Goal: Task Accomplishment & Management: Manage account settings

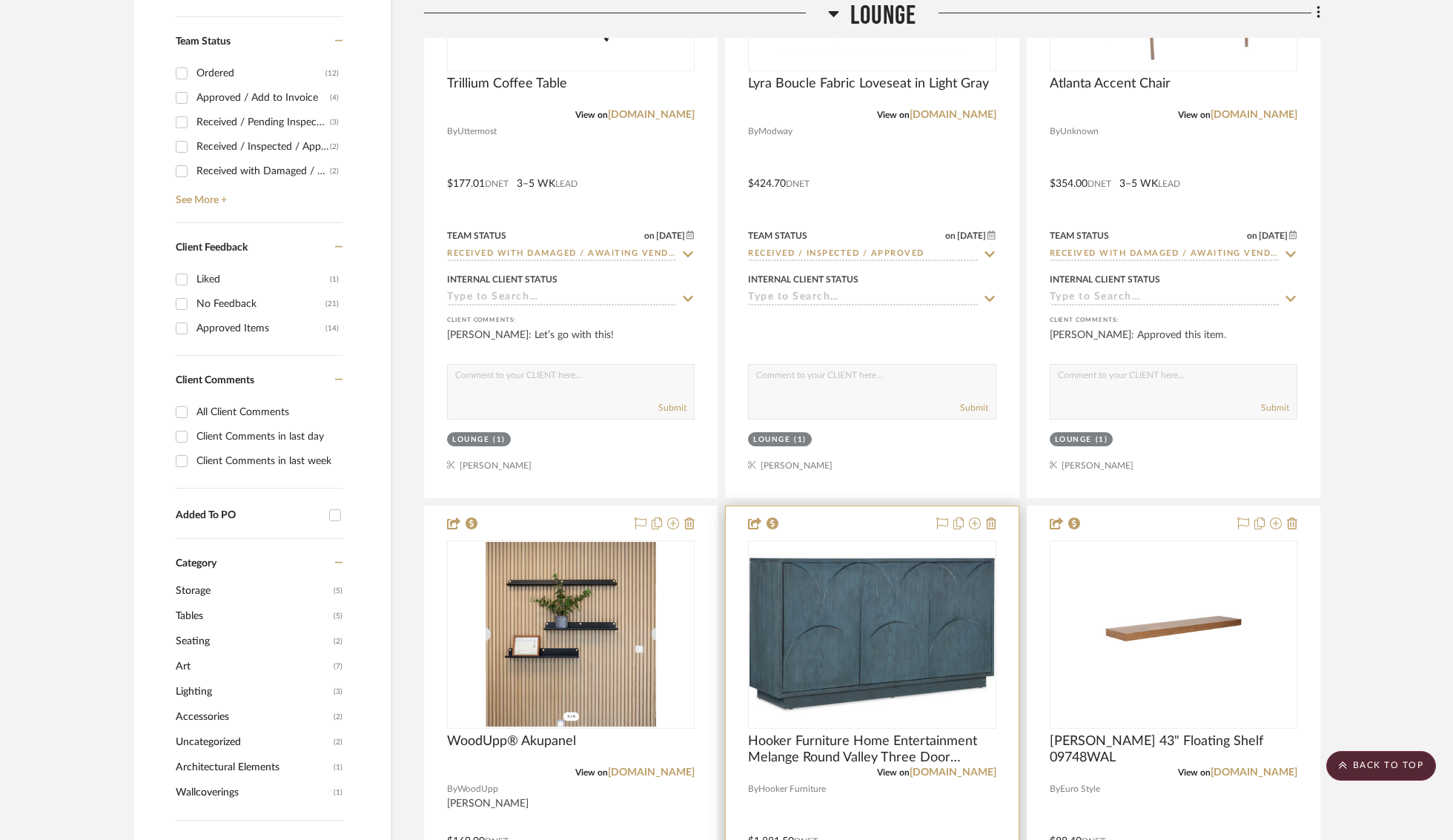
scroll to position [834, 0]
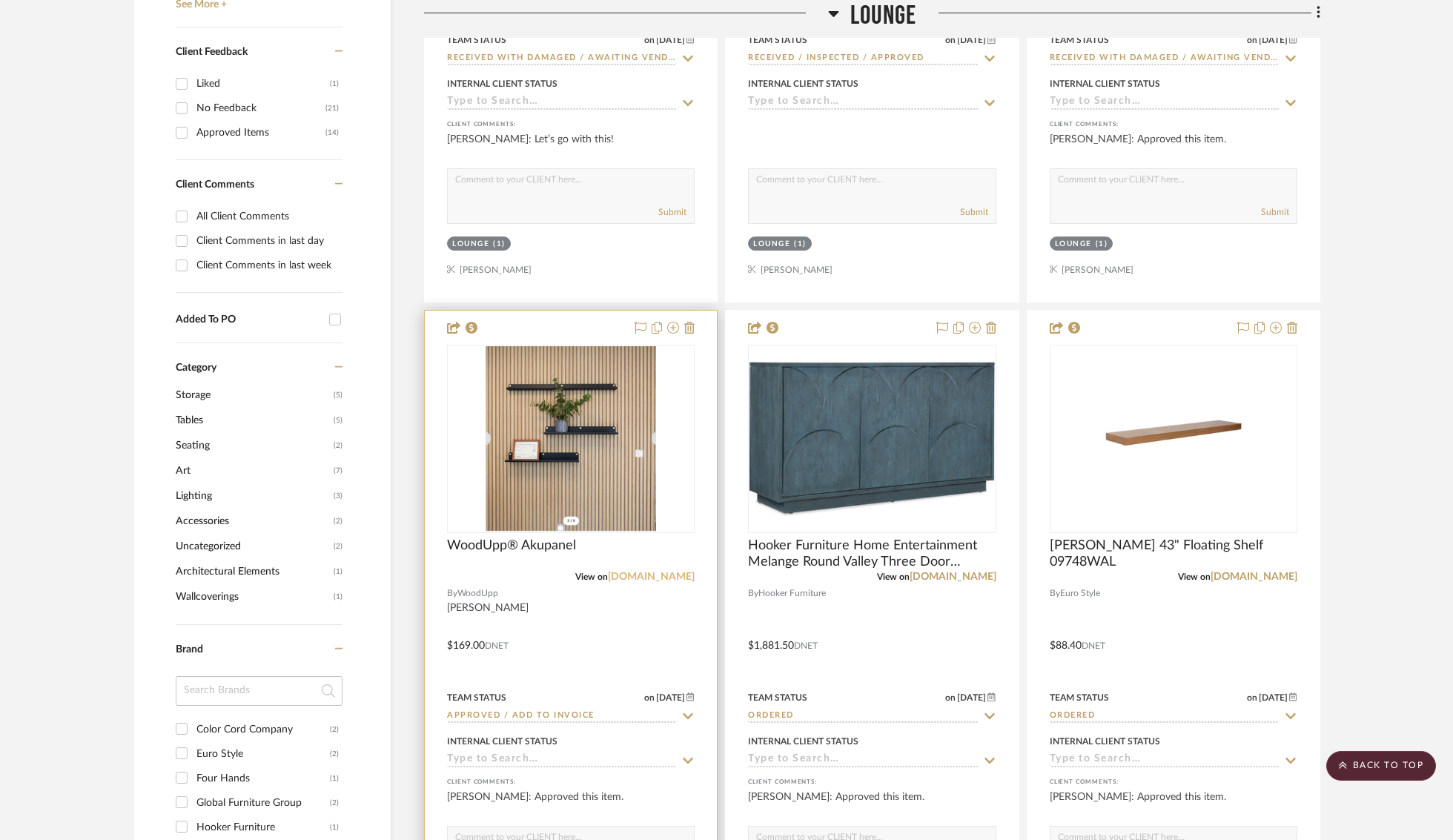
click at [670, 579] on link "[DOMAIN_NAME]" at bounding box center [651, 577] width 86 height 11
click at [609, 411] on div at bounding box center [571, 438] width 248 height 188
click at [604, 464] on img "0" at bounding box center [570, 438] width 170 height 185
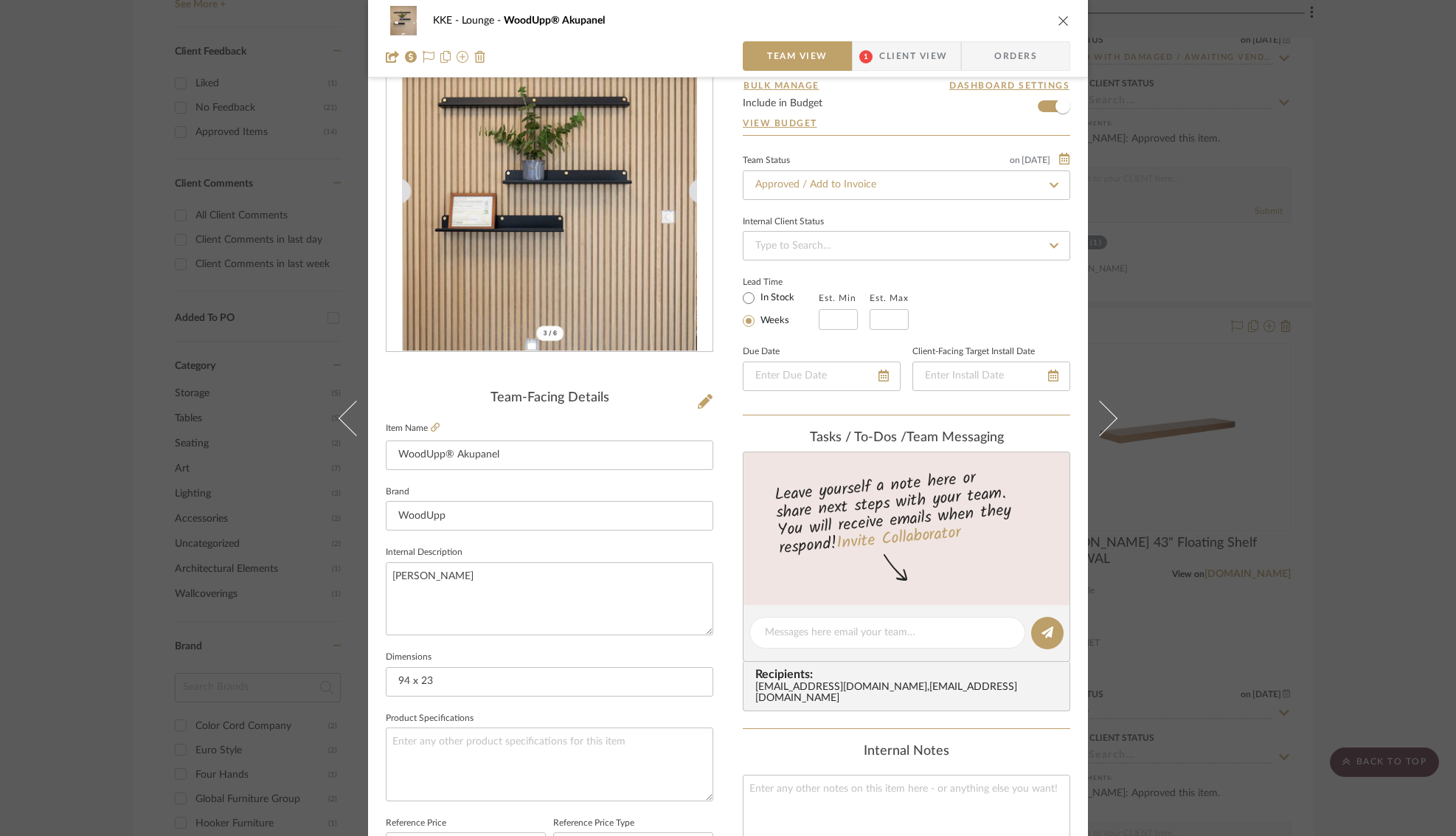
scroll to position [75, 0]
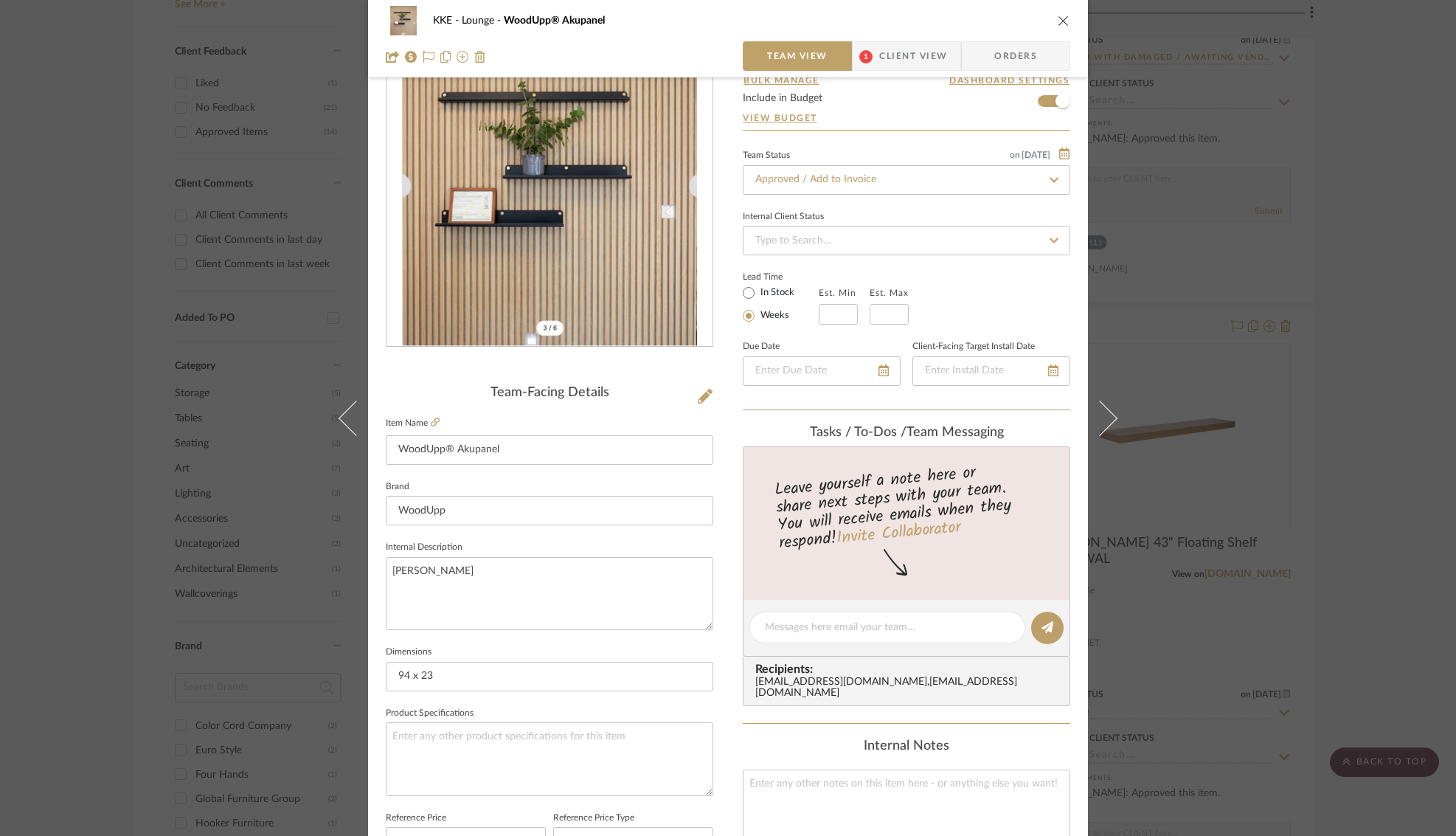
click at [1064, 18] on button "close" at bounding box center [1064, 20] width 13 height 13
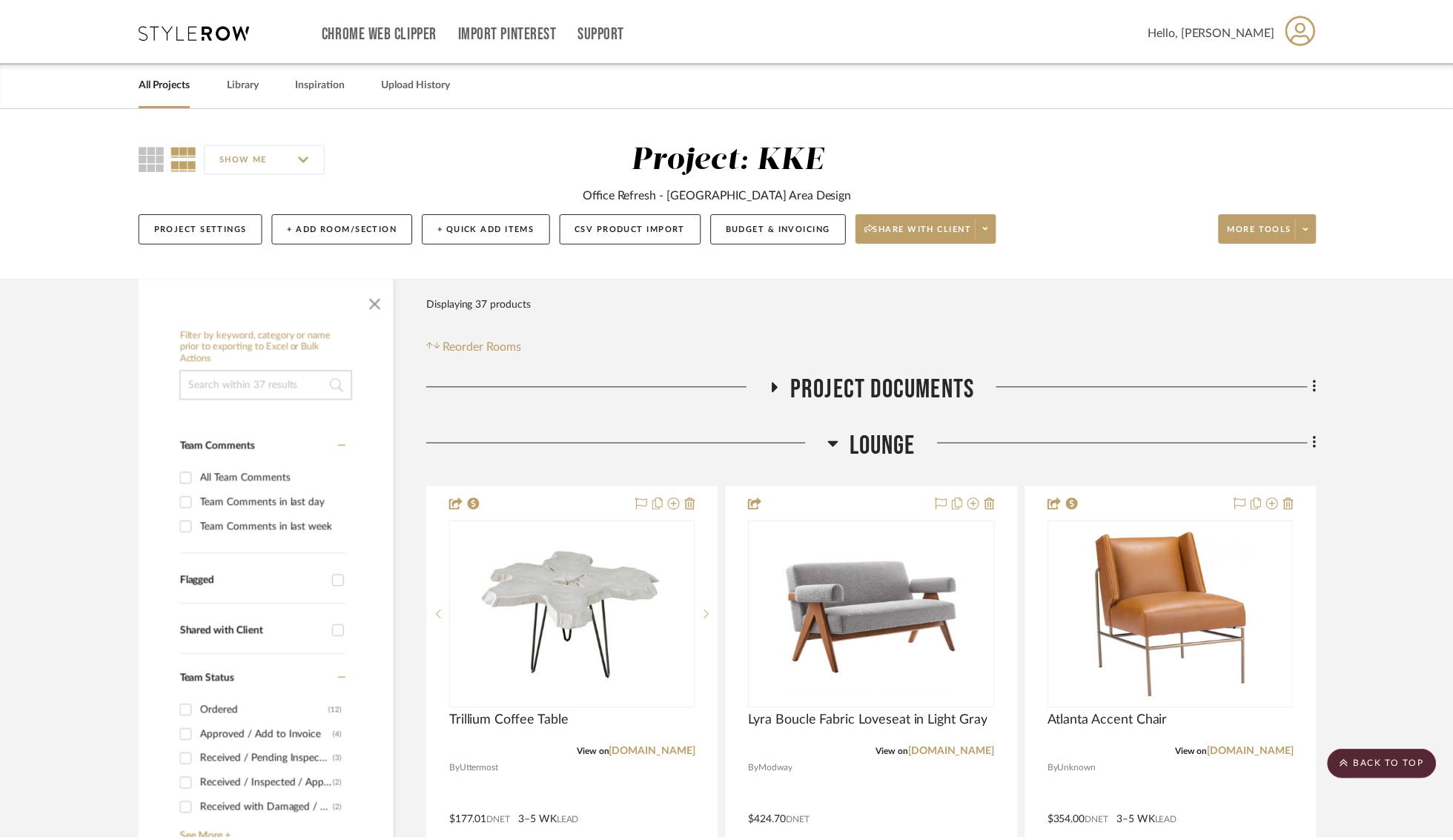
scroll to position [834, 0]
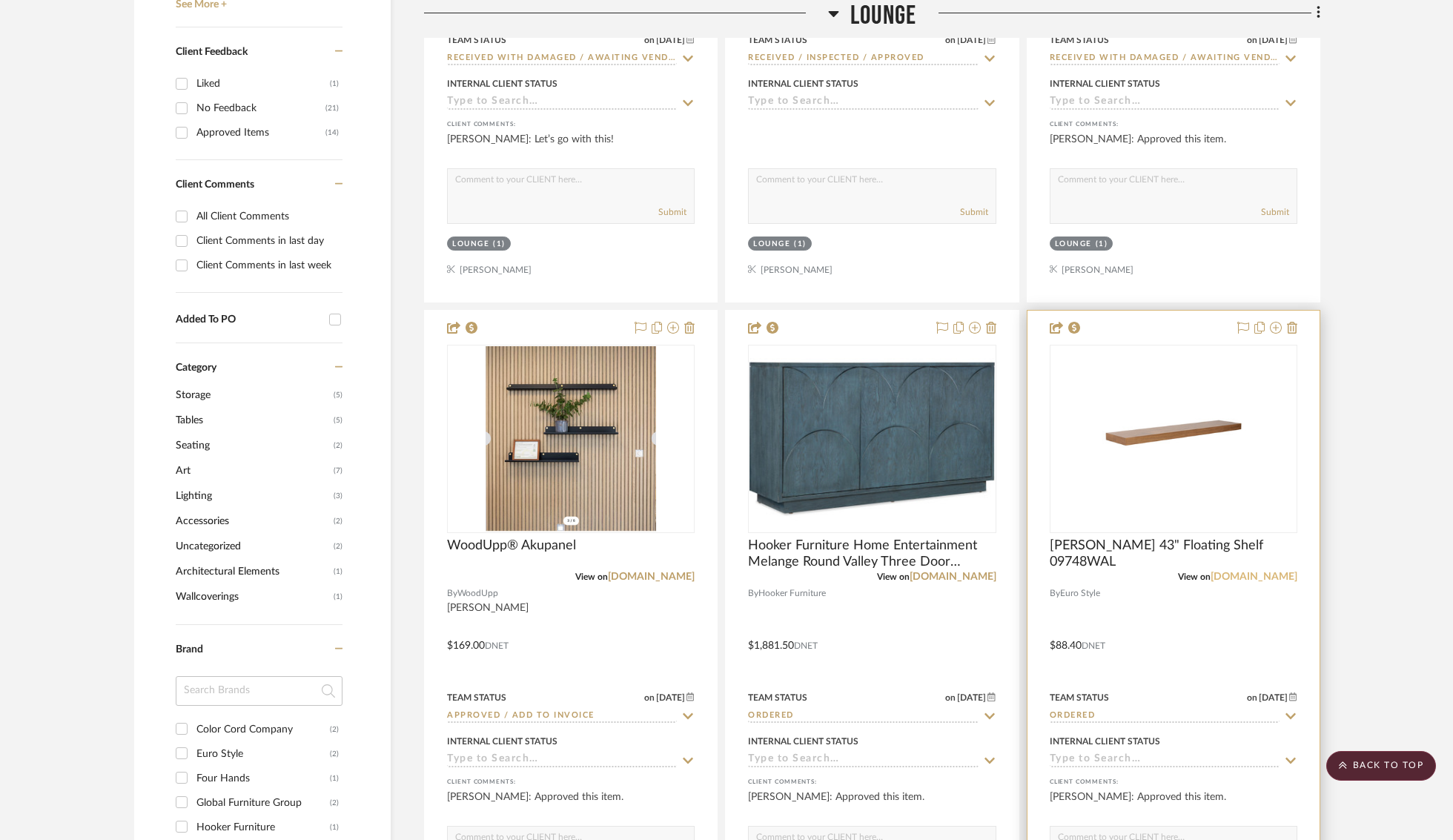
click at [1272, 576] on link "euro.style" at bounding box center [1254, 577] width 86 height 11
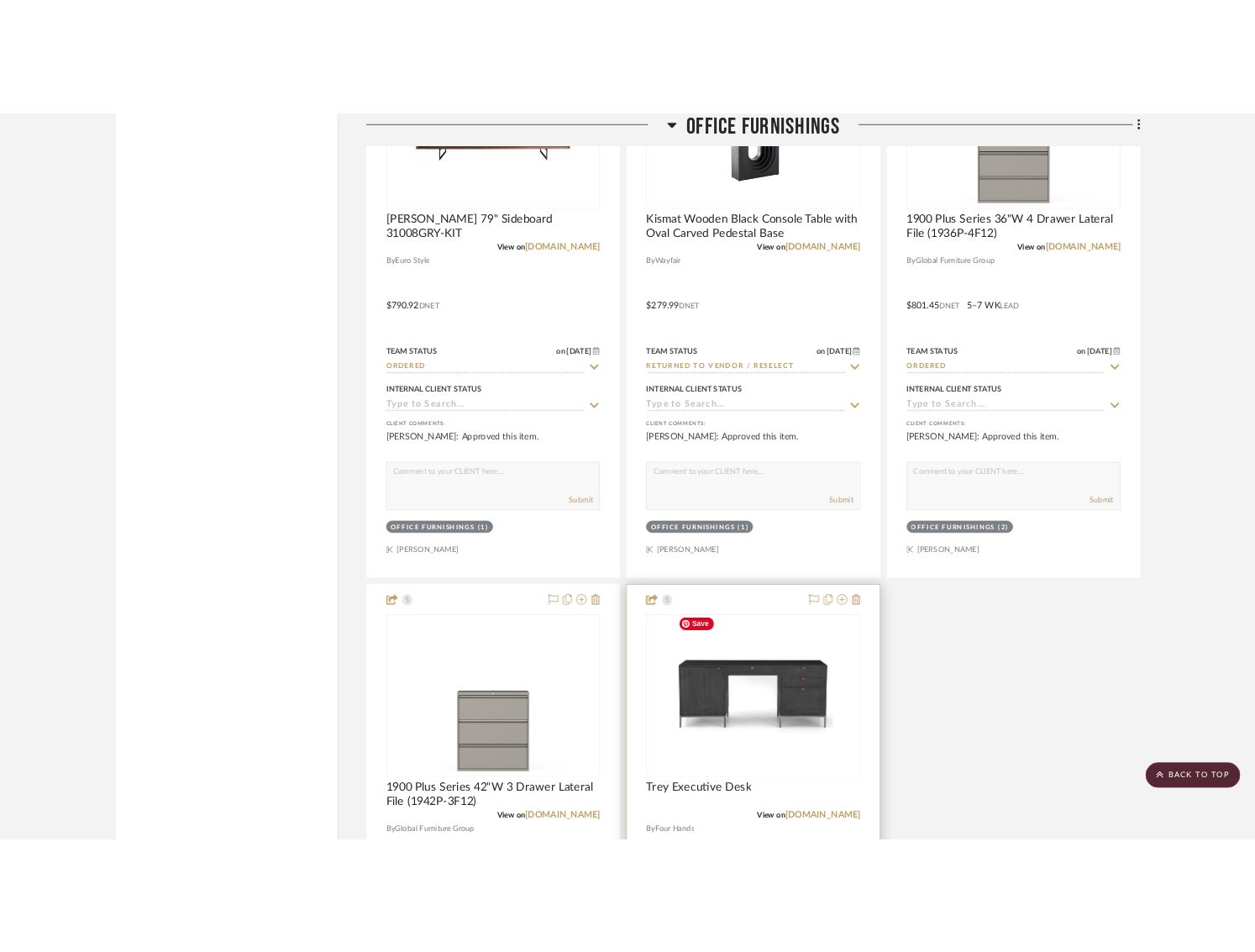
scroll to position [5095, 0]
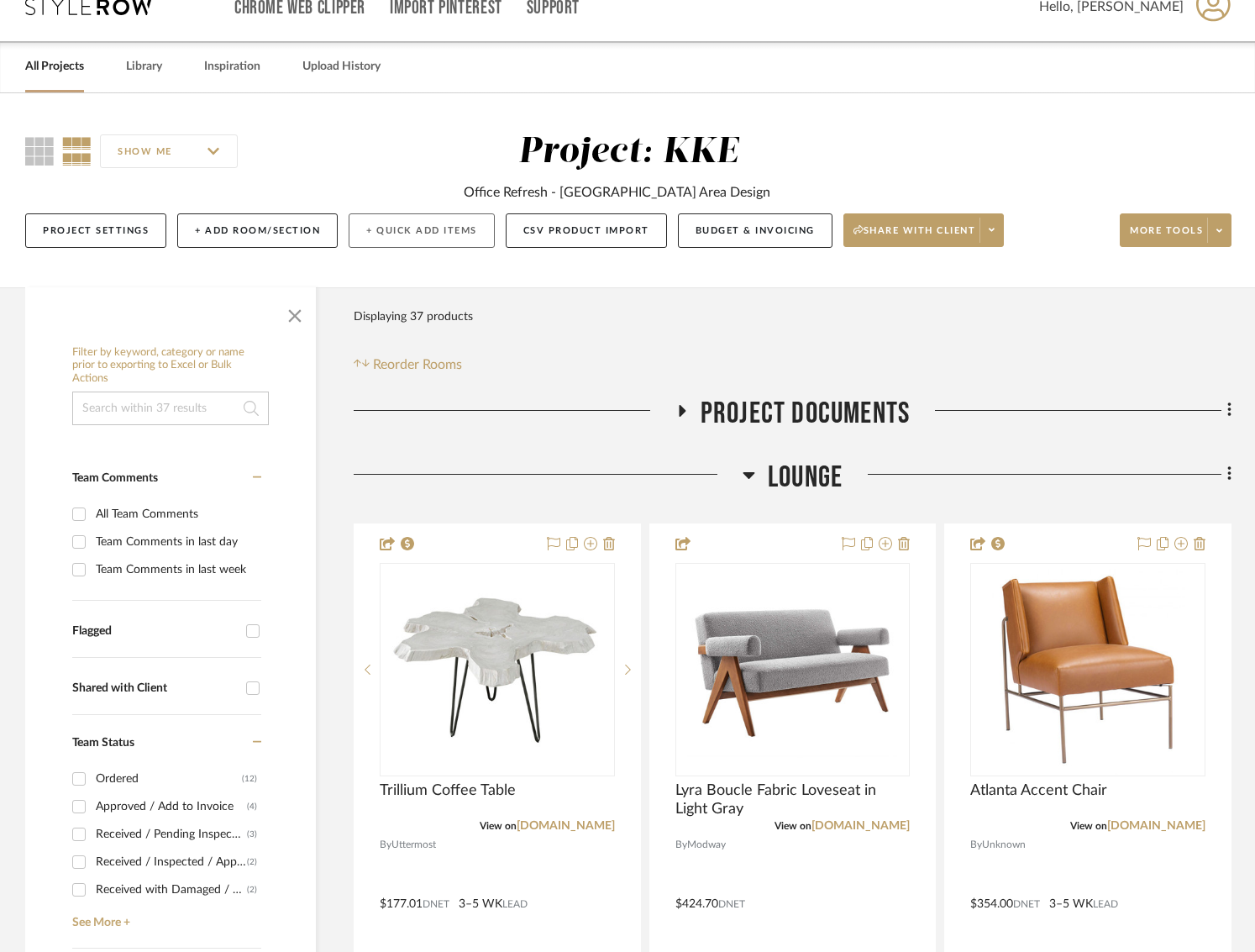
scroll to position [0, 0]
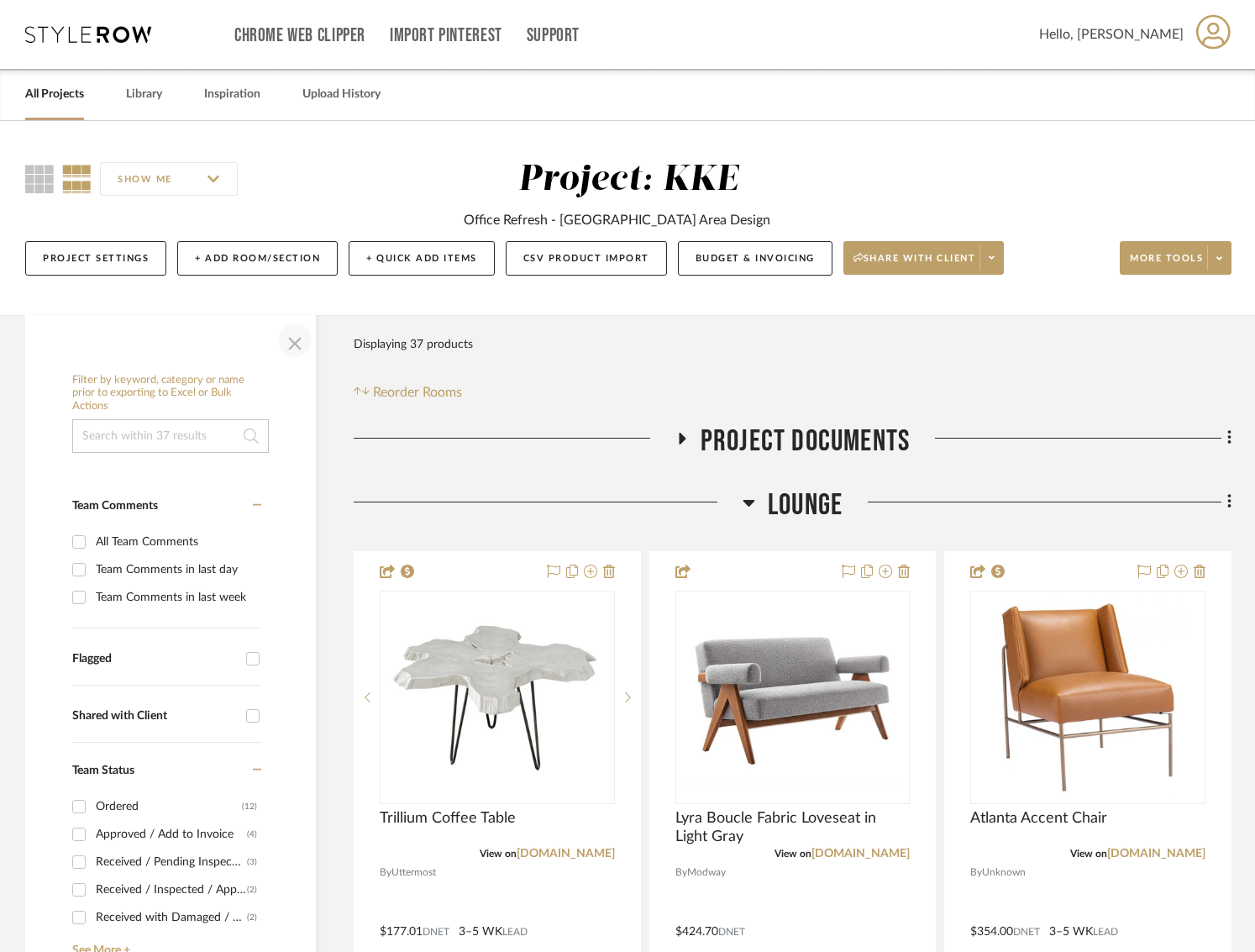
click at [296, 343] on span "button" at bounding box center [296, 341] width 41 height 41
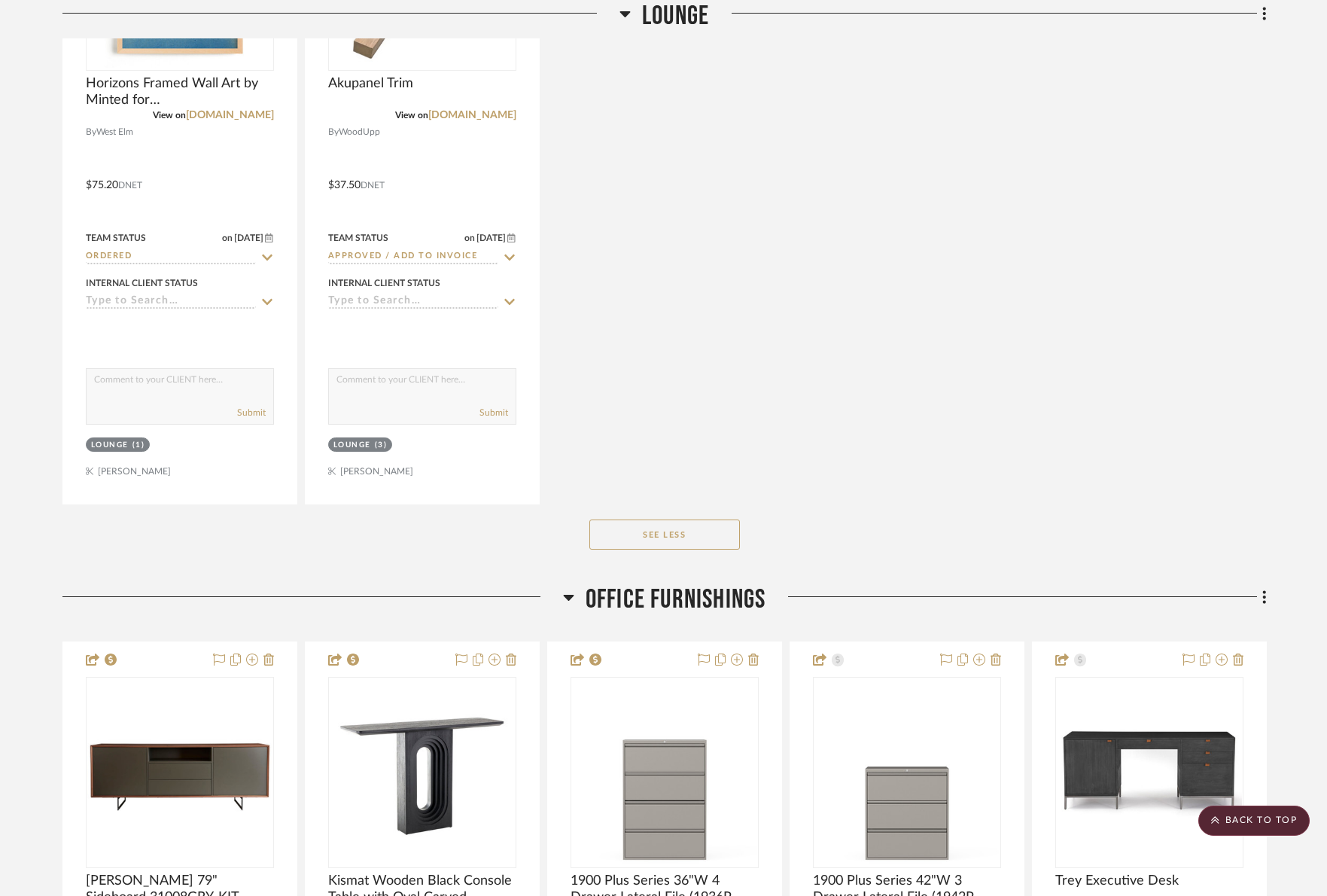
scroll to position [3100, 0]
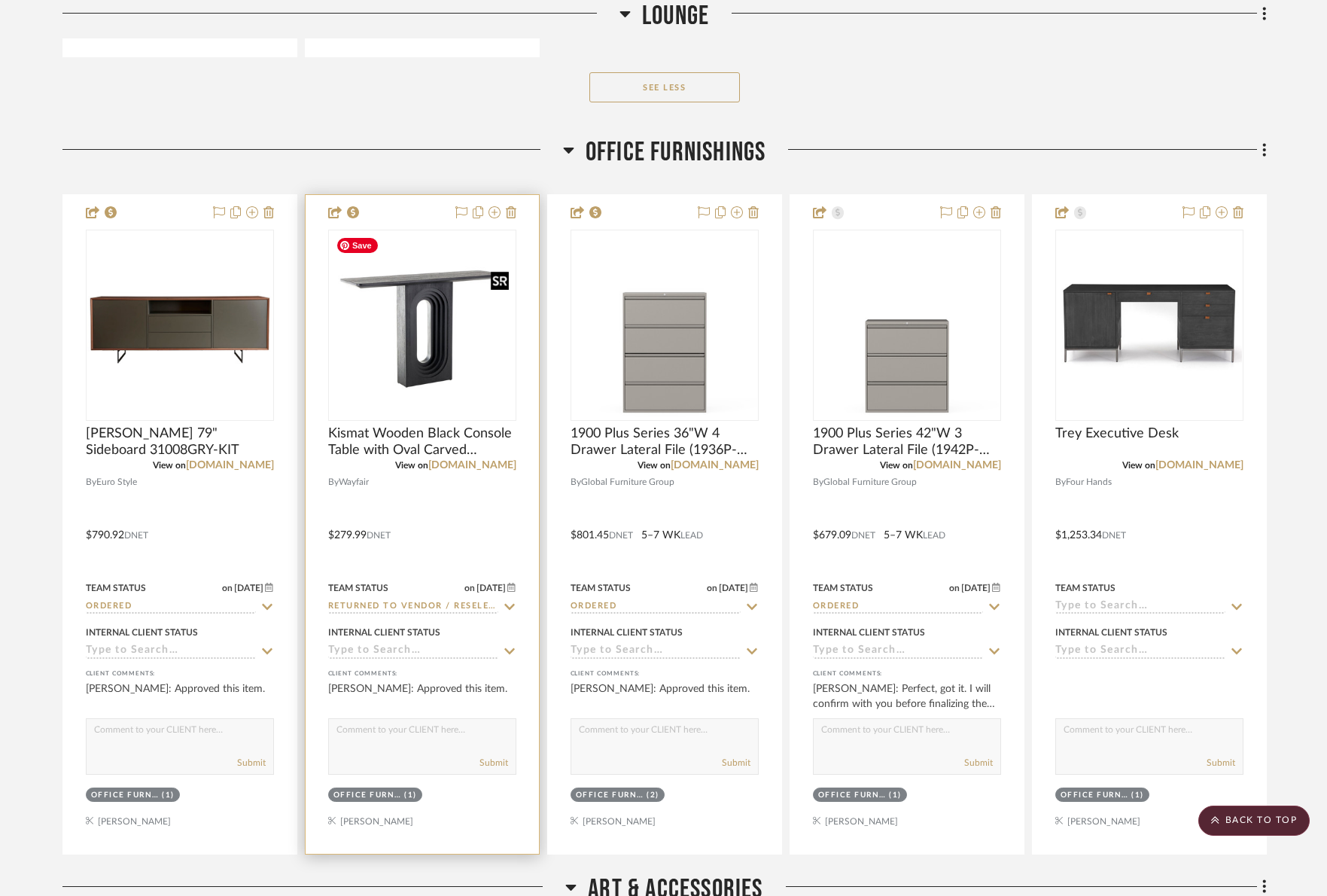
click at [433, 325] on img "0" at bounding box center [423, 325] width 185 height 185
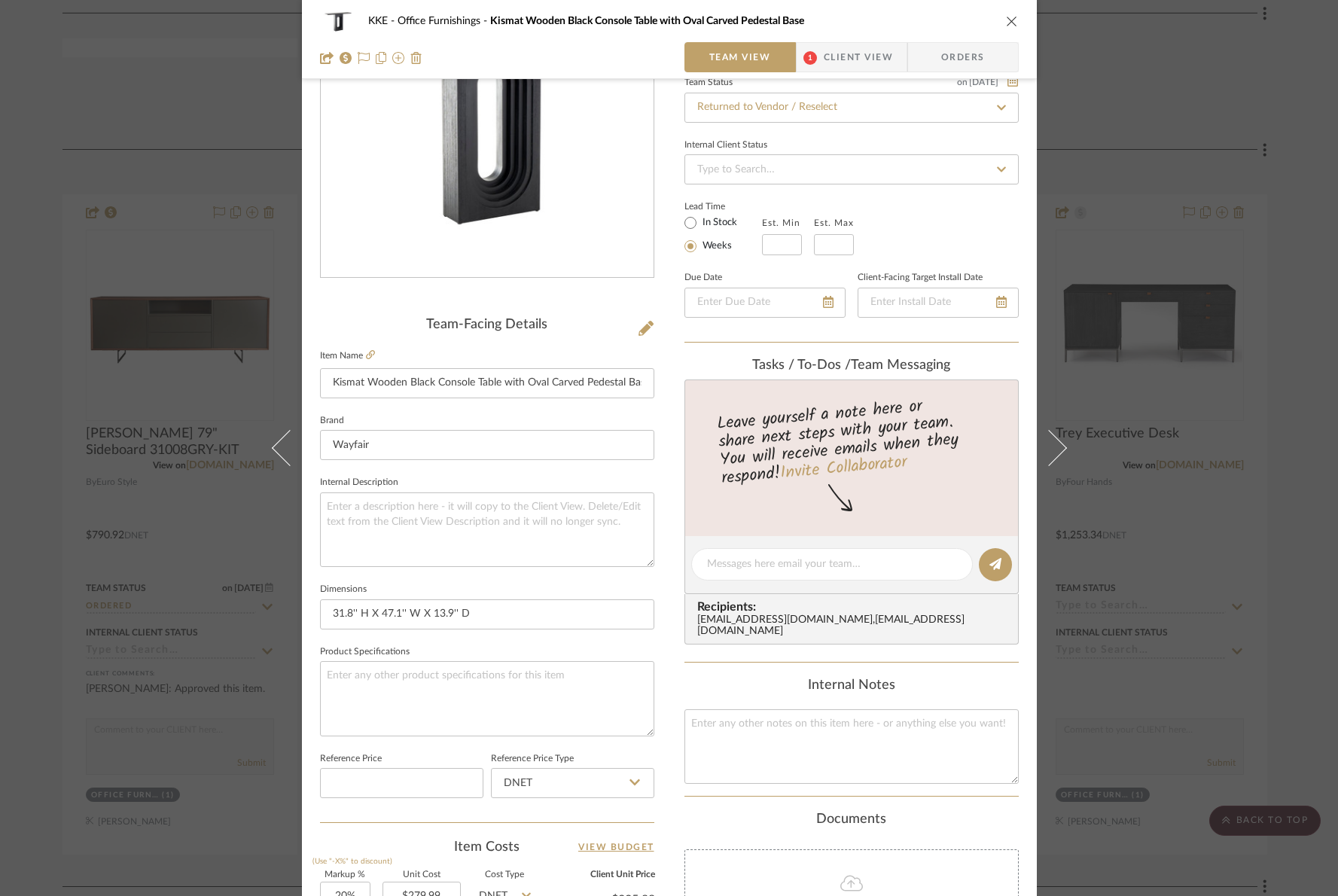
scroll to position [0, 0]
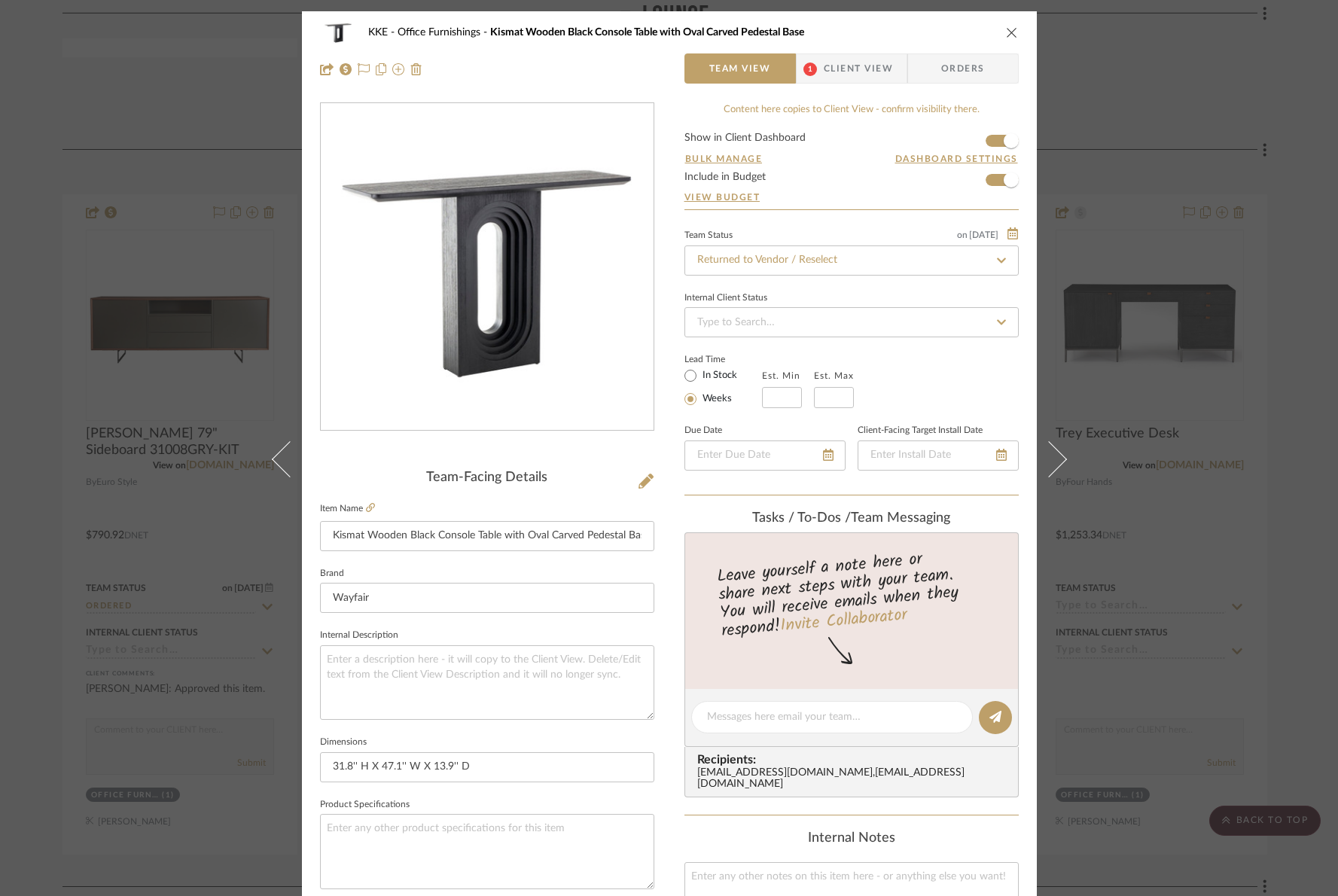
click at [1008, 34] on icon "close" at bounding box center [1012, 32] width 12 height 12
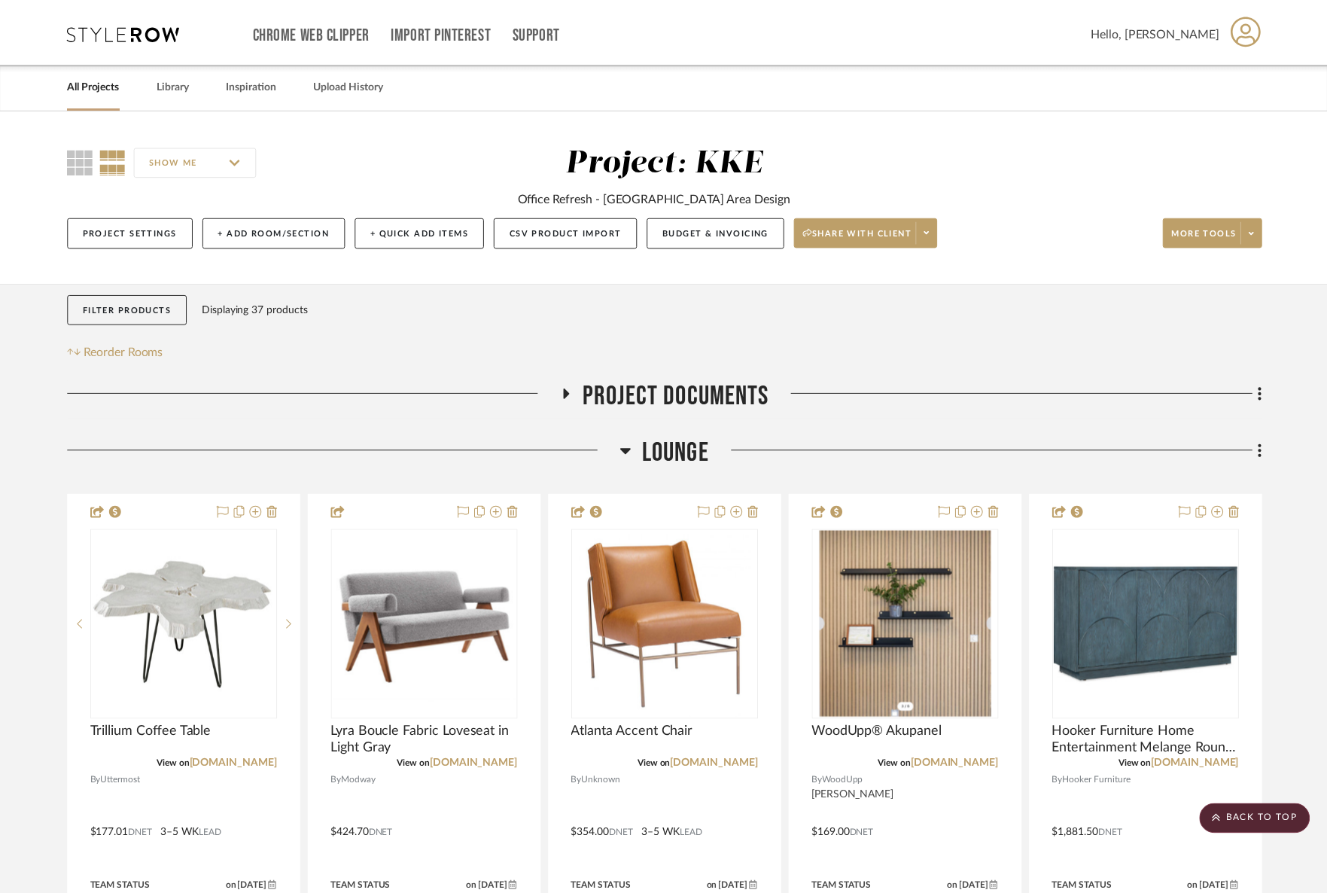
scroll to position [3100, 0]
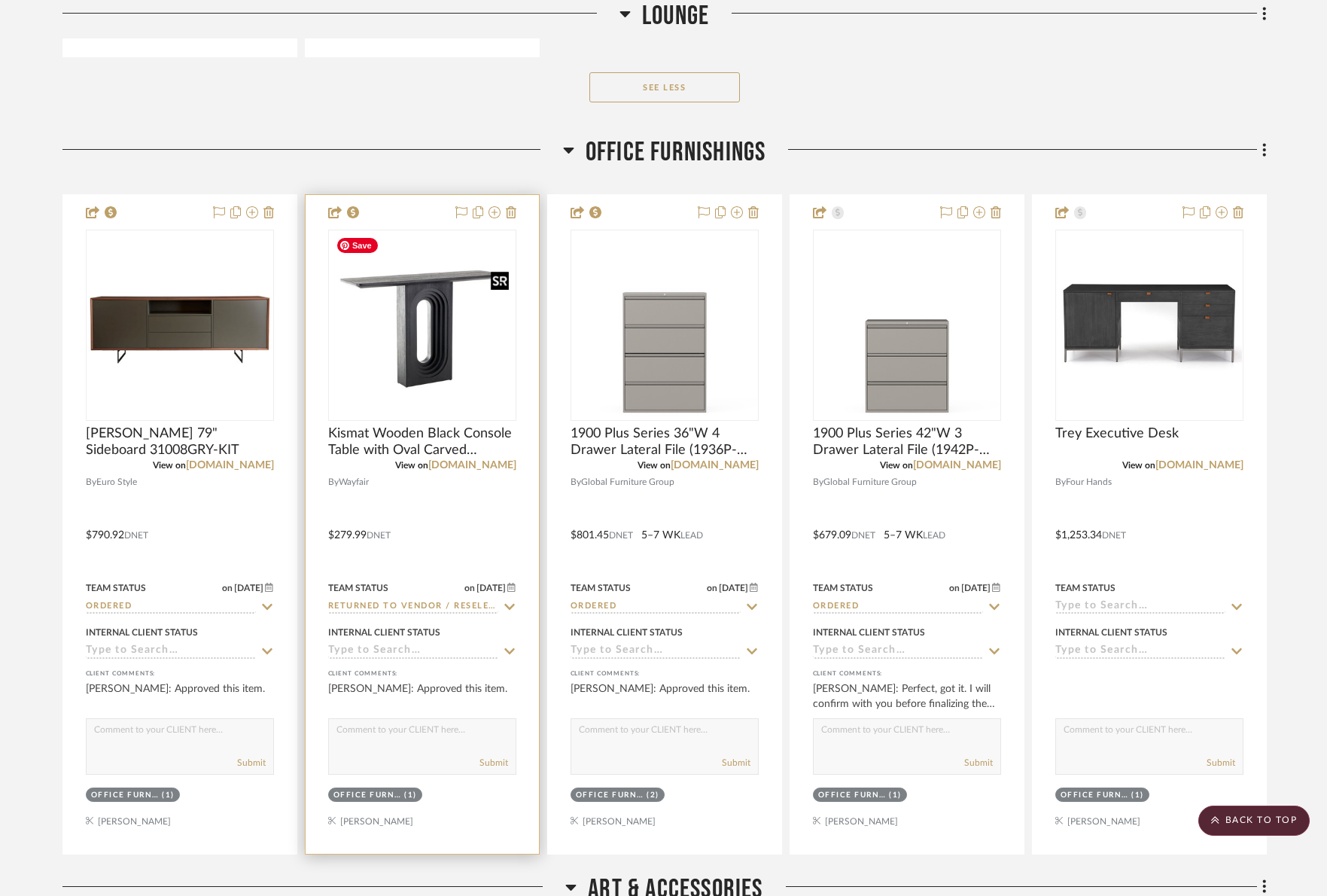
click at [437, 332] on img "0" at bounding box center [423, 325] width 185 height 185
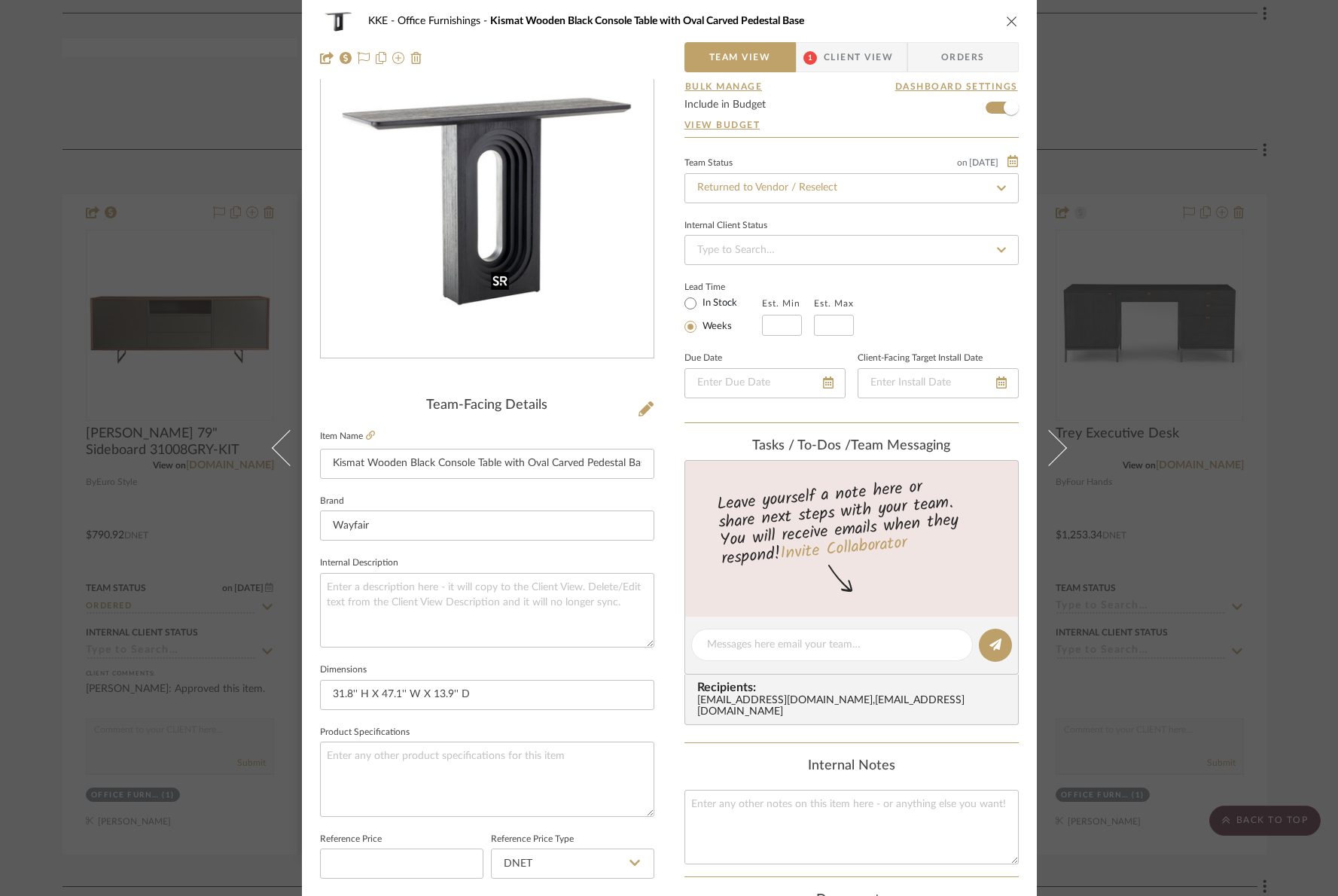
scroll to position [0, 0]
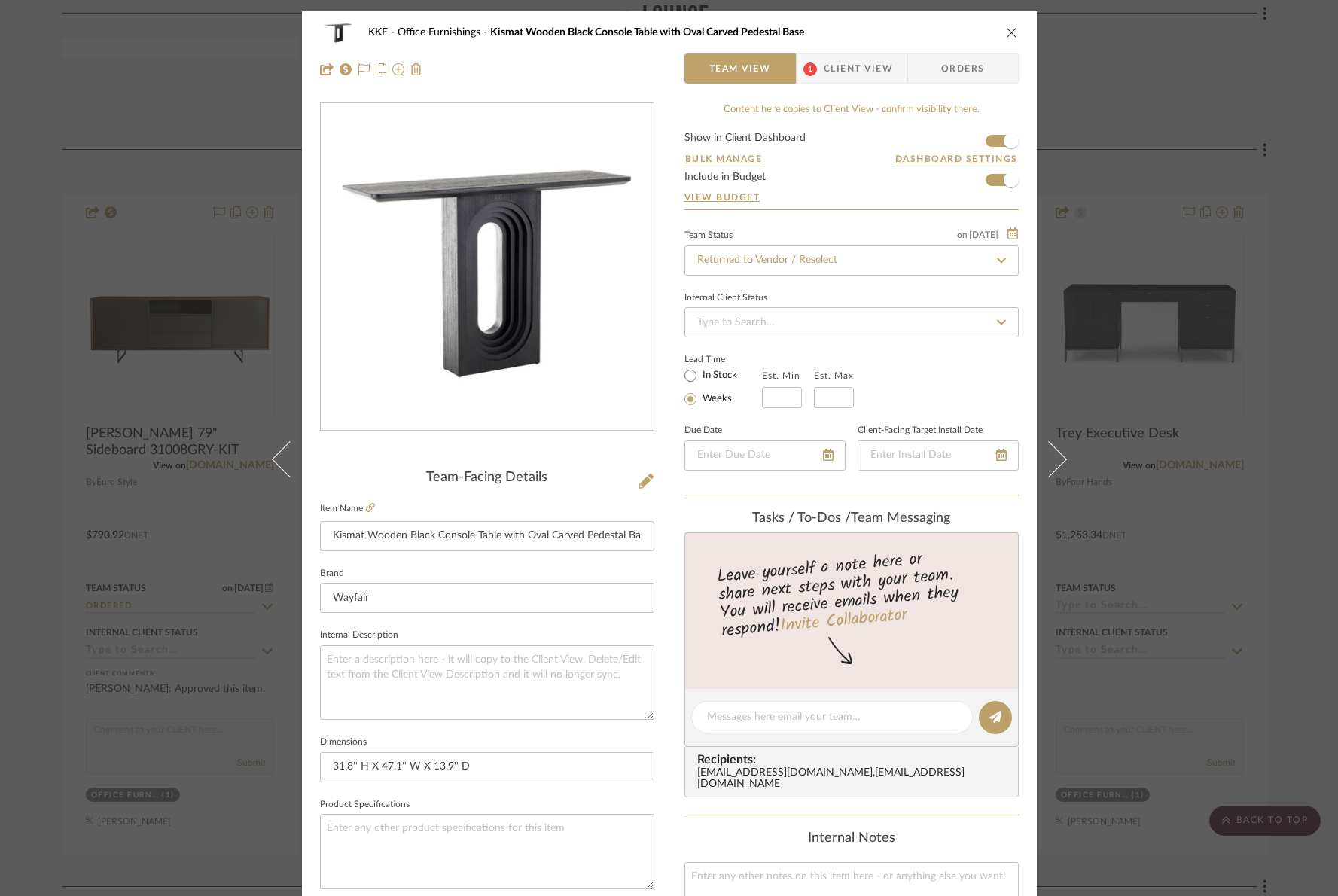
click at [1006, 30] on icon "close" at bounding box center [1012, 32] width 12 height 12
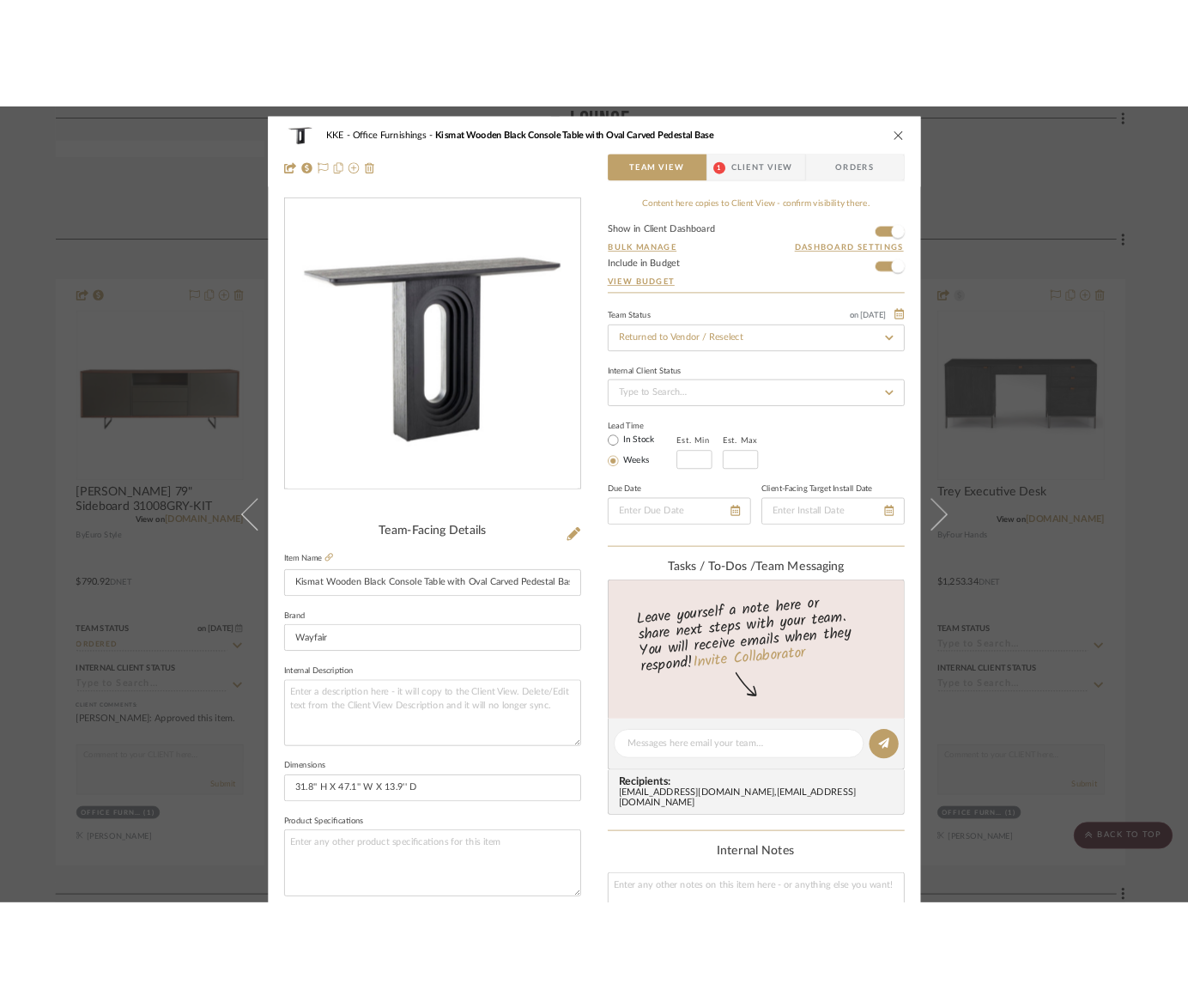
scroll to position [3536, 0]
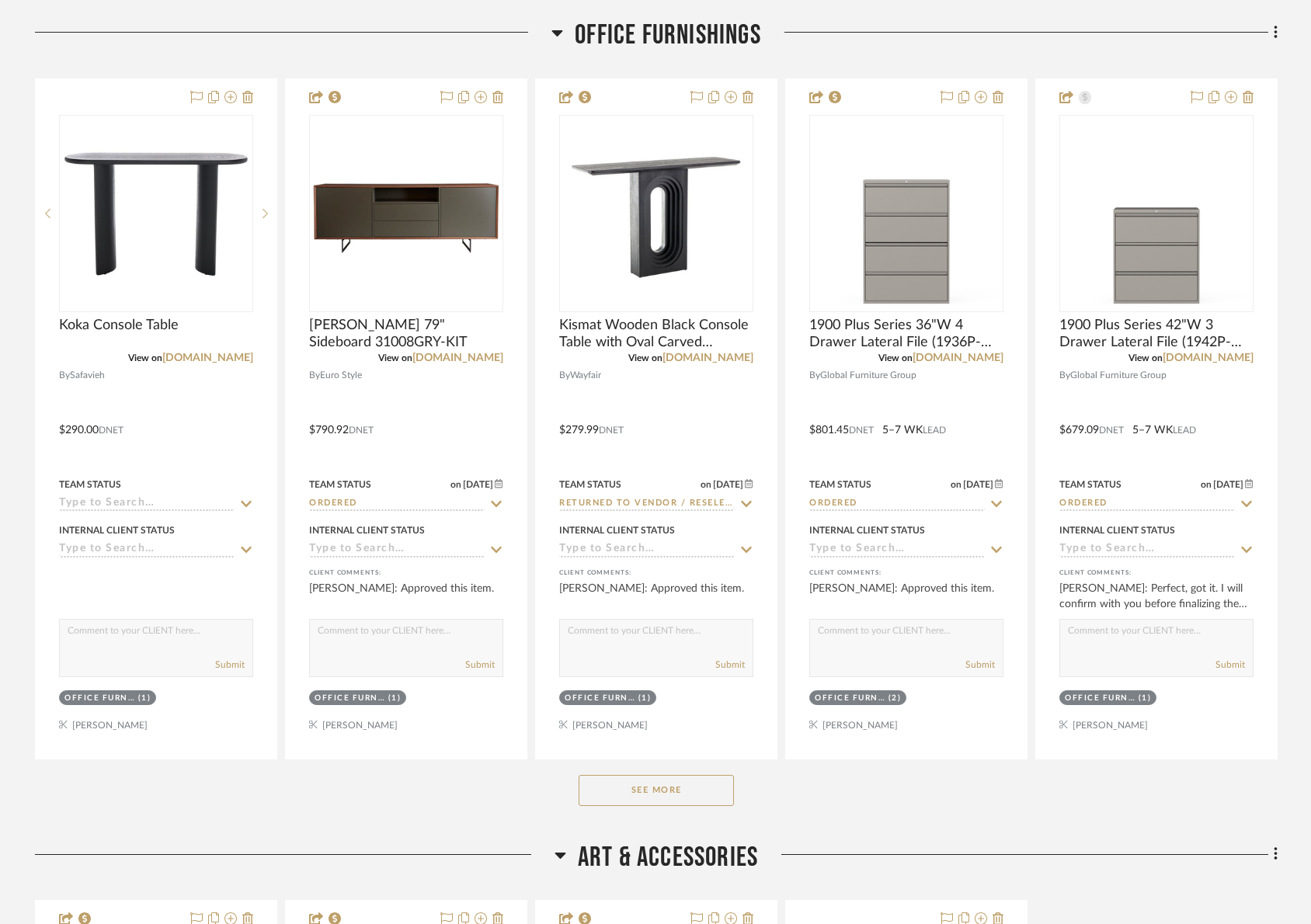
scroll to position [1256, 0]
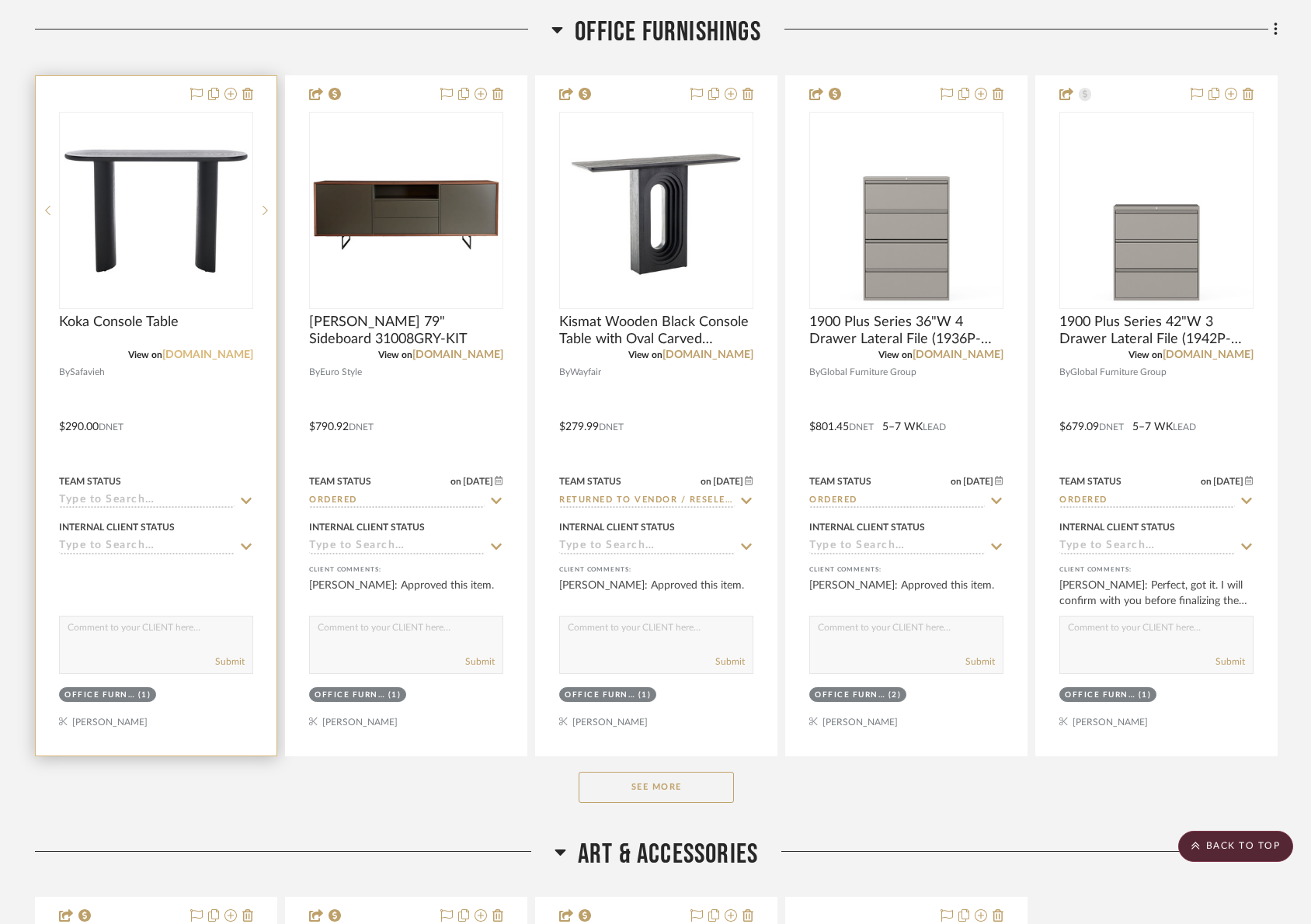
click at [218, 354] on link "safavieh.com" at bounding box center [207, 354] width 90 height 11
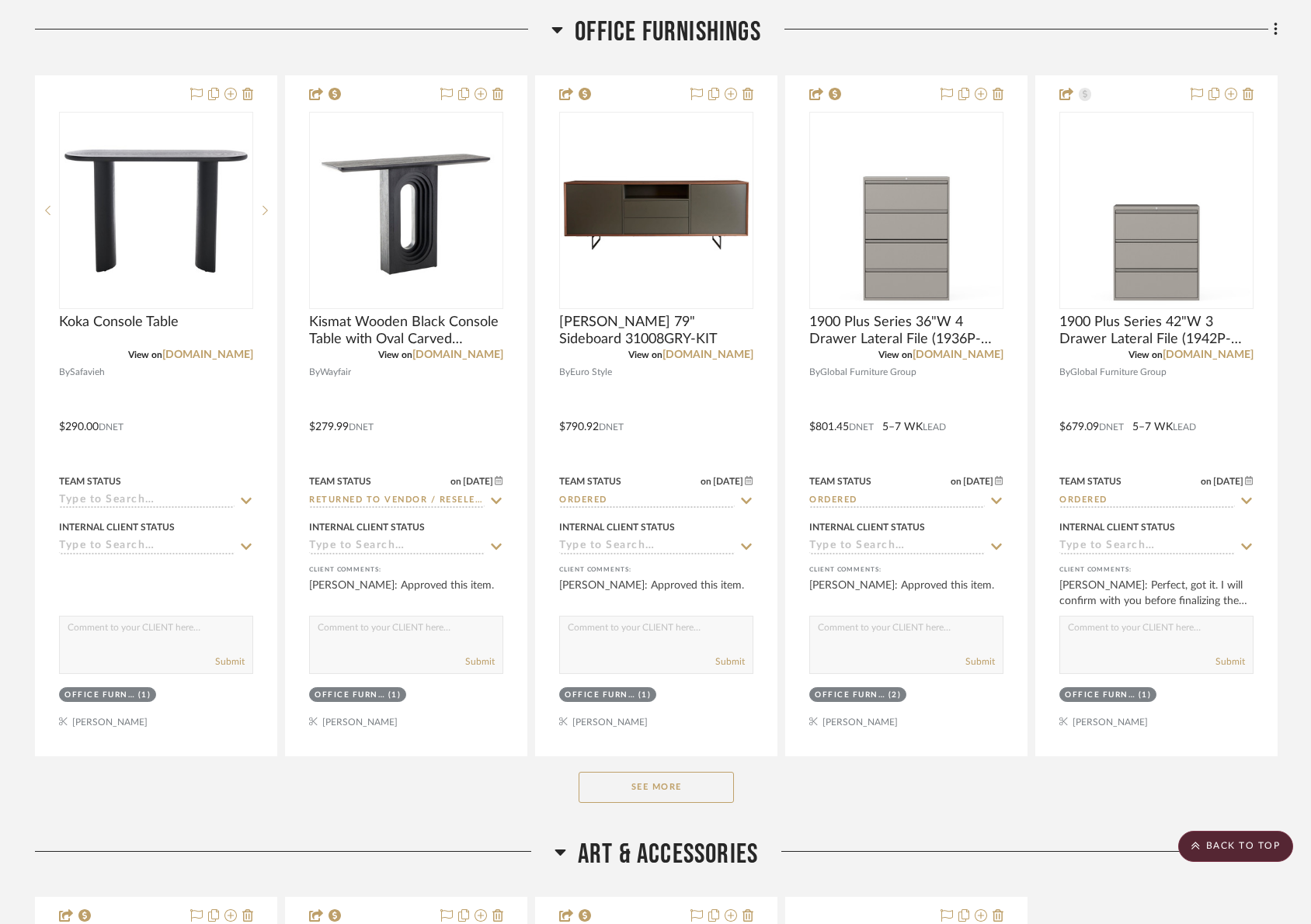
drag, startPoint x: 654, startPoint y: 168, endPoint x: 714, endPoint y: 1, distance: 177.5
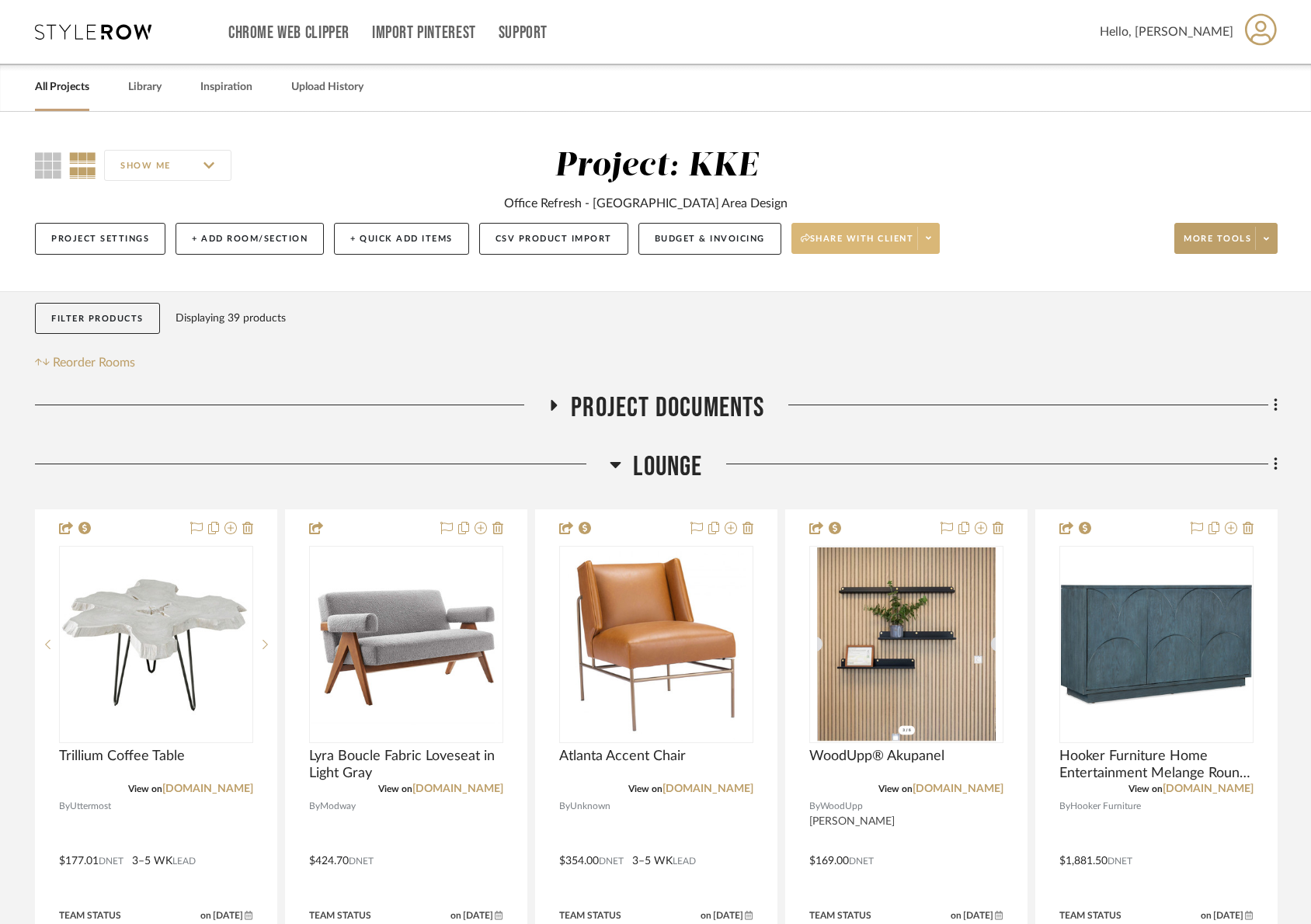
click at [929, 239] on icon at bounding box center [929, 238] width 5 height 9
click at [910, 280] on span "Preview Client Dashboard" at bounding box center [872, 282] width 133 height 13
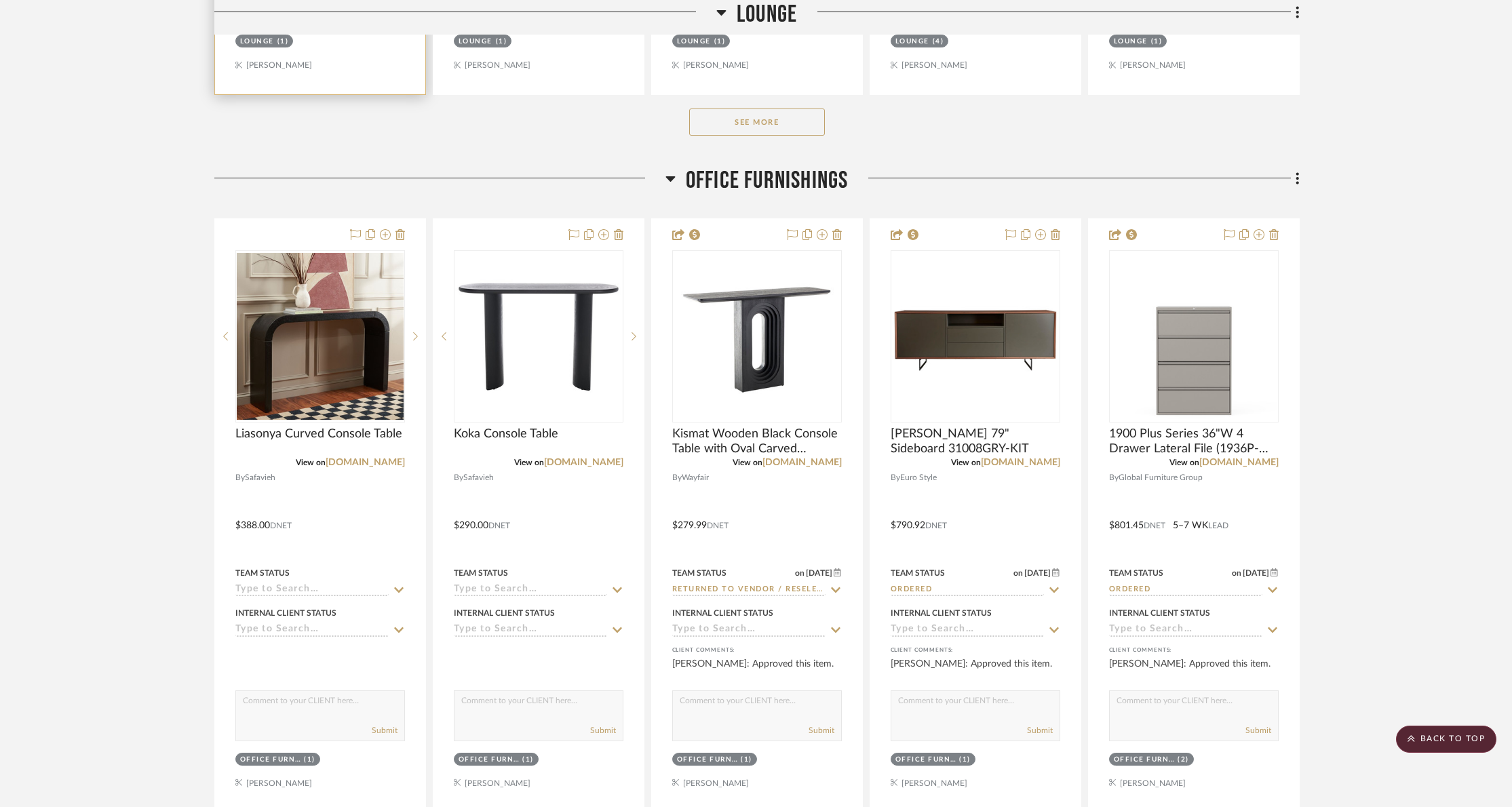
scroll to position [958, 0]
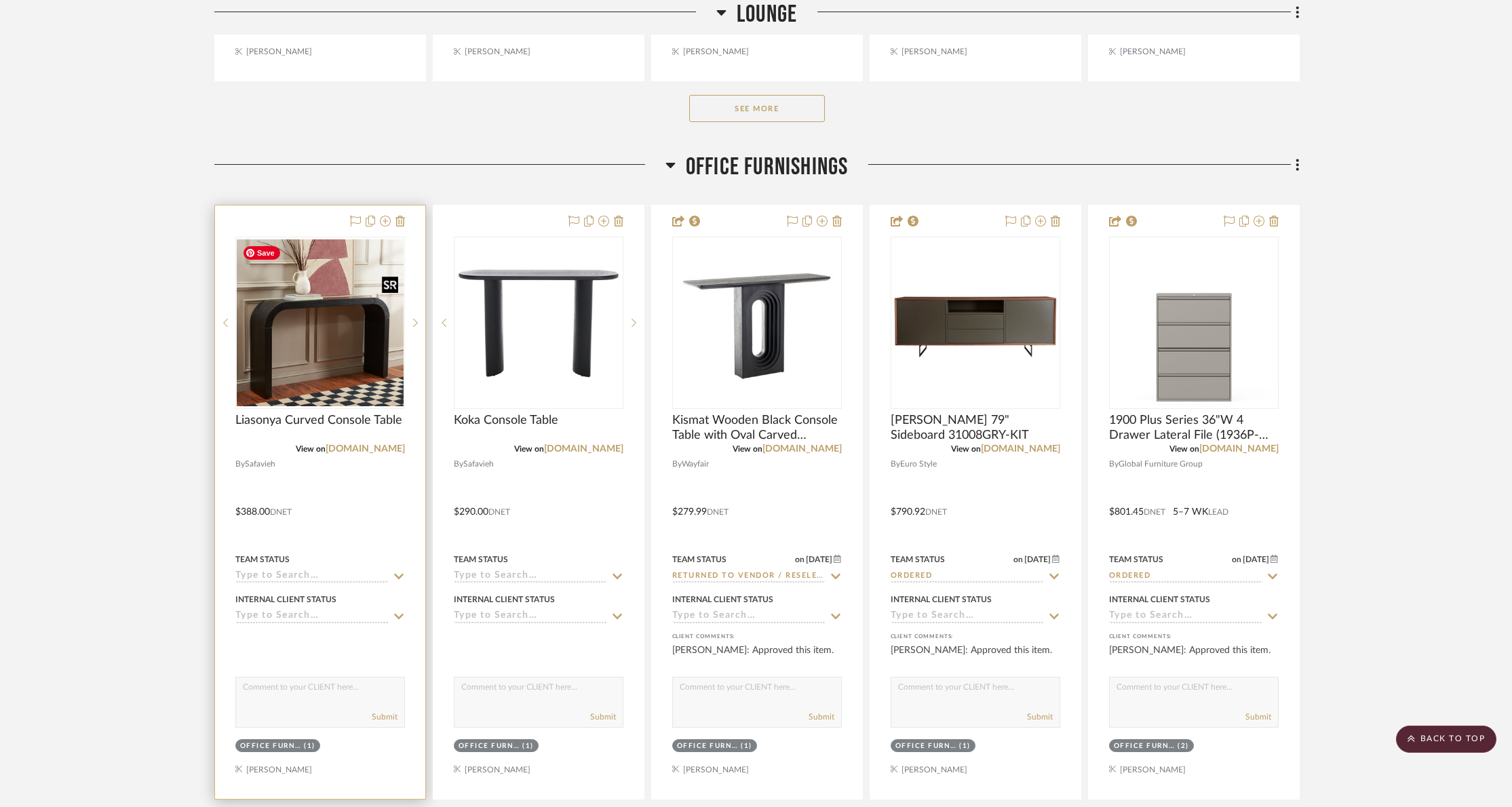
click at [296, 305] on img "0" at bounding box center [321, 323] width 167 height 167
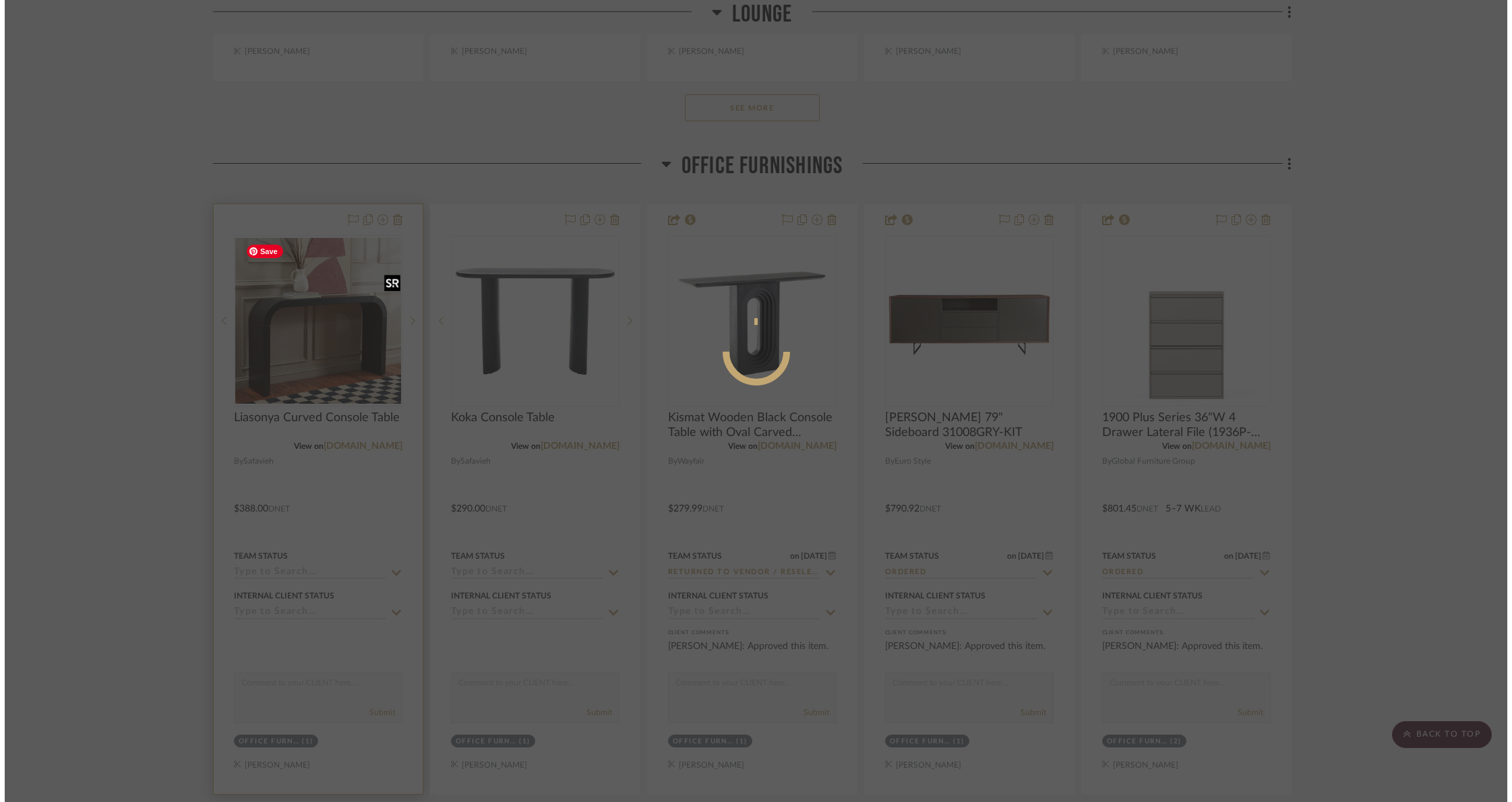
scroll to position [0, 0]
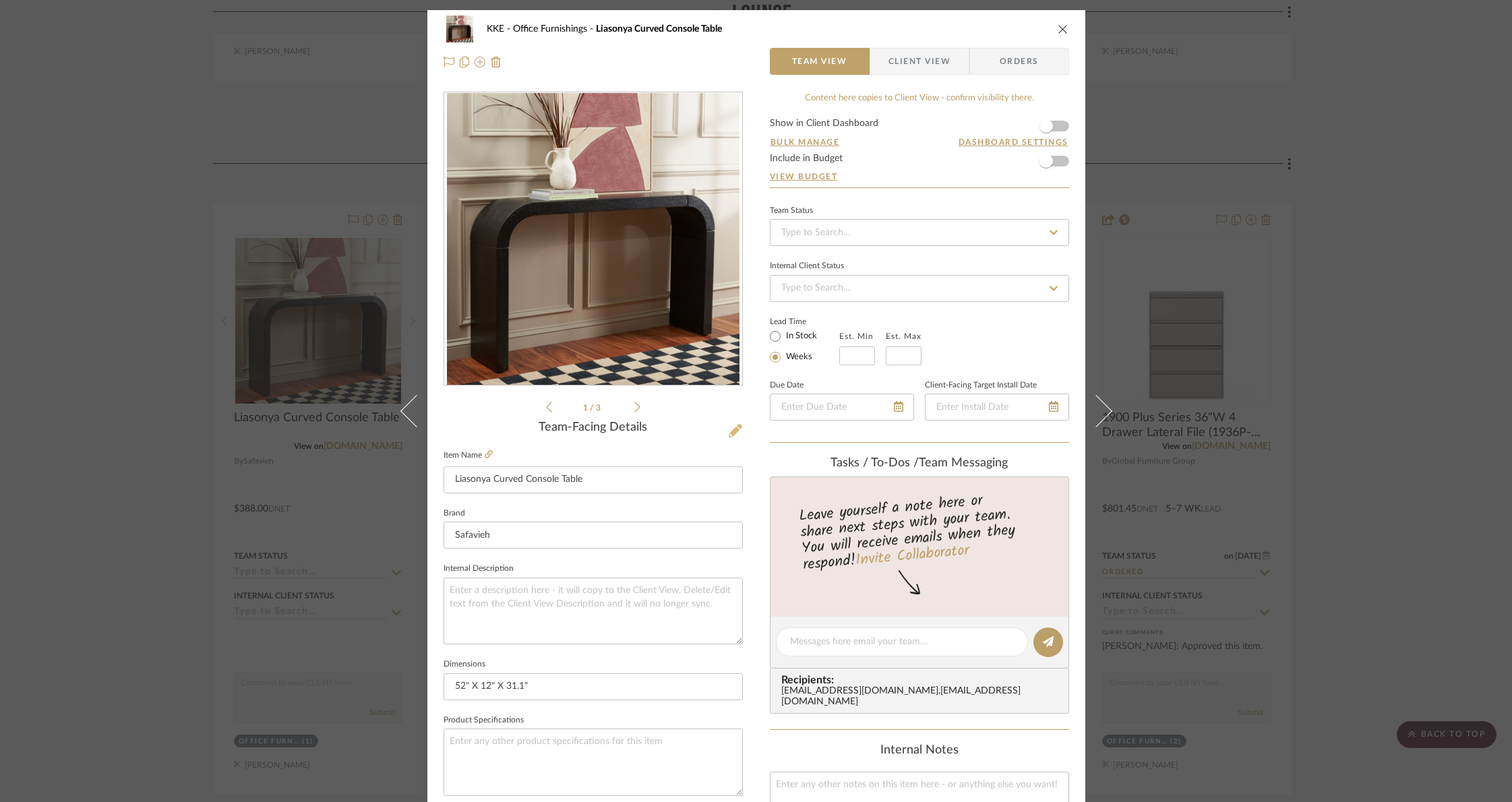
click at [730, 434] on icon at bounding box center [736, 430] width 13 height 13
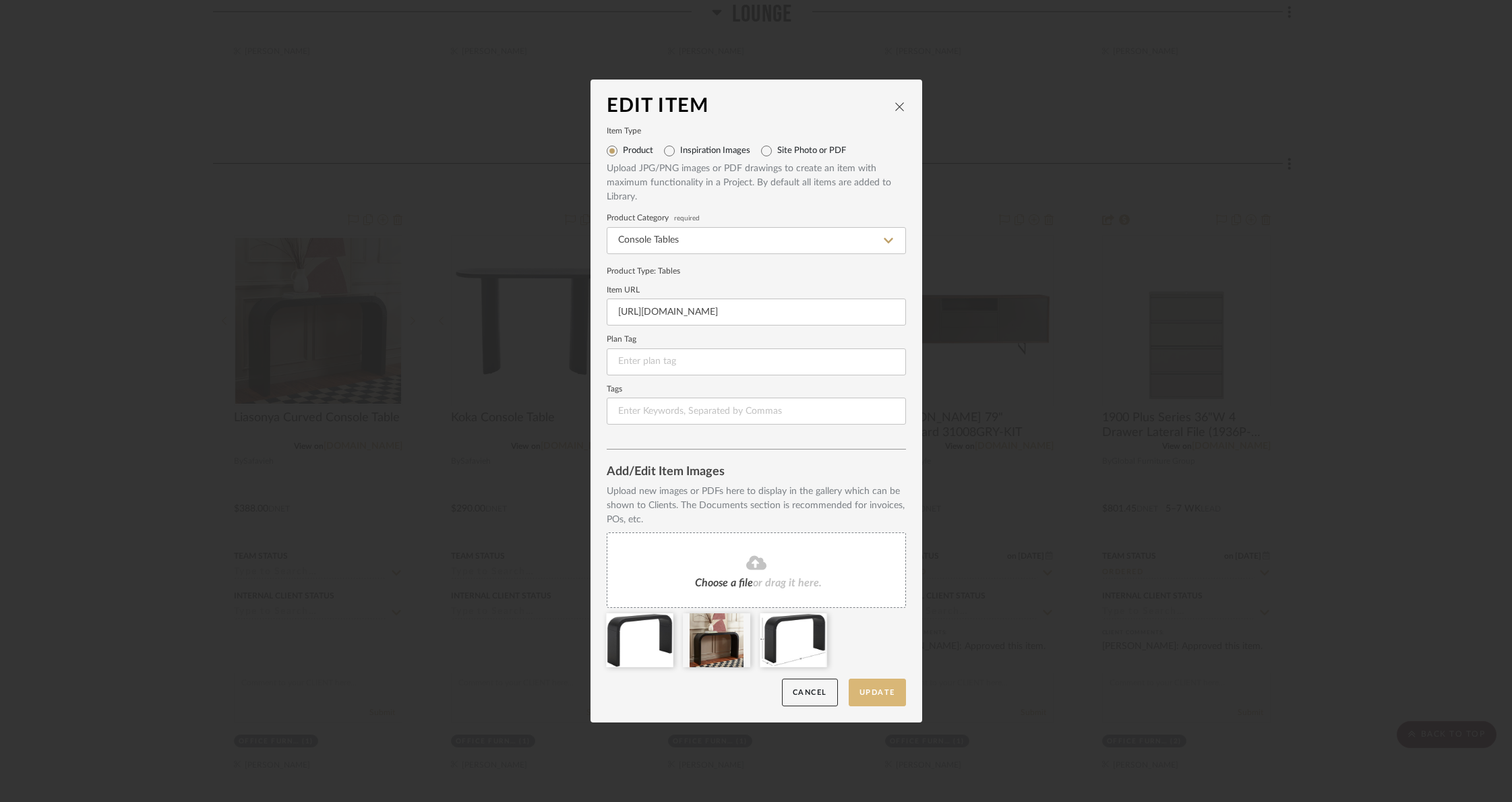
click at [887, 699] on button "Update" at bounding box center [877, 692] width 57 height 27
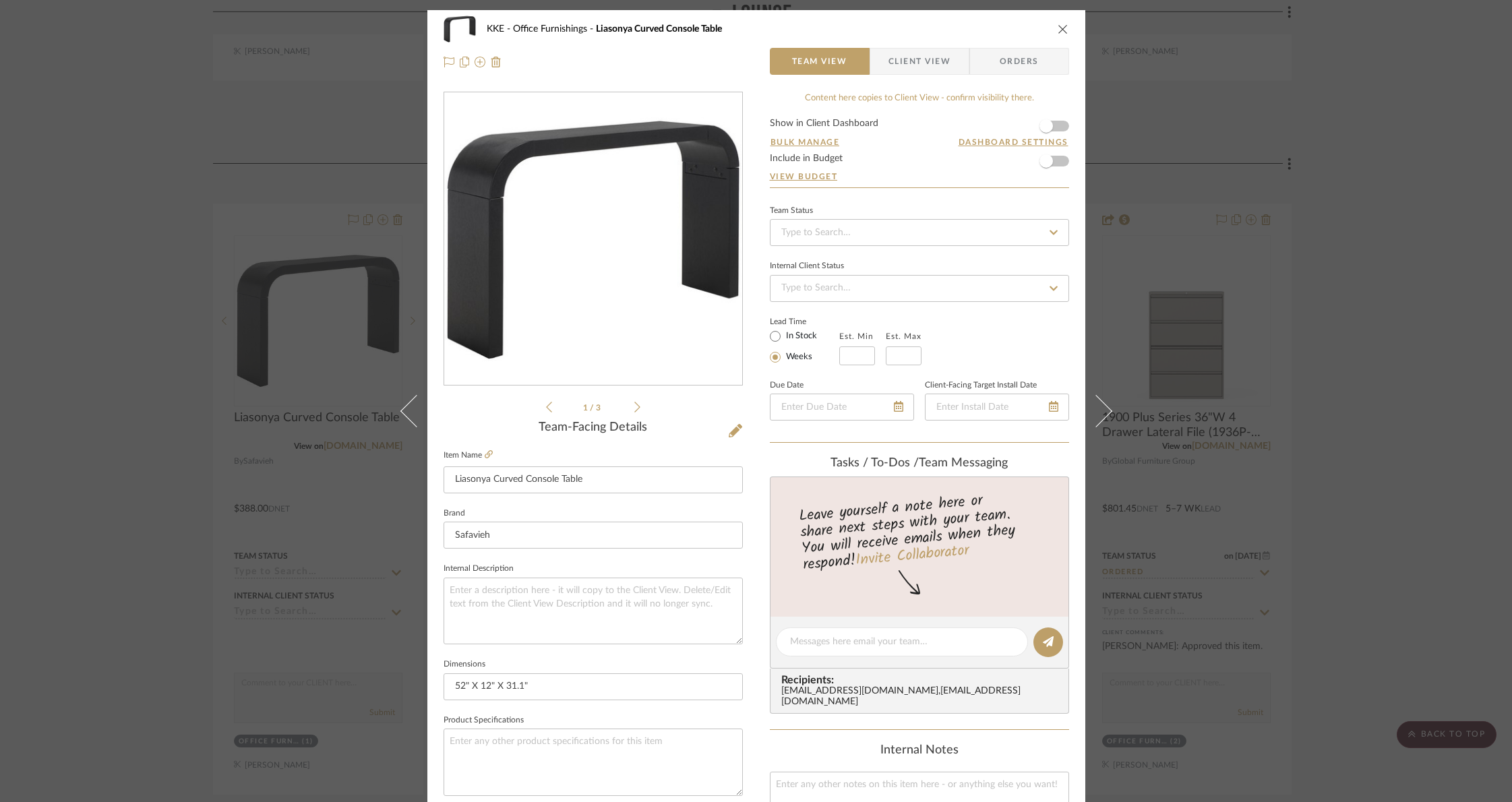
click at [1058, 26] on icon "close" at bounding box center [1063, 29] width 11 height 11
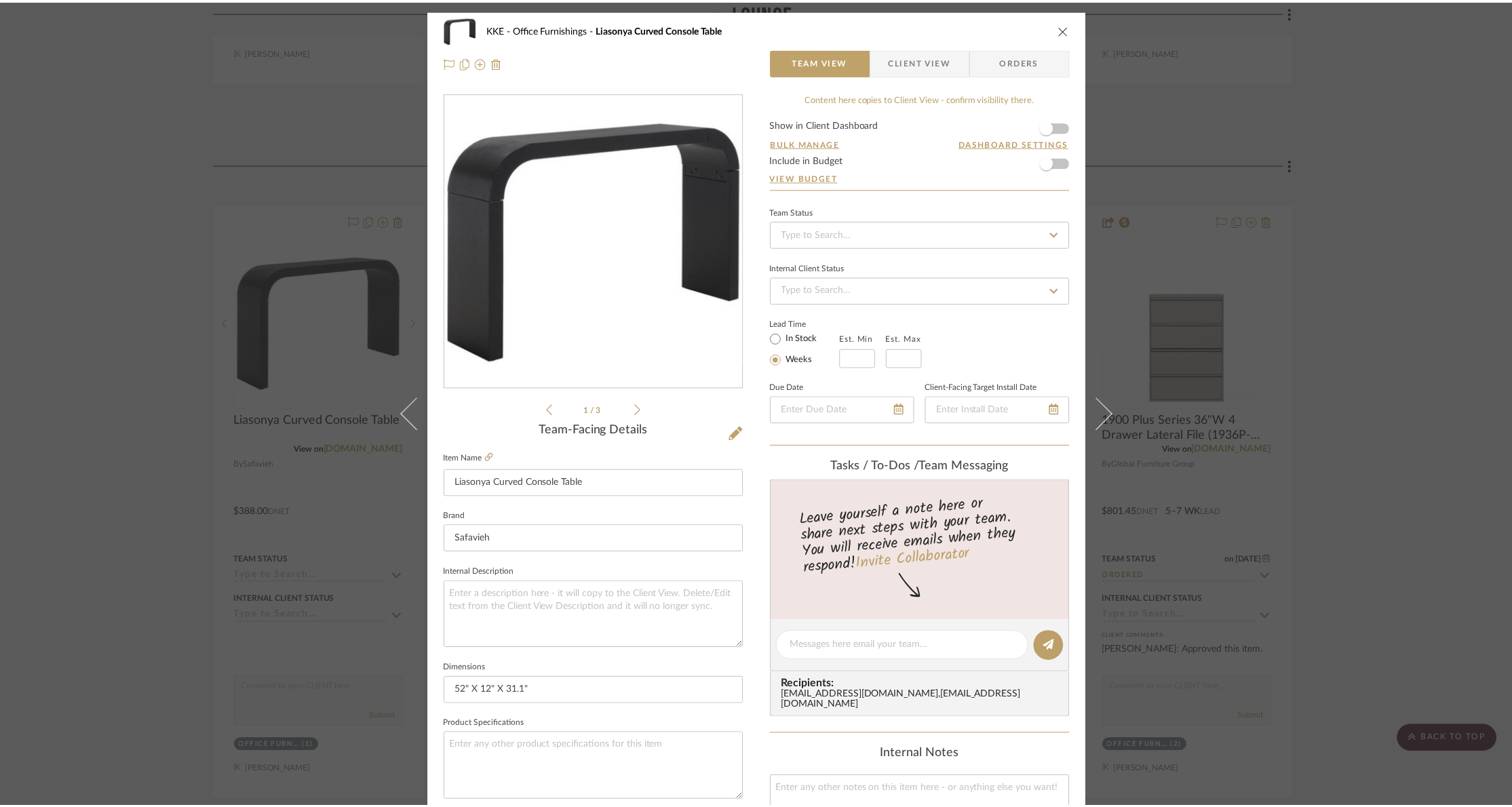
scroll to position [958, 0]
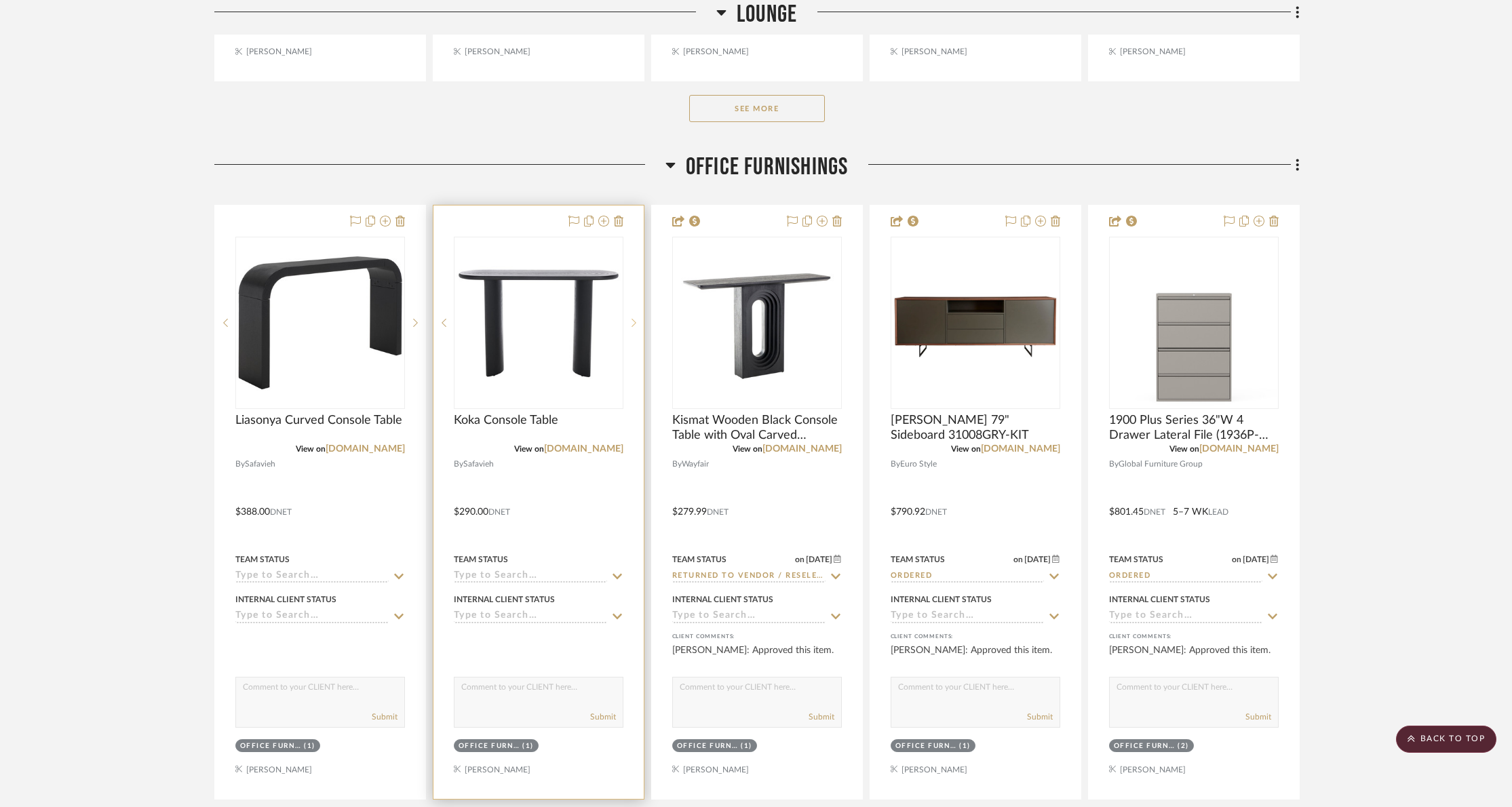
click at [631, 320] on icon at bounding box center [634, 323] width 4 height 10
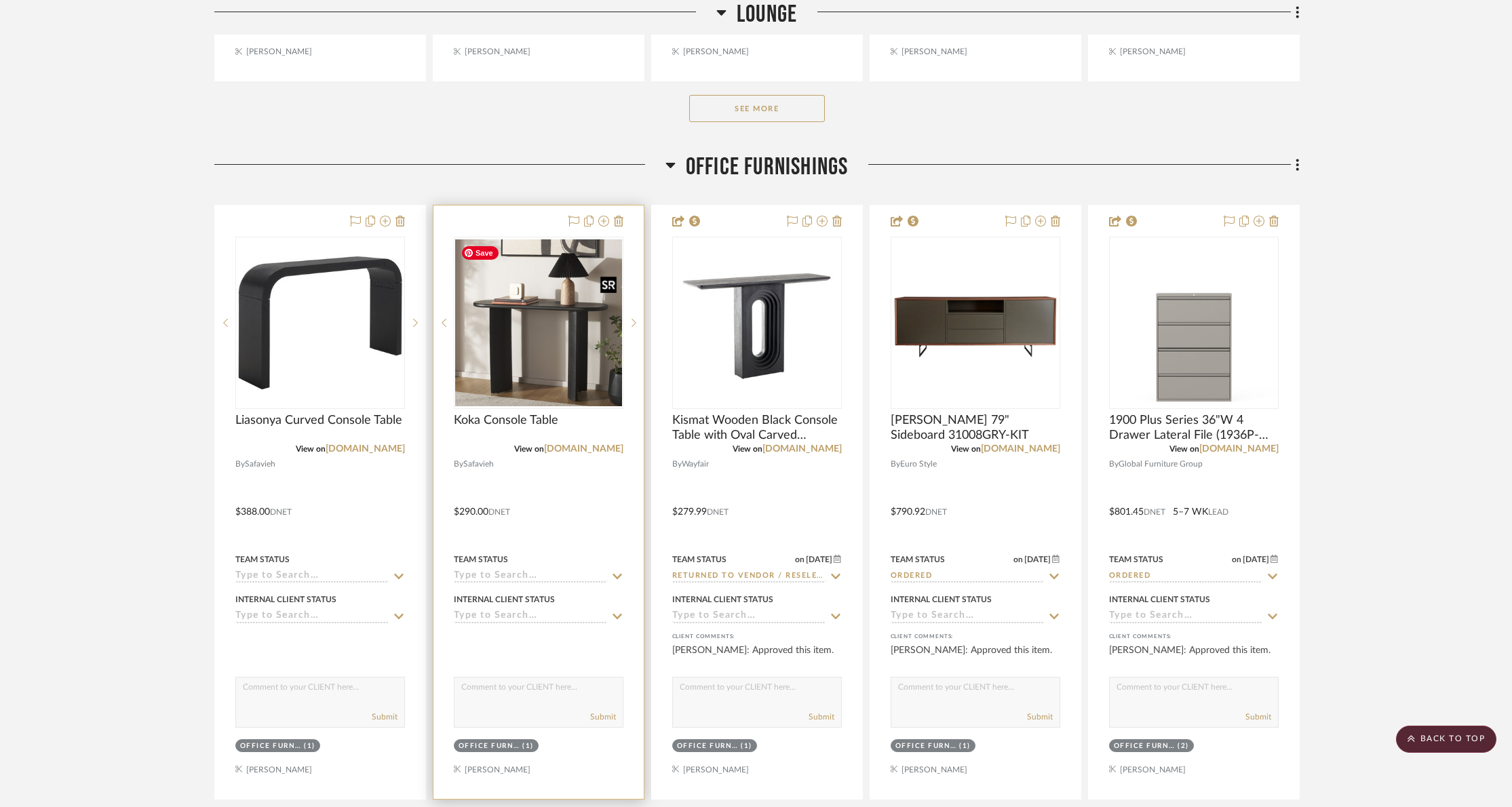
click at [544, 330] on img "1" at bounding box center [539, 323] width 167 height 167
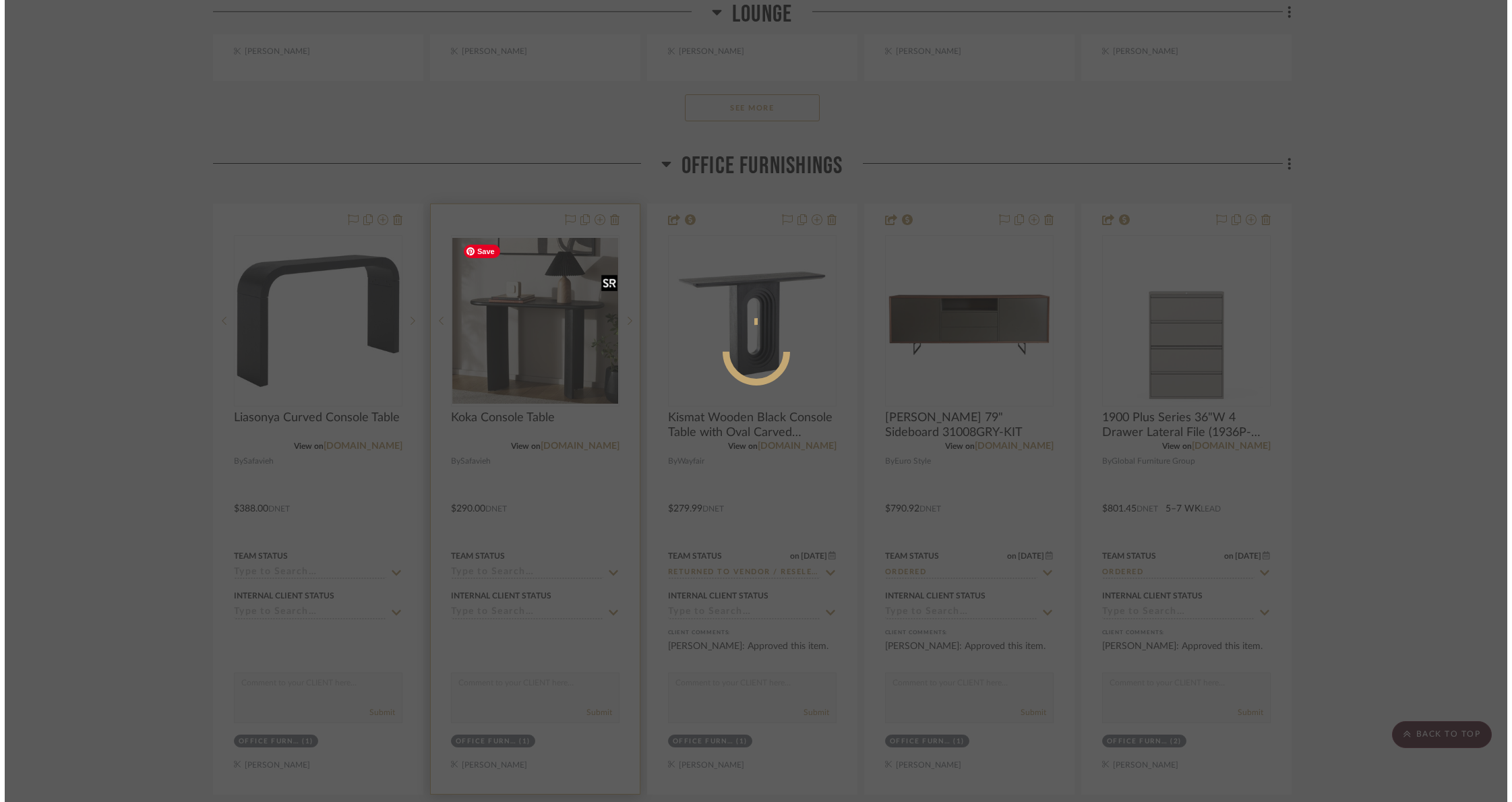
scroll to position [0, 0]
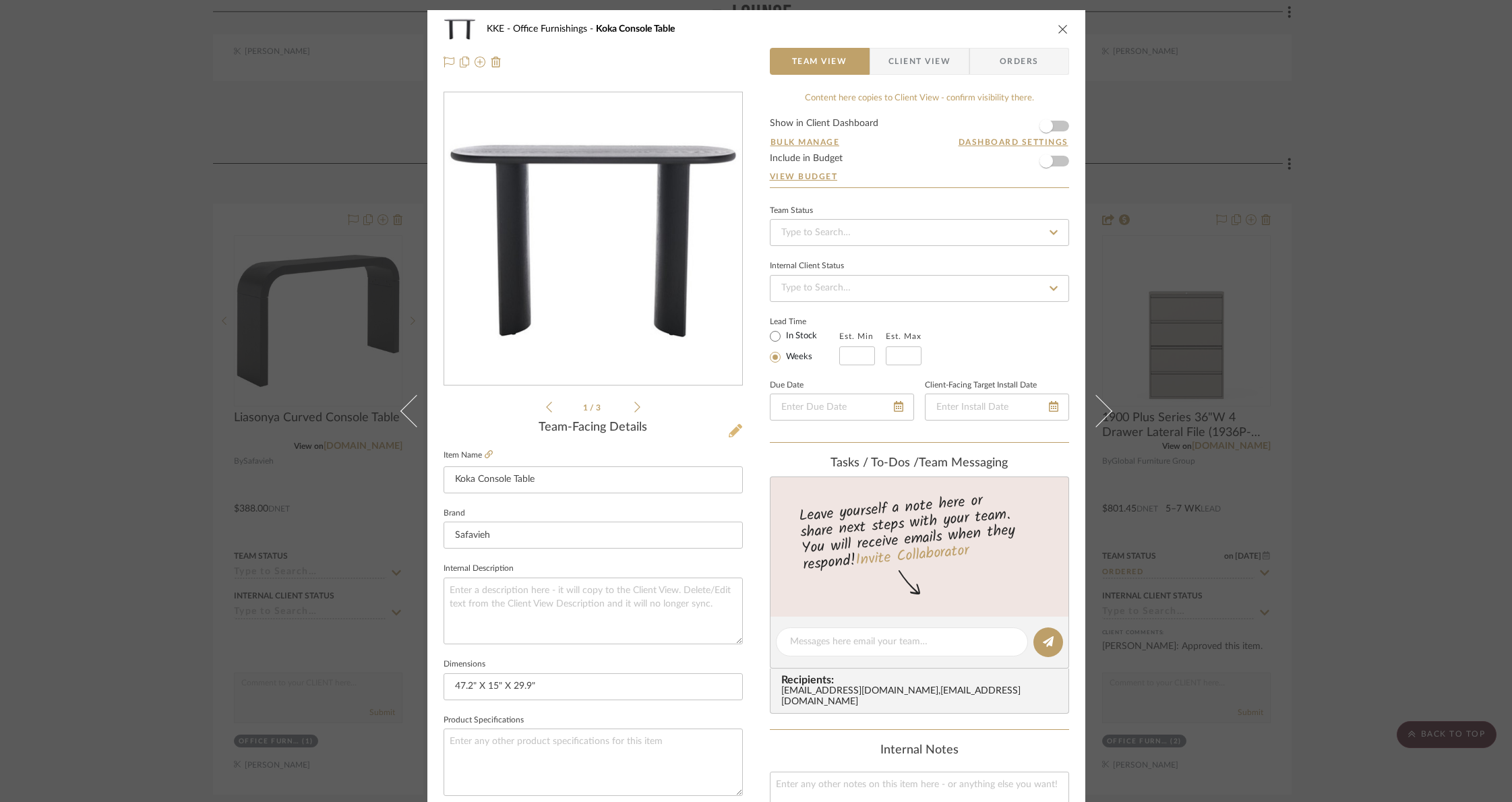
click at [731, 430] on icon at bounding box center [736, 430] width 13 height 13
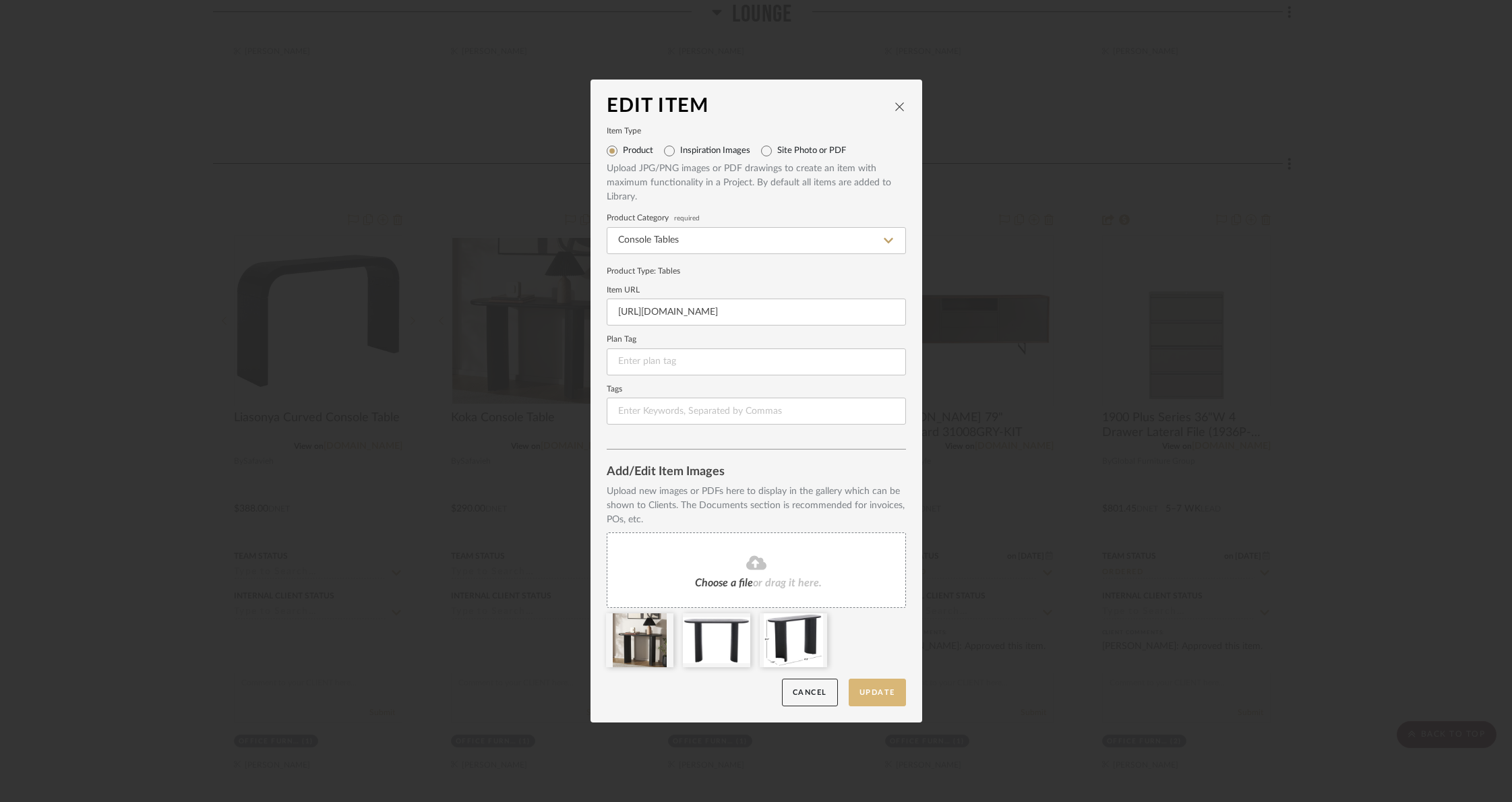
click at [882, 695] on button "Update" at bounding box center [877, 692] width 57 height 27
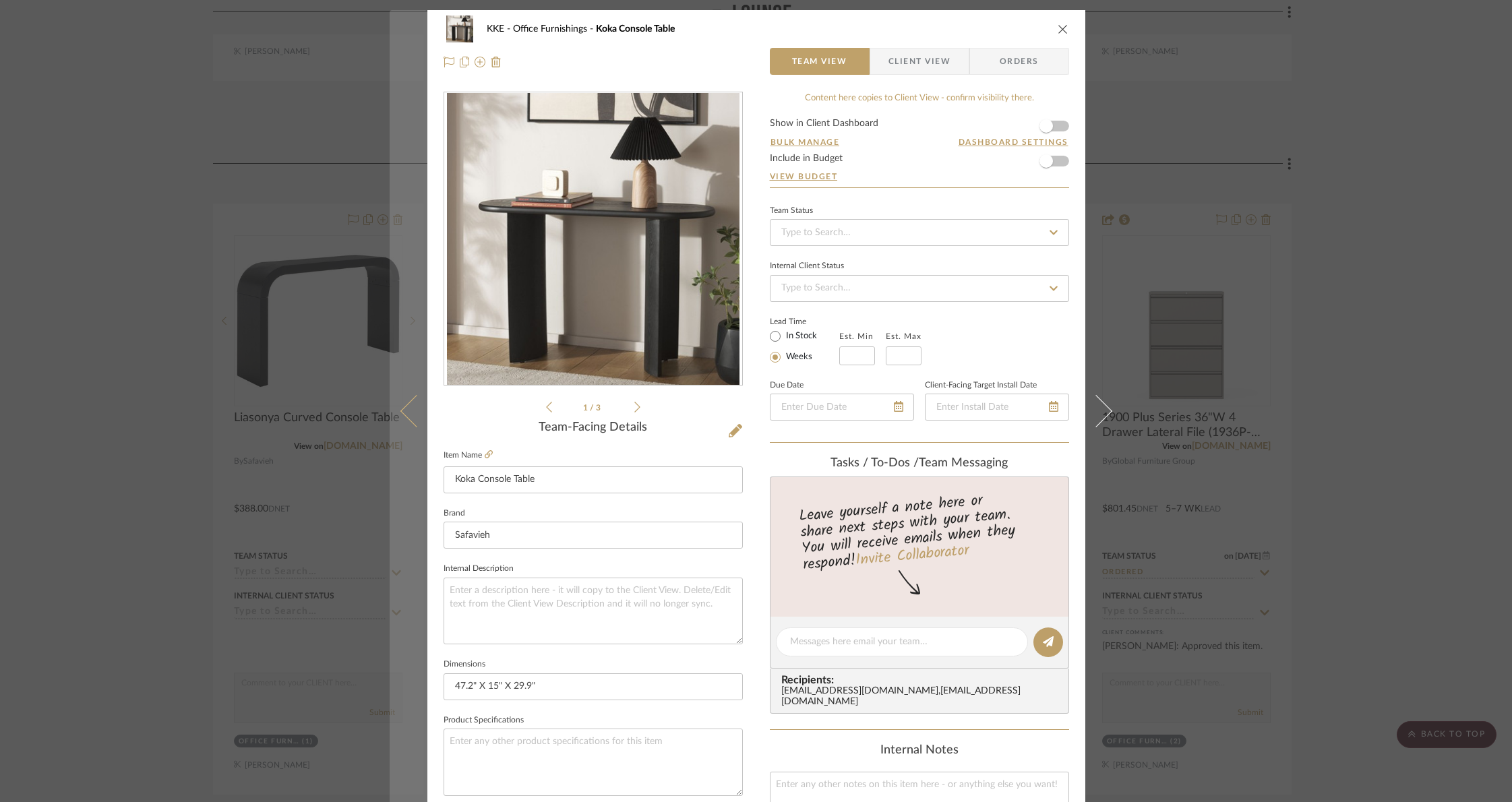
click at [400, 415] on icon at bounding box center [416, 411] width 33 height 33
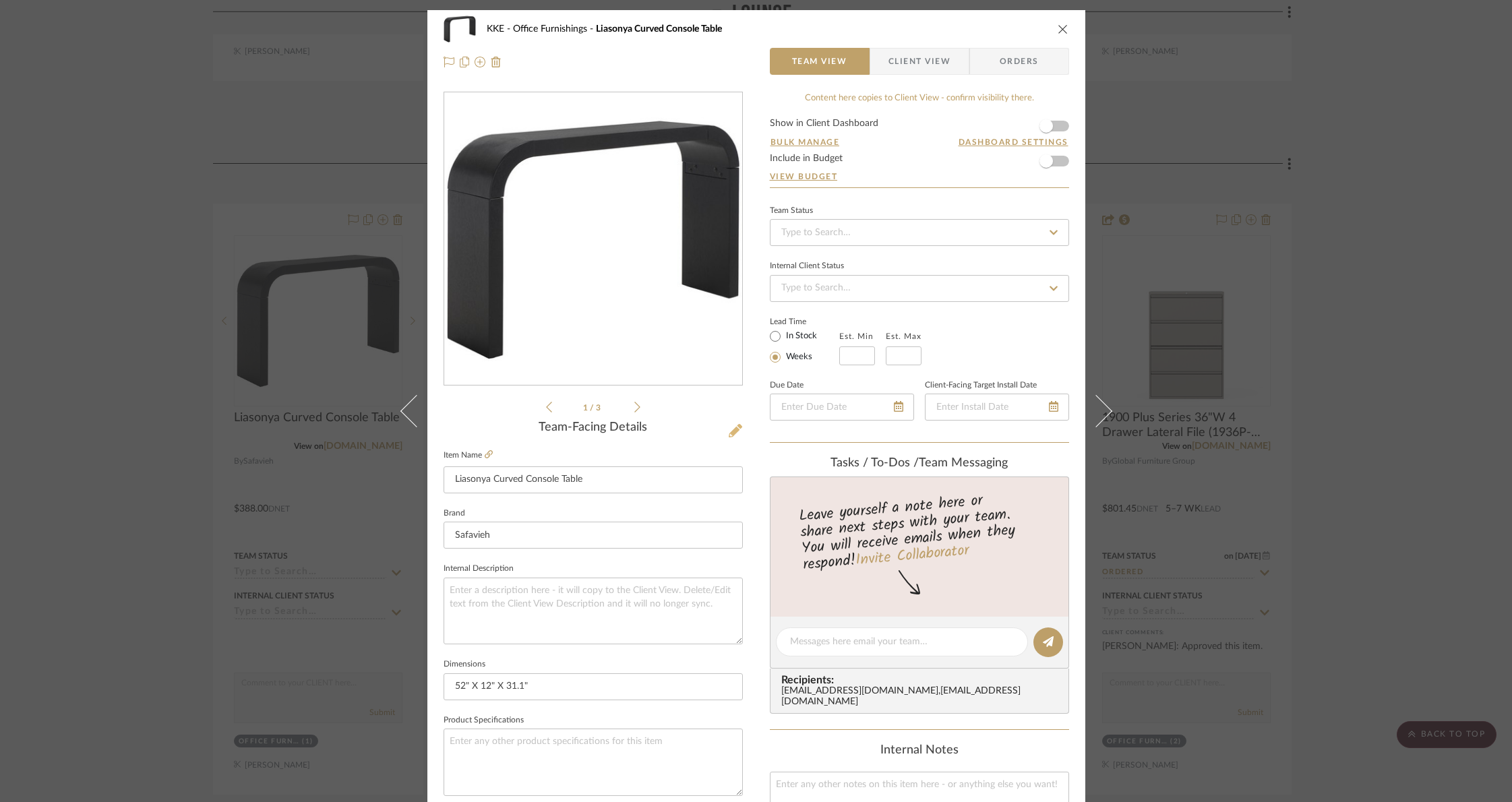
click at [729, 430] on icon at bounding box center [736, 430] width 13 height 13
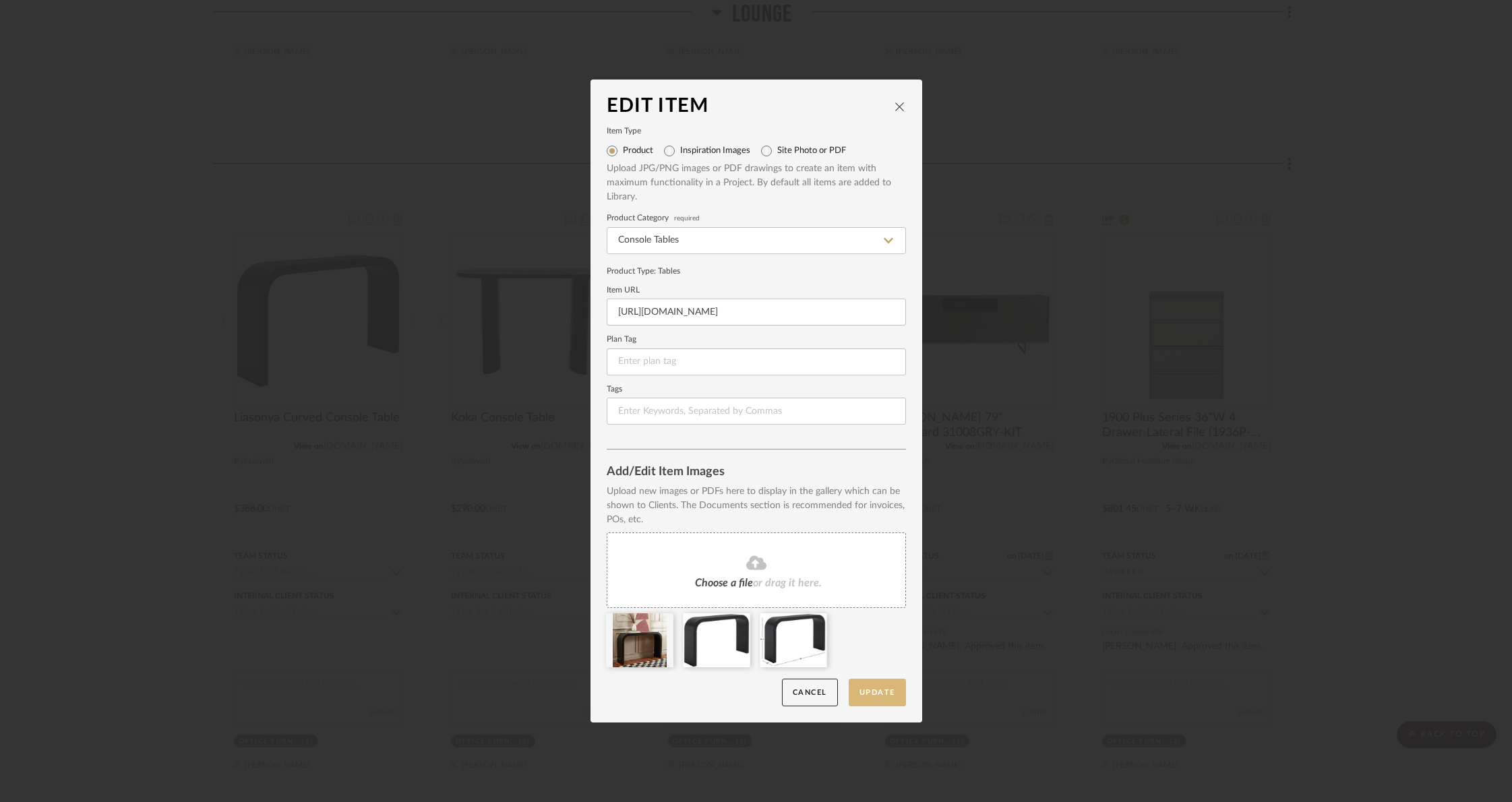
click at [873, 698] on button "Update" at bounding box center [877, 692] width 57 height 27
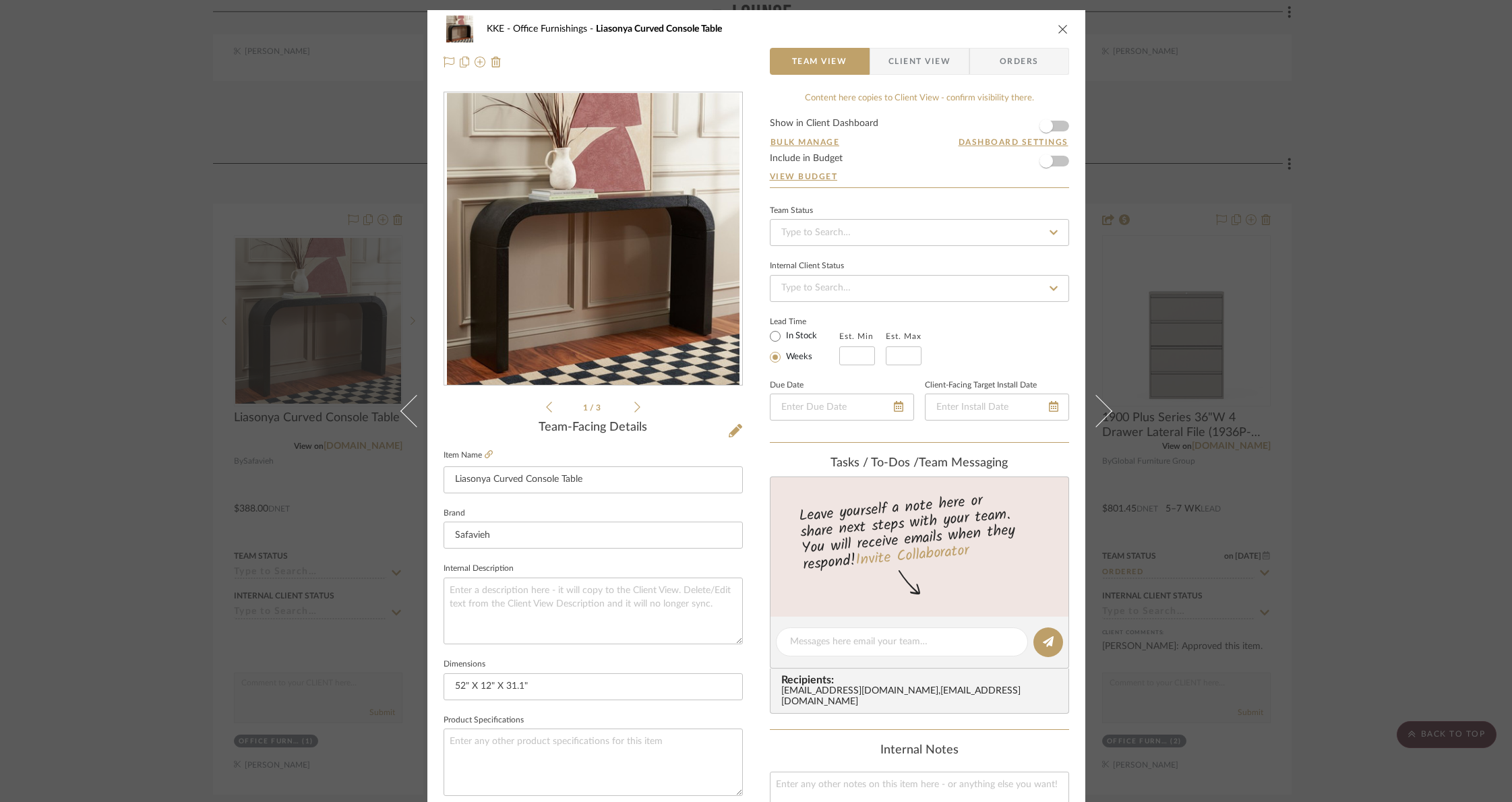
click at [1059, 29] on icon "close" at bounding box center [1063, 29] width 11 height 11
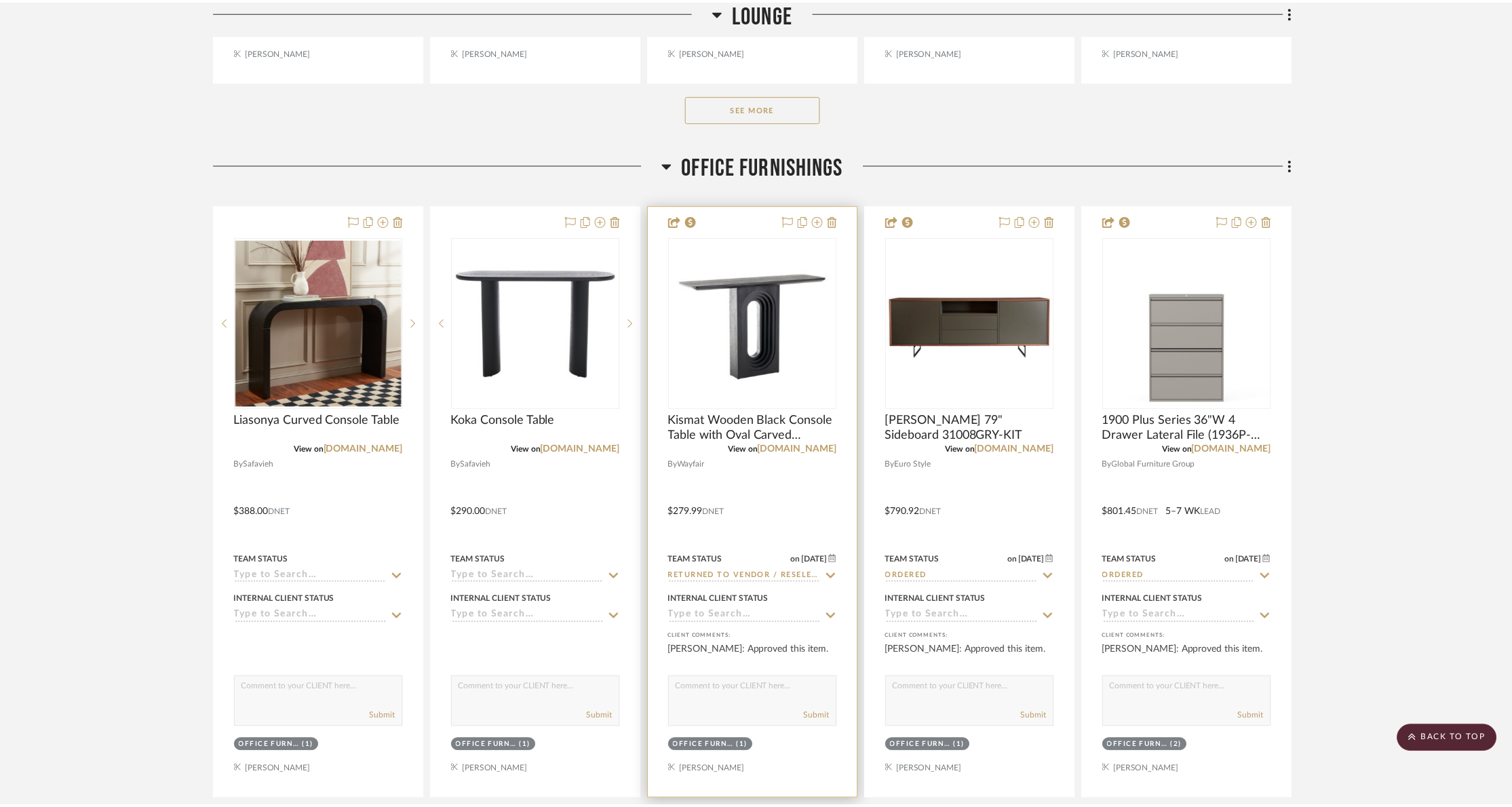
scroll to position [958, 0]
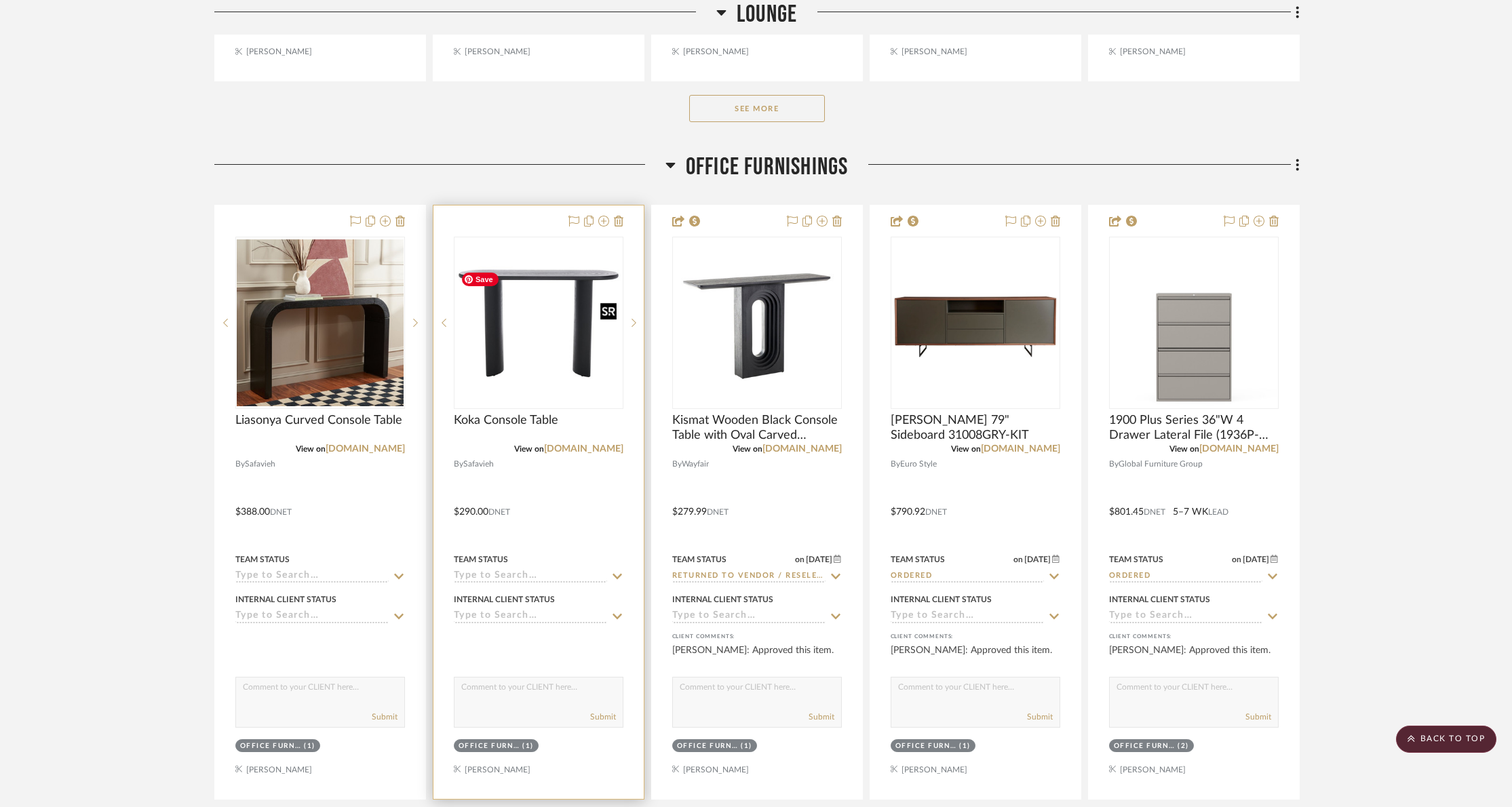
click at [549, 345] on img "1" at bounding box center [539, 323] width 167 height 113
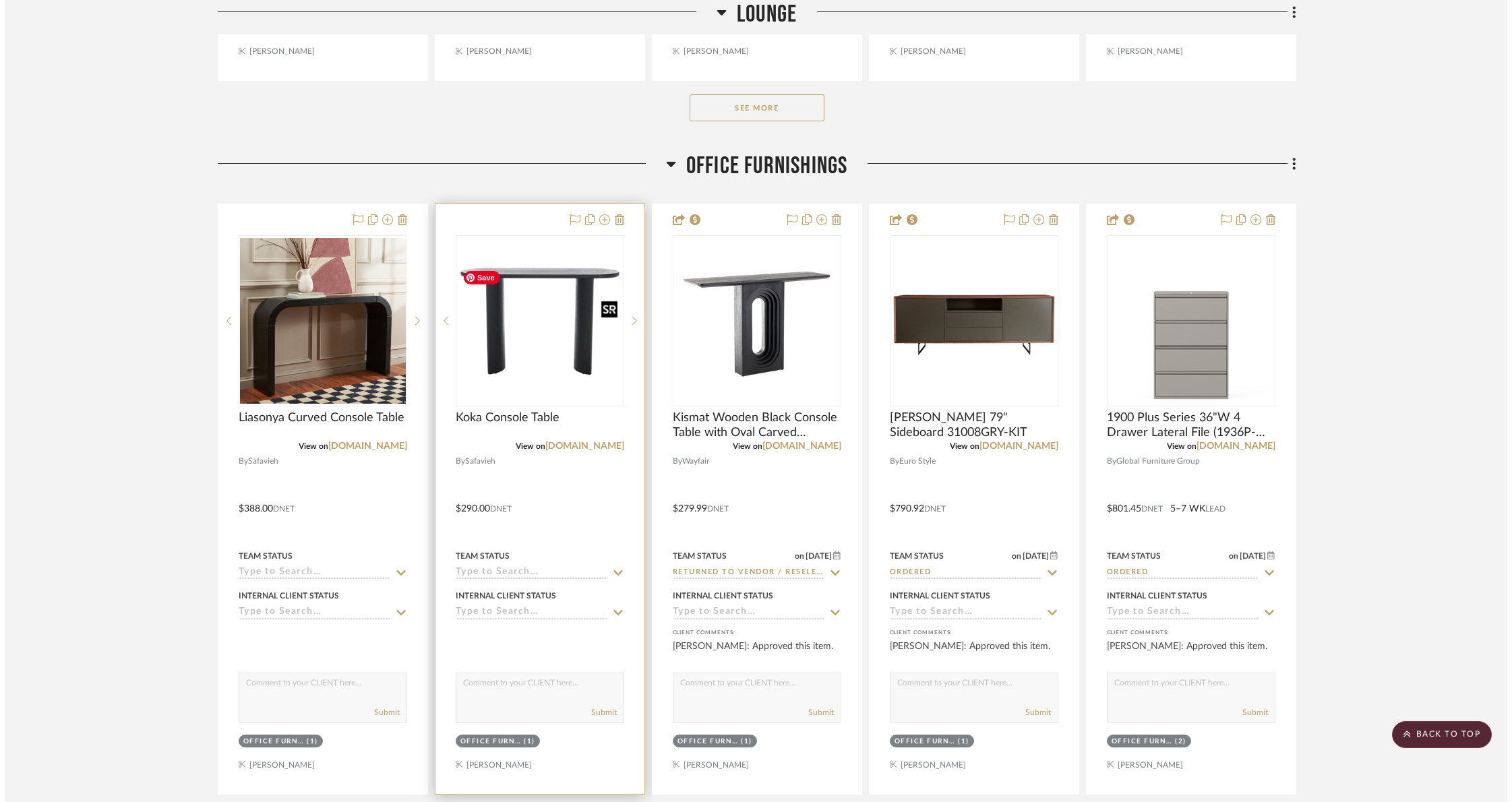
scroll to position [0, 0]
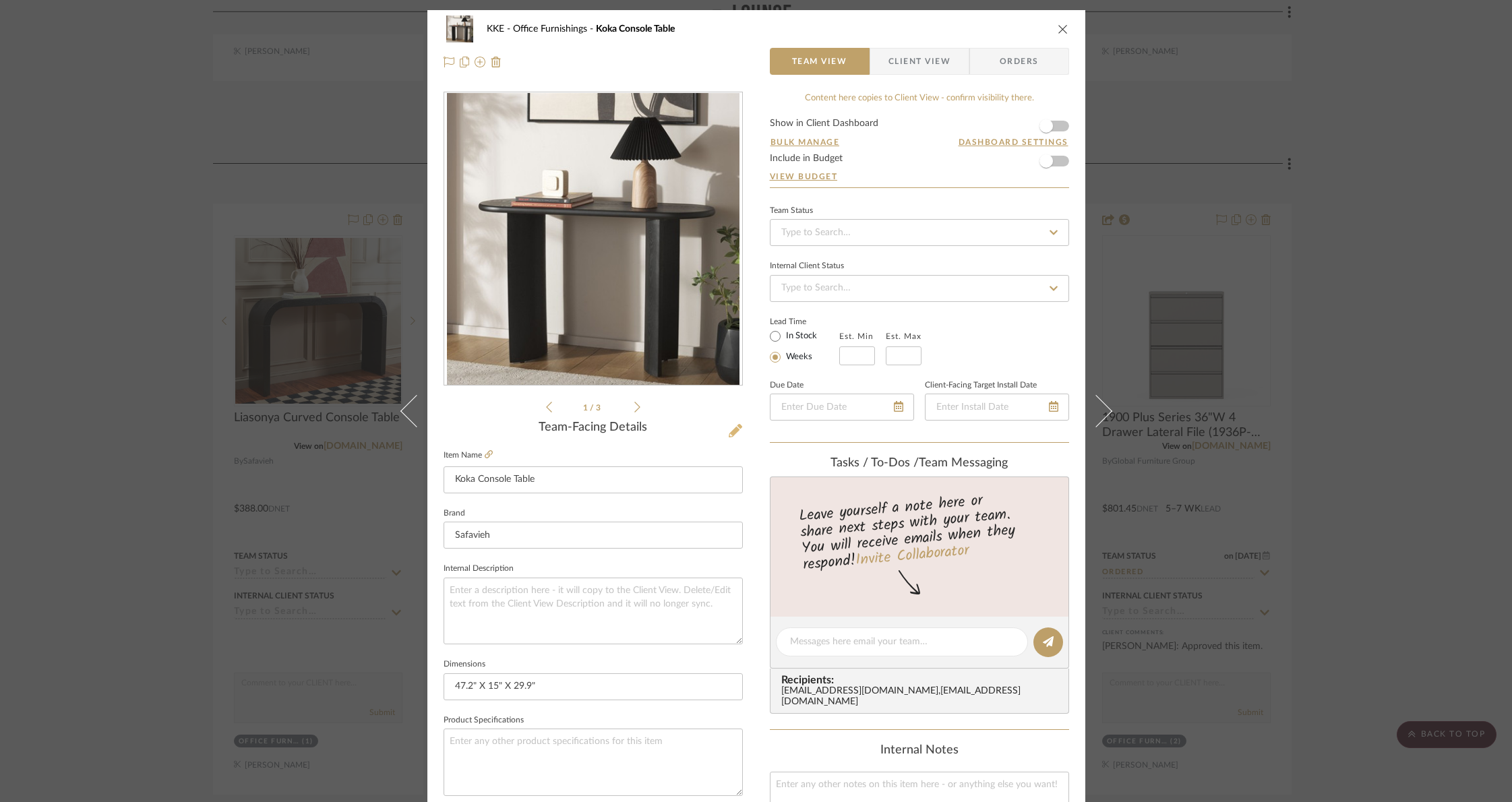
click at [736, 427] on icon at bounding box center [736, 430] width 13 height 13
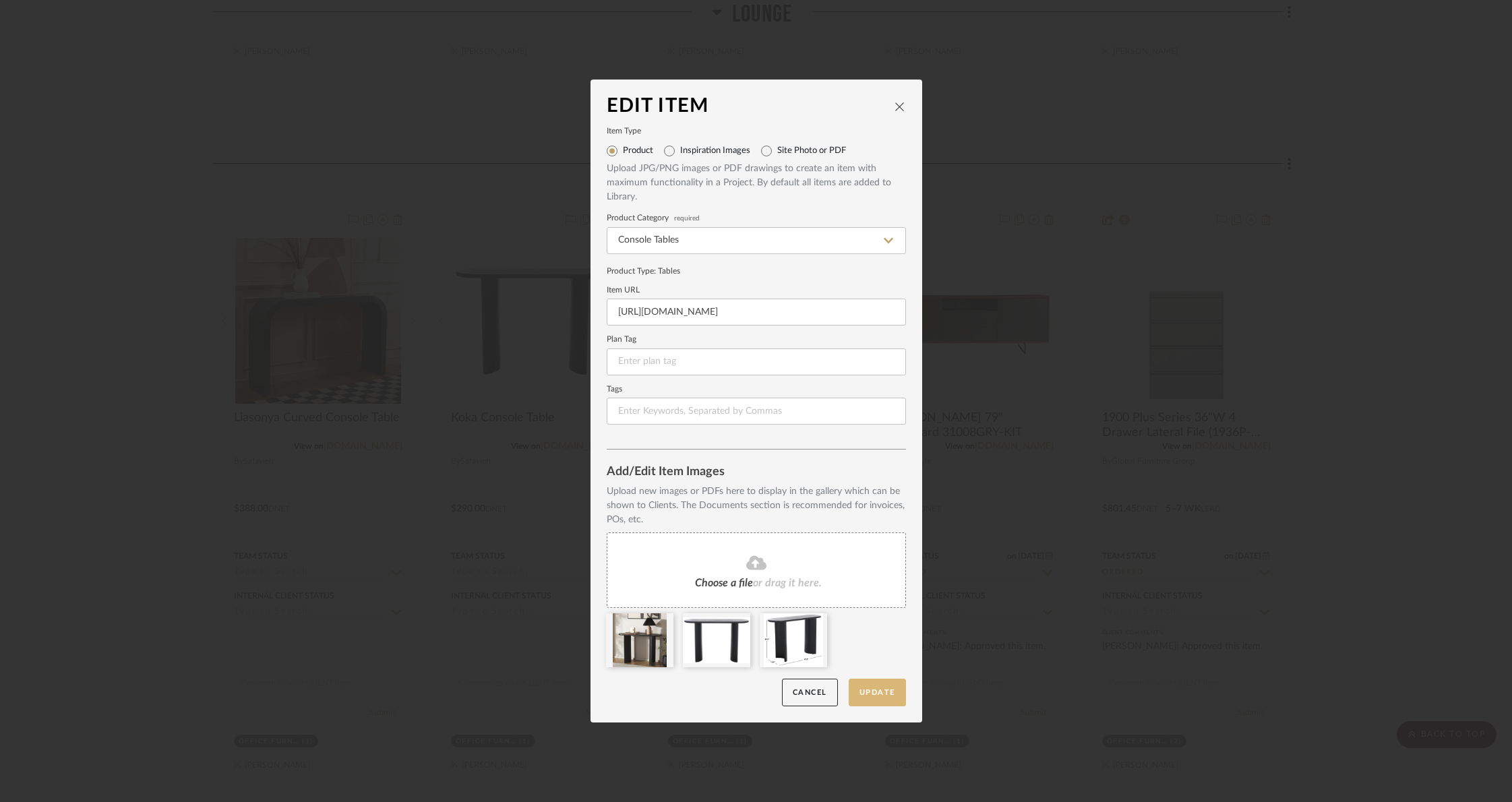
click at [893, 699] on button "Update" at bounding box center [877, 692] width 57 height 27
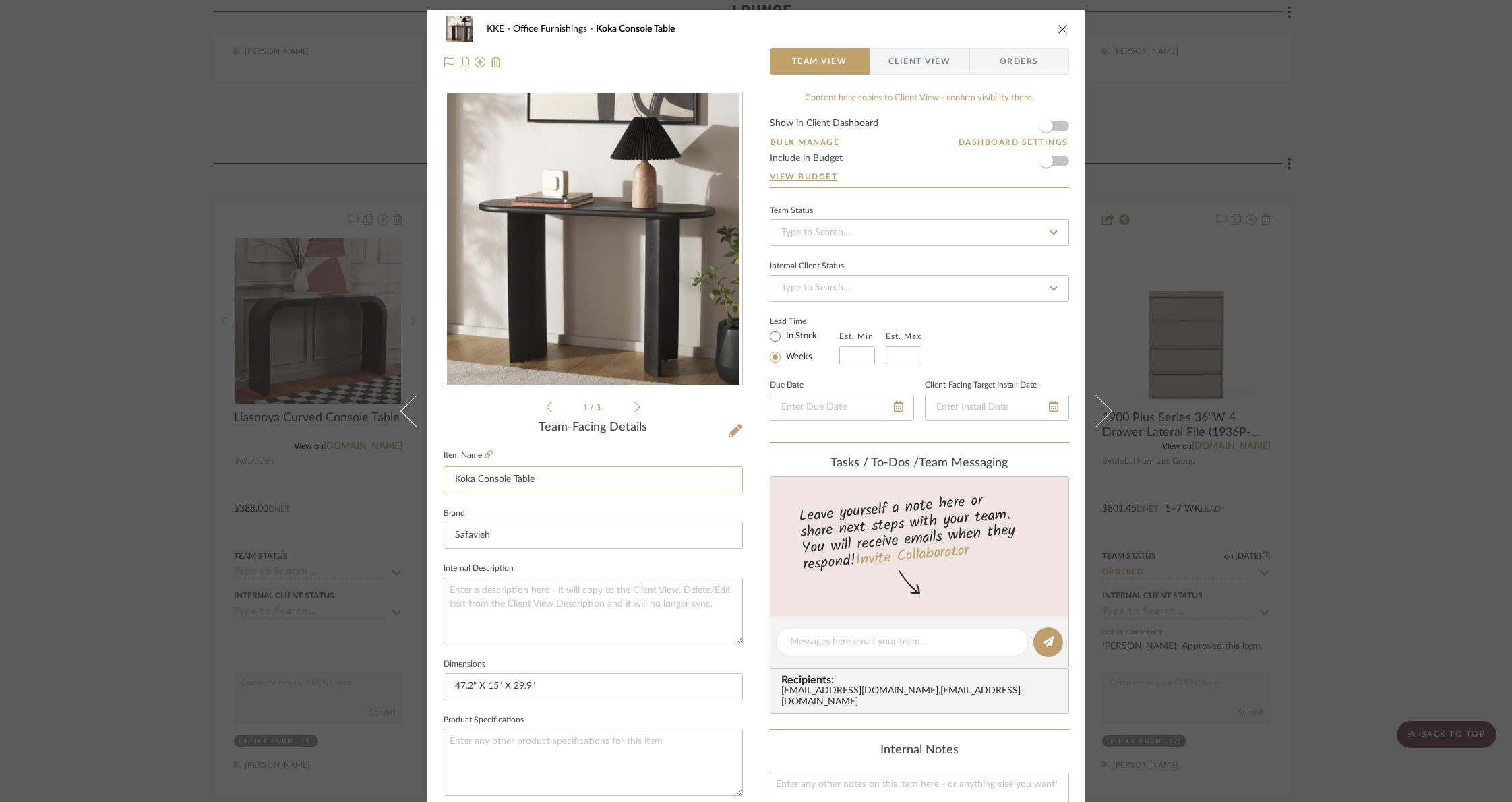
click at [542, 482] on input "Koka Console Table" at bounding box center [593, 480] width 299 height 27
drag, startPoint x: 483, startPoint y: 481, endPoint x: 445, endPoint y: 482, distance: 38.0
click at [445, 482] on input "Koka Console Table" at bounding box center [593, 480] width 299 height 27
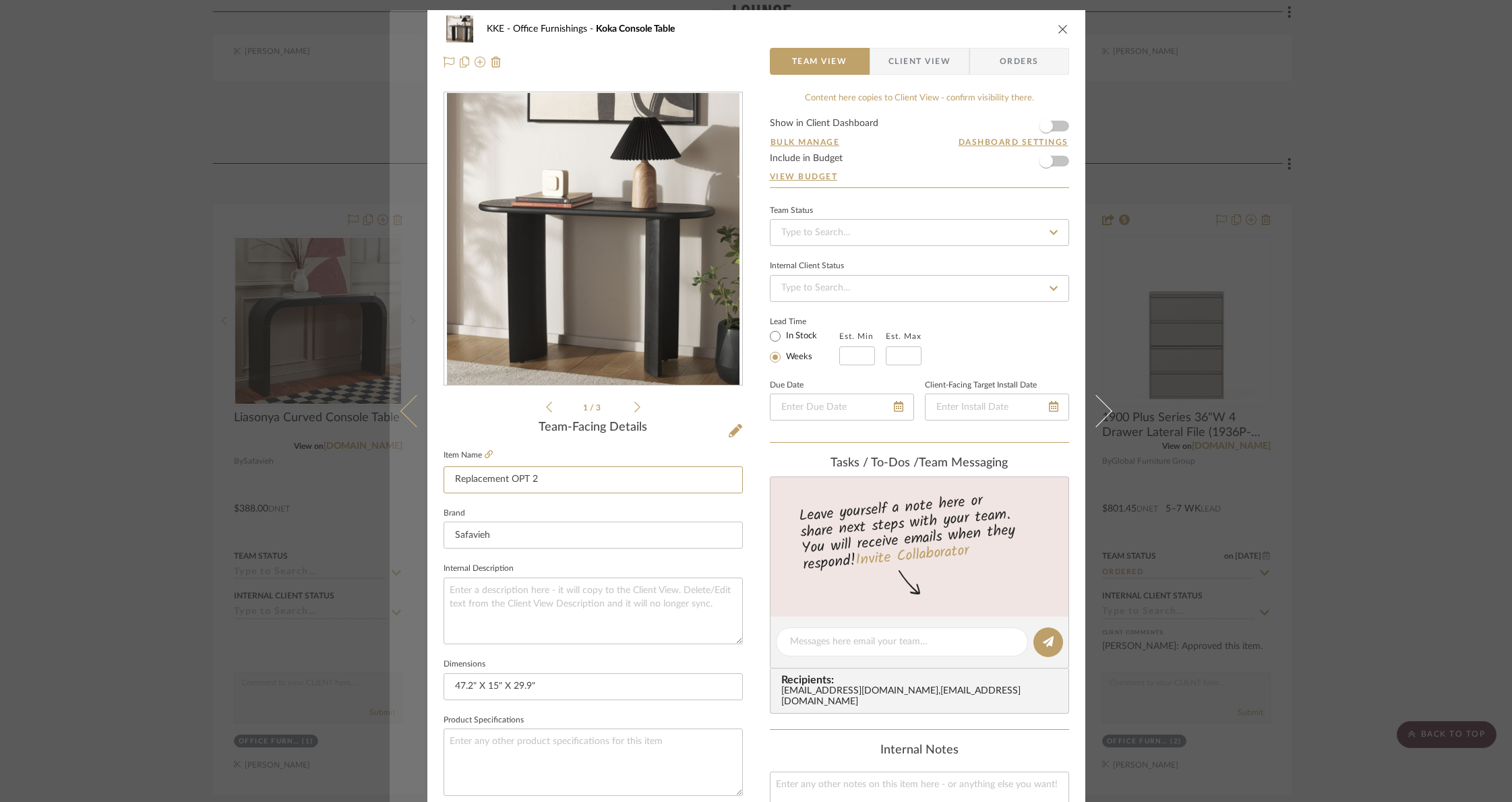
type input "Replacement OPT 2"
click at [401, 408] on icon at bounding box center [416, 411] width 33 height 33
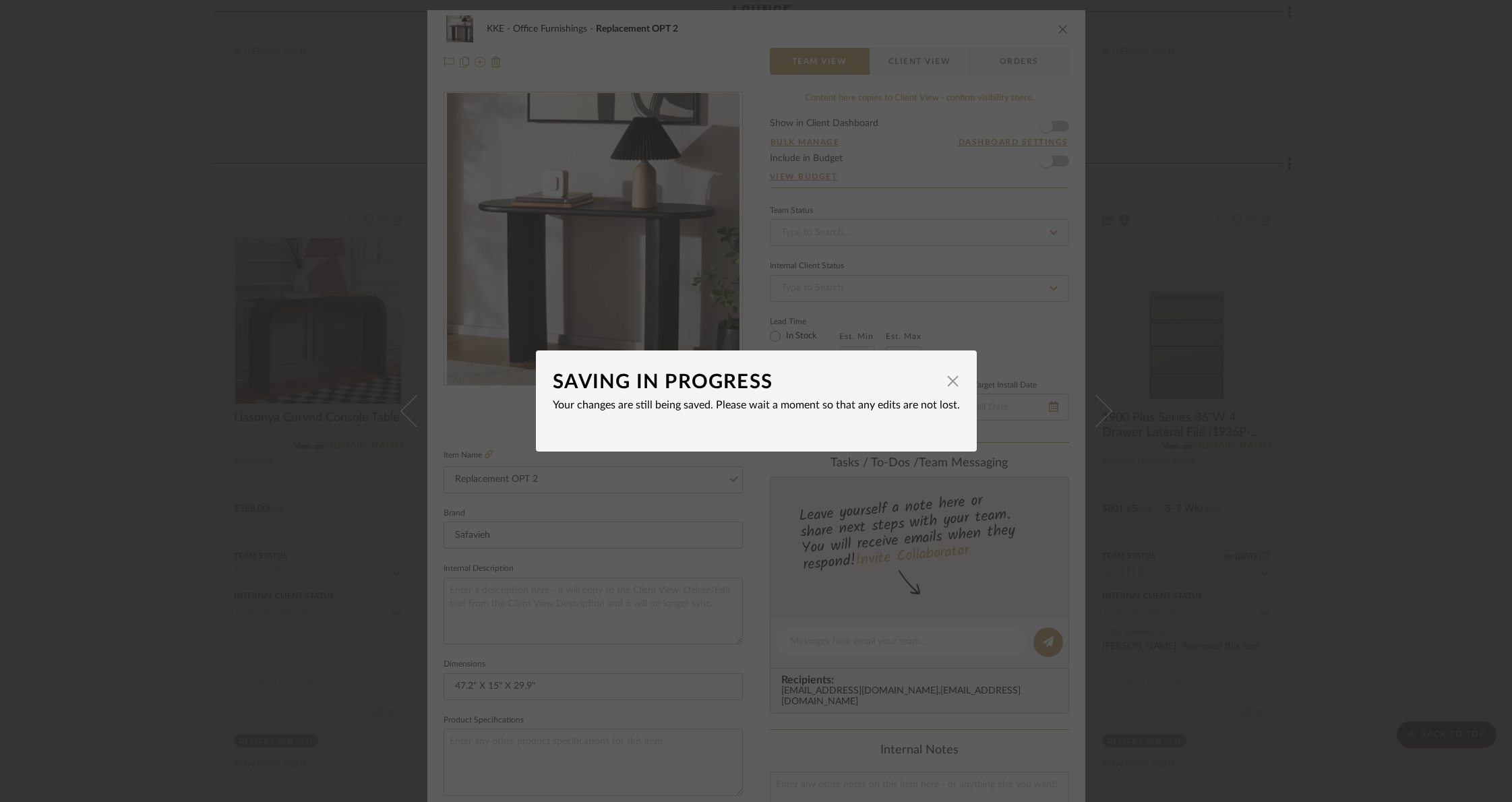
drag, startPoint x: 950, startPoint y: 383, endPoint x: 842, endPoint y: 384, distance: 108.0
click at [950, 383] on span "button" at bounding box center [953, 381] width 27 height 27
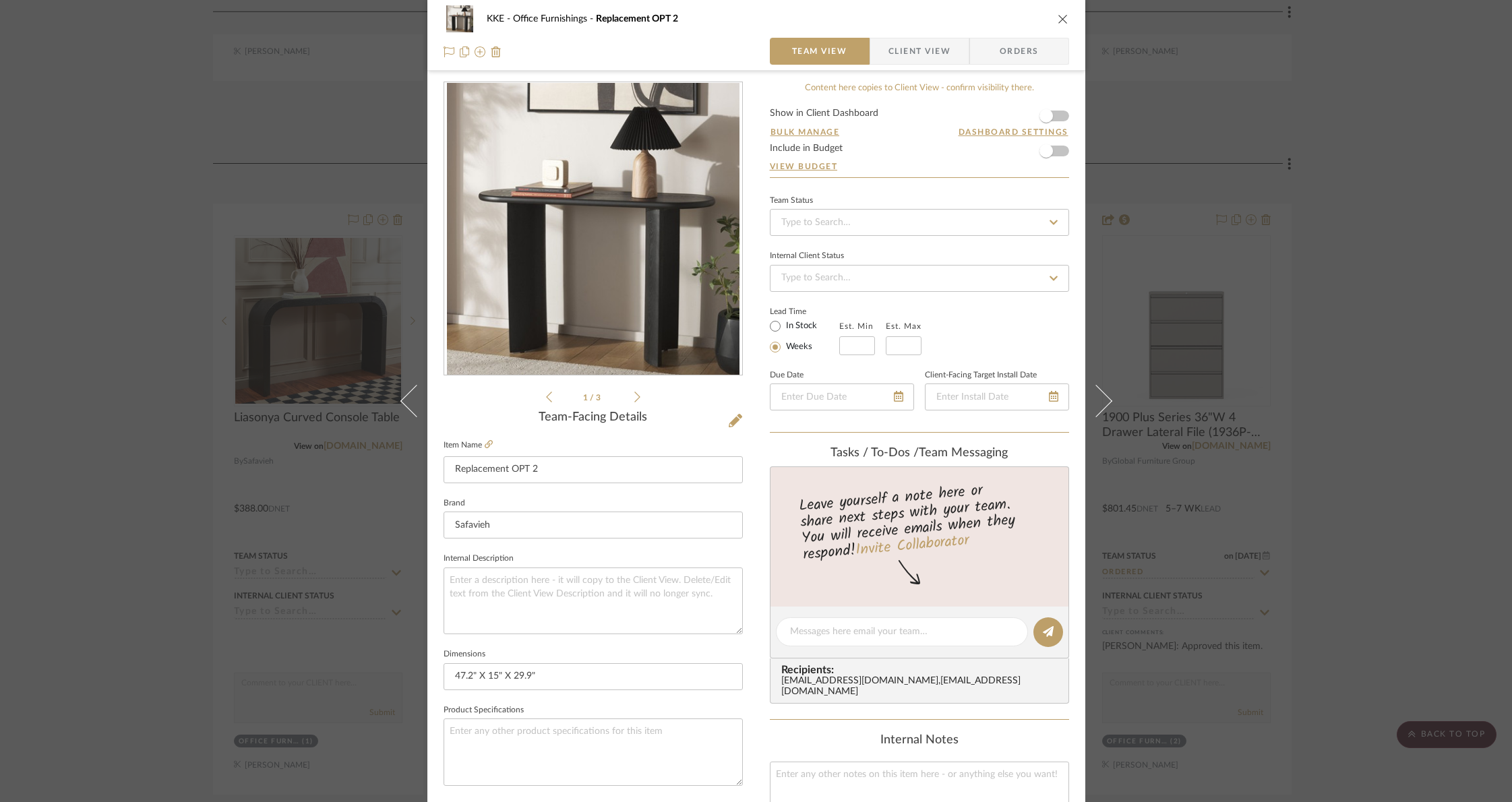
click at [1056, 117] on form "Show in Client Dashboard Bulk Manage Dashboard Settings Include in Budget View …" at bounding box center [919, 142] width 299 height 69
click at [1051, 114] on span "button" at bounding box center [1046, 116] width 30 height 30
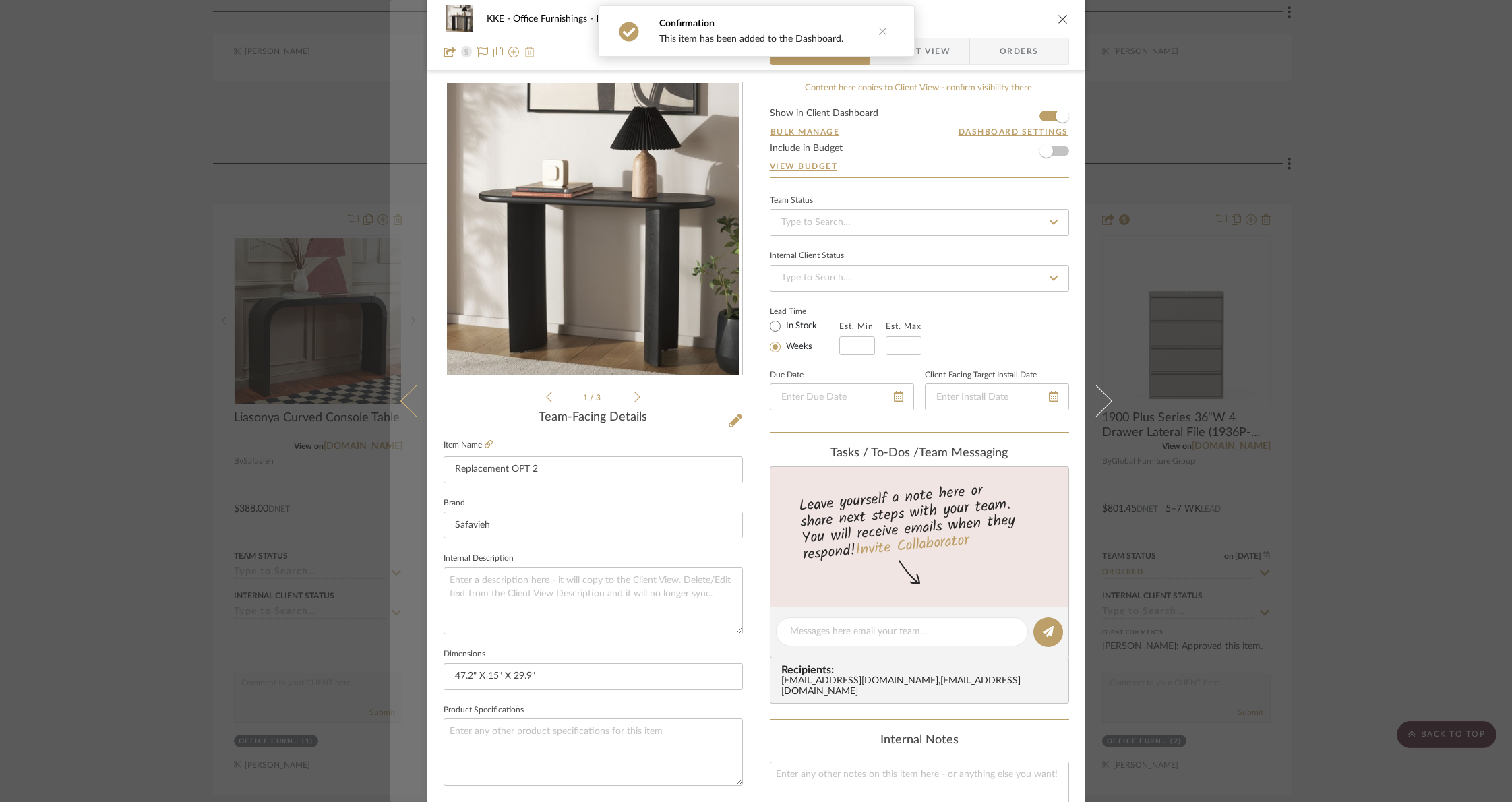
click at [400, 401] on icon at bounding box center [416, 401] width 33 height 33
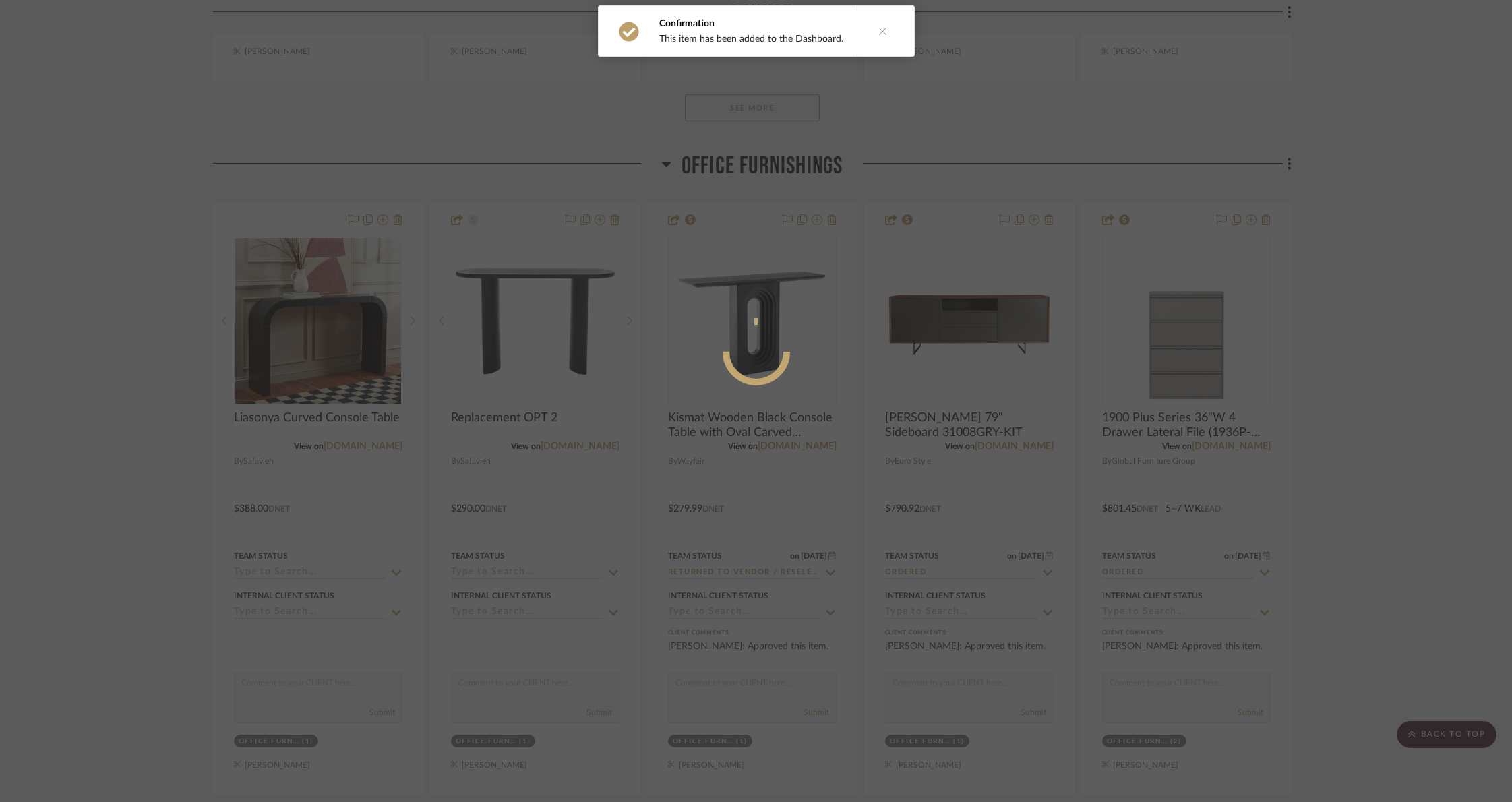
scroll to position [0, 0]
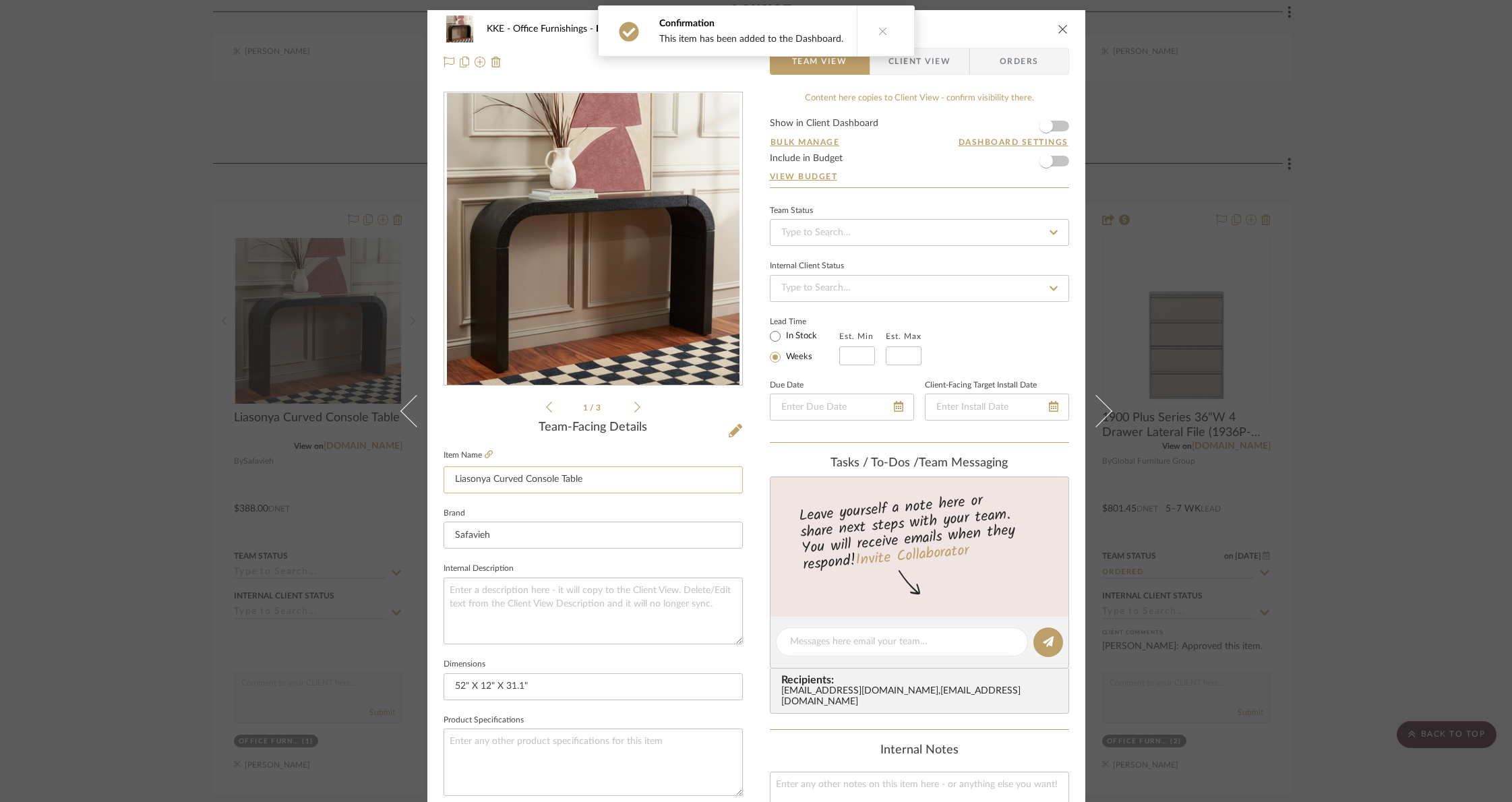
drag, startPoint x: 514, startPoint y: 482, endPoint x: 452, endPoint y: 481, distance: 62.0
click at [452, 481] on input "Liasonya Curved Console Table" at bounding box center [593, 480] width 299 height 27
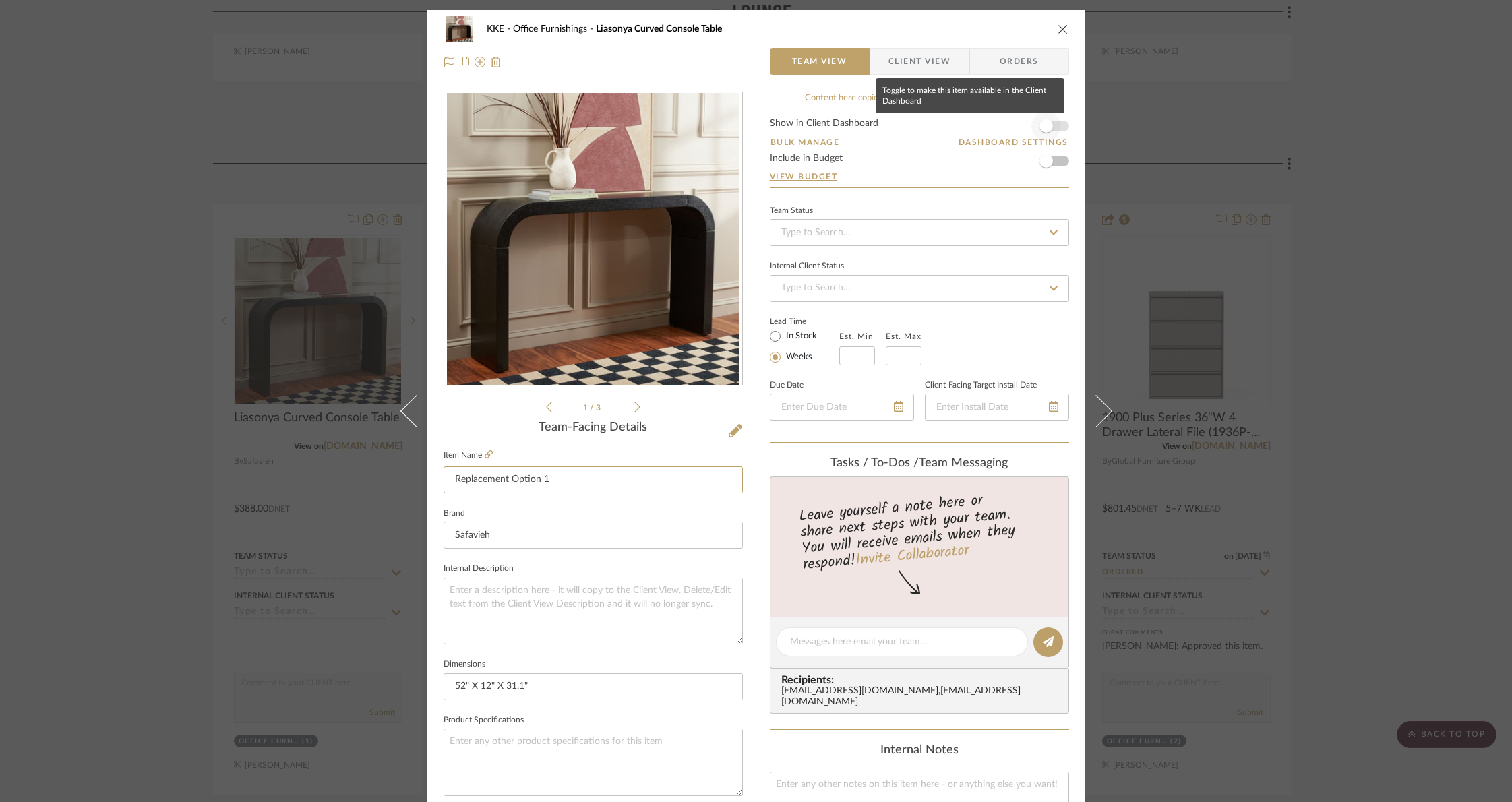
type input "Replacement Option 1"
click at [1053, 128] on span "button" at bounding box center [1046, 126] width 30 height 30
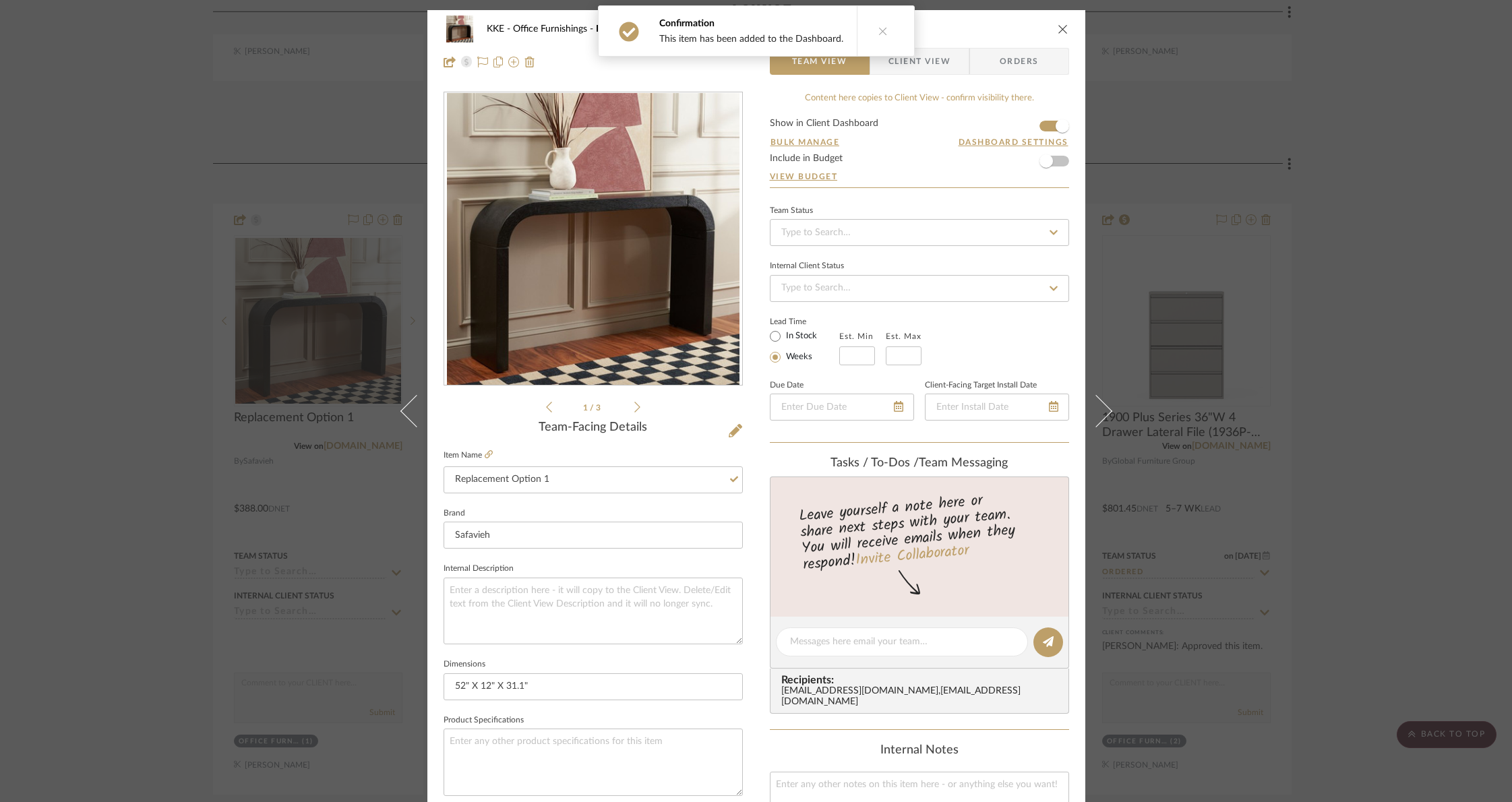
click at [1058, 30] on icon "close" at bounding box center [1063, 29] width 11 height 11
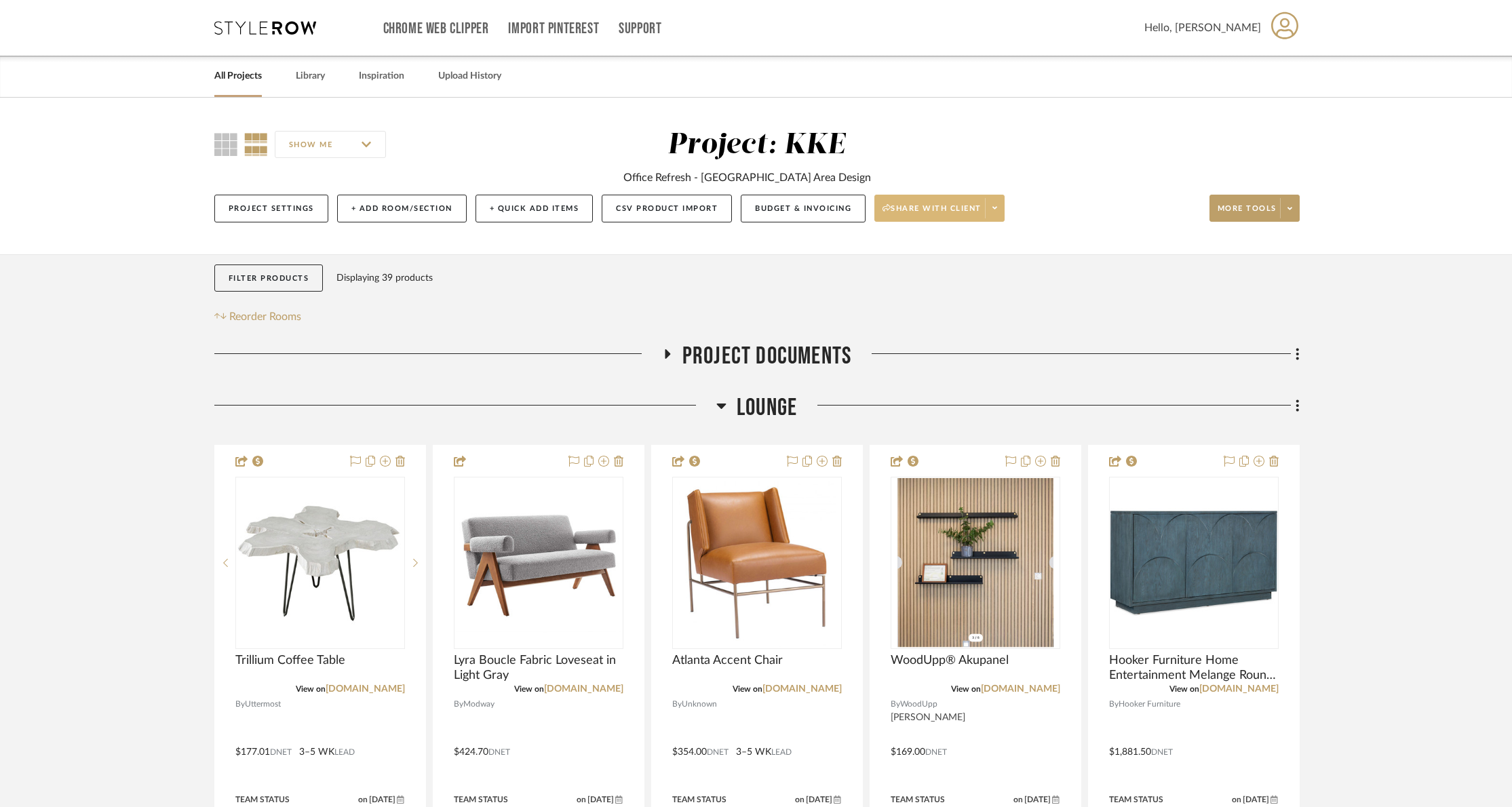
click at [1004, 213] on span at bounding box center [994, 208] width 19 height 20
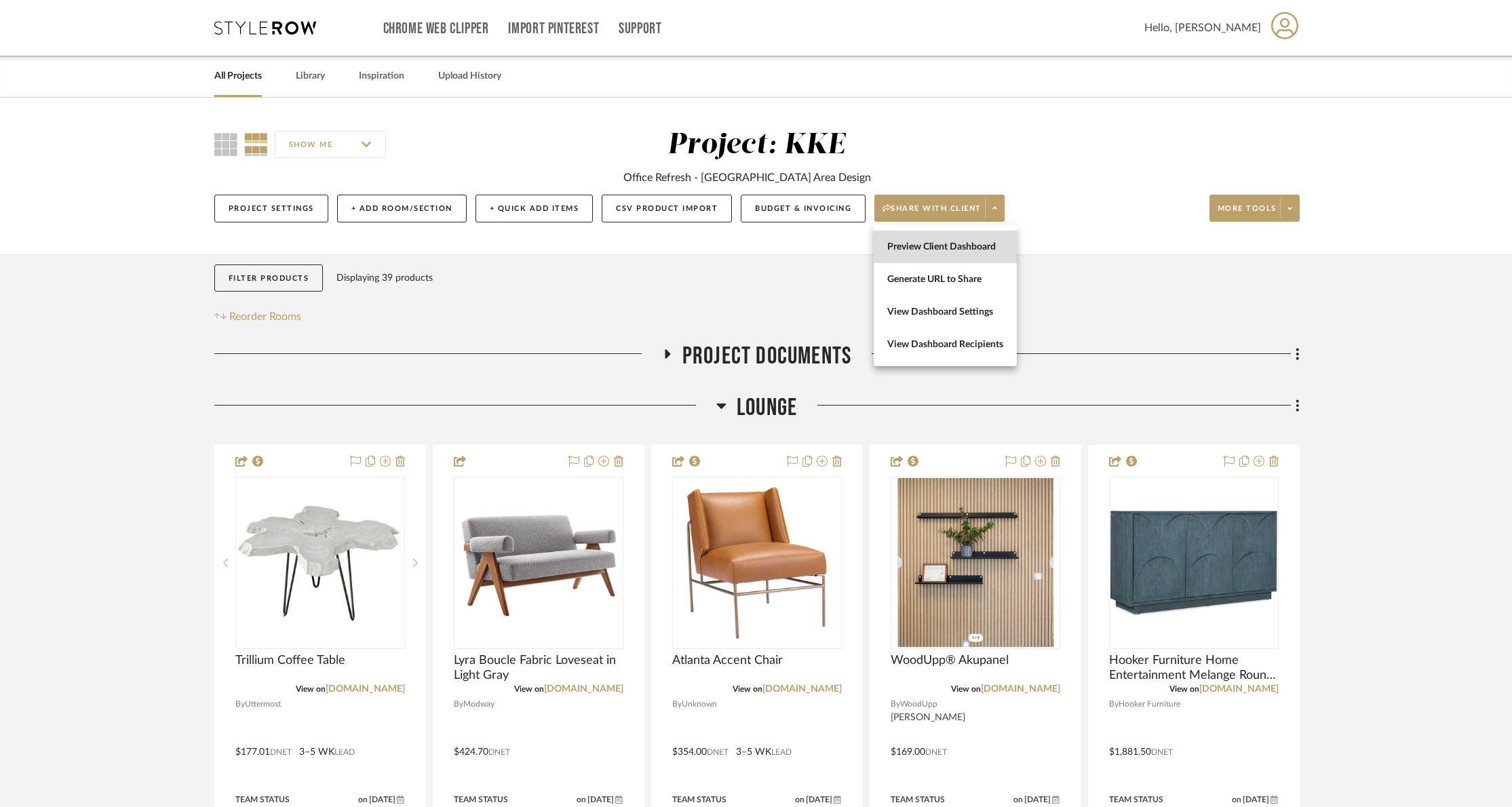
click at [970, 247] on span "Preview Client Dashboard" at bounding box center [945, 247] width 116 height 11
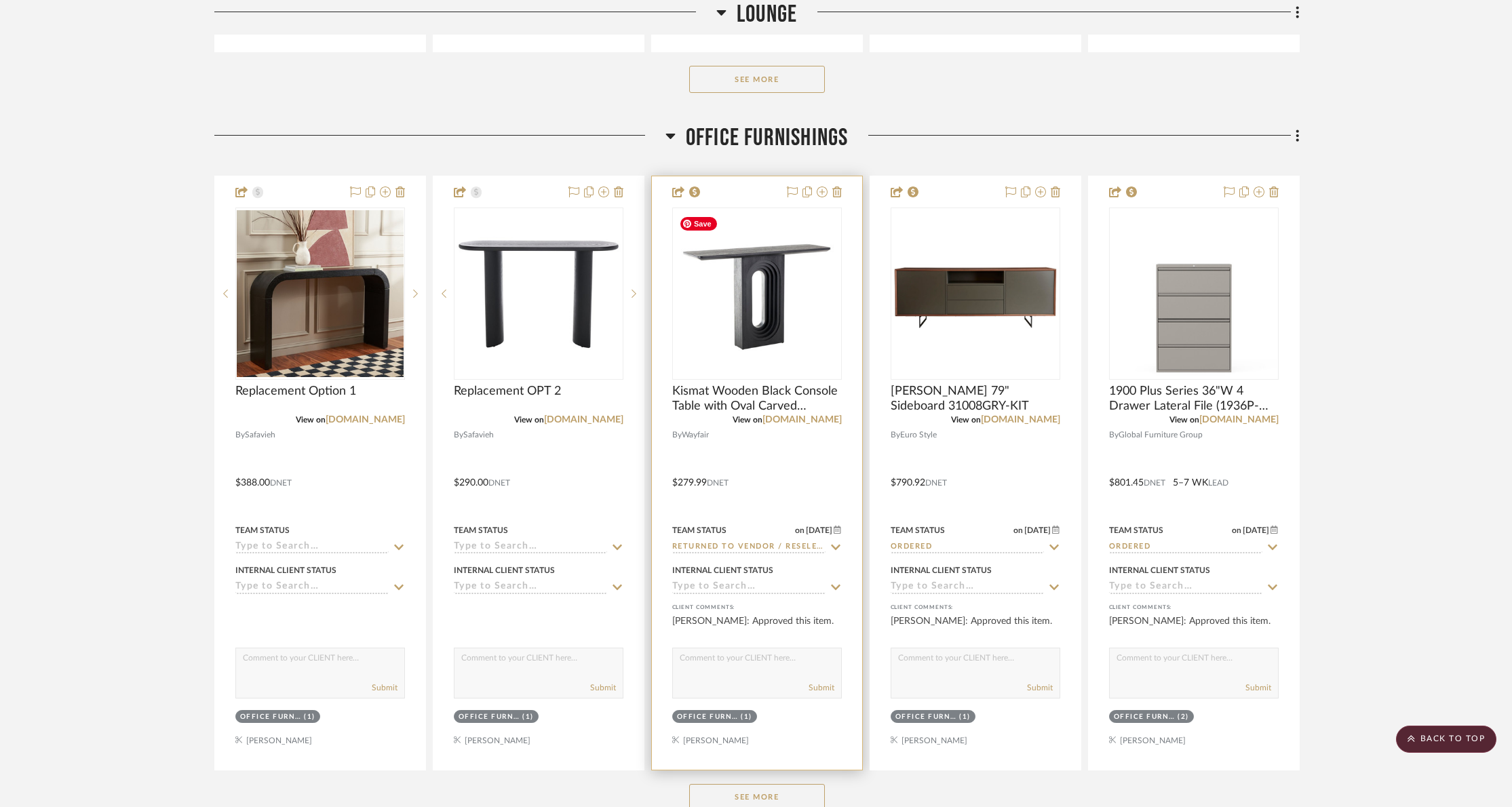
scroll to position [990, 0]
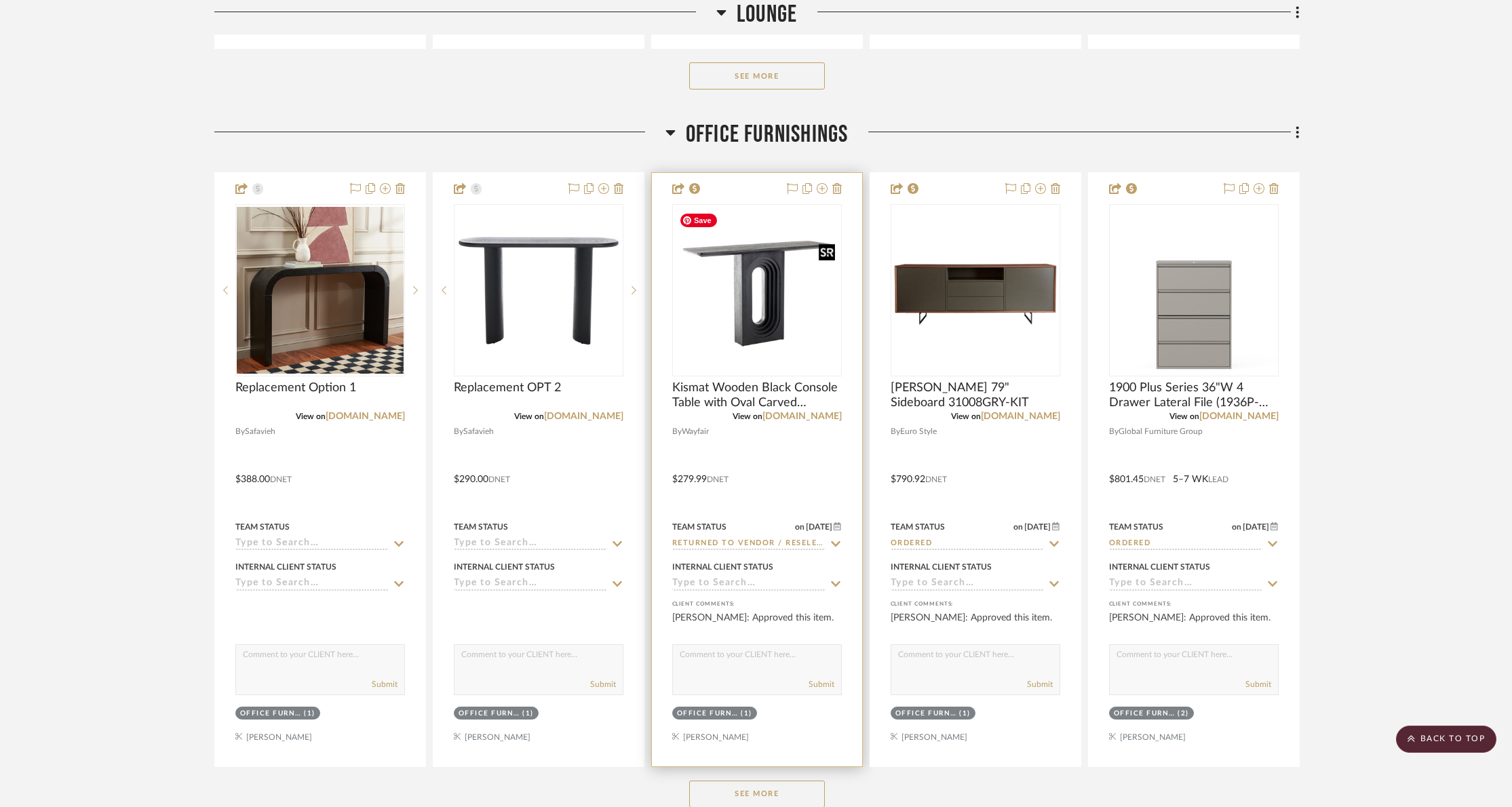
click at [781, 325] on img "0" at bounding box center [757, 291] width 167 height 167
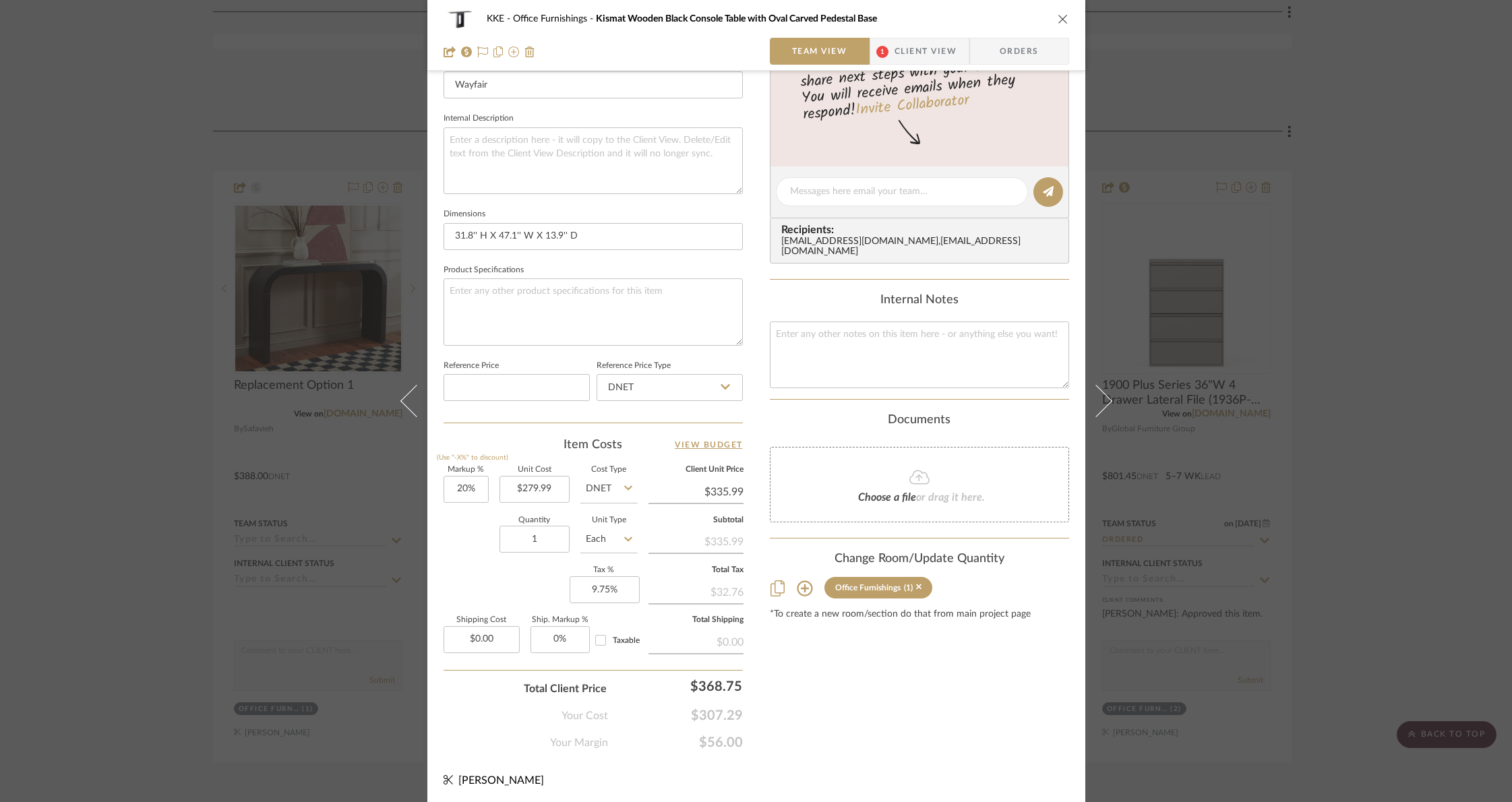
scroll to position [0, 0]
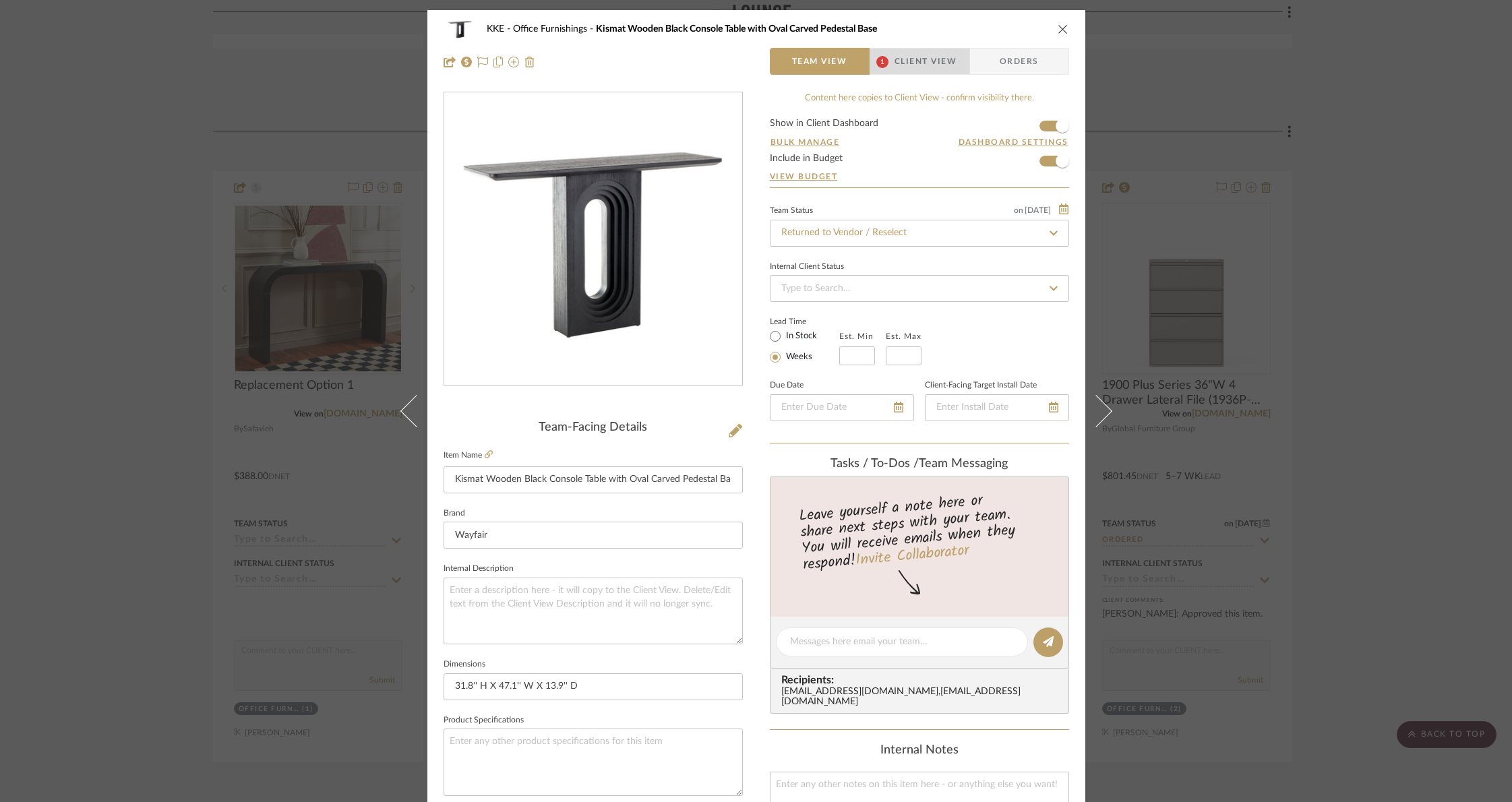
click at [922, 64] on span "Client View" at bounding box center [925, 61] width 62 height 27
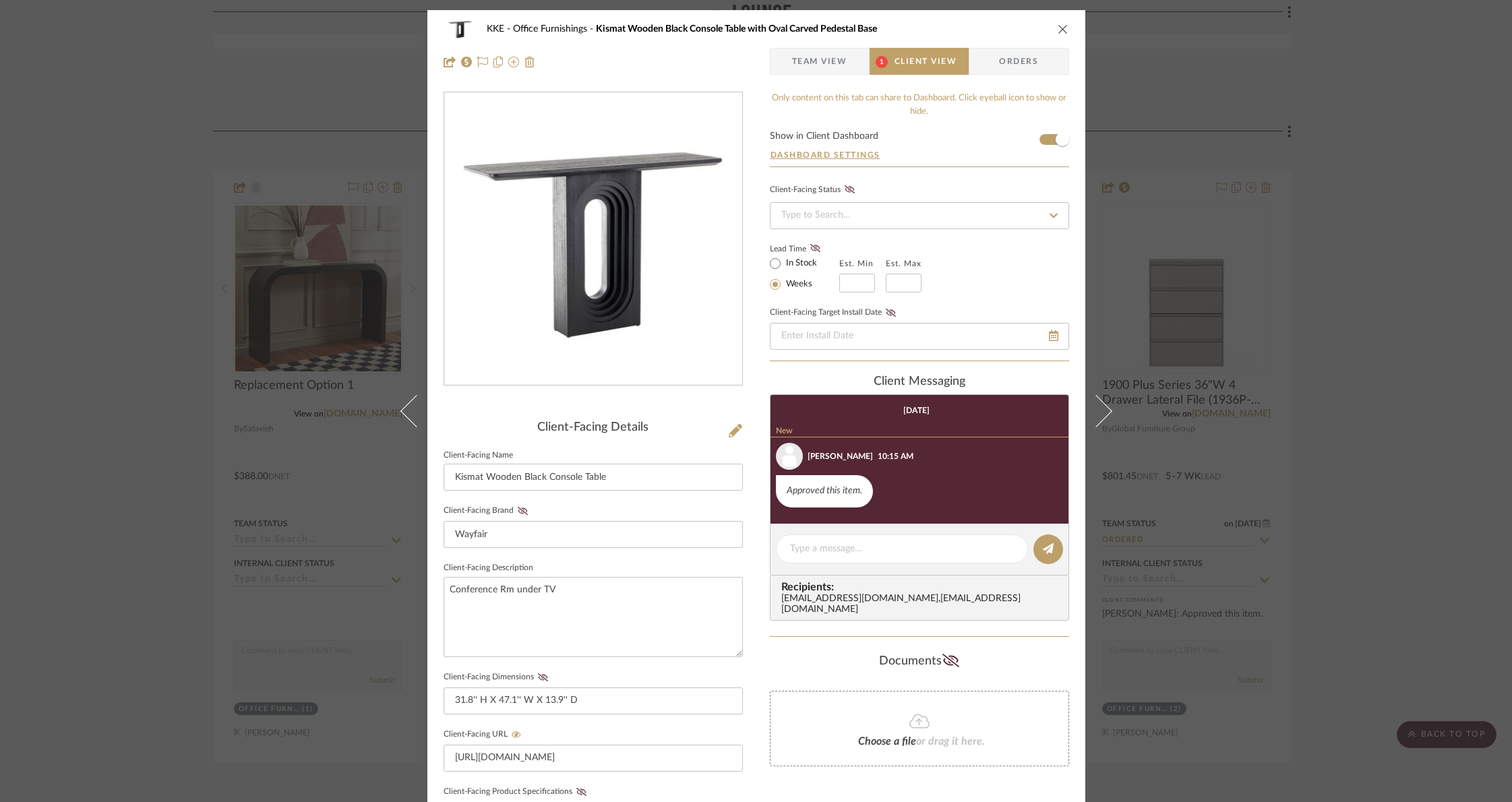
click at [810, 63] on span "Team View" at bounding box center [819, 61] width 56 height 27
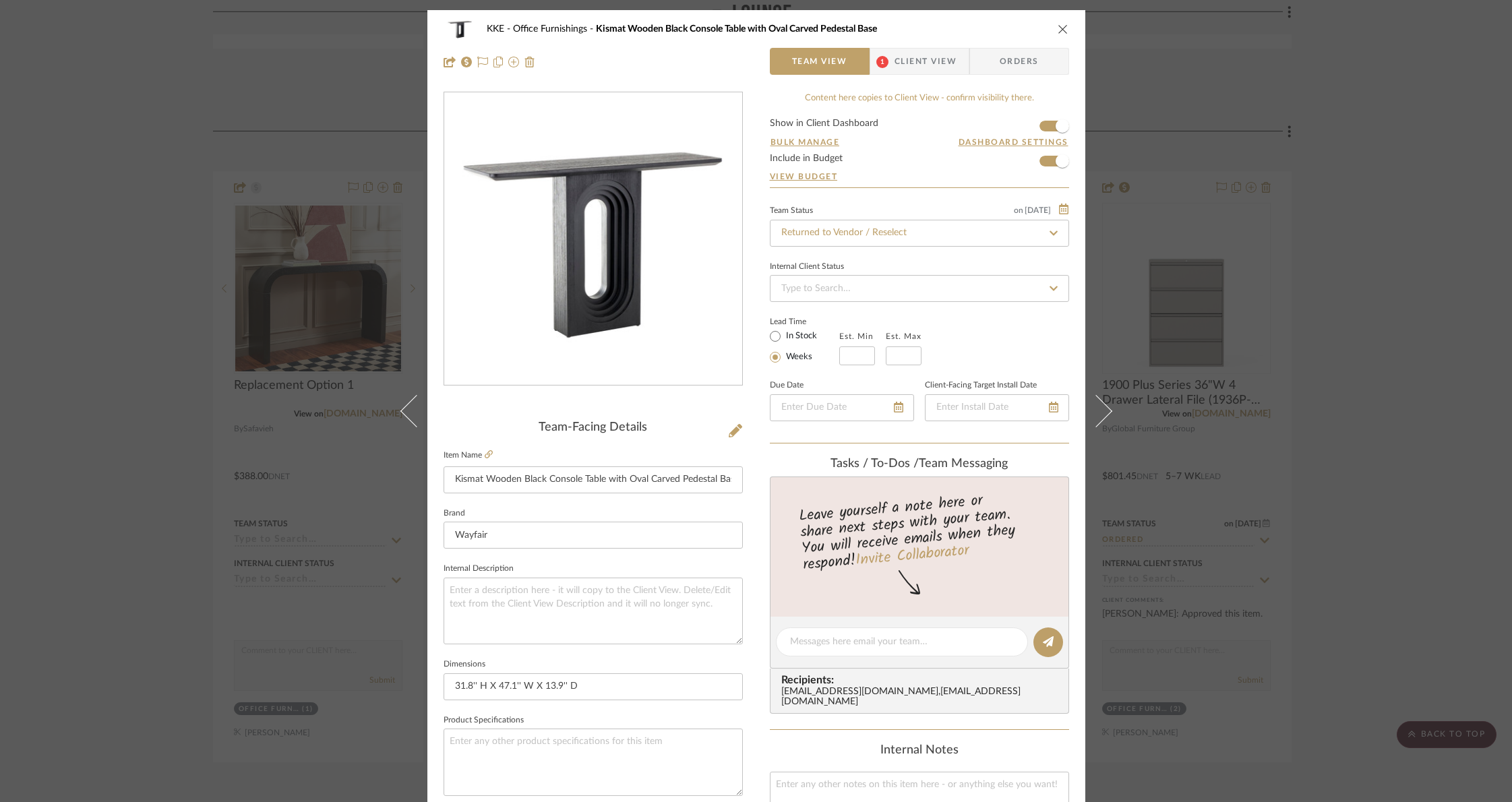
click at [916, 60] on span "Client View" at bounding box center [925, 61] width 62 height 27
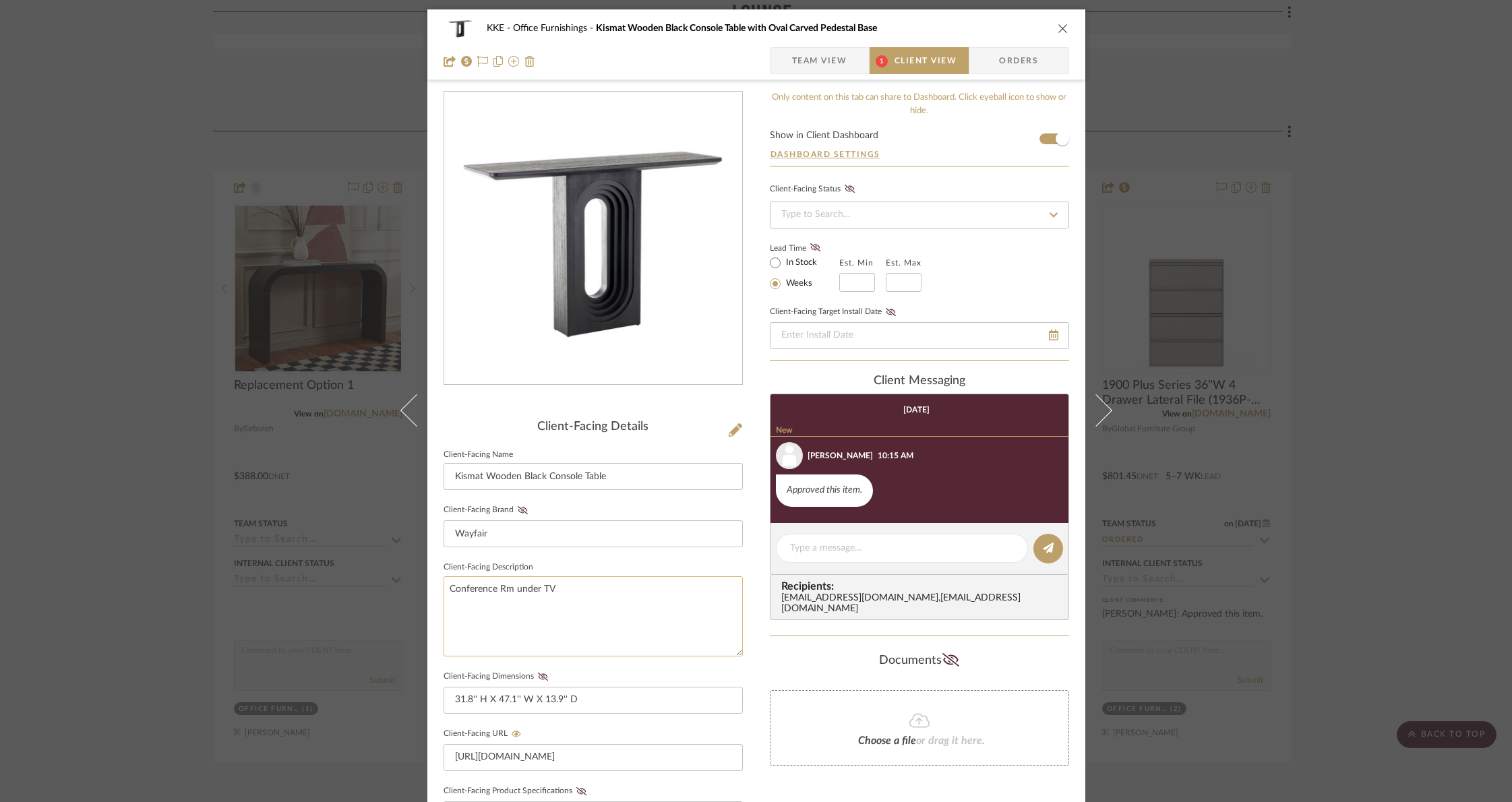
click at [557, 590] on textarea "Conference Rm under TV" at bounding box center [593, 616] width 299 height 80
drag, startPoint x: 535, startPoint y: 586, endPoint x: 444, endPoint y: 589, distance: 91.0
click at [444, 589] on textarea "Conference Rm under TV" at bounding box center [593, 616] width 299 height 80
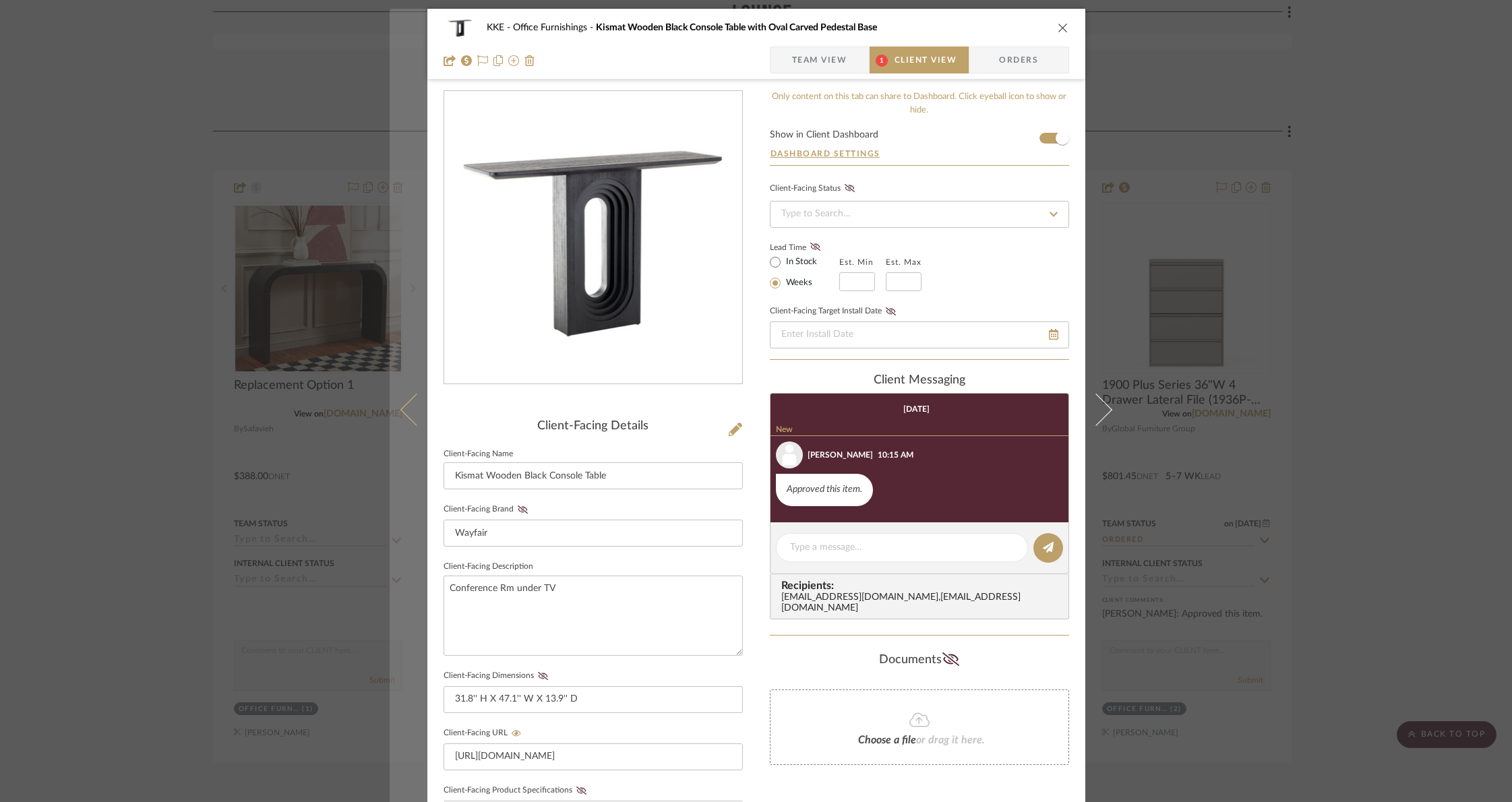
click at [400, 412] on icon at bounding box center [416, 410] width 33 height 33
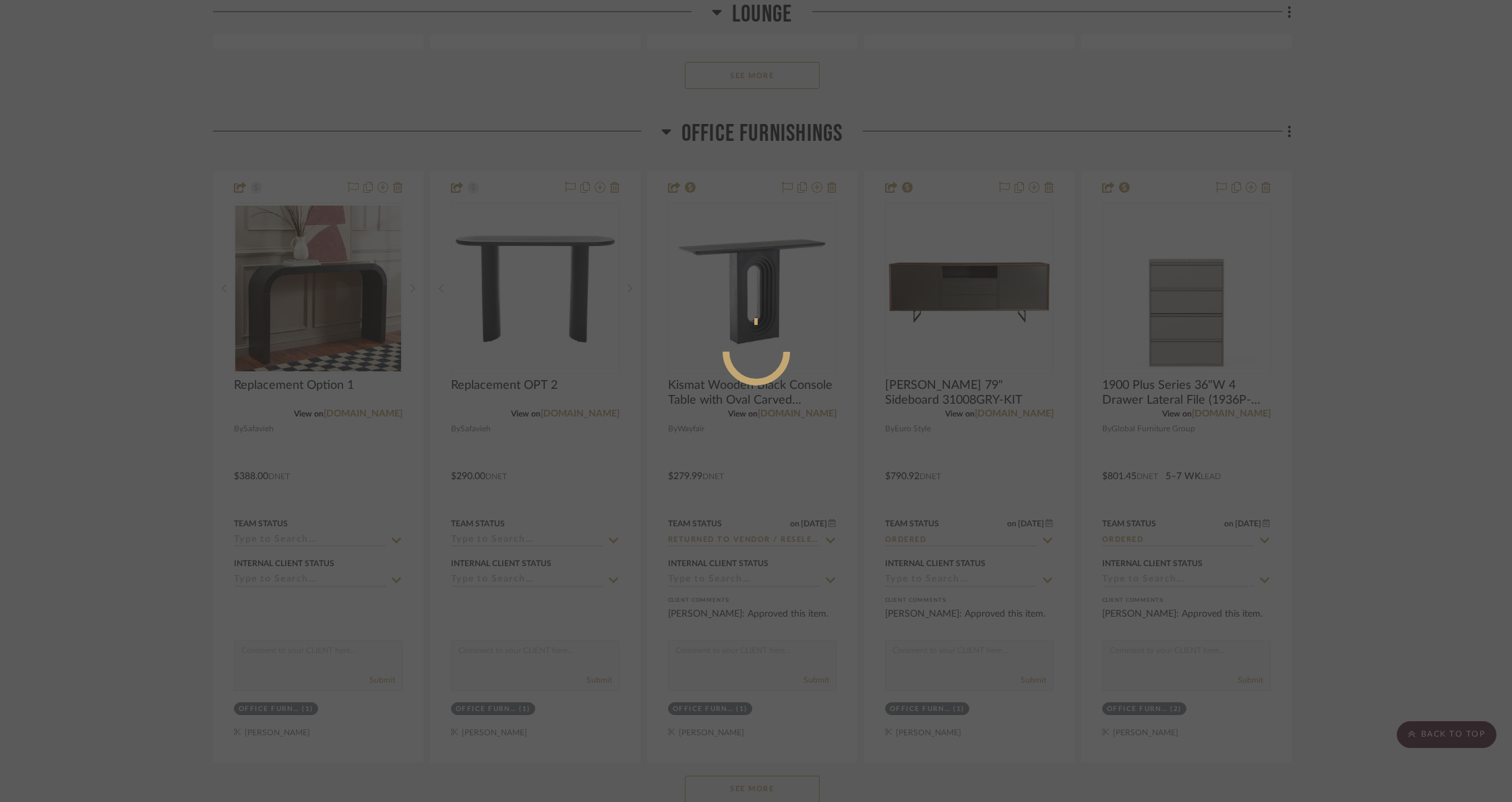
scroll to position [0, 0]
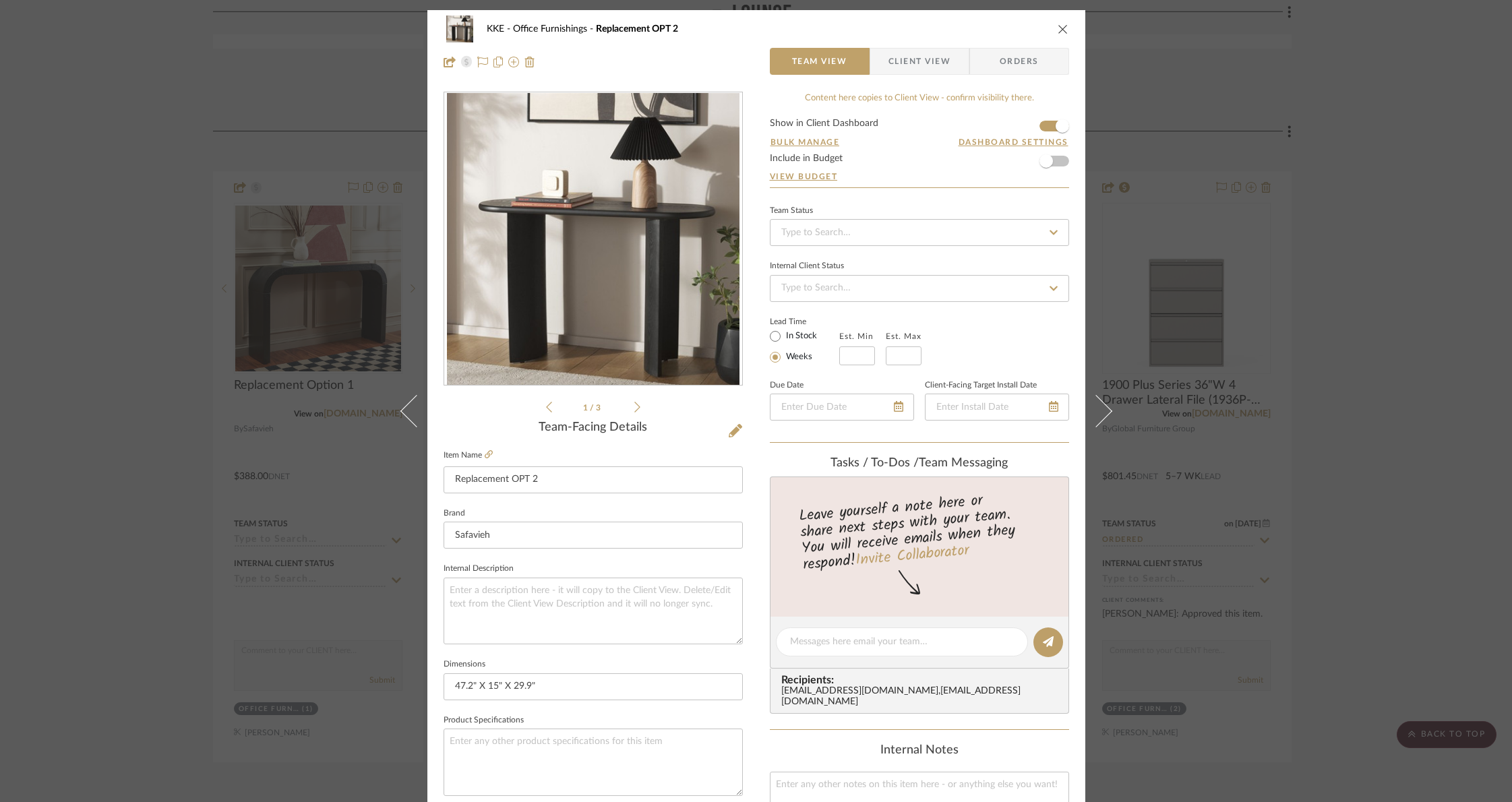
click at [919, 57] on span "Client View" at bounding box center [919, 61] width 62 height 27
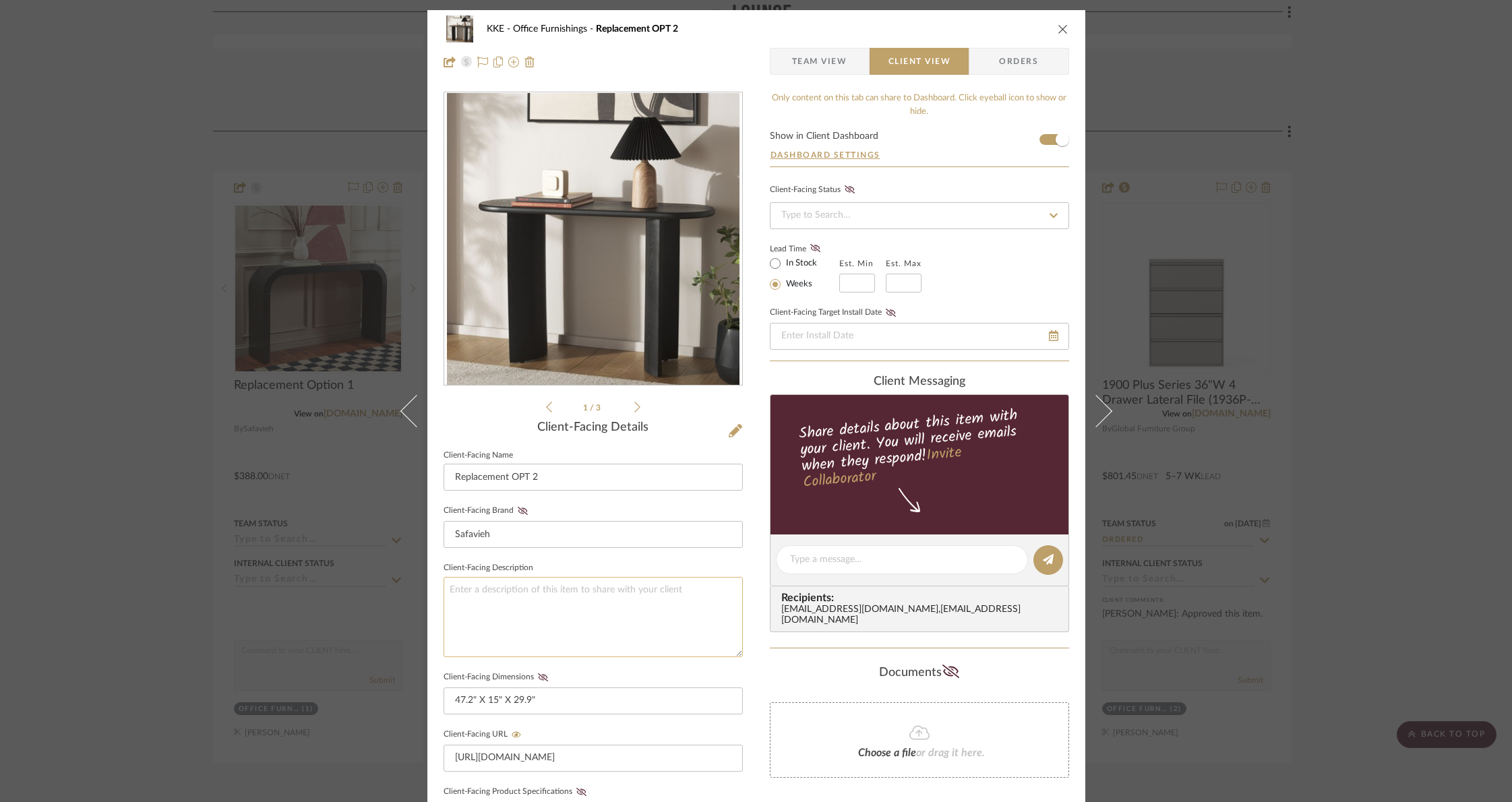
click at [528, 597] on textarea at bounding box center [593, 617] width 299 height 80
paste textarea "Conference Rm under TV"
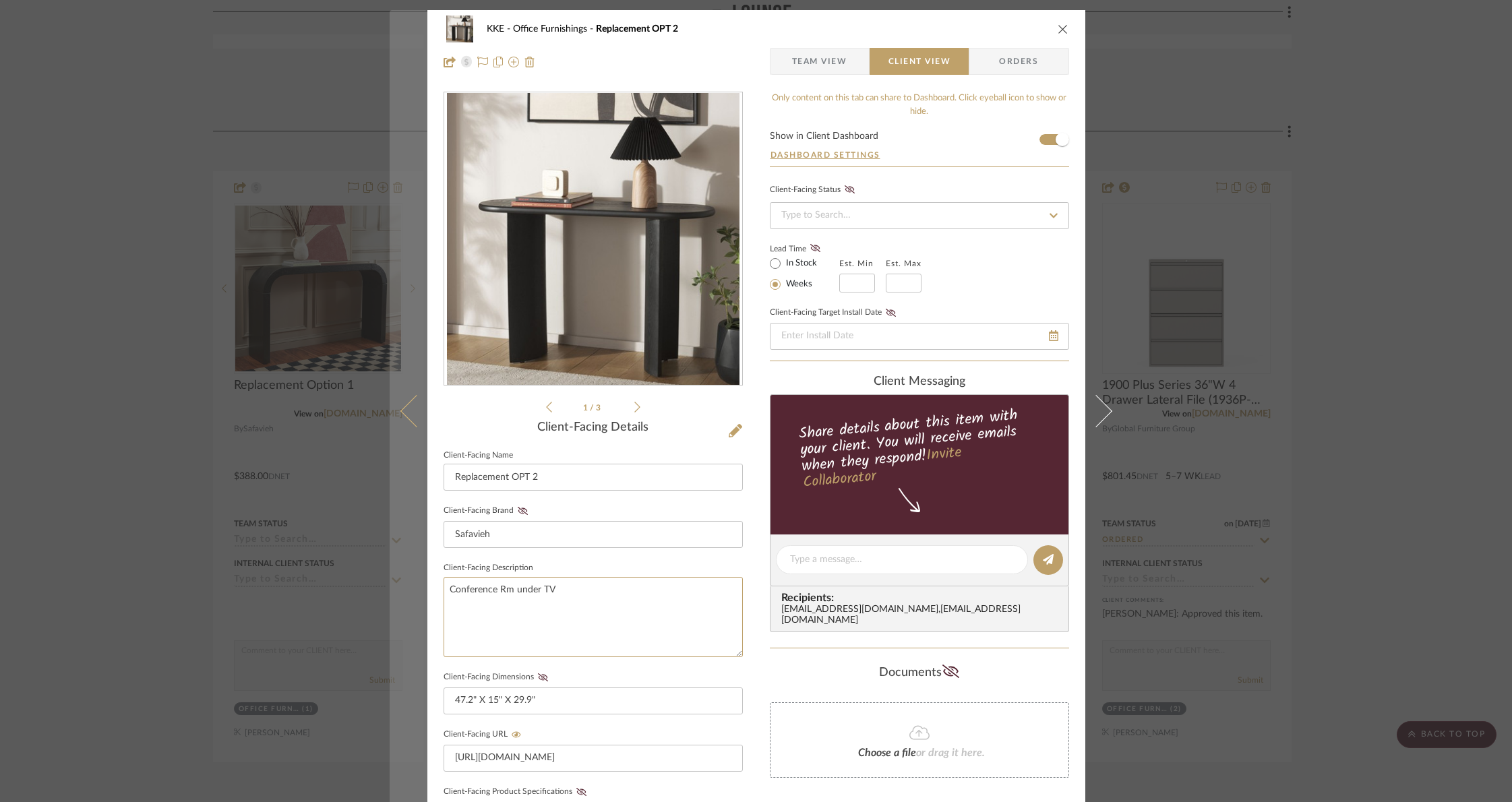
type textarea "Conference Rm under TV"
click at [403, 418] on icon at bounding box center [416, 411] width 33 height 33
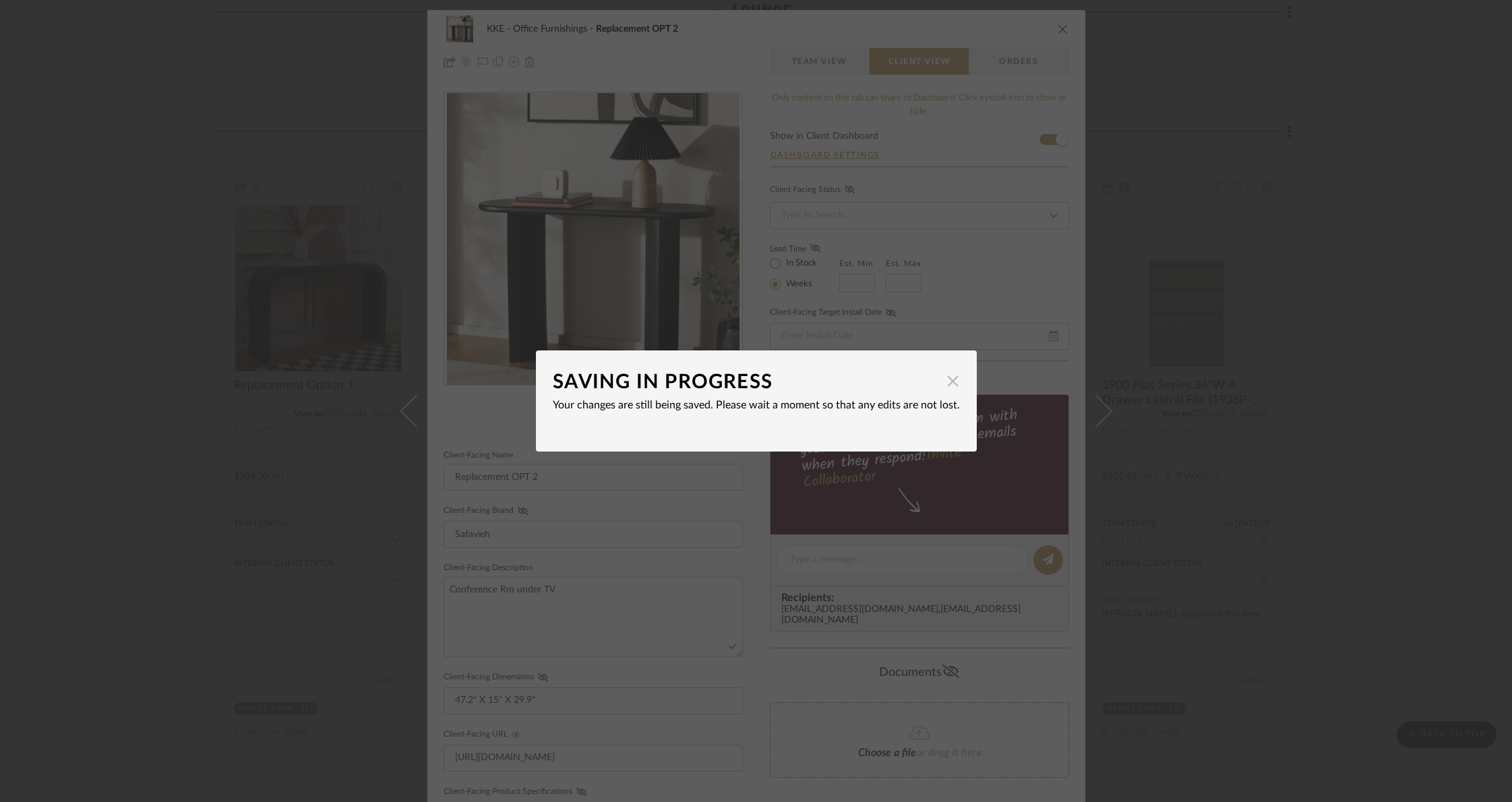
click at [944, 380] on span "button" at bounding box center [953, 381] width 27 height 27
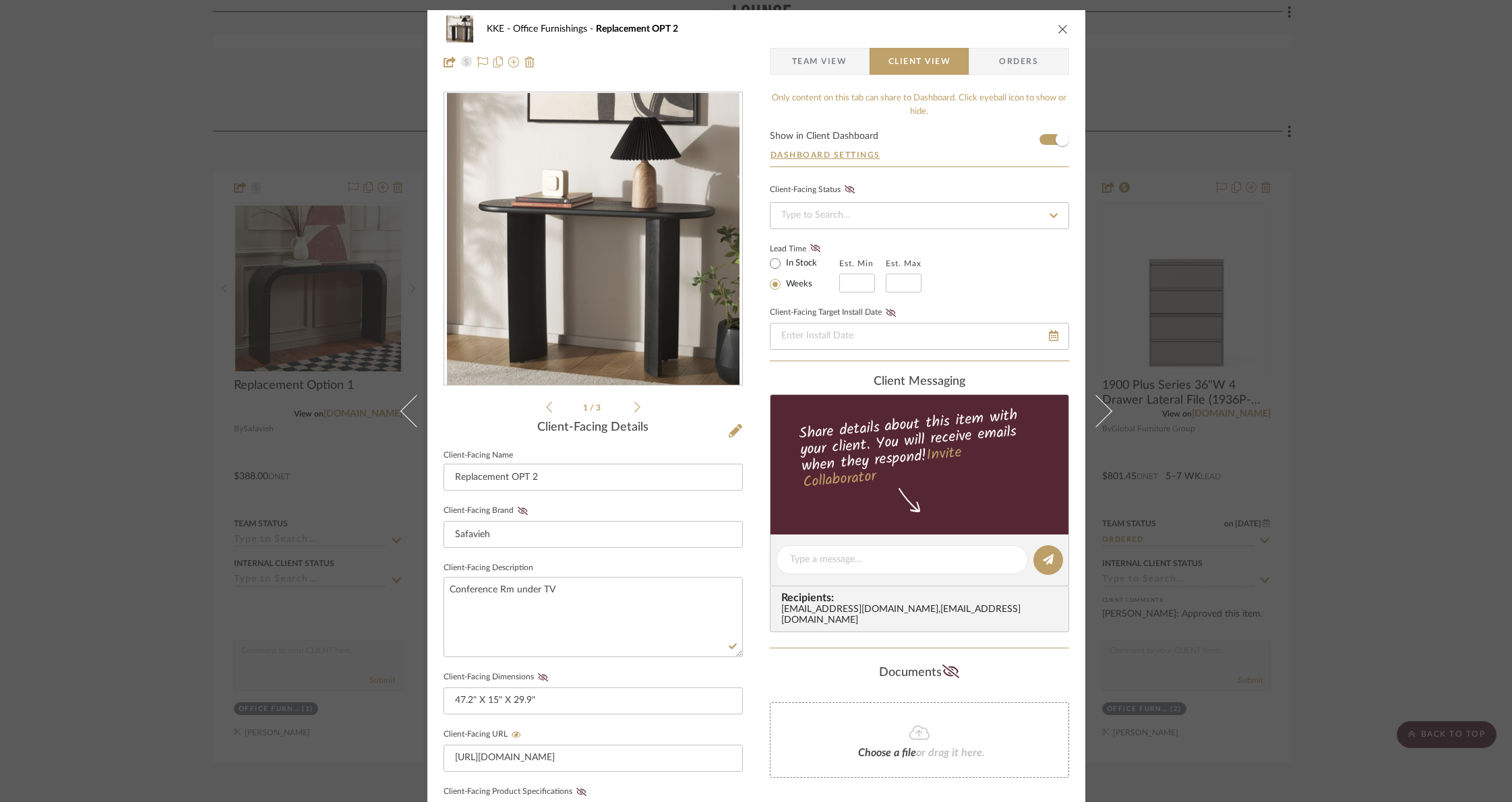
scroll to position [10, 0]
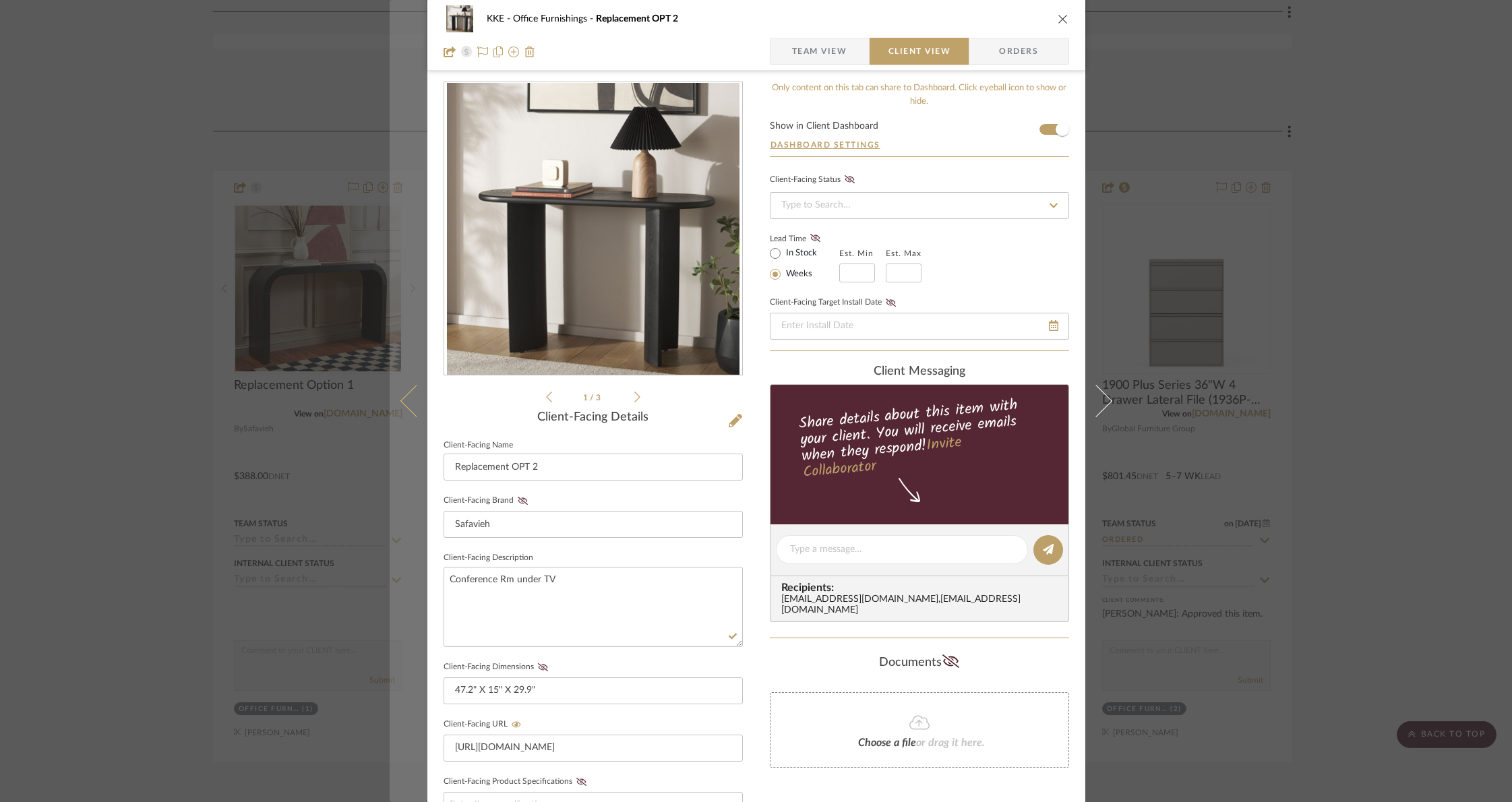
click at [402, 404] on icon at bounding box center [416, 401] width 33 height 33
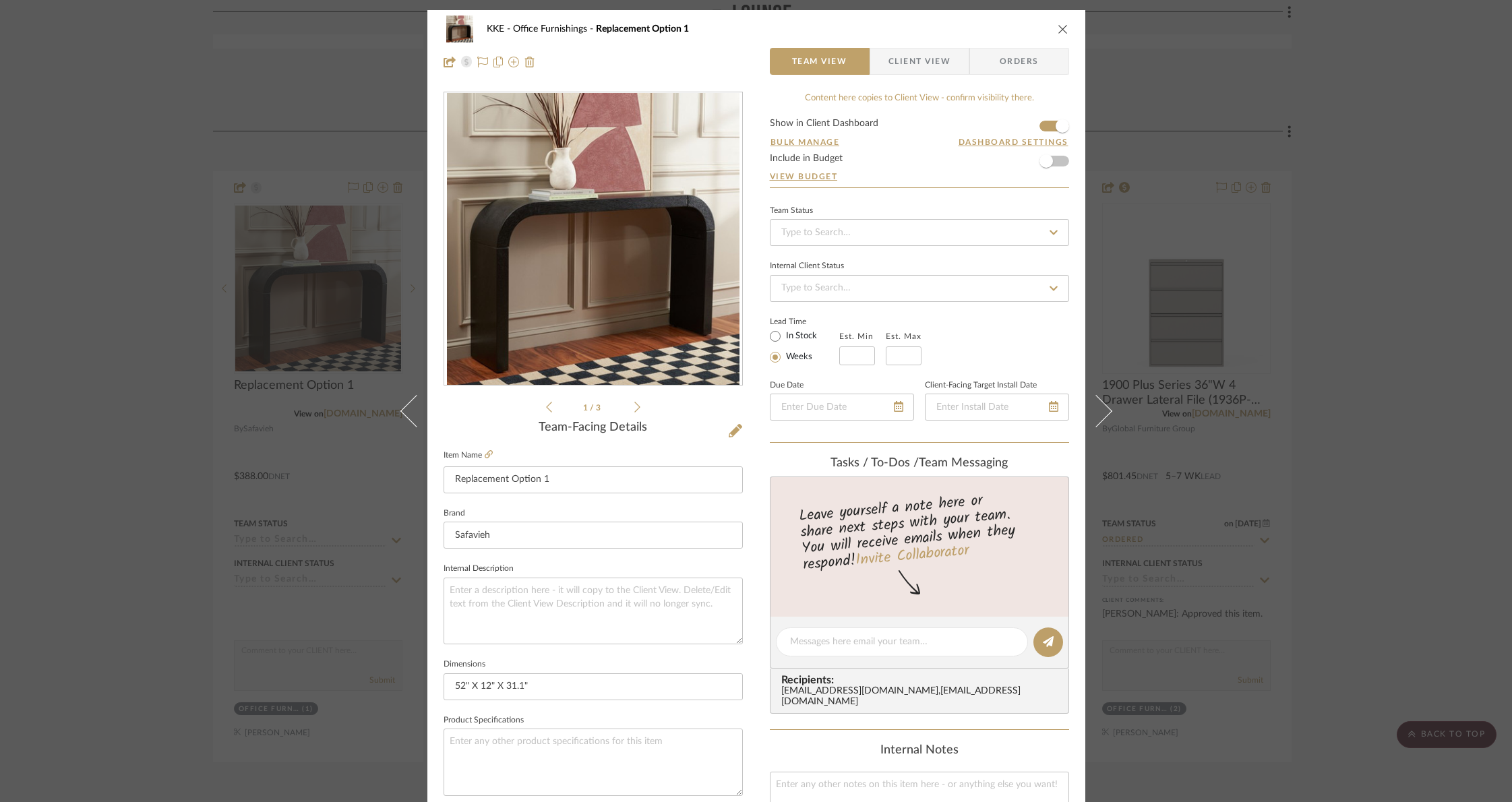
click at [917, 61] on span "Client View" at bounding box center [919, 61] width 62 height 27
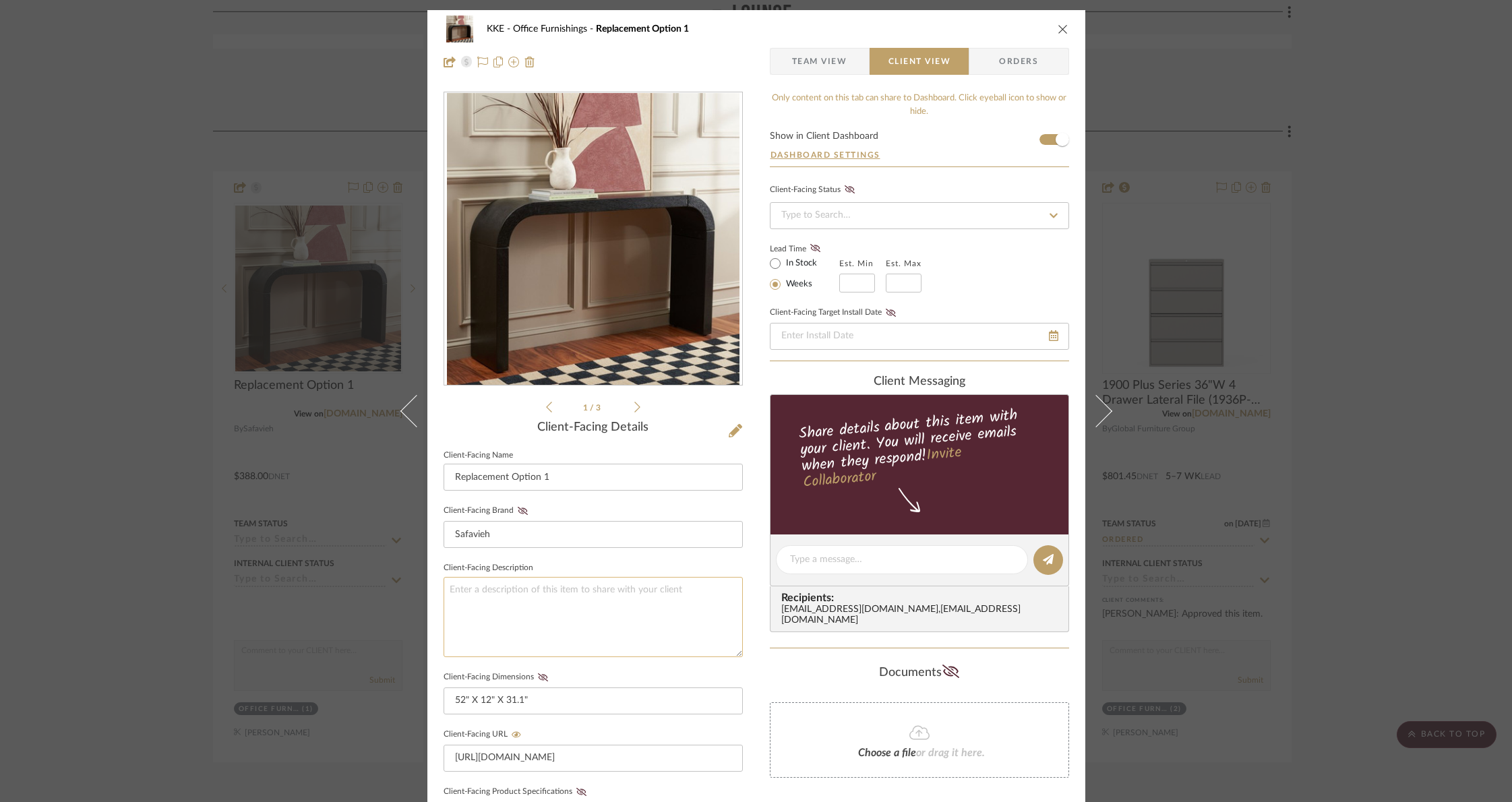
click at [516, 598] on textarea at bounding box center [593, 617] width 299 height 80
paste textarea "Conference Rm under TV"
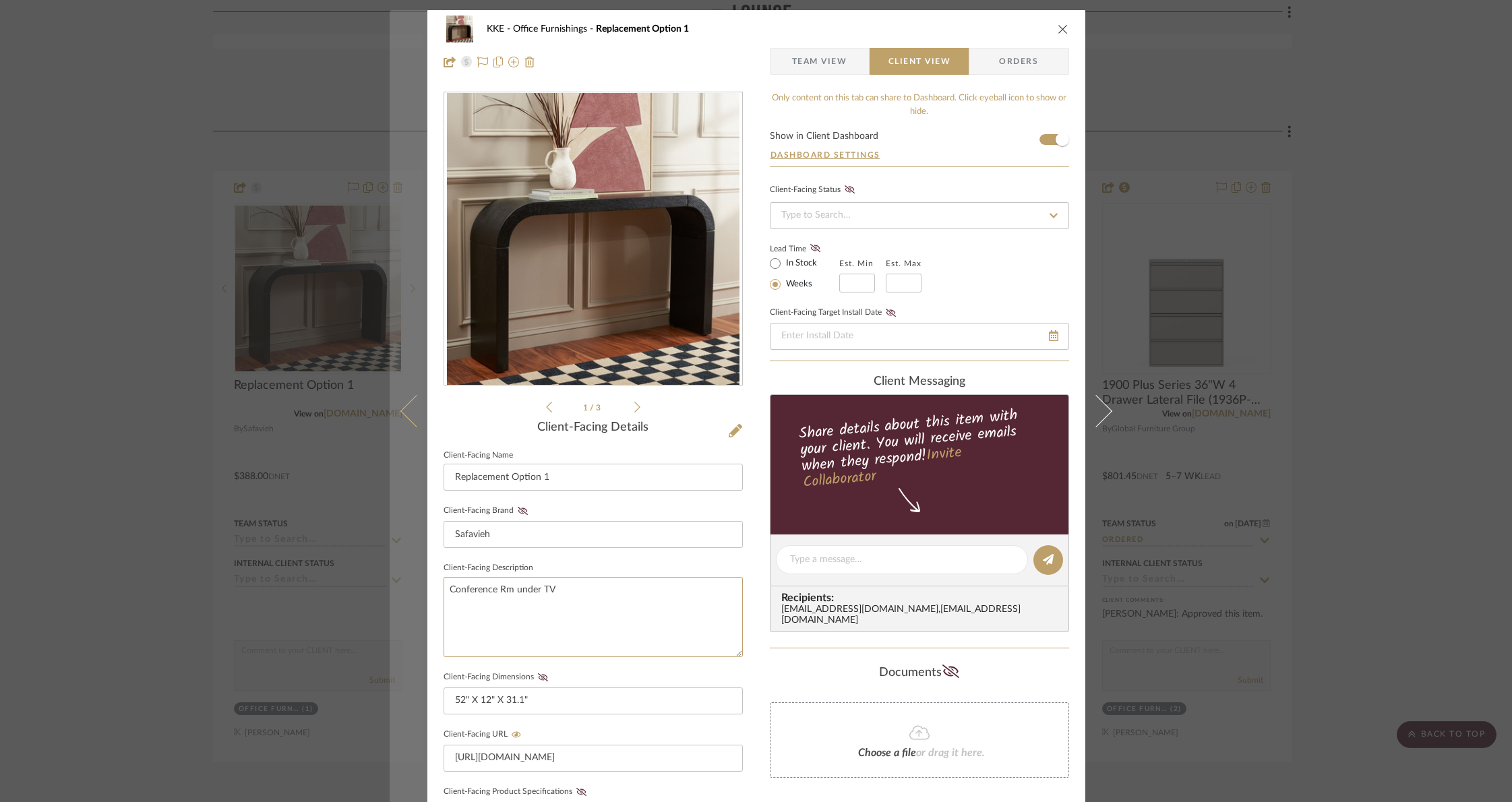
type textarea "Conference Rm under TV"
click at [400, 408] on icon at bounding box center [416, 411] width 33 height 33
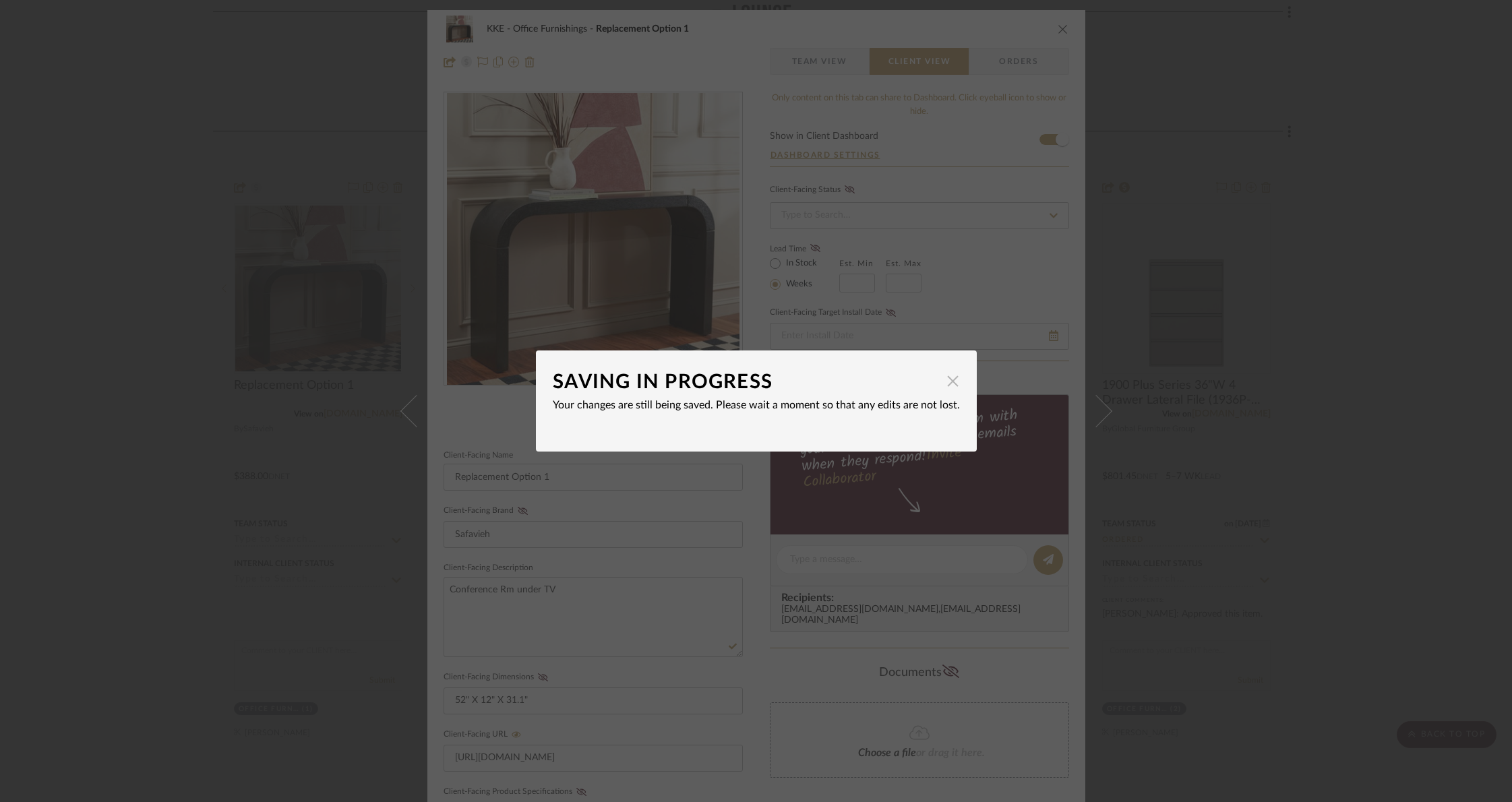
click at [948, 380] on span "button" at bounding box center [953, 381] width 27 height 27
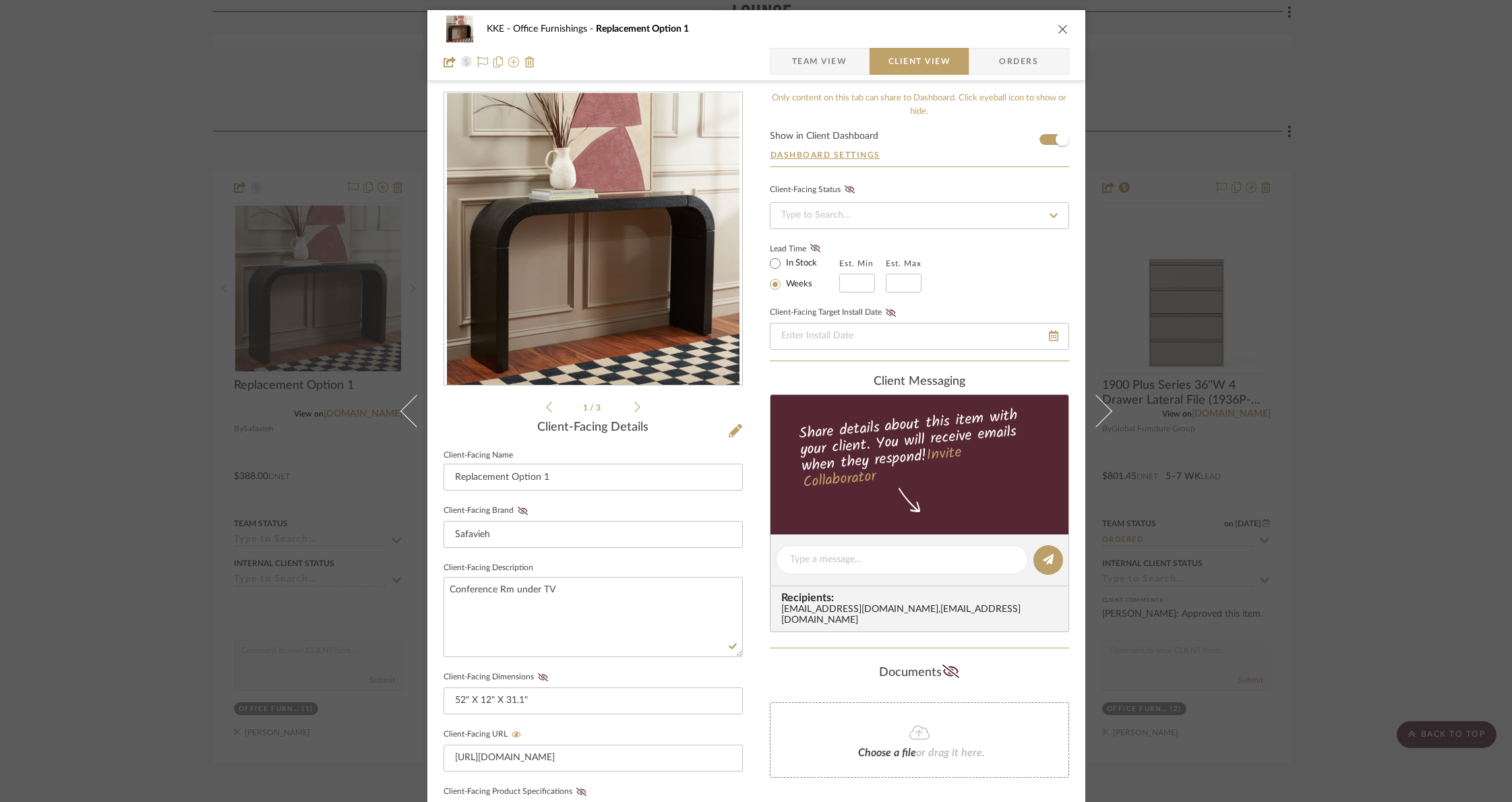
scroll to position [10, 0]
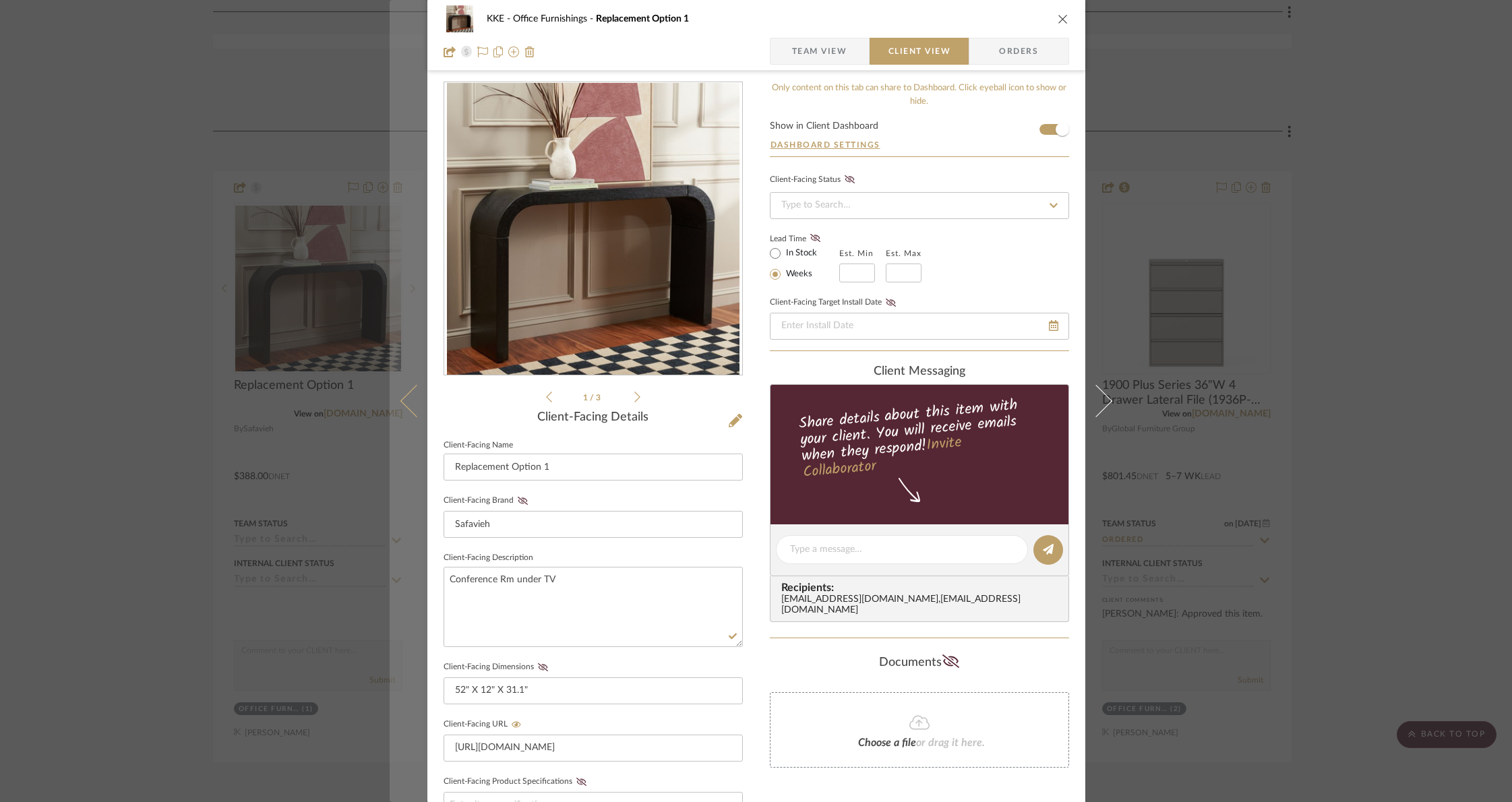
click at [401, 401] on icon at bounding box center [416, 401] width 33 height 33
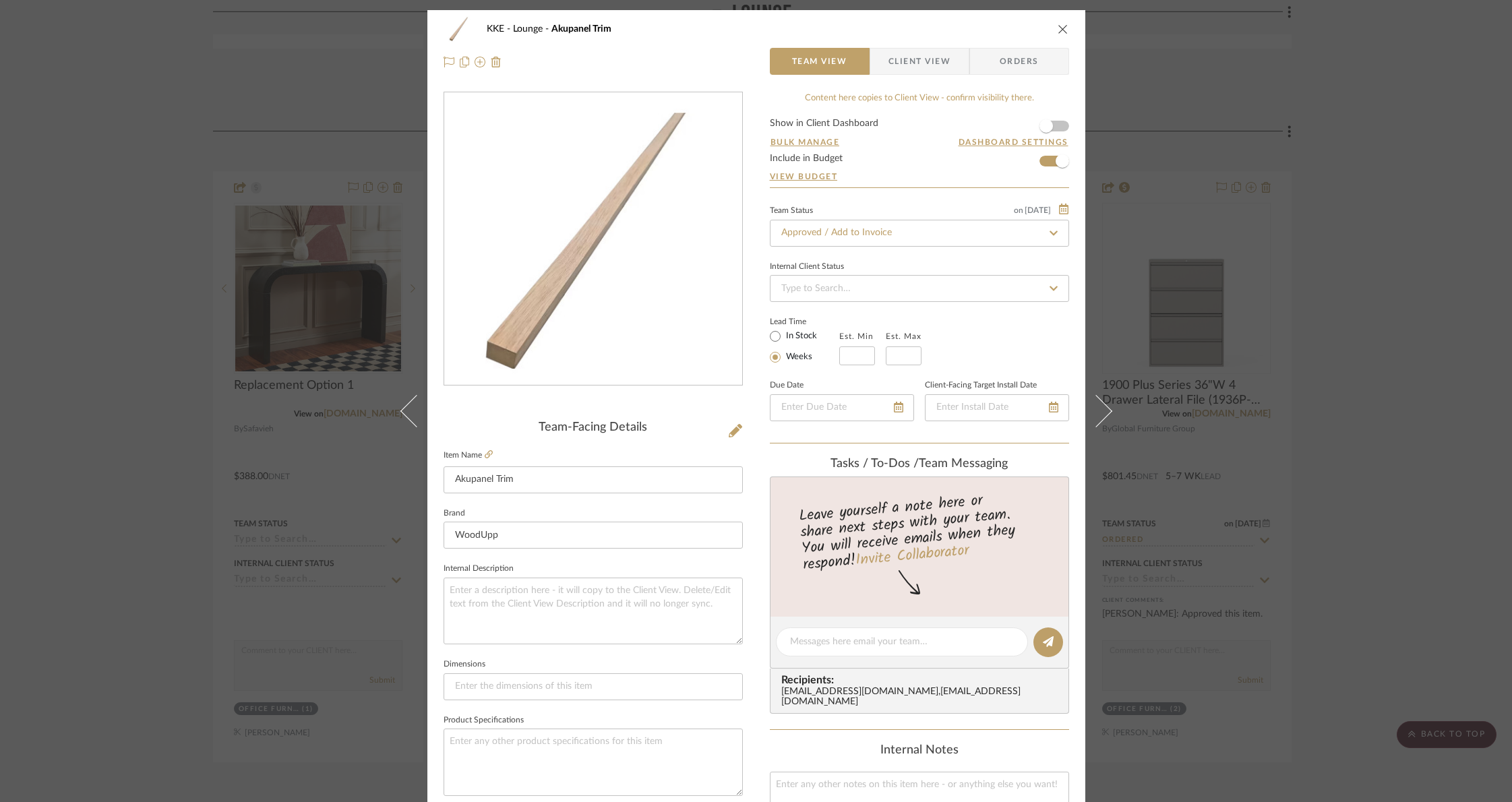
click at [1058, 27] on icon "close" at bounding box center [1063, 29] width 11 height 11
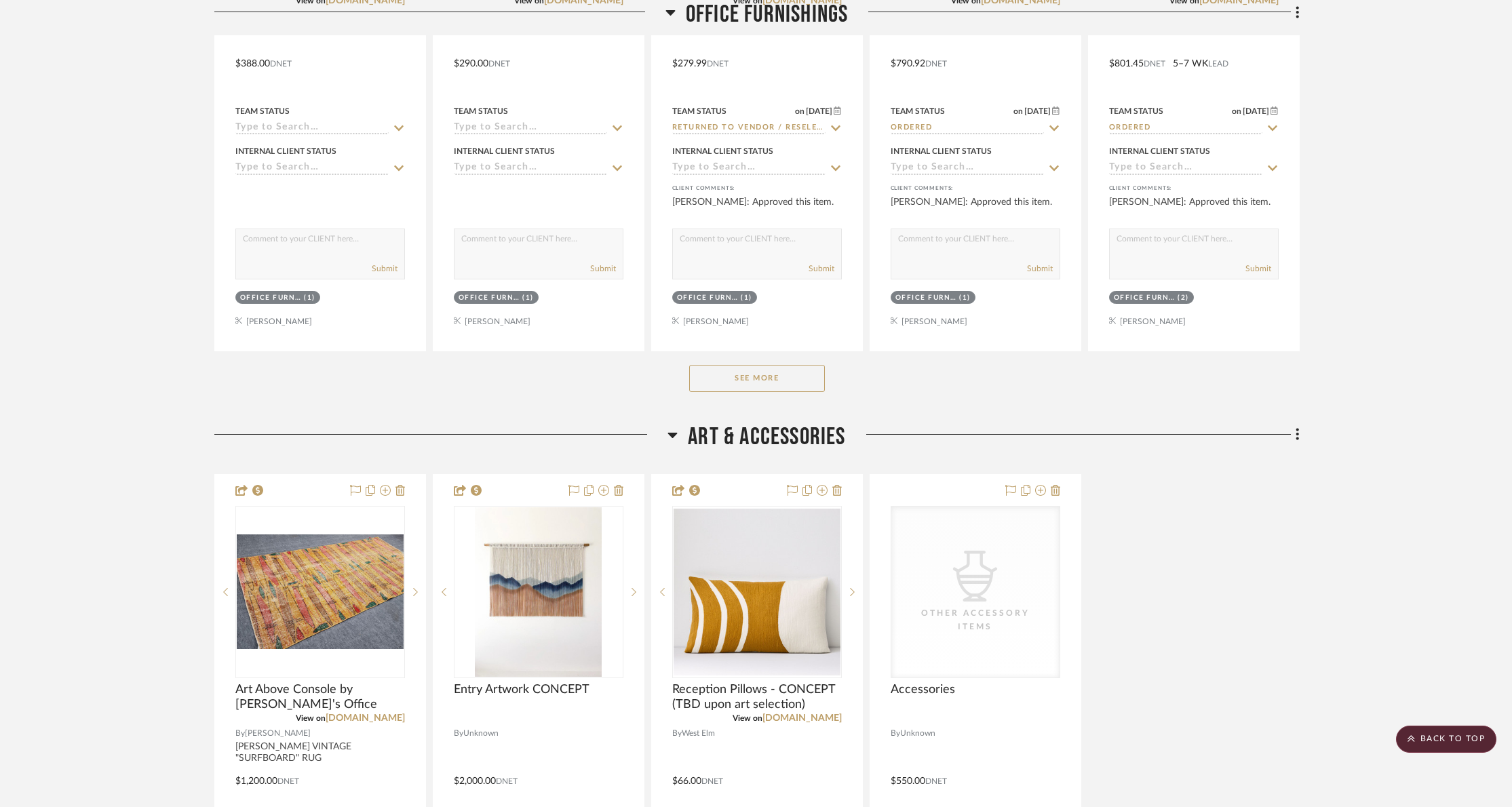
scroll to position [1430, 0]
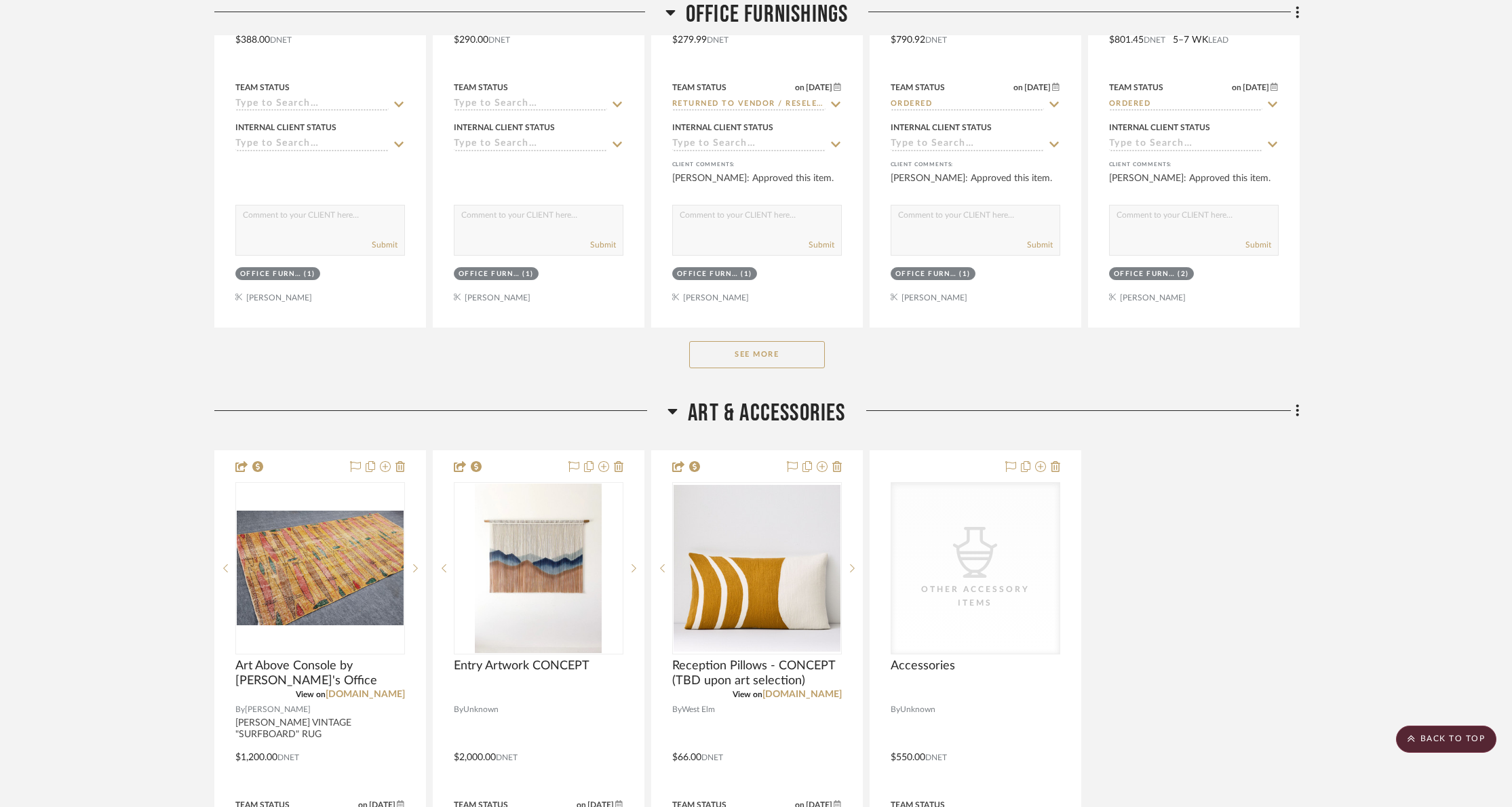
click at [780, 351] on button "See More" at bounding box center [757, 355] width 136 height 27
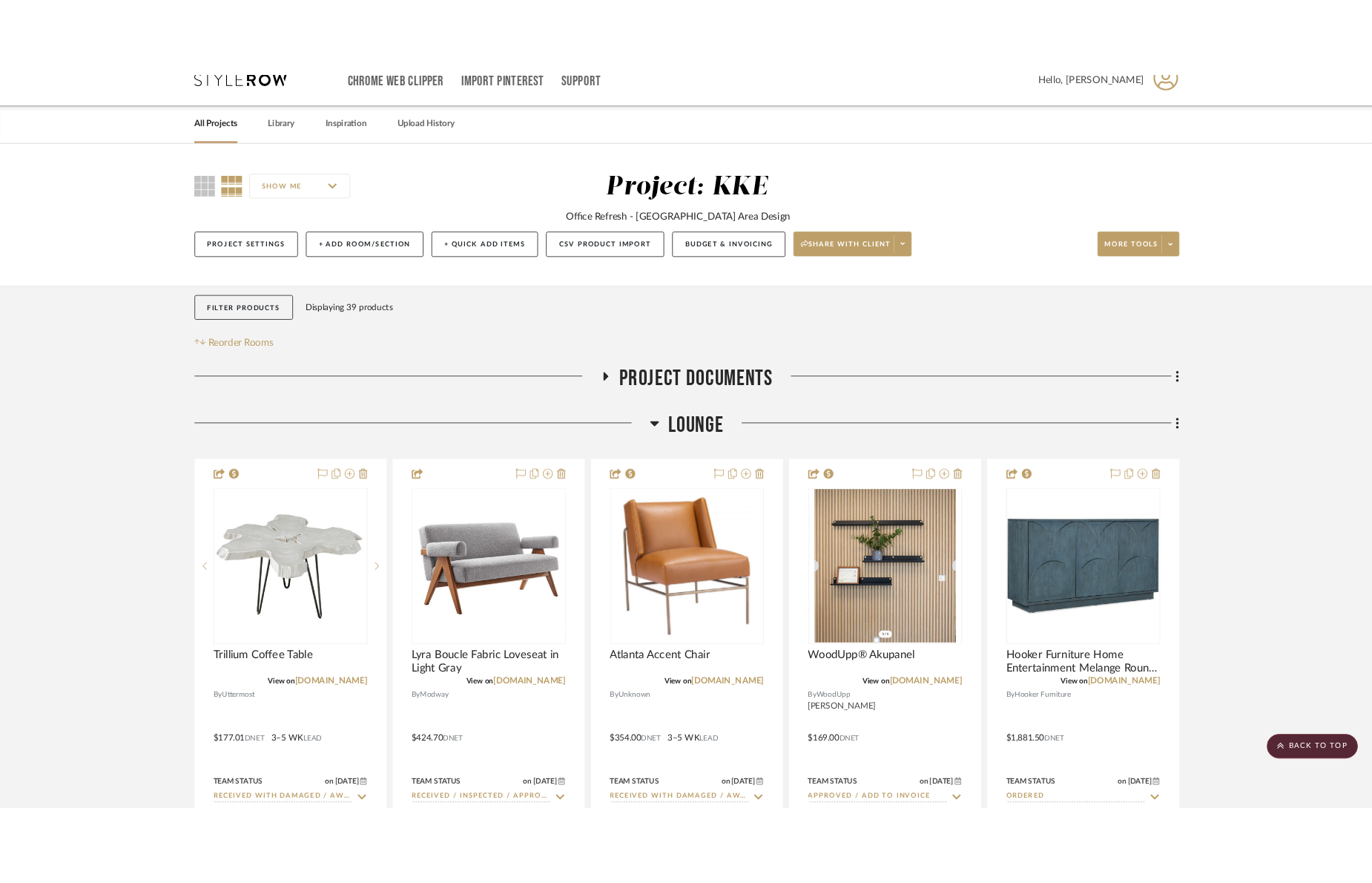
scroll to position [0, 0]
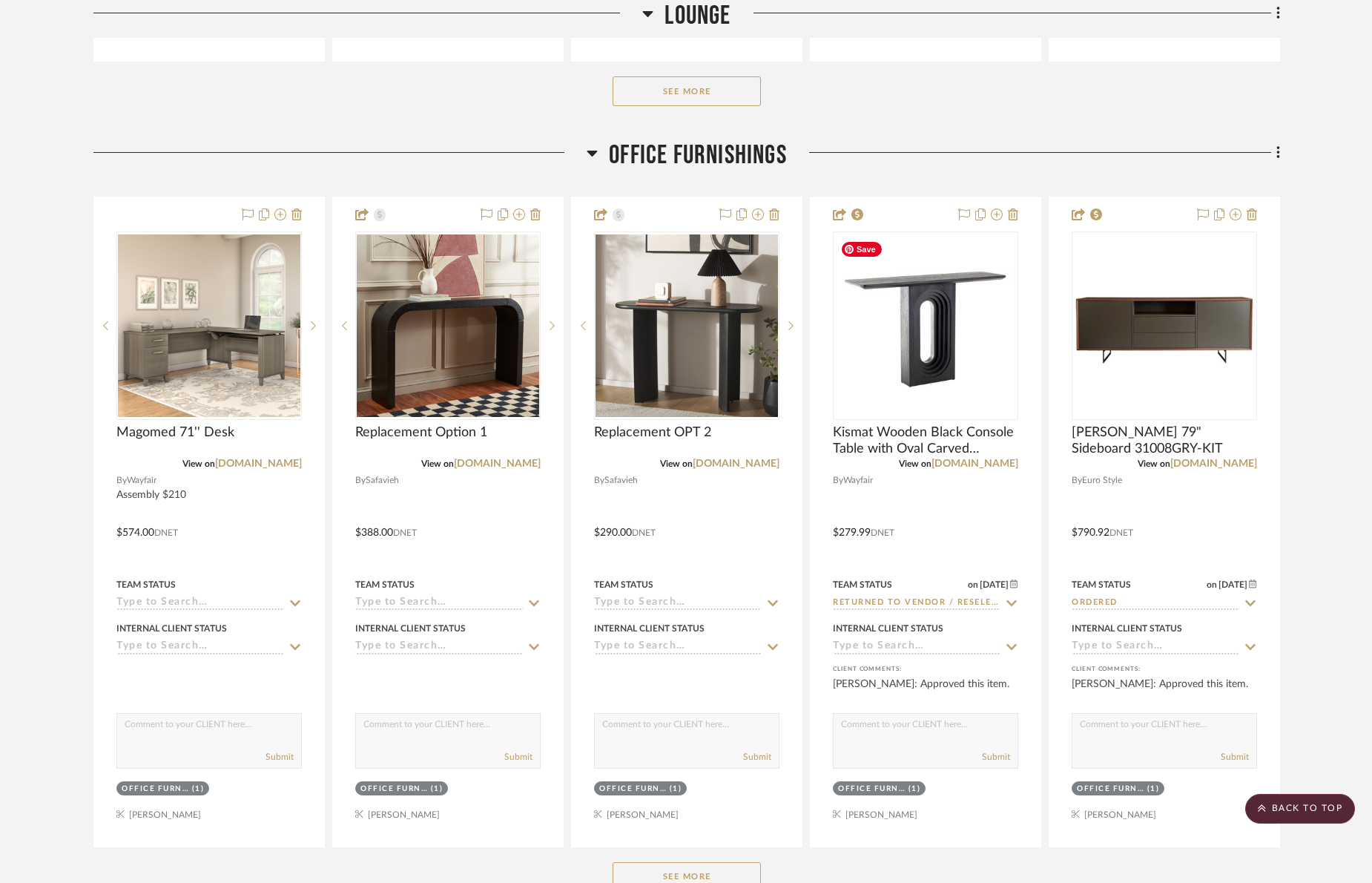
scroll to position [1106, 0]
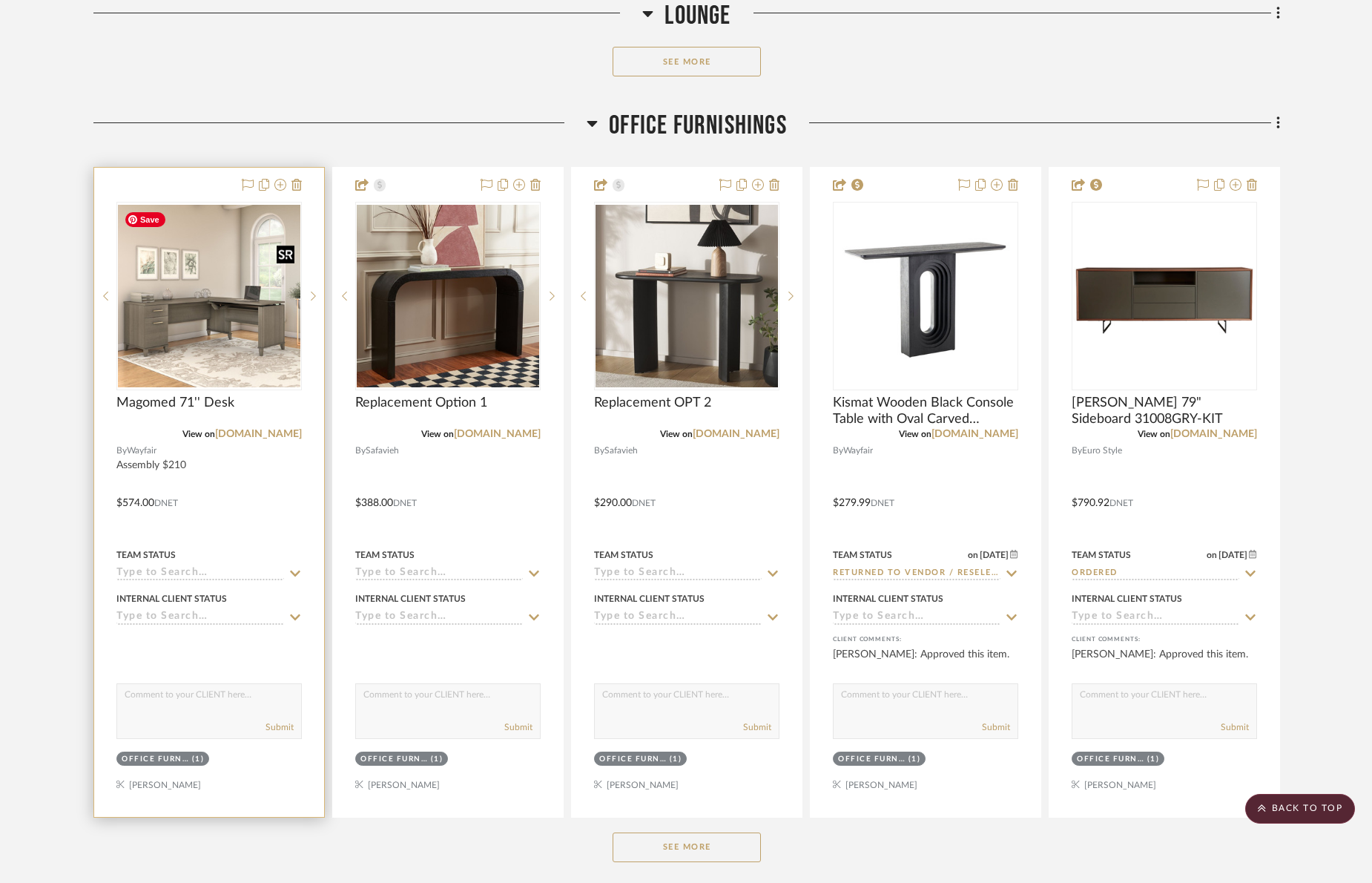
click at [0, 0] on img at bounding box center [0, 0] width 0 height 0
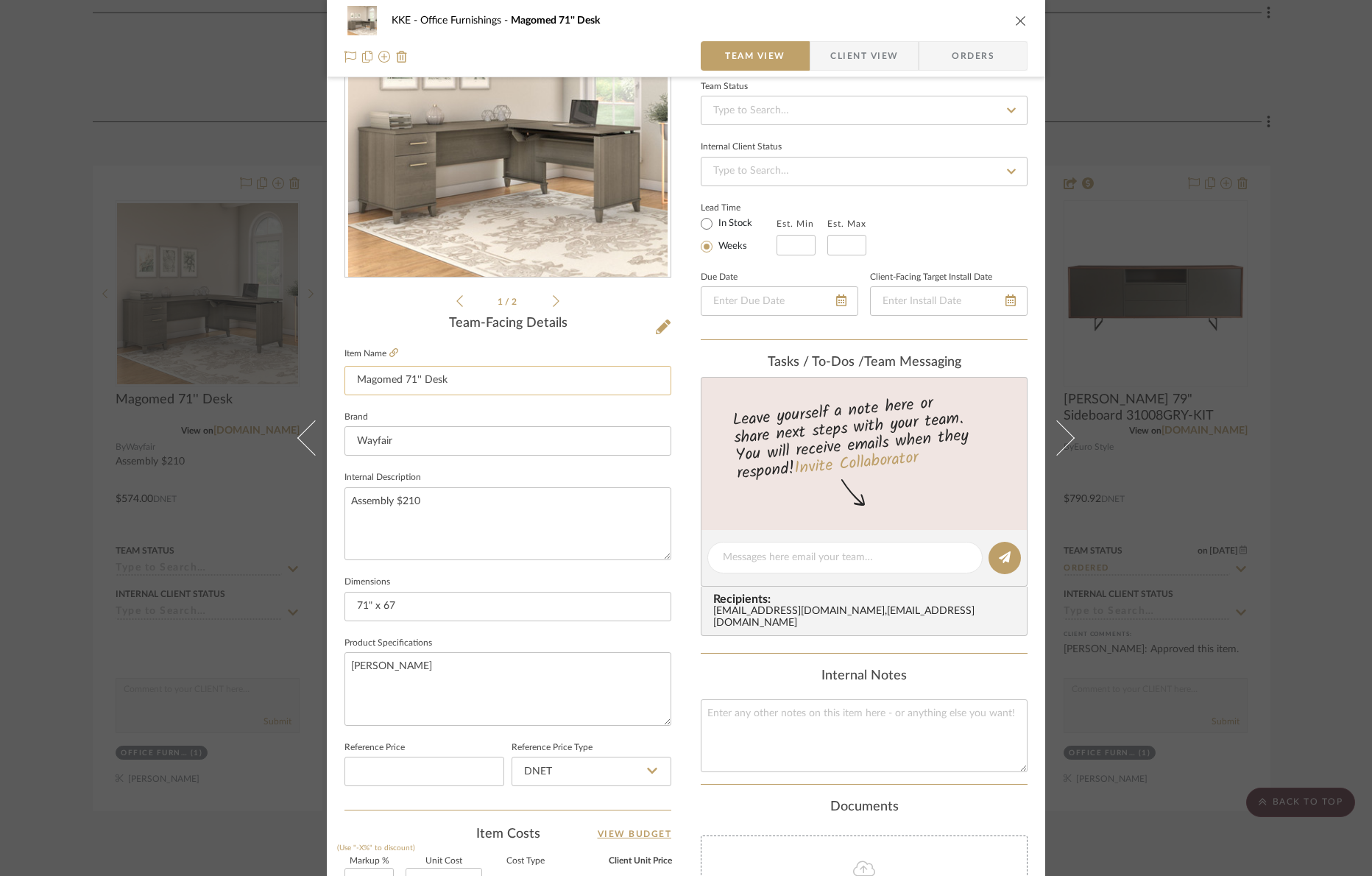
scroll to position [233, 0]
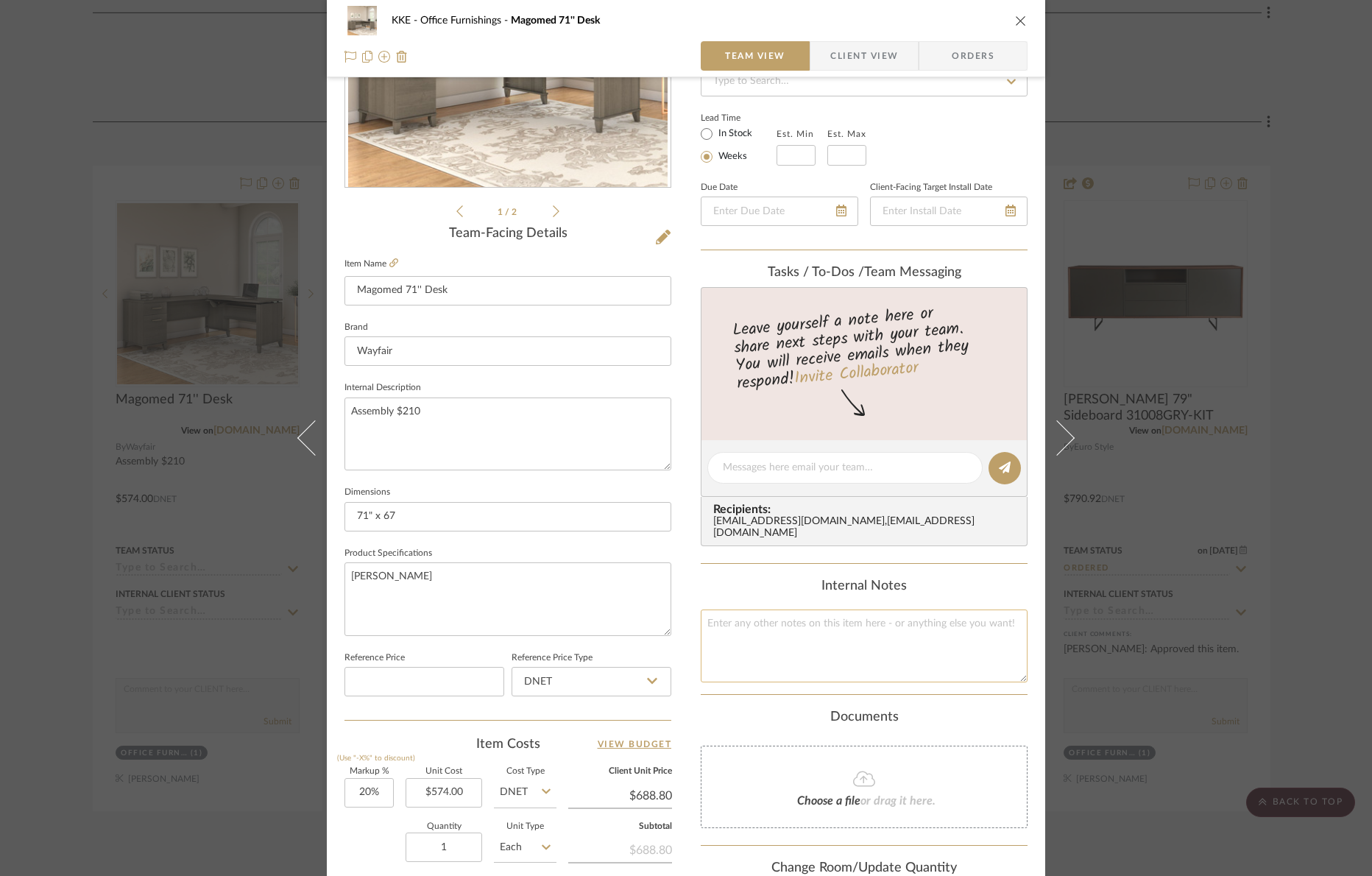
click at [738, 623] on textarea at bounding box center [864, 645] width 327 height 73
paste textarea "Get it [DATE] - [DATE]"
type textarea "Get it [DATE] - [DATE]"
click at [1017, 19] on icon "close" at bounding box center [1021, 20] width 12 height 12
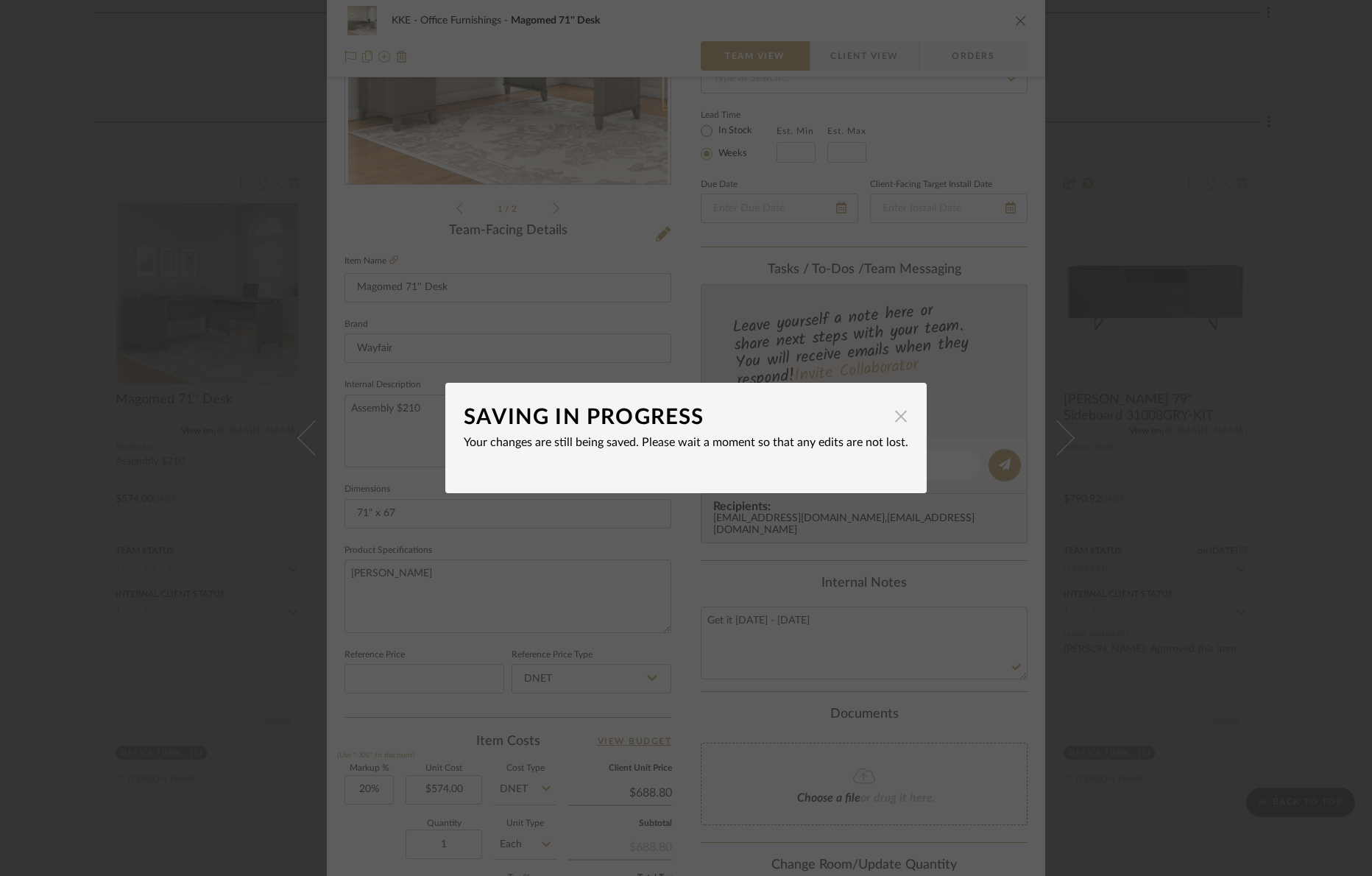
click at [894, 416] on span "button" at bounding box center [900, 416] width 29 height 29
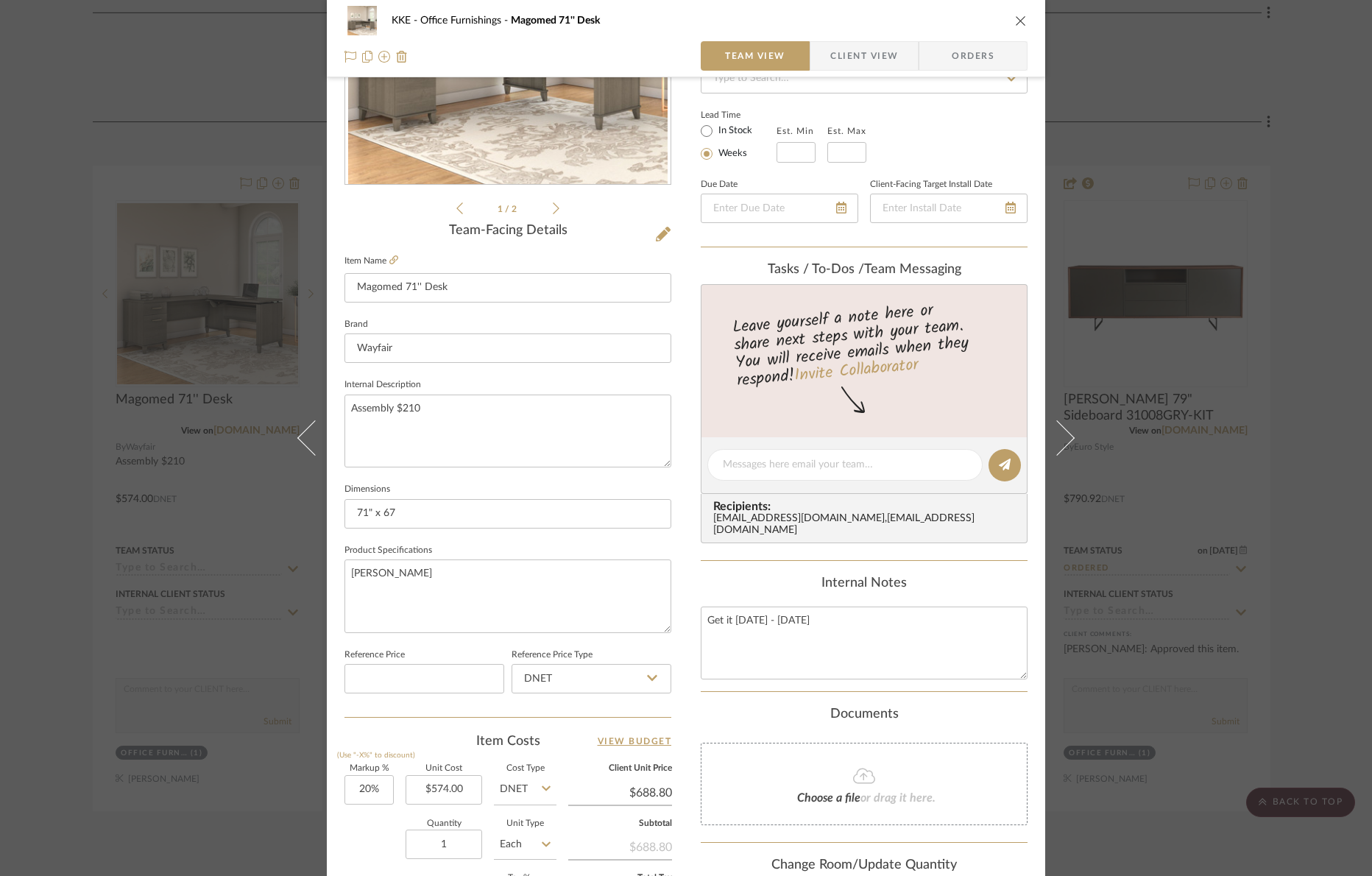
scroll to position [237, 0]
click at [1015, 21] on icon "close" at bounding box center [1021, 20] width 12 height 12
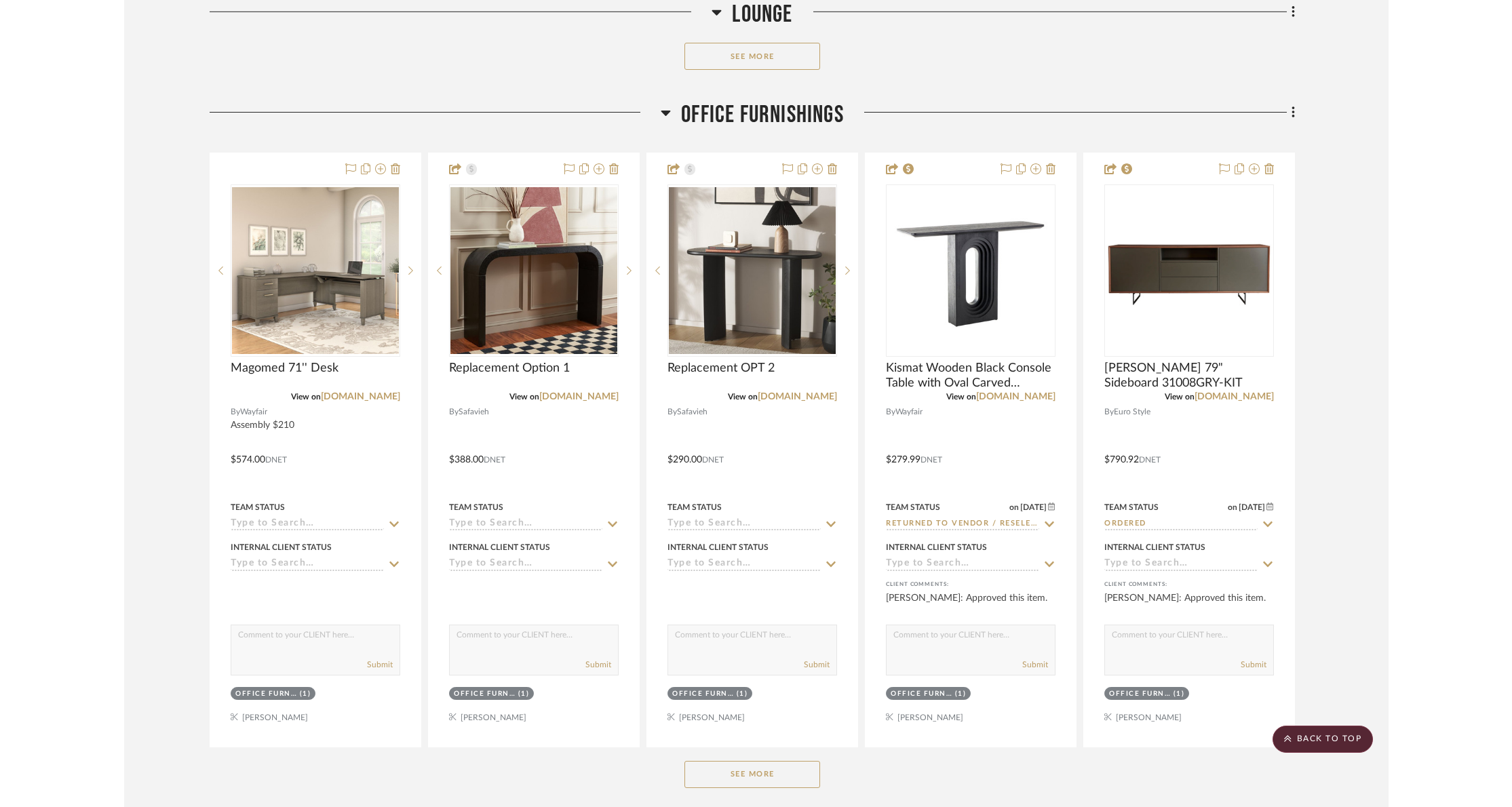
scroll to position [1010, 0]
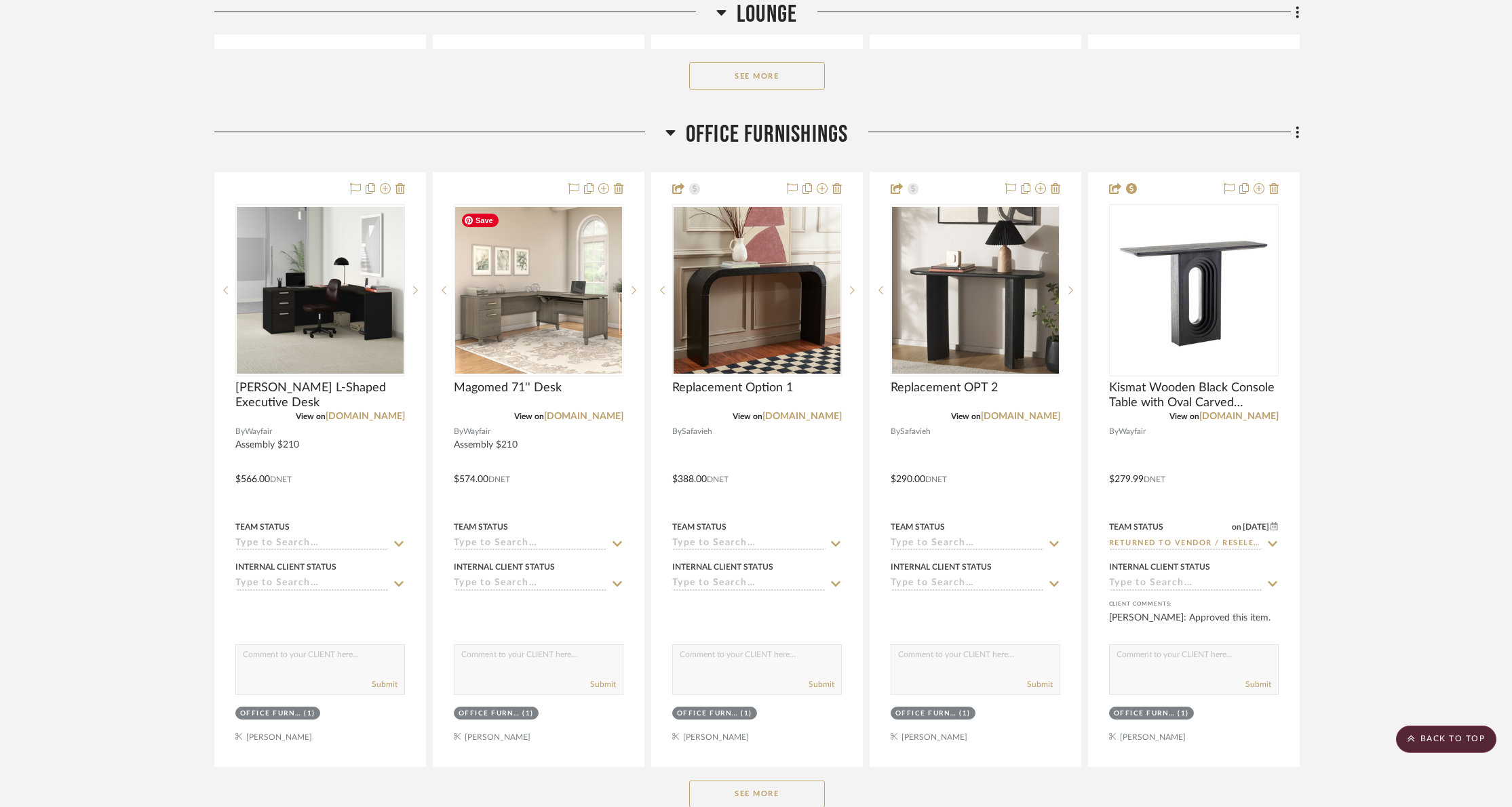
scroll to position [994, 0]
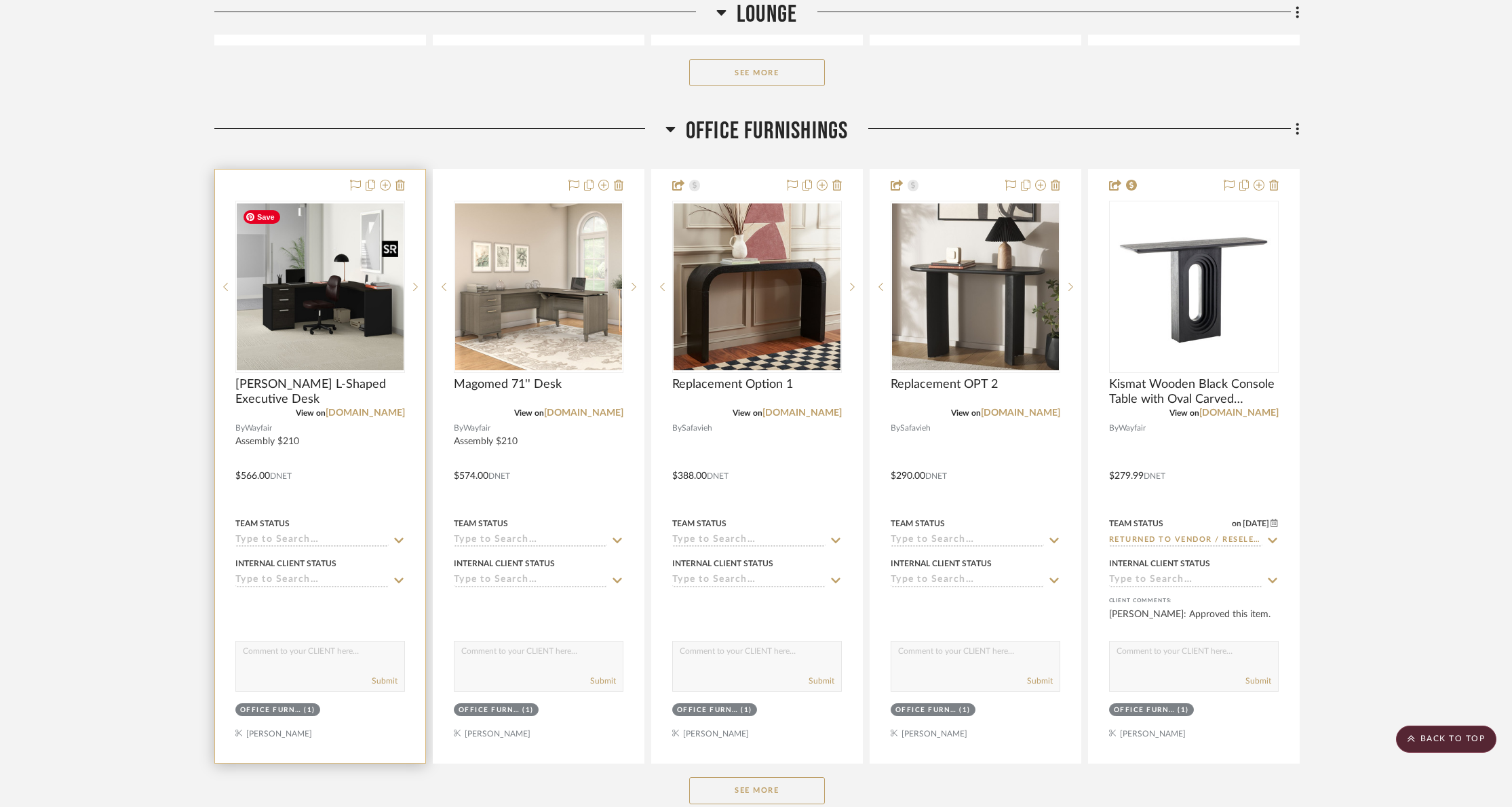
click at [345, 322] on img "0" at bounding box center [321, 287] width 167 height 167
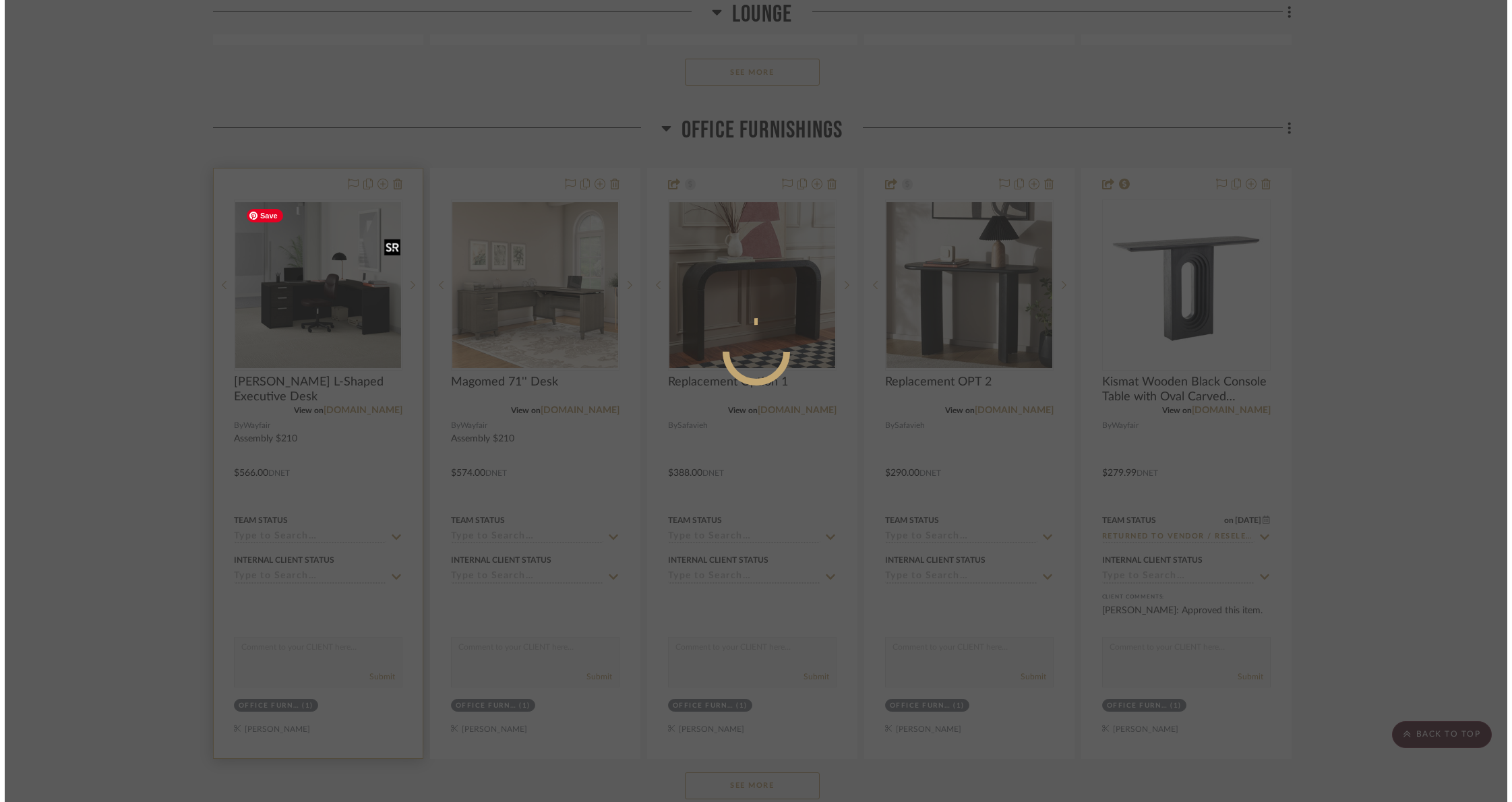
scroll to position [0, 0]
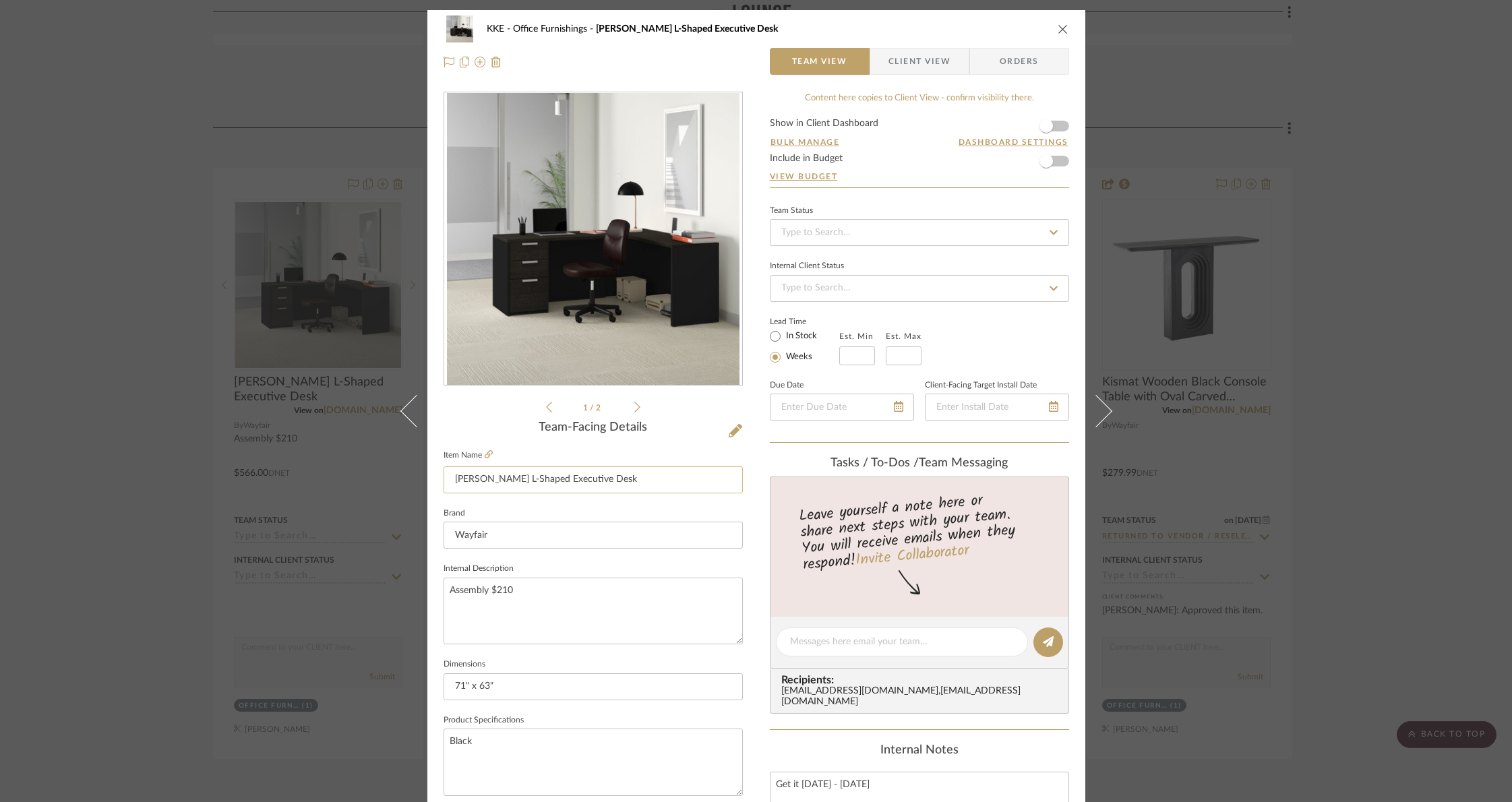
click at [614, 480] on input "[PERSON_NAME] L-Shaped Executive Desk" at bounding box center [593, 480] width 299 height 27
drag, startPoint x: 595, startPoint y: 477, endPoint x: 449, endPoint y: 480, distance: 146.0
click at [449, 480] on input "Kadian L-Shaped Executive Desk" at bounding box center [593, 480] width 299 height 27
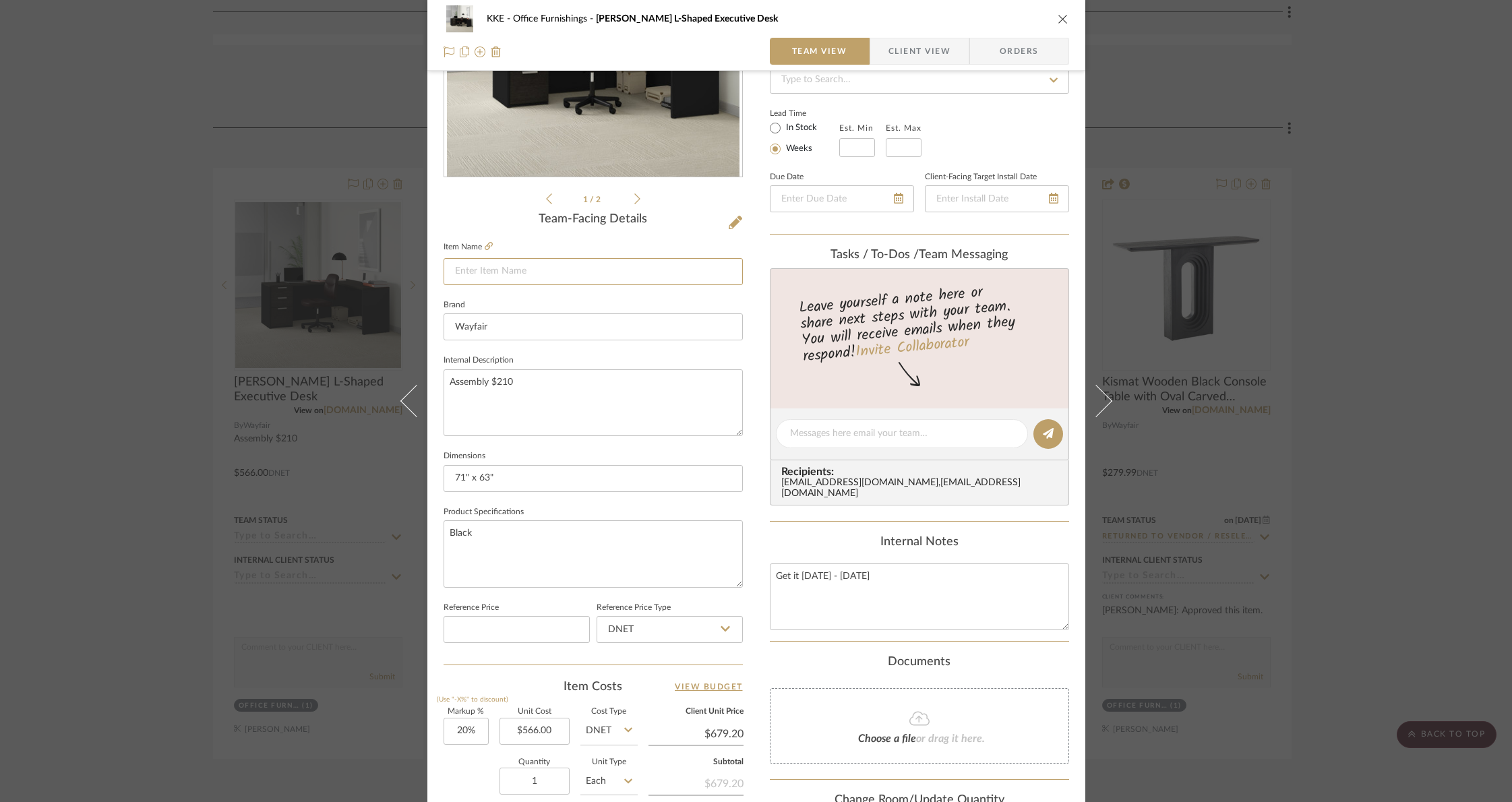
scroll to position [258, 0]
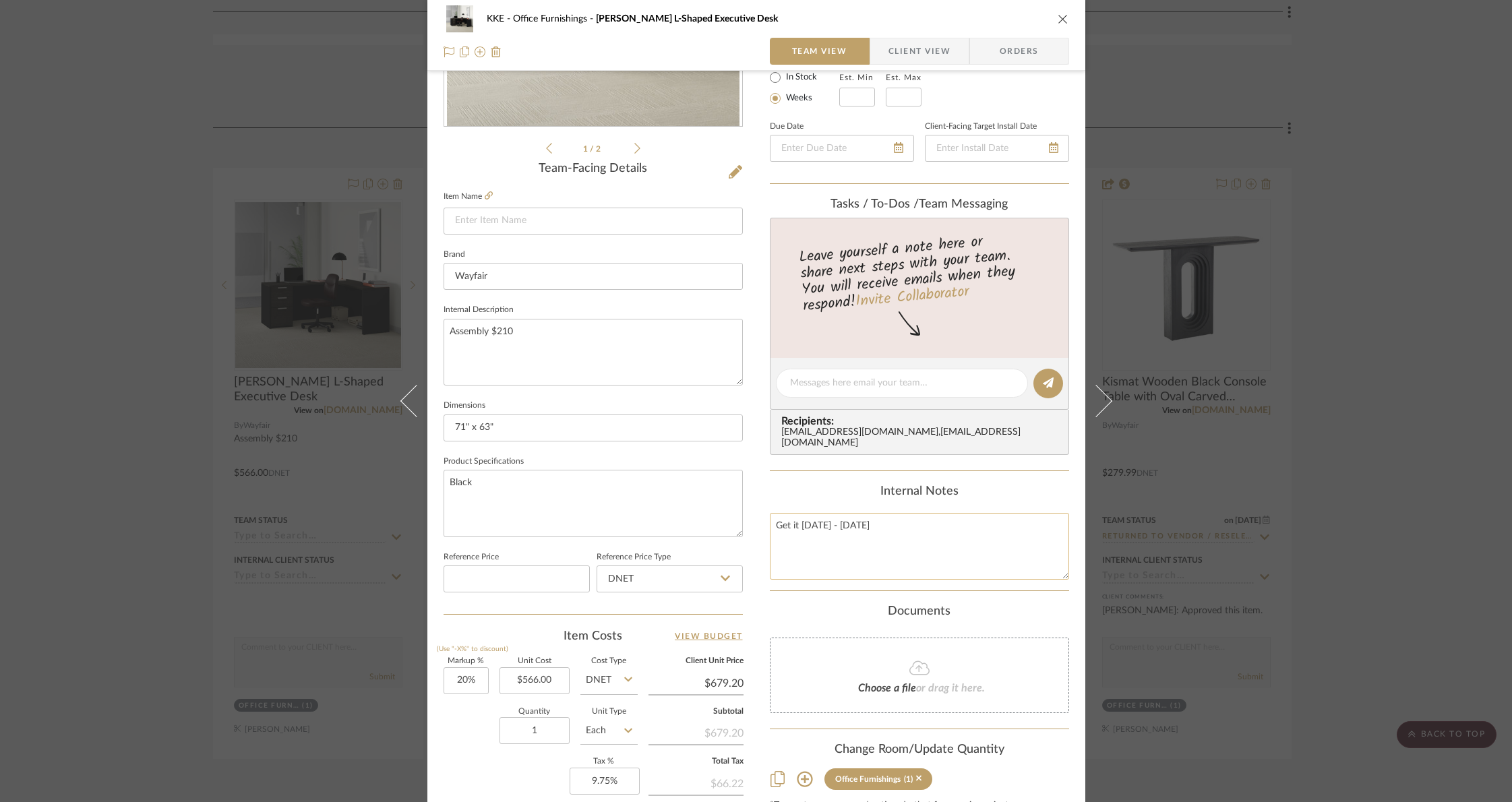
click at [843, 540] on textarea "Get it Mon, Aug 25 - Thu, Aug 28" at bounding box center [919, 546] width 299 height 67
paste textarea "Kadian L-Shaped Executive Desk"
type textarea "Get it Mon, Aug 25 - Thu, Aug 28 Kadian L-Shaped Executive Desk"
click at [526, 221] on input at bounding box center [593, 221] width 299 height 27
type input "Millsap Desk - OPT 1"
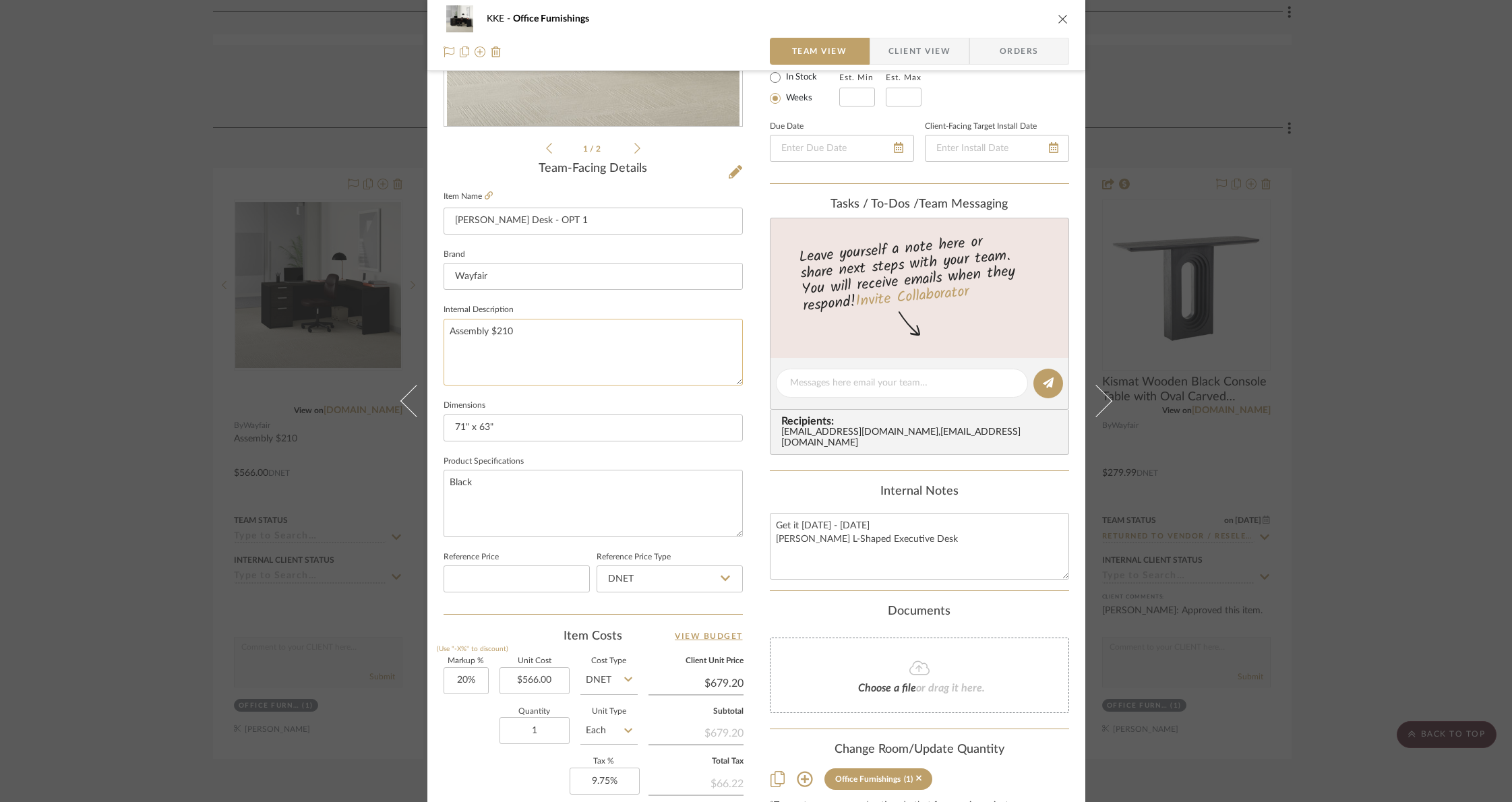
click at [526, 325] on textarea "Assembly $210" at bounding box center [593, 352] width 299 height 67
drag, startPoint x: 520, startPoint y: 327, endPoint x: 441, endPoint y: 330, distance: 79.1
click at [444, 330] on textarea "Assembly $210" at bounding box center [593, 352] width 299 height 67
click at [930, 47] on span "Client View" at bounding box center [919, 51] width 62 height 27
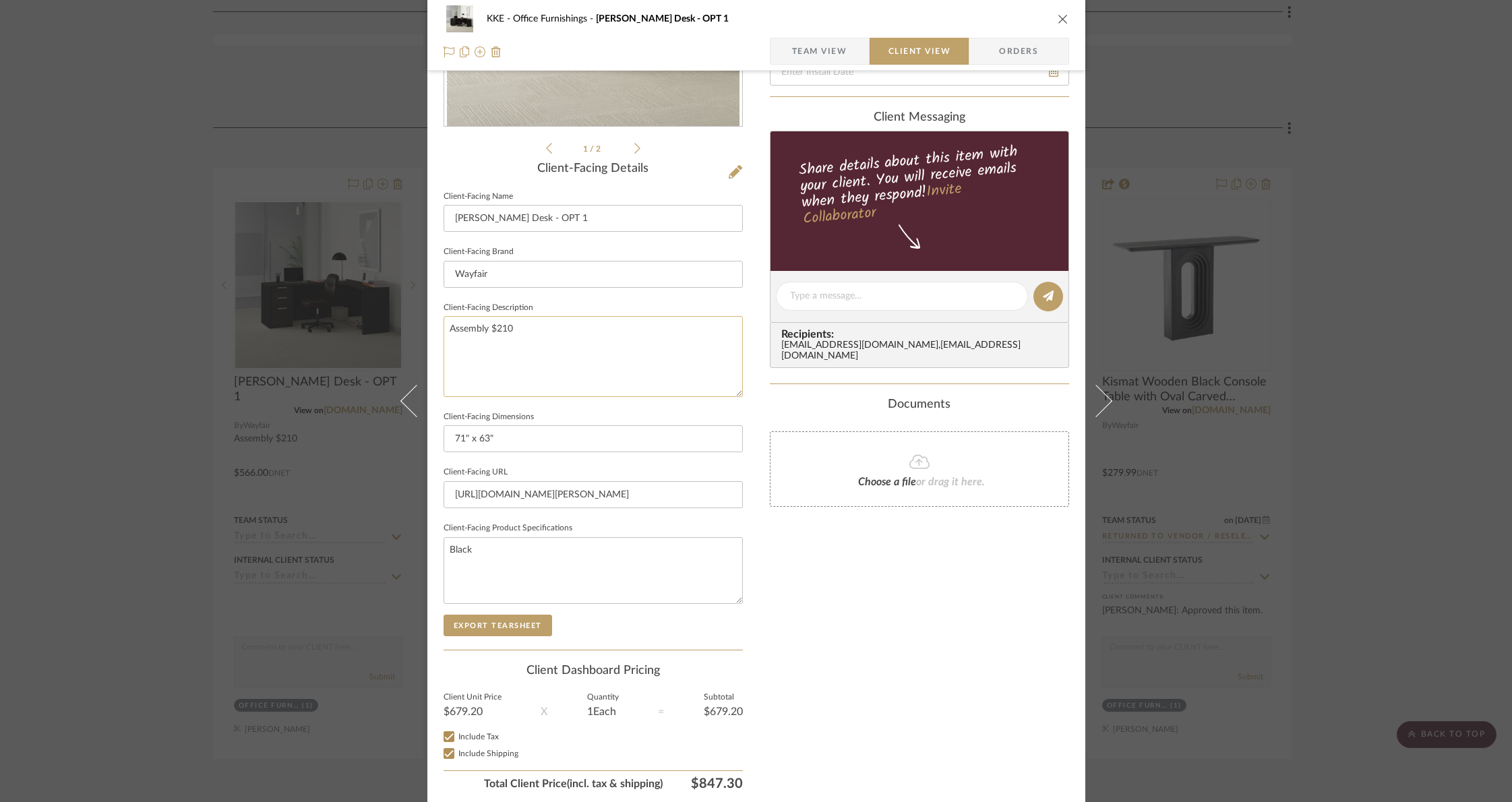
drag, startPoint x: 562, startPoint y: 319, endPoint x: 526, endPoint y: 329, distance: 37.4
click at [559, 320] on textarea "Assembly $210" at bounding box center [593, 356] width 299 height 80
drag, startPoint x: 500, startPoint y: 326, endPoint x: 482, endPoint y: 327, distance: 18.0
click at [482, 327] on textarea "Assembly $210" at bounding box center [593, 356] width 299 height 80
click at [487, 331] on textarea "Assembly $210" at bounding box center [593, 356] width 299 height 80
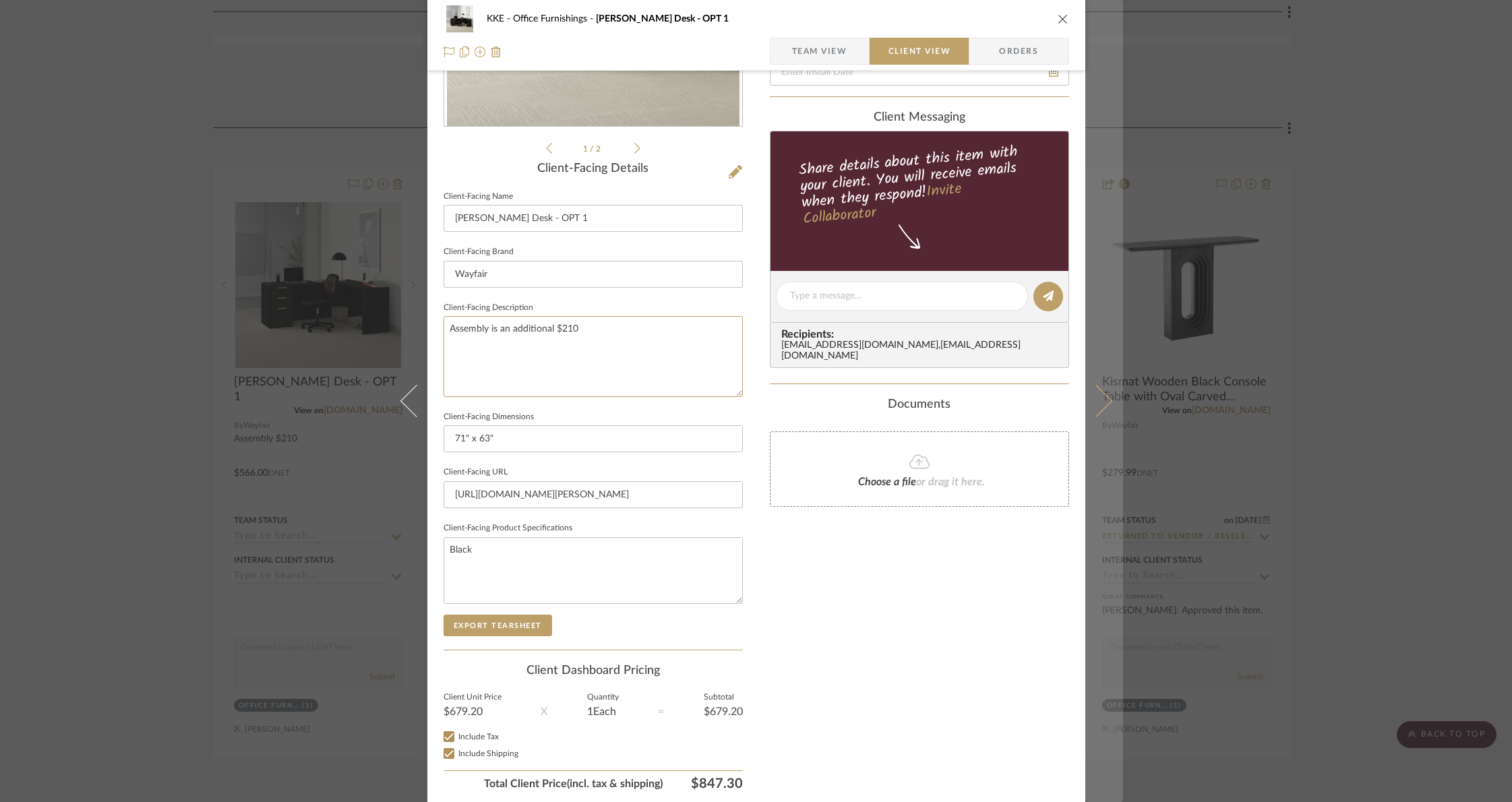
type textarea "Assembly is an additional $210"
click at [1104, 400] on icon at bounding box center [1096, 401] width 33 height 33
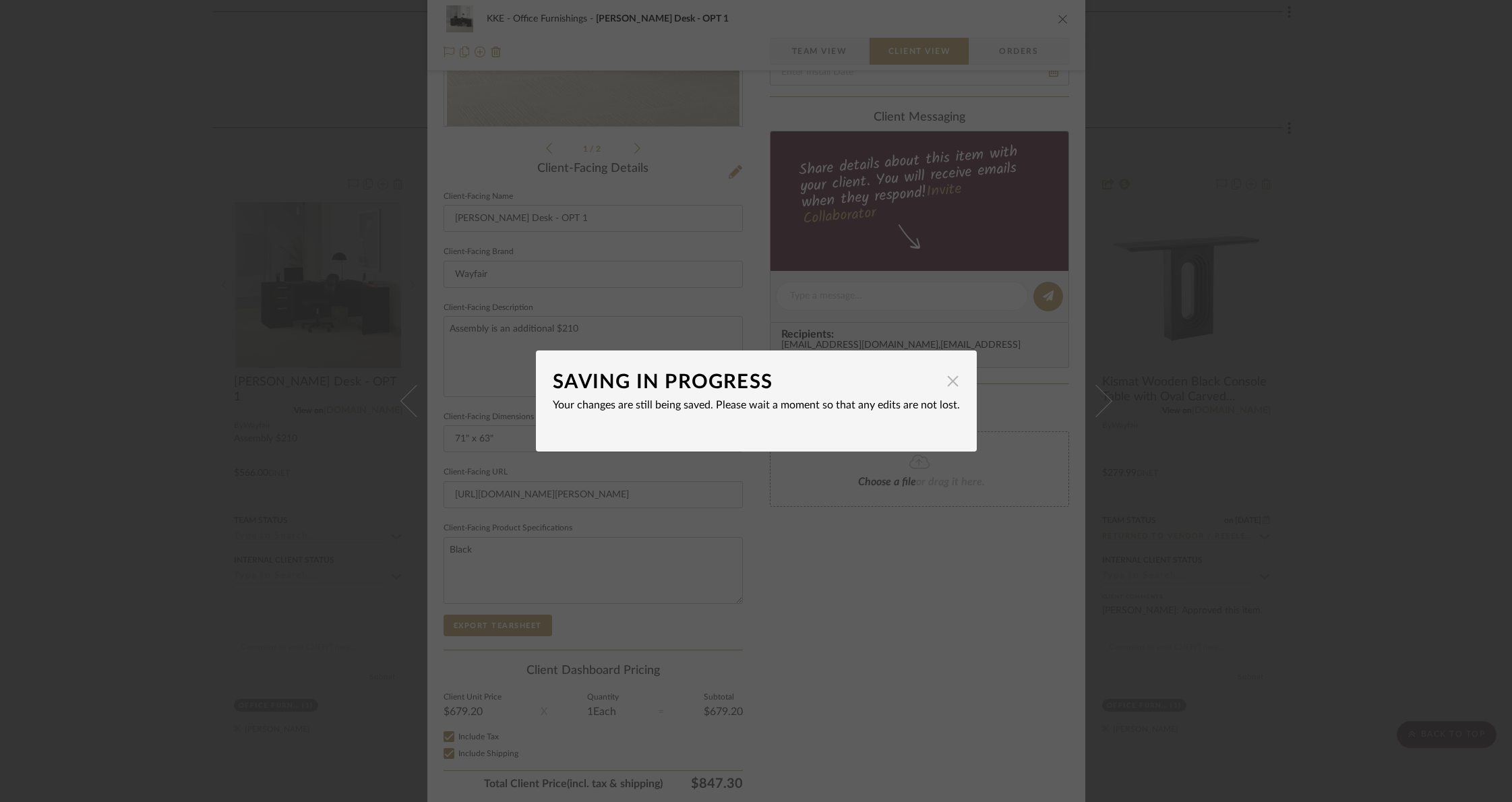
click at [948, 383] on span "button" at bounding box center [953, 381] width 27 height 27
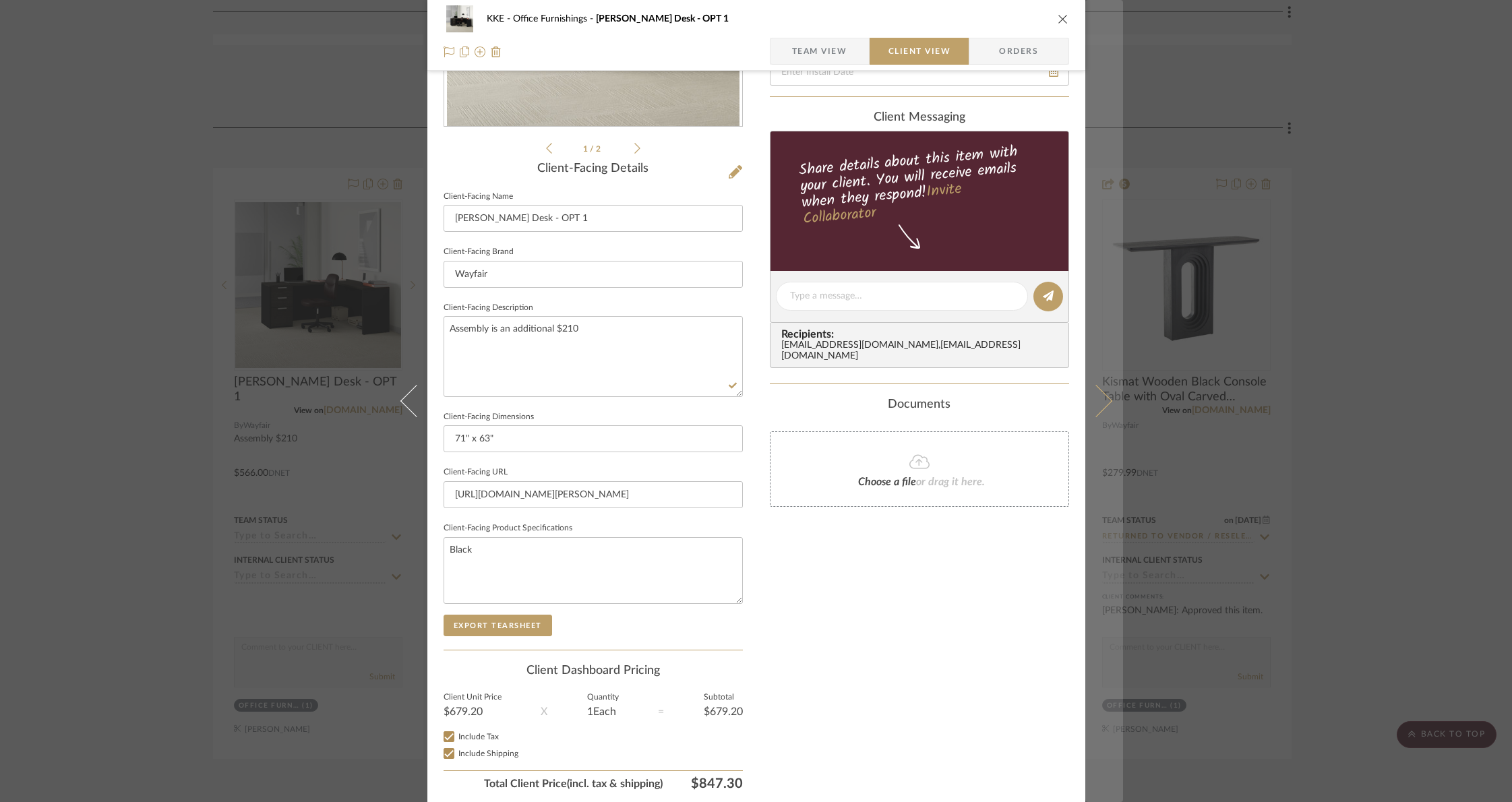
click at [1102, 396] on icon at bounding box center [1096, 401] width 33 height 33
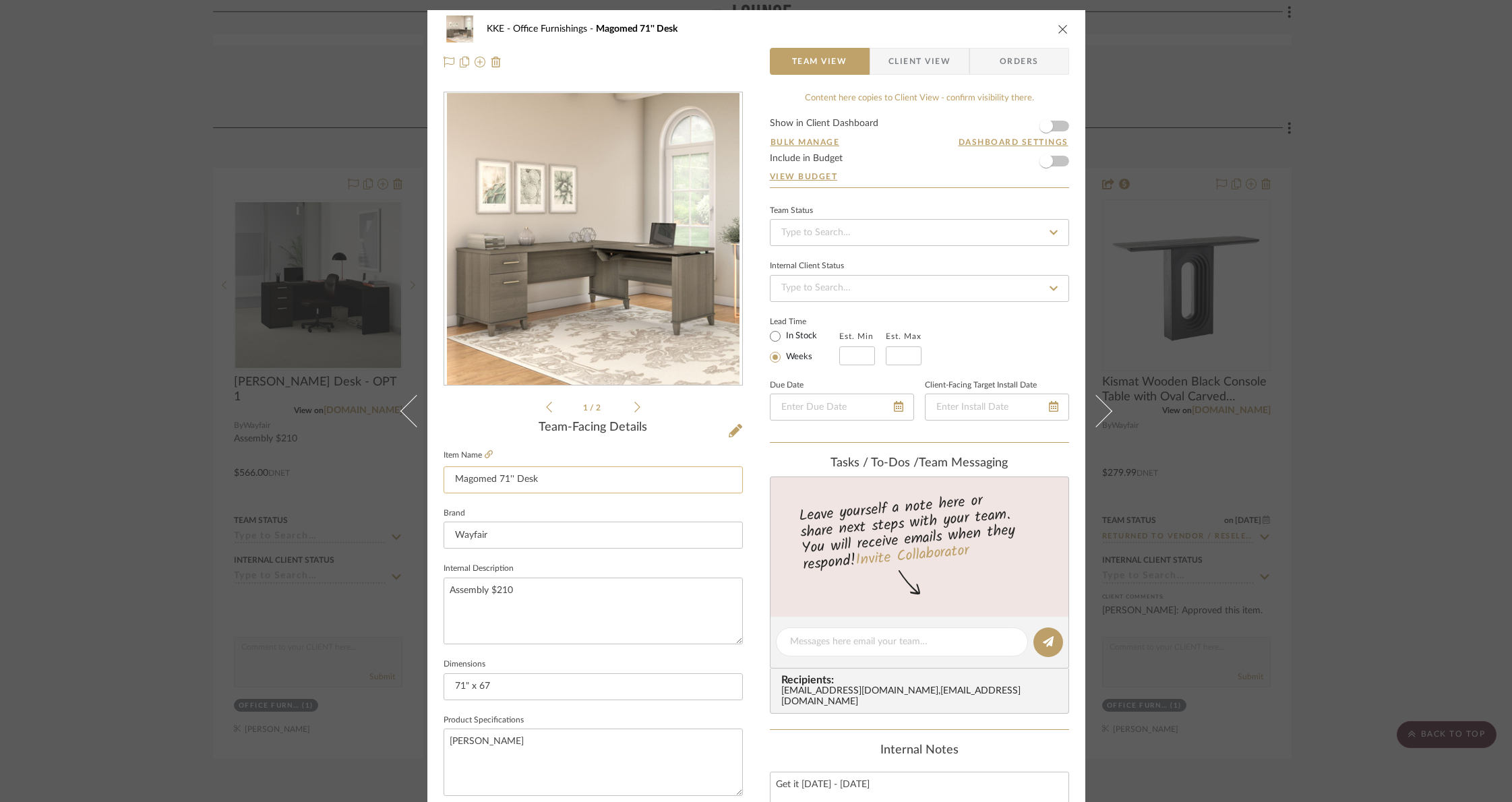
click at [545, 480] on input "Magomed 71'' Desk" at bounding box center [593, 480] width 299 height 27
click at [557, 477] on input "Magomed 71'' Desk" at bounding box center [593, 480] width 299 height 27
drag, startPoint x: 533, startPoint y: 477, endPoint x: 453, endPoint y: 481, distance: 80.1
click at [447, 481] on input "Magomed 71'' Desk" at bounding box center [593, 480] width 299 height 27
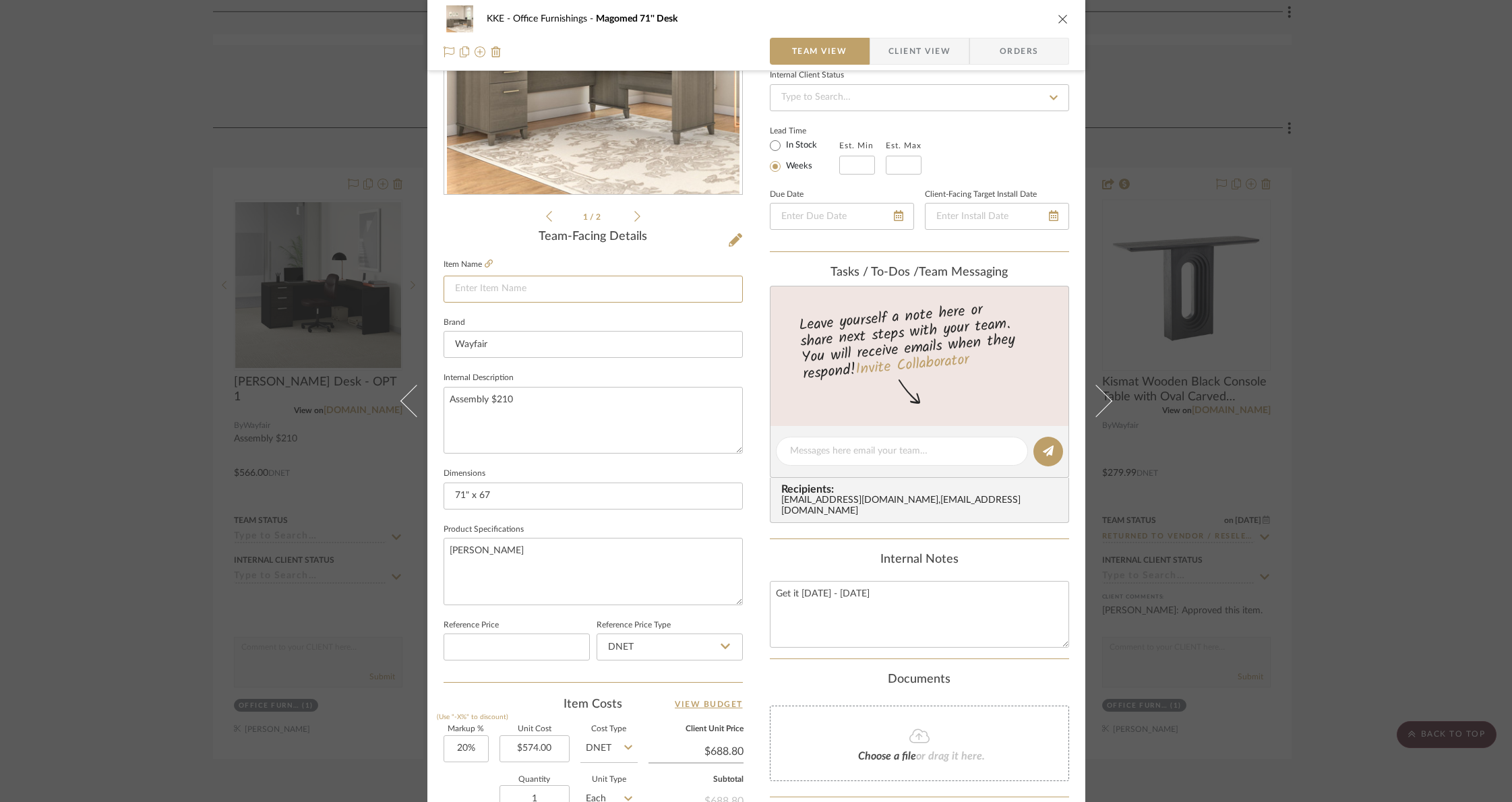
scroll to position [370, 0]
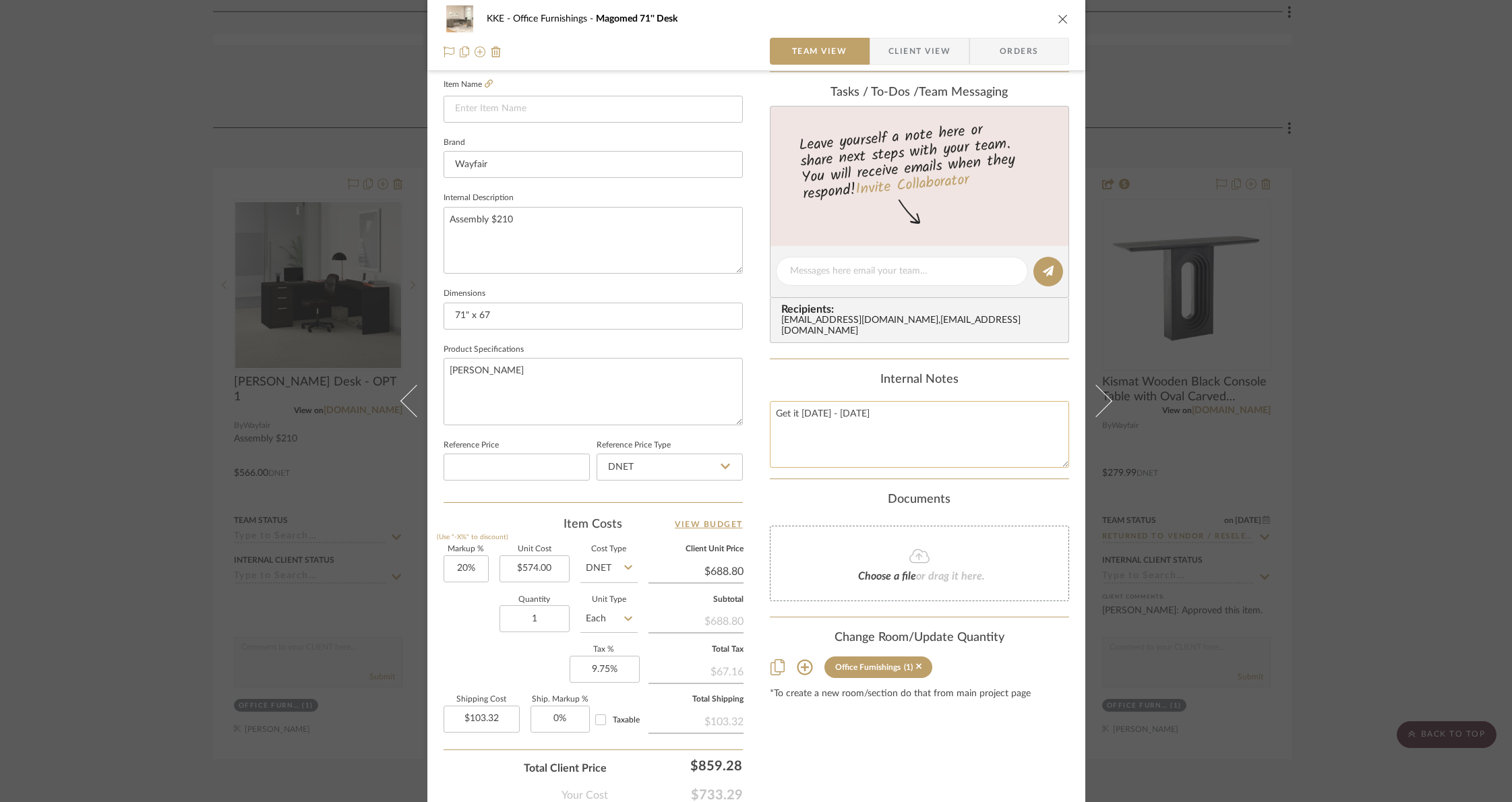
click at [855, 430] on textarea "Get it Mon, Aug 25 - Thu, Aug 28" at bounding box center [919, 434] width 299 height 67
click at [809, 430] on textarea "Get it Mon, Aug 25 - Thu, Aug 28" at bounding box center [919, 434] width 299 height 67
click at [962, 421] on textarea "Get it Mon, Aug 25 - Thu, Aug 28" at bounding box center [919, 434] width 299 height 67
paste textarea "Magomed 71'' Desk"
type textarea "Get it Mon, Aug 25 - Thu, Aug 28 Magomed 71'' Desk"
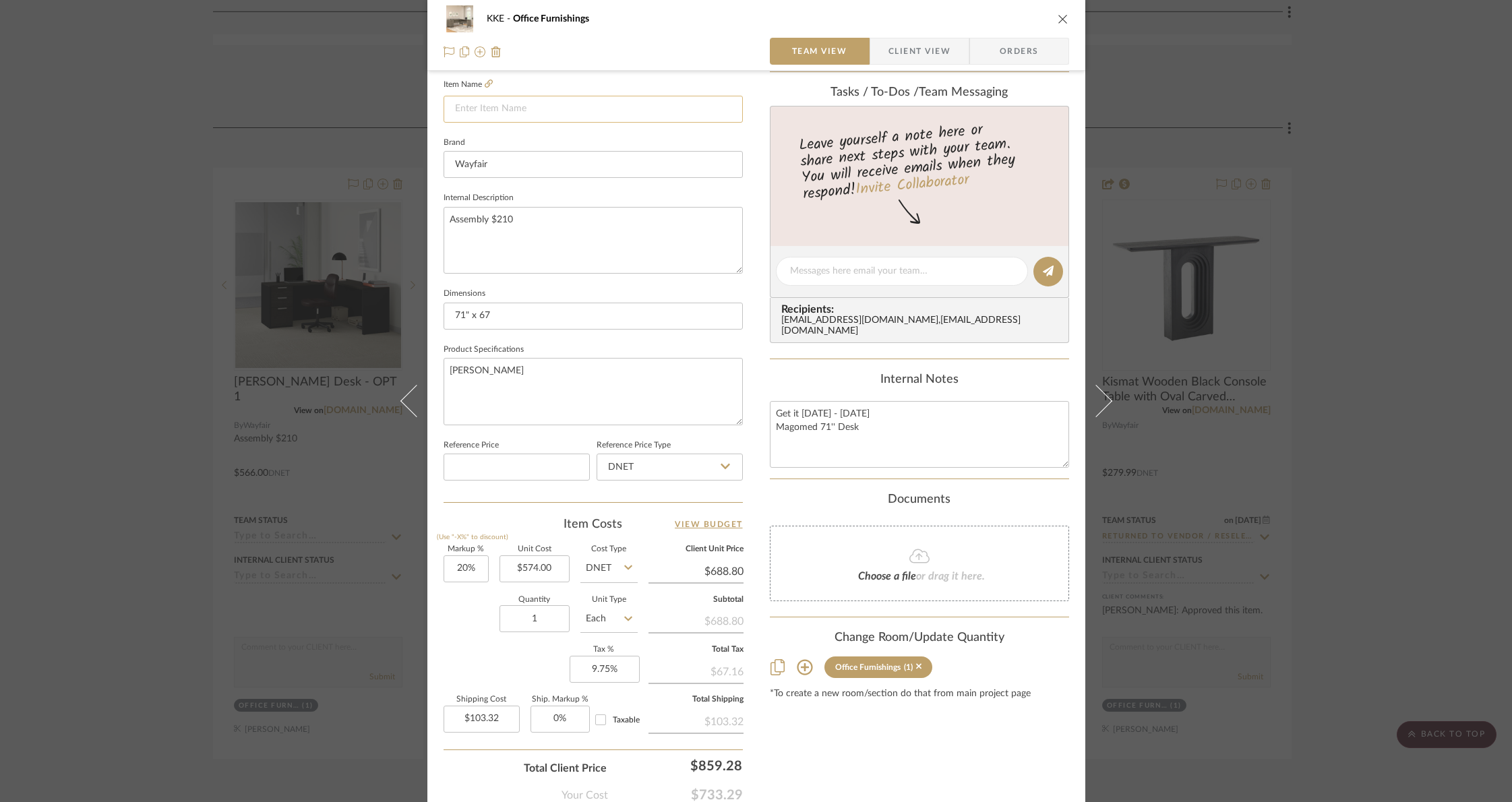
click at [605, 116] on input at bounding box center [593, 109] width 299 height 27
type input "Millsap Desk - OPT 2"
click at [926, 49] on span "Client View" at bounding box center [919, 51] width 62 height 27
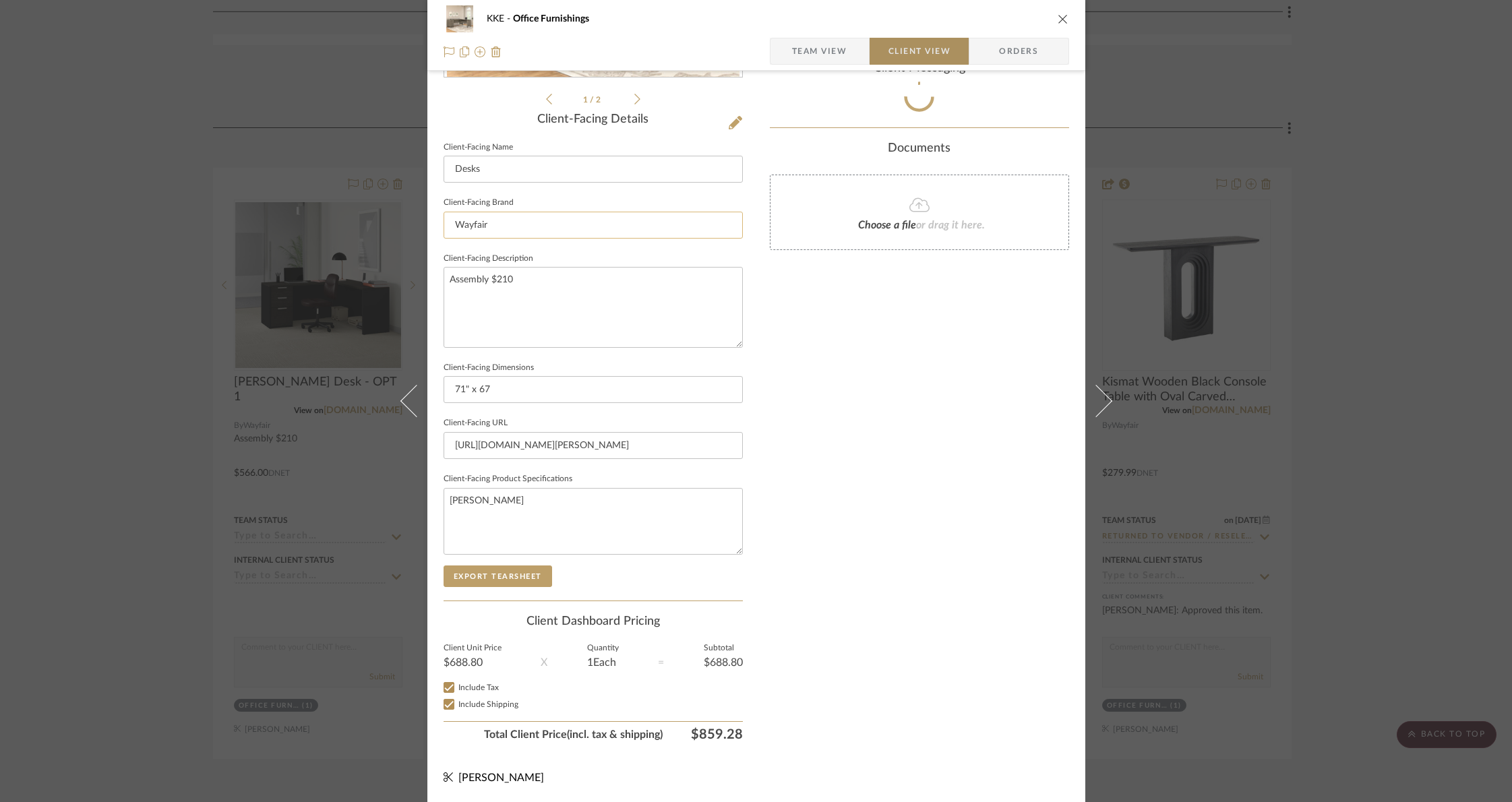
scroll to position [307, 0]
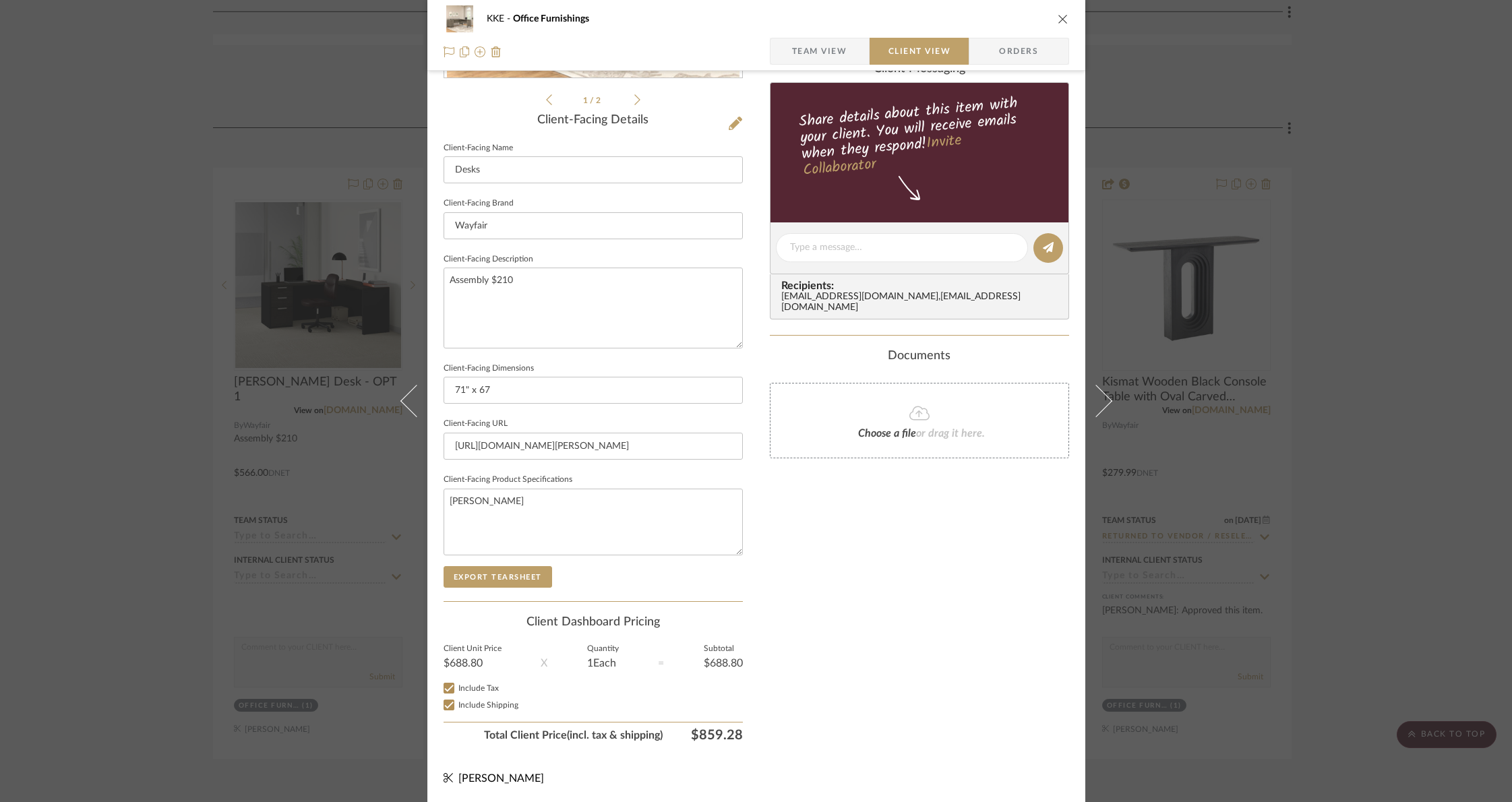
type input "Millsap Desk - OPT 2"
click at [487, 281] on textarea "Assembly $210" at bounding box center [593, 307] width 299 height 80
type textarea "Assembly is an additional $210"
click at [1061, 18] on icon "close" at bounding box center [1063, 19] width 11 height 11
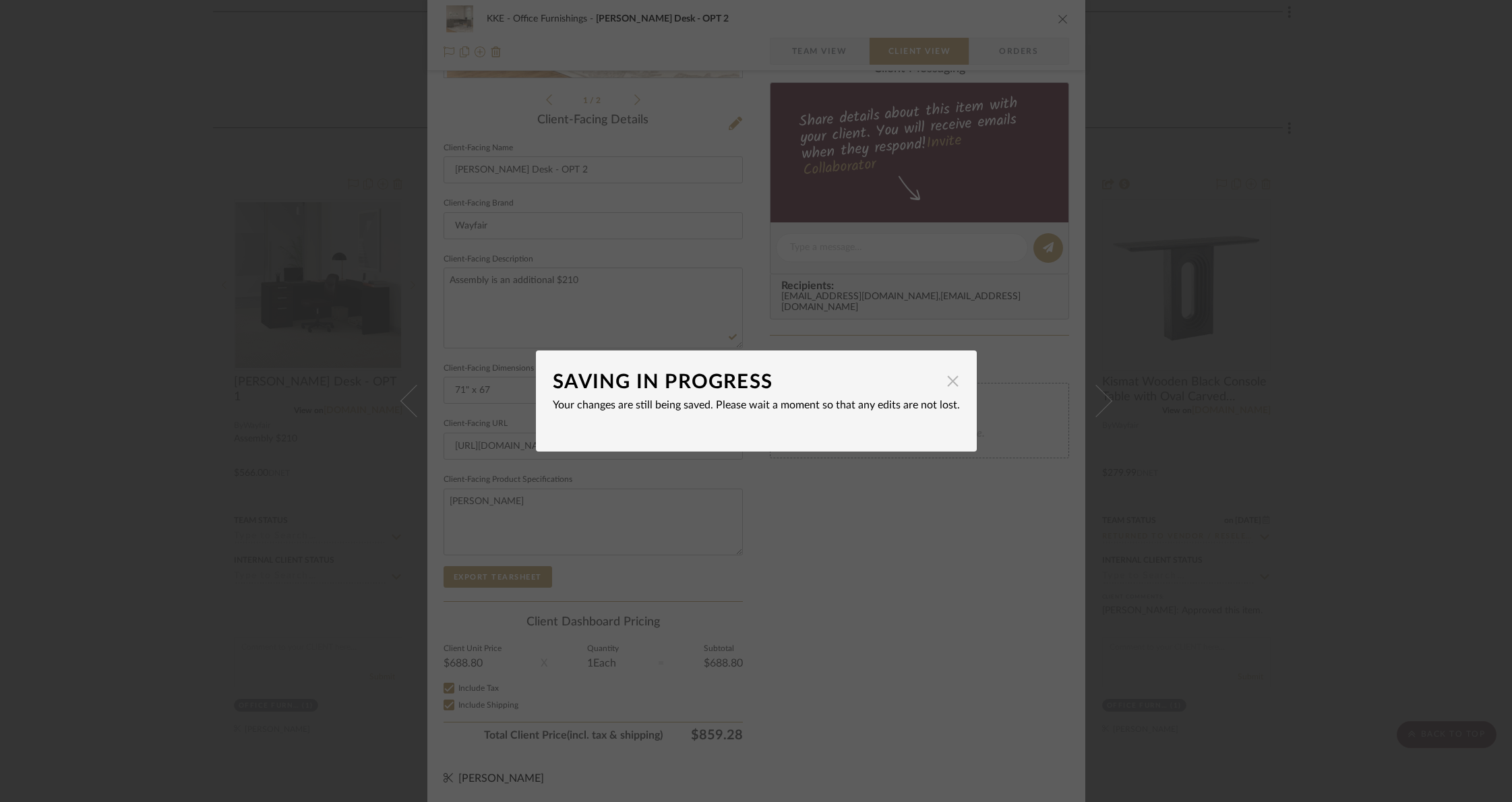
click at [948, 382] on span "button" at bounding box center [953, 381] width 27 height 27
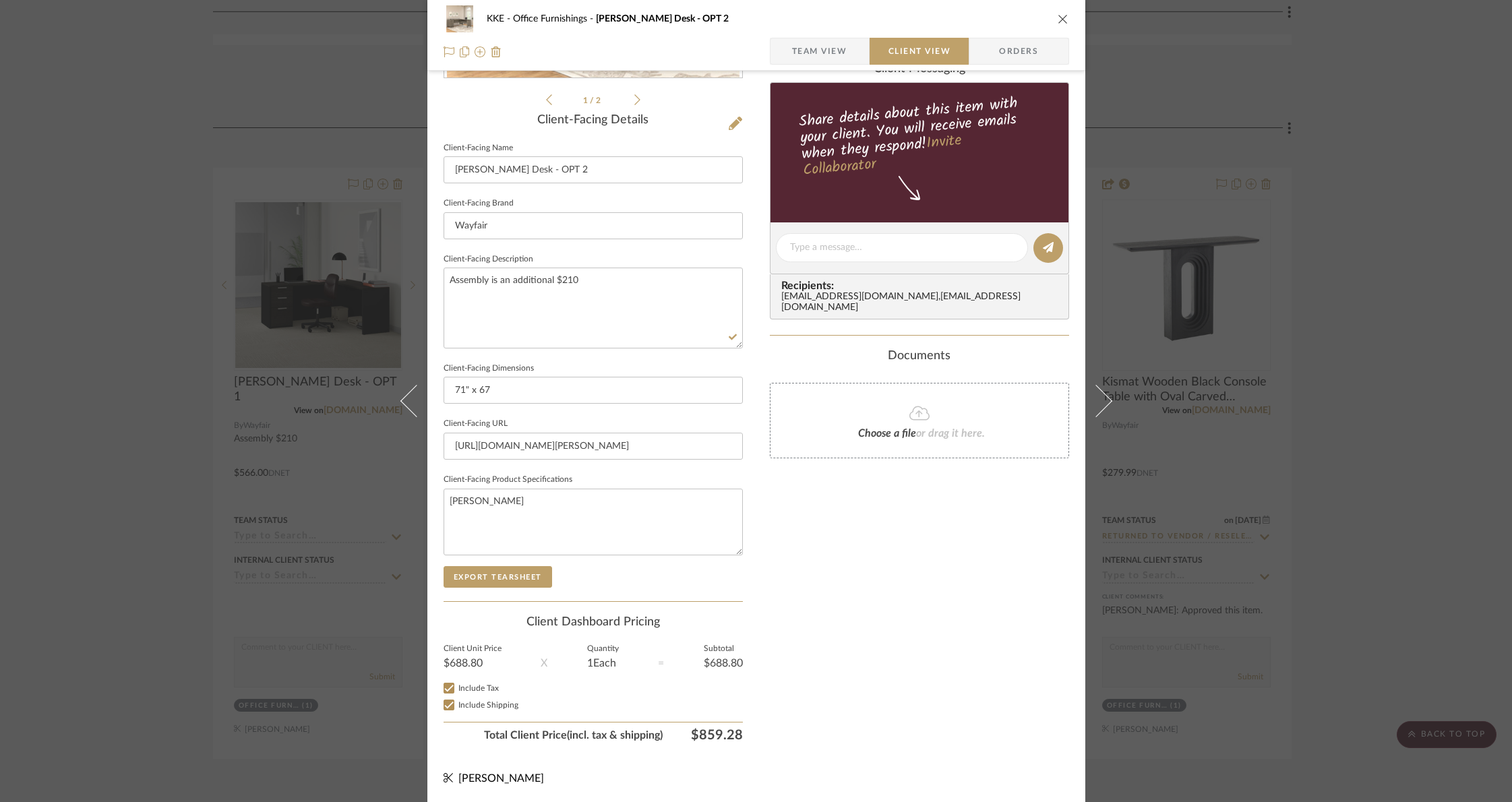
click at [1060, 16] on icon "close" at bounding box center [1063, 19] width 11 height 11
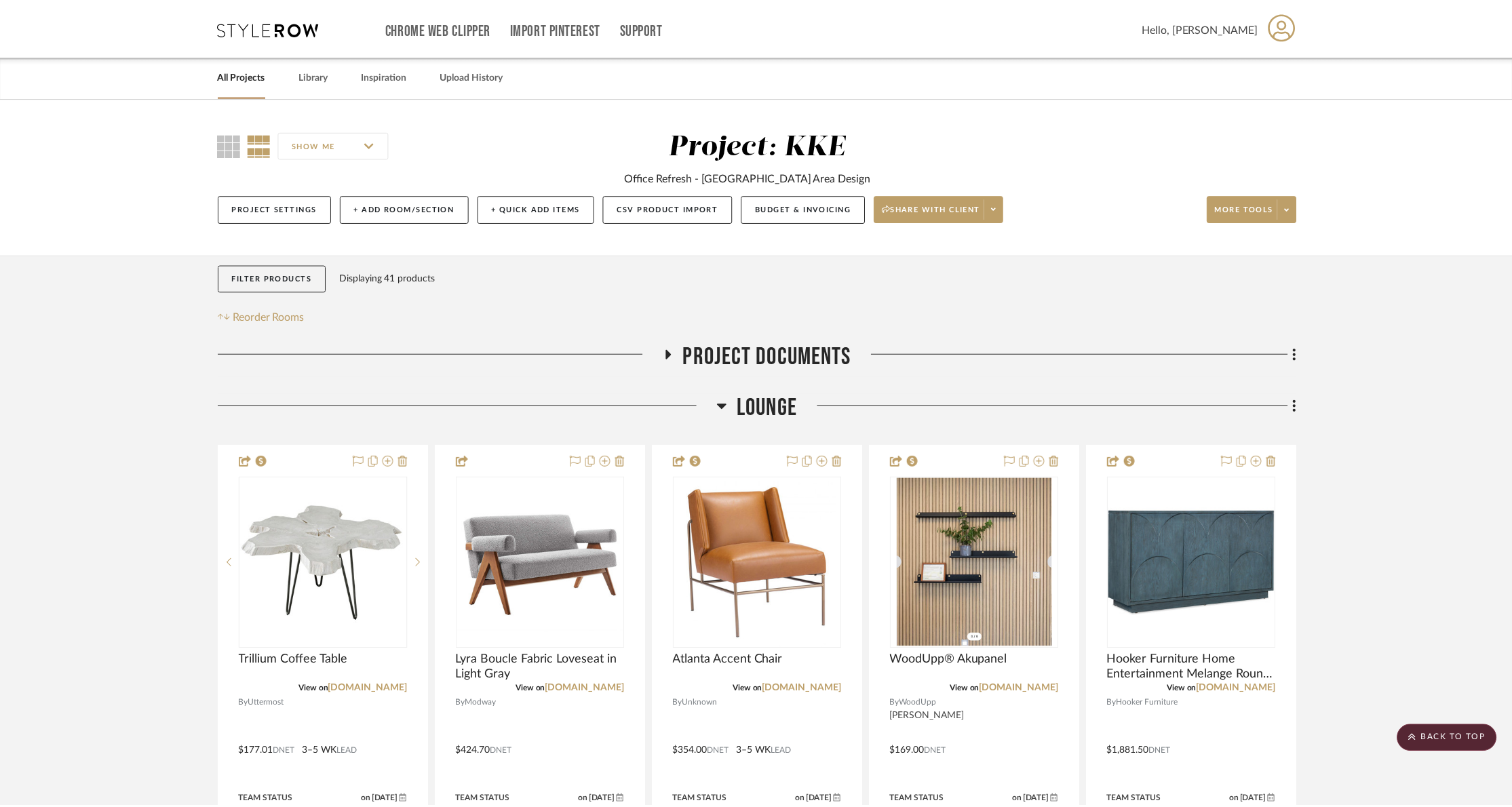
scroll to position [994, 0]
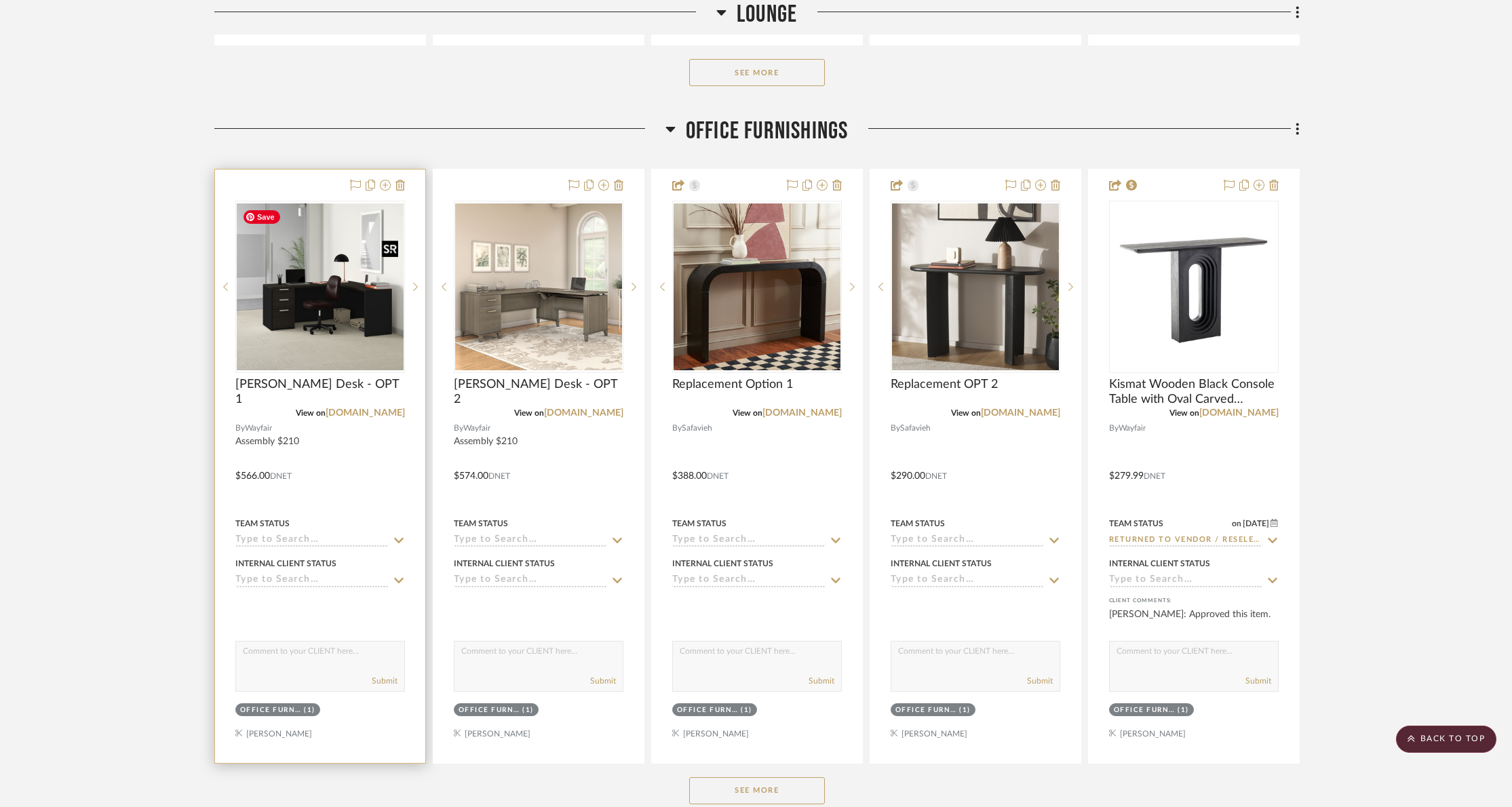
click at [351, 305] on img "0" at bounding box center [321, 287] width 167 height 167
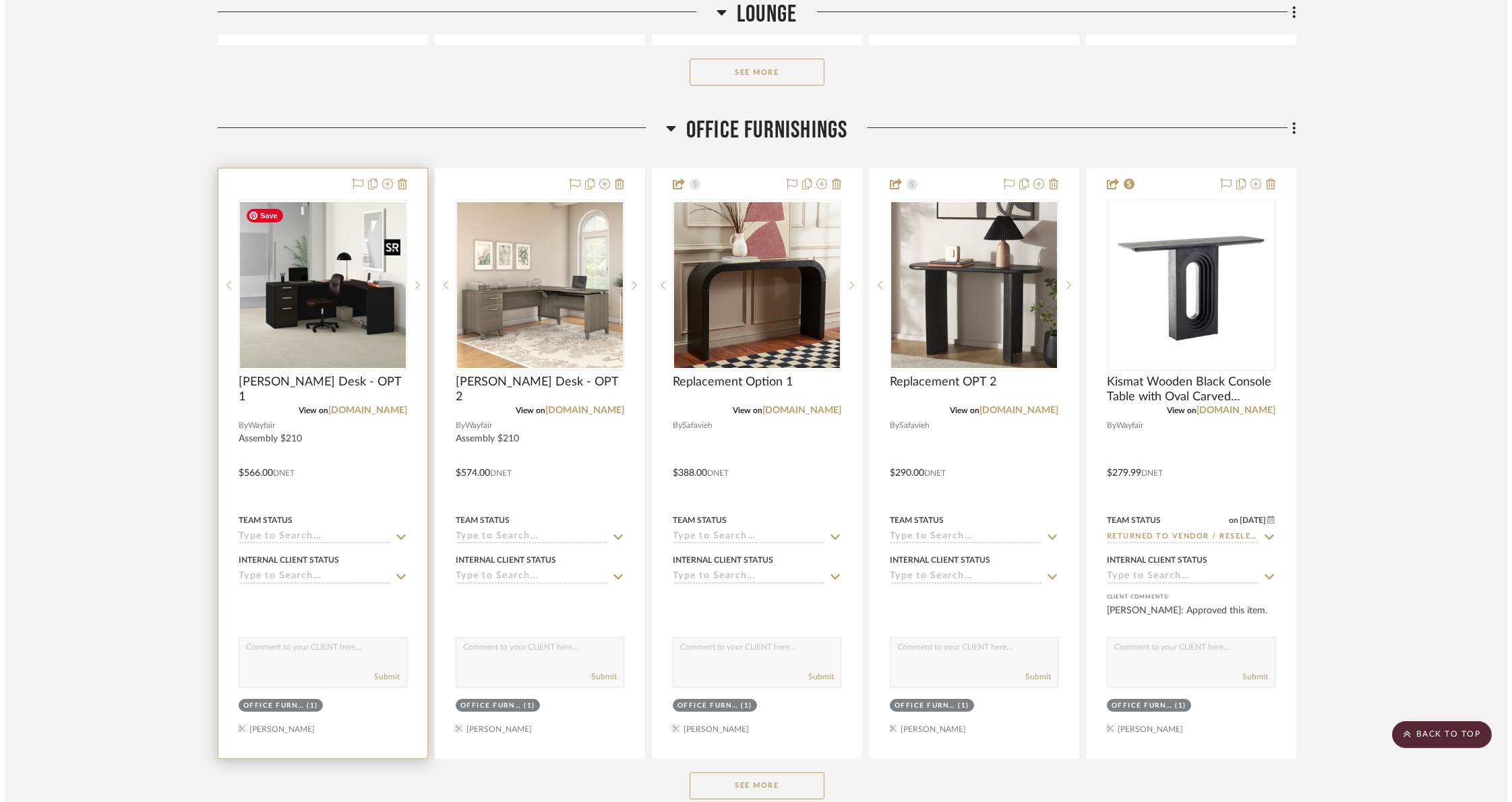
scroll to position [0, 0]
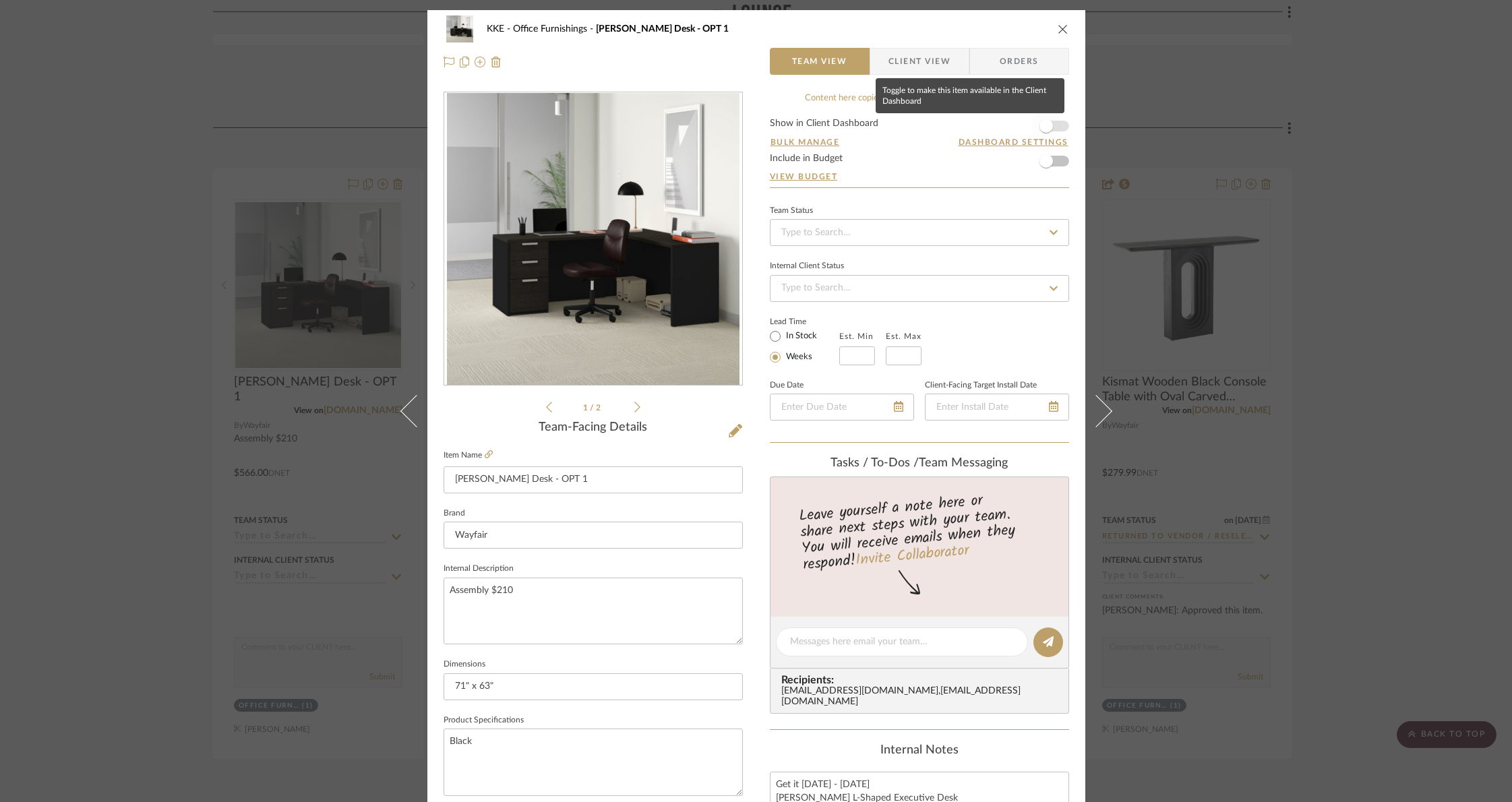
click at [1055, 126] on span "button" at bounding box center [1046, 126] width 30 height 30
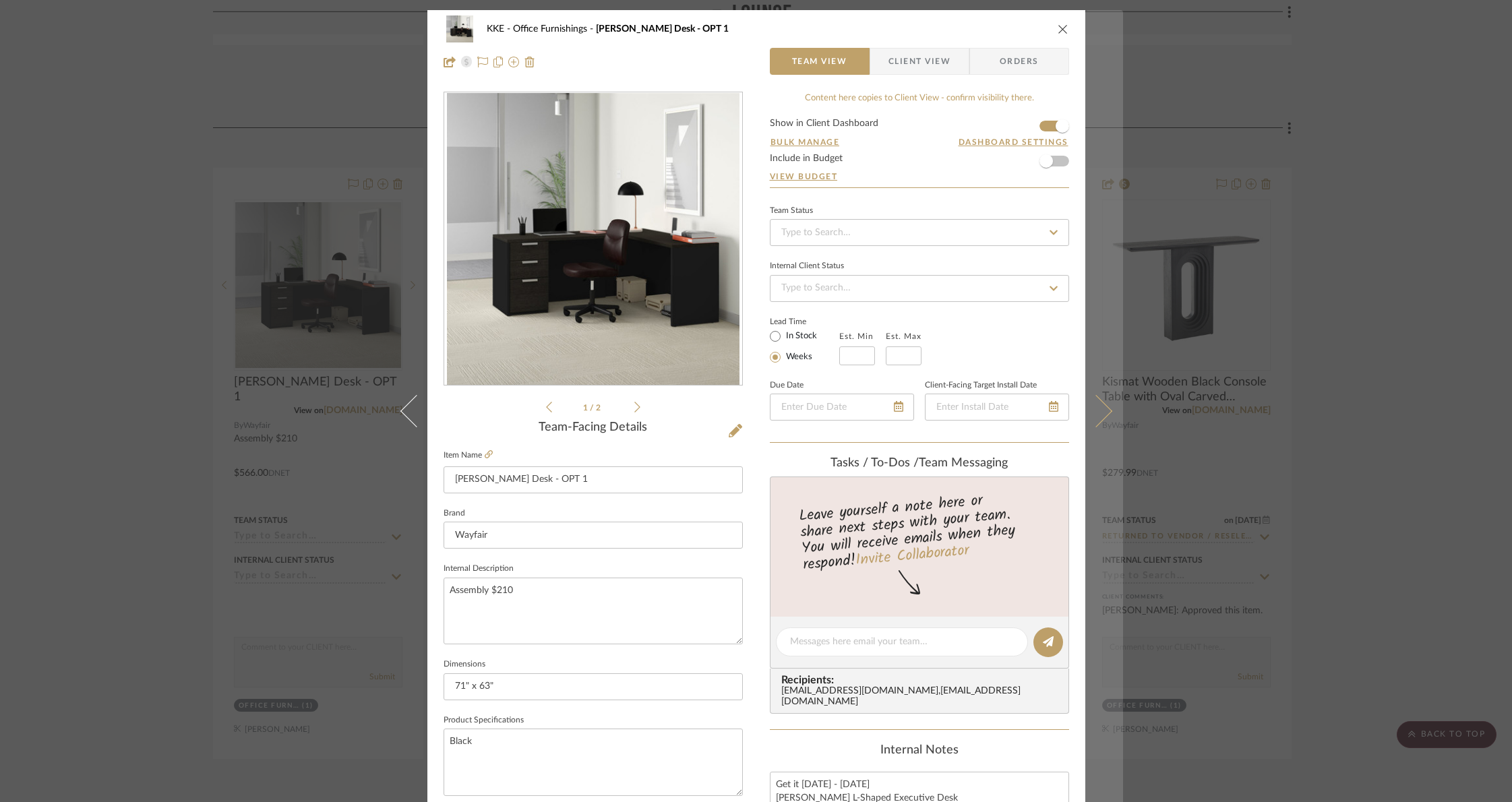
click at [1102, 410] on icon at bounding box center [1096, 411] width 33 height 33
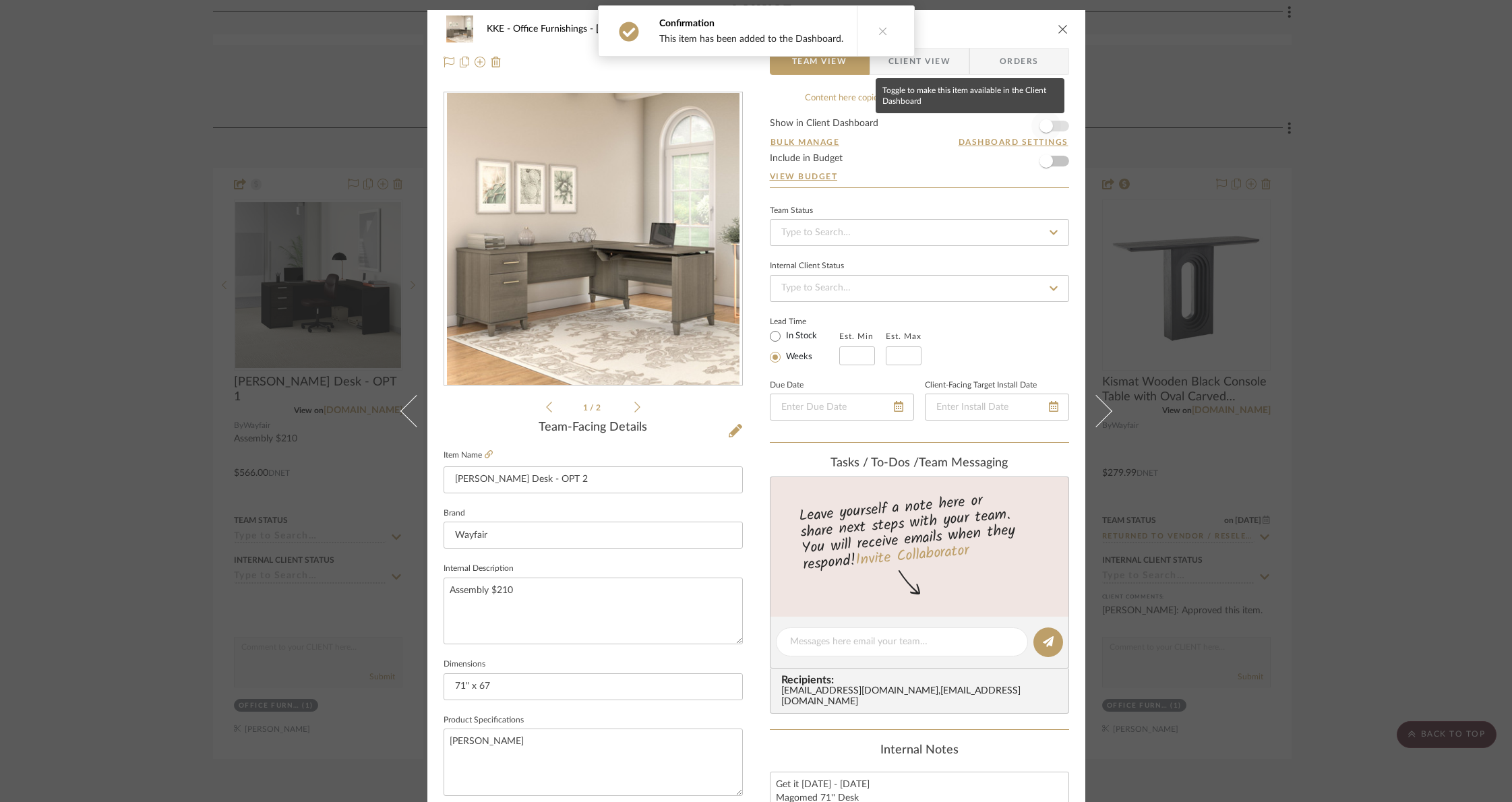
click at [1055, 127] on span "button" at bounding box center [1046, 126] width 30 height 30
click at [1058, 27] on icon "close" at bounding box center [1063, 29] width 11 height 11
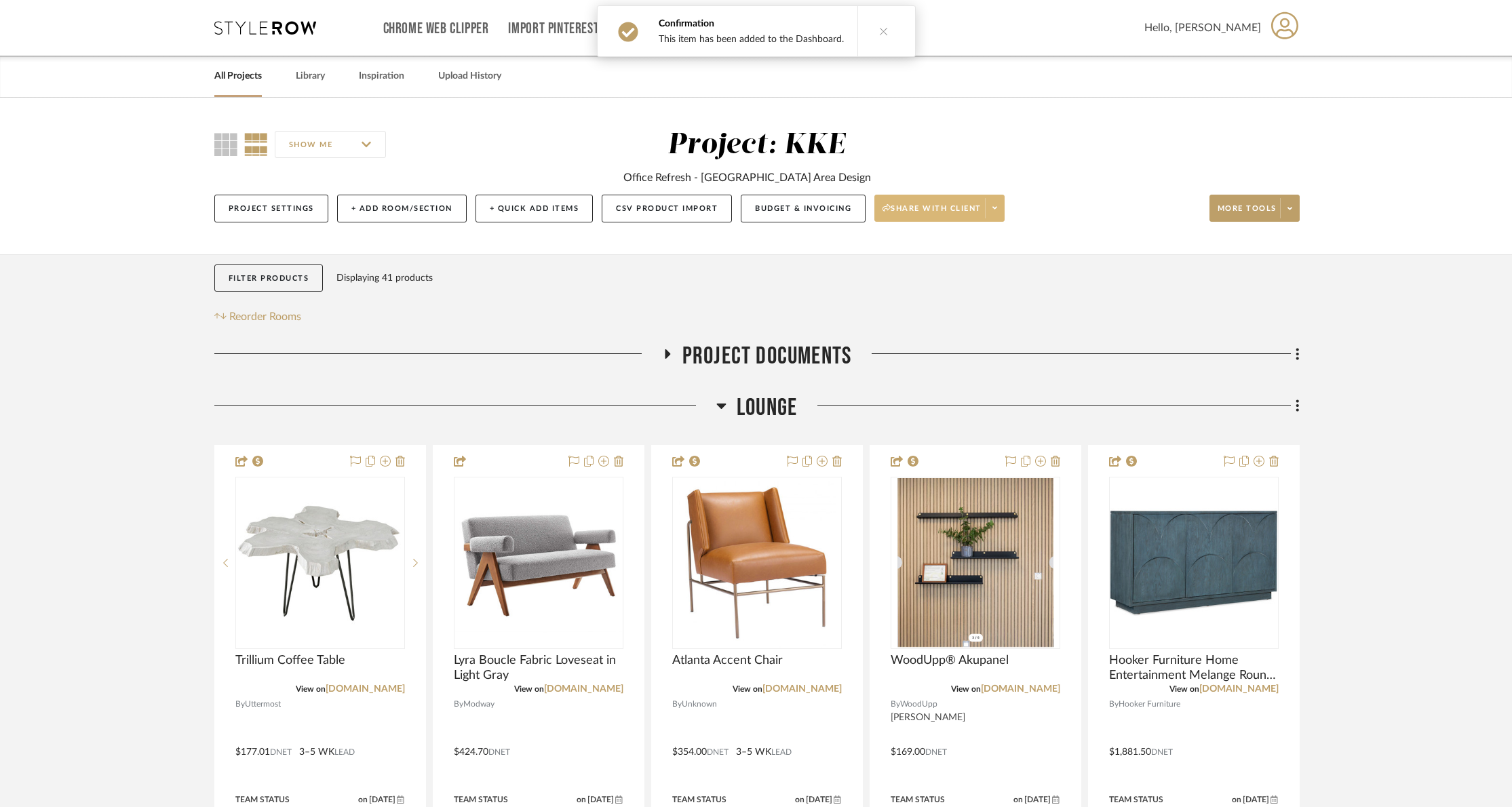
click at [1002, 214] on span at bounding box center [994, 208] width 19 height 20
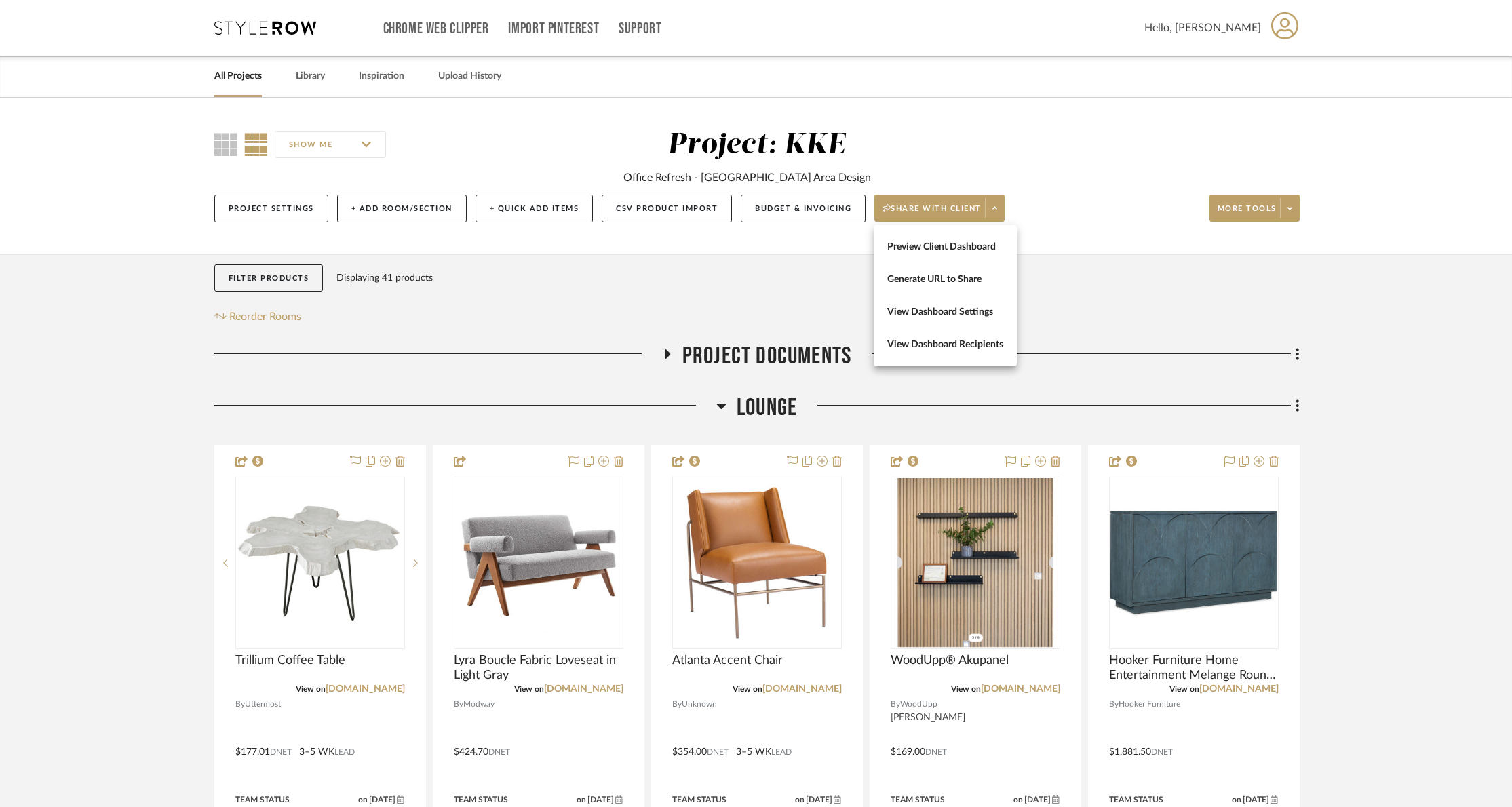
click at [984, 243] on span "Preview Client Dashboard" at bounding box center [945, 247] width 116 height 11
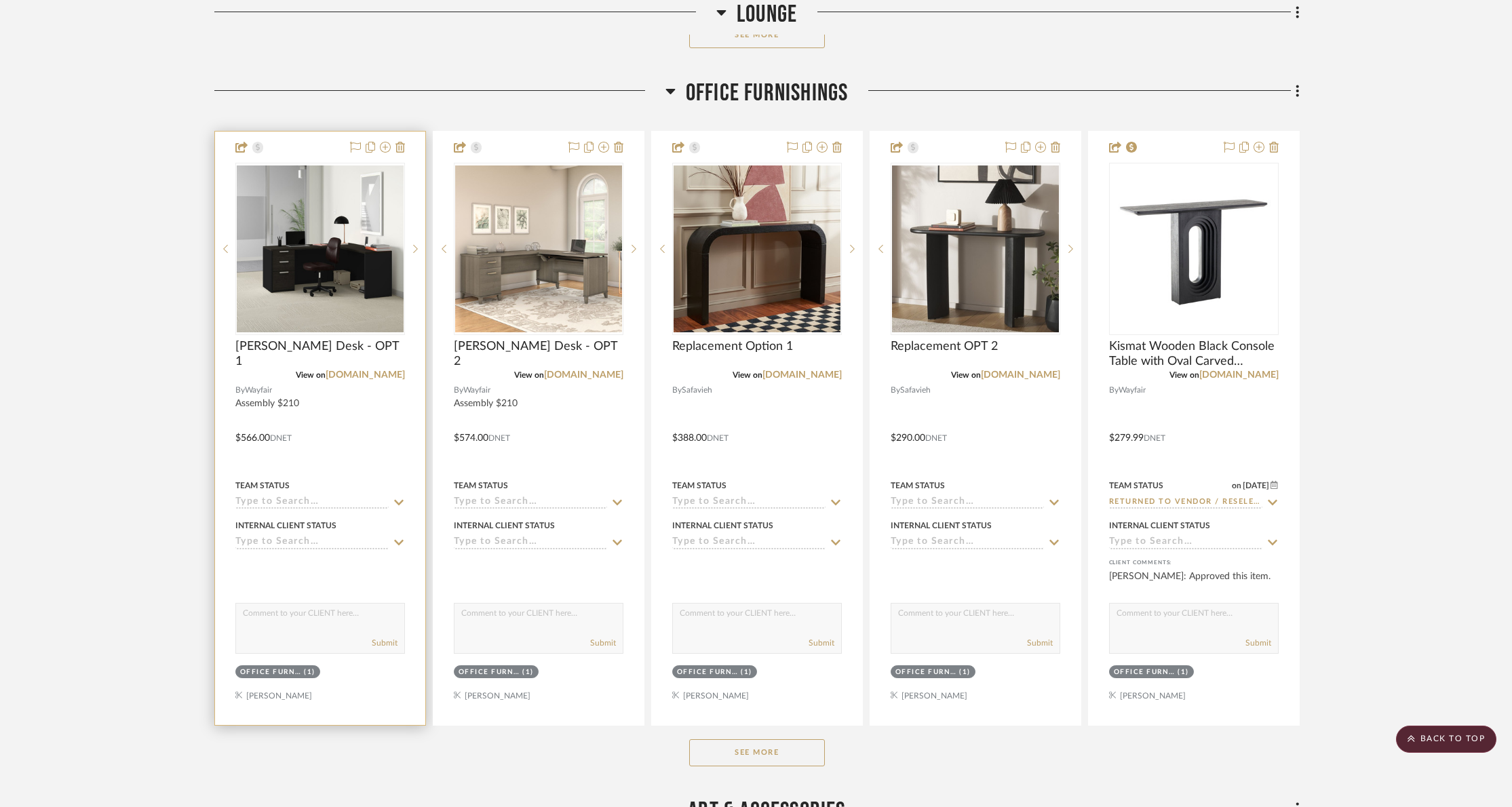
scroll to position [1034, 0]
click at [305, 276] on img "0" at bounding box center [321, 247] width 167 height 167
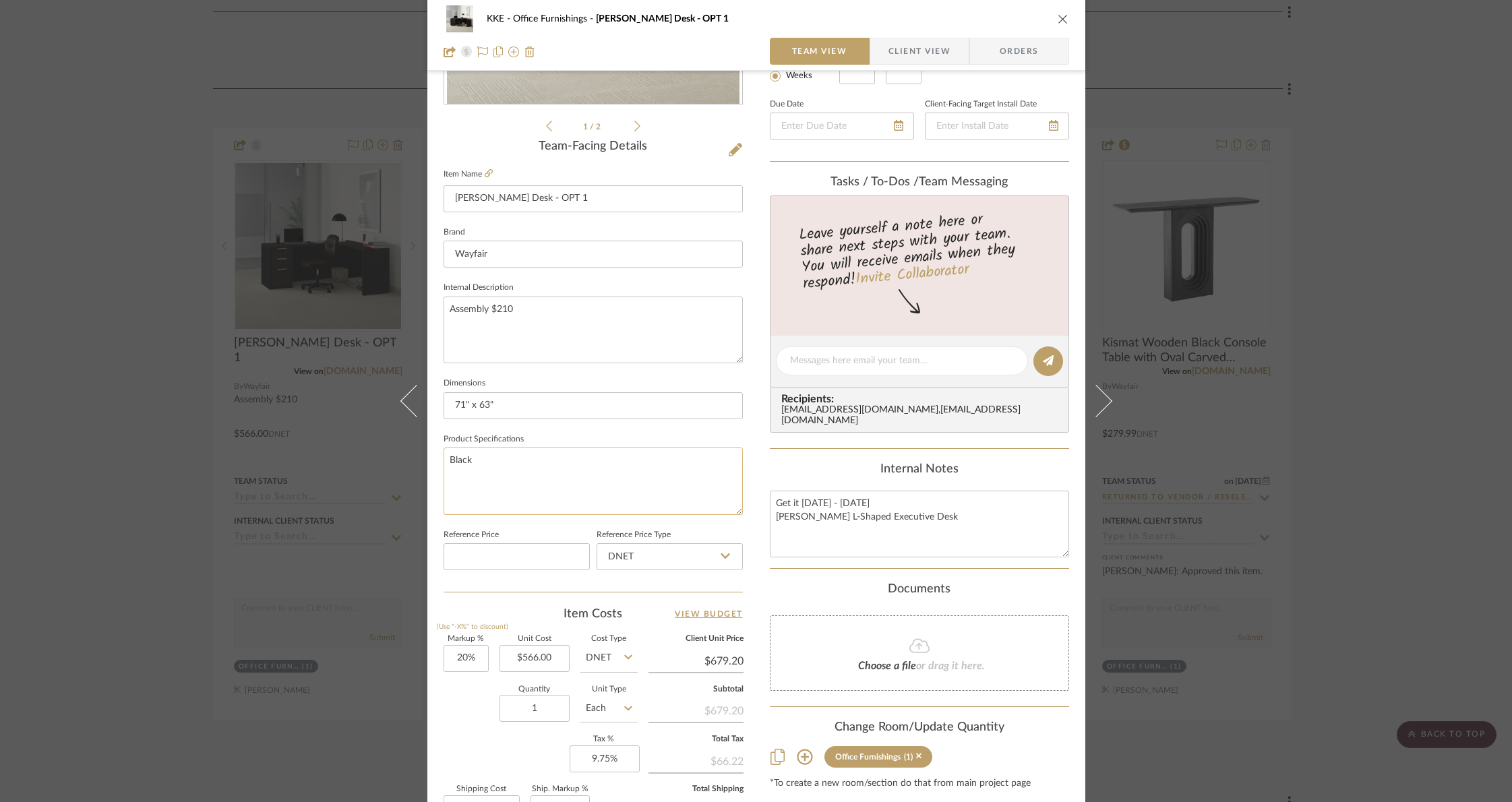
scroll to position [253, 0]
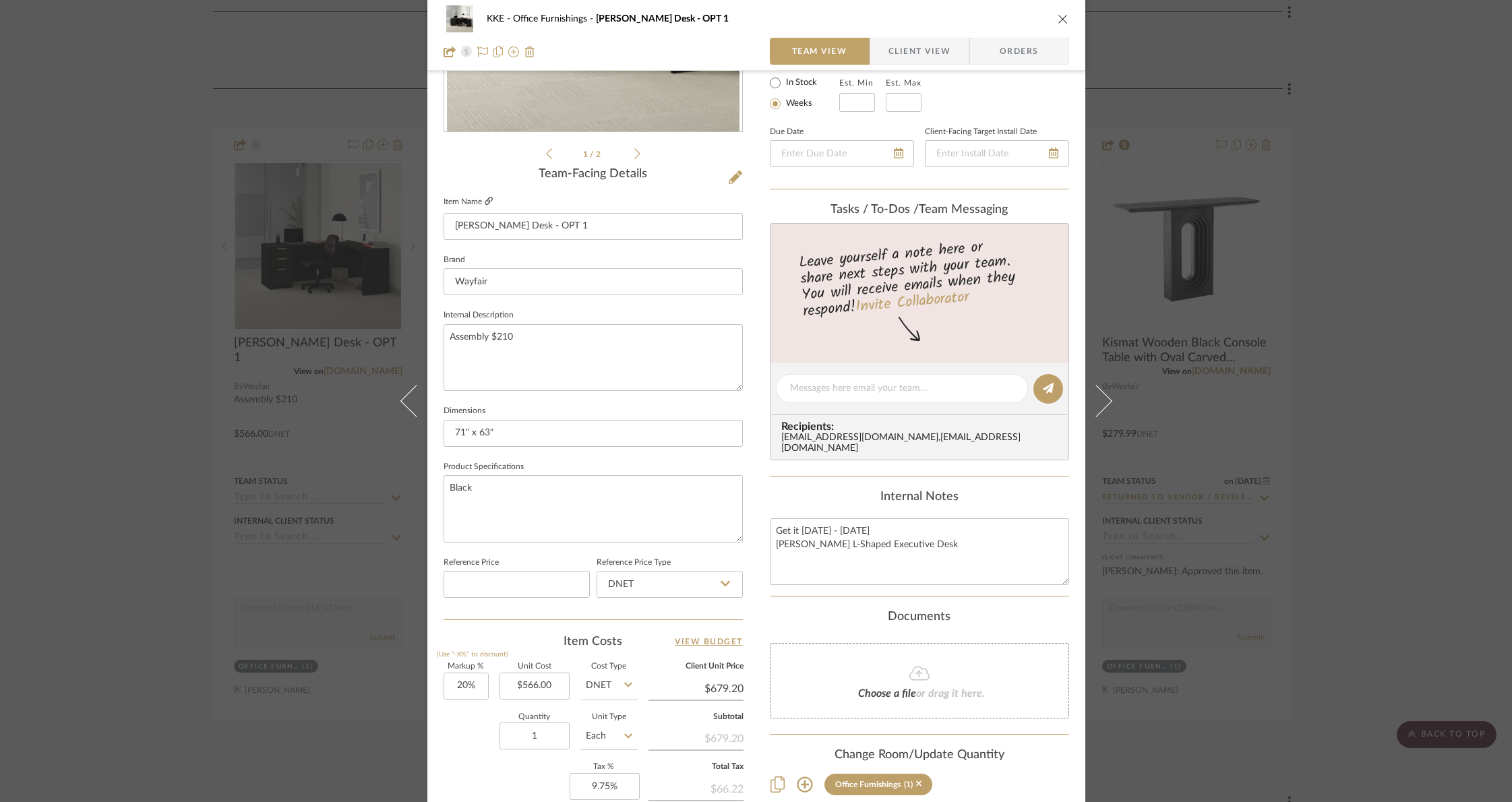
click at [485, 204] on icon at bounding box center [488, 201] width 8 height 8
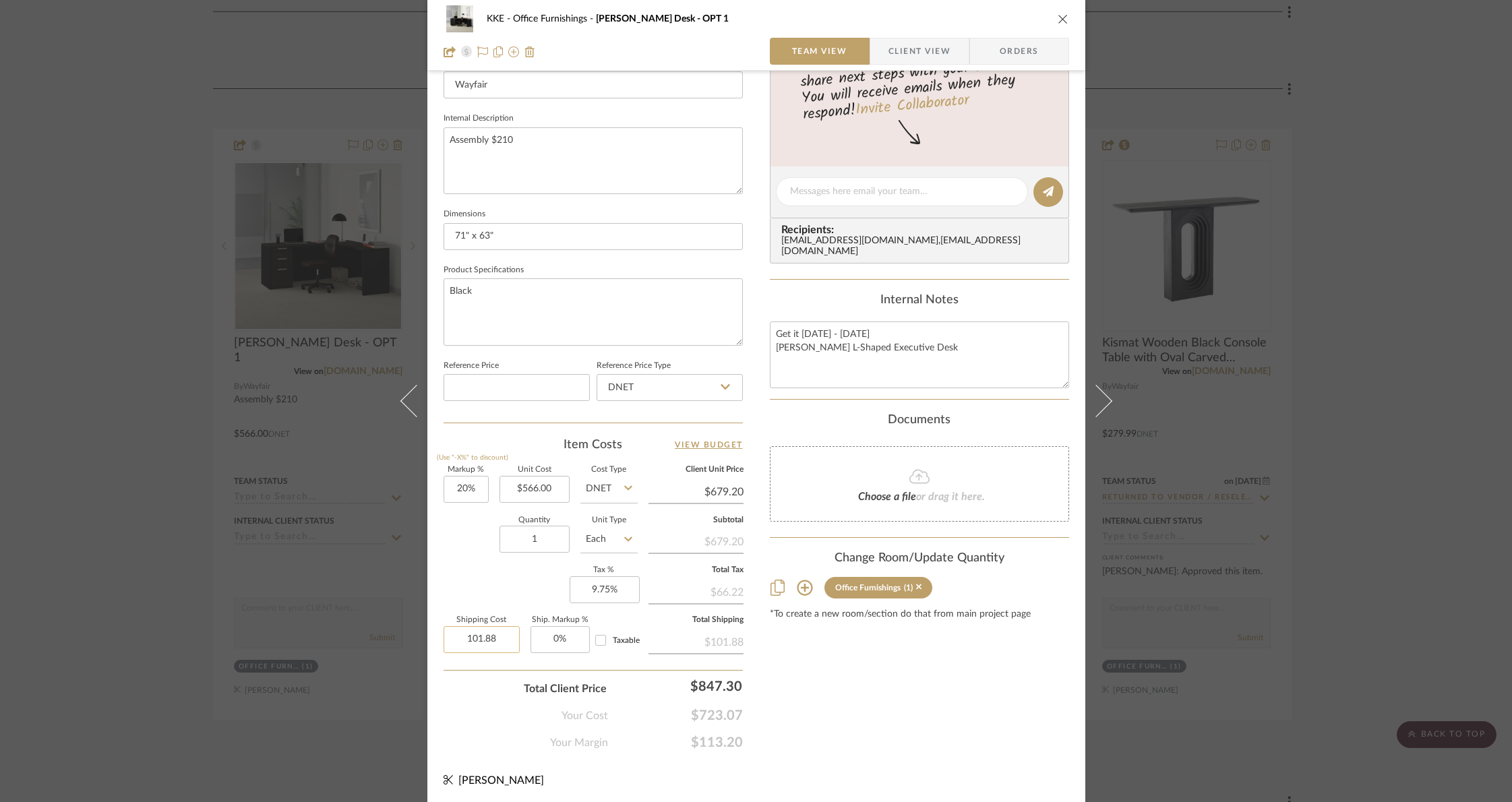
click at [504, 639] on input "101.88" at bounding box center [482, 639] width 76 height 27
type input "$0.00"
click at [460, 561] on div "Quantity 1 Unit Type Each" at bounding box center [541, 541] width 194 height 48
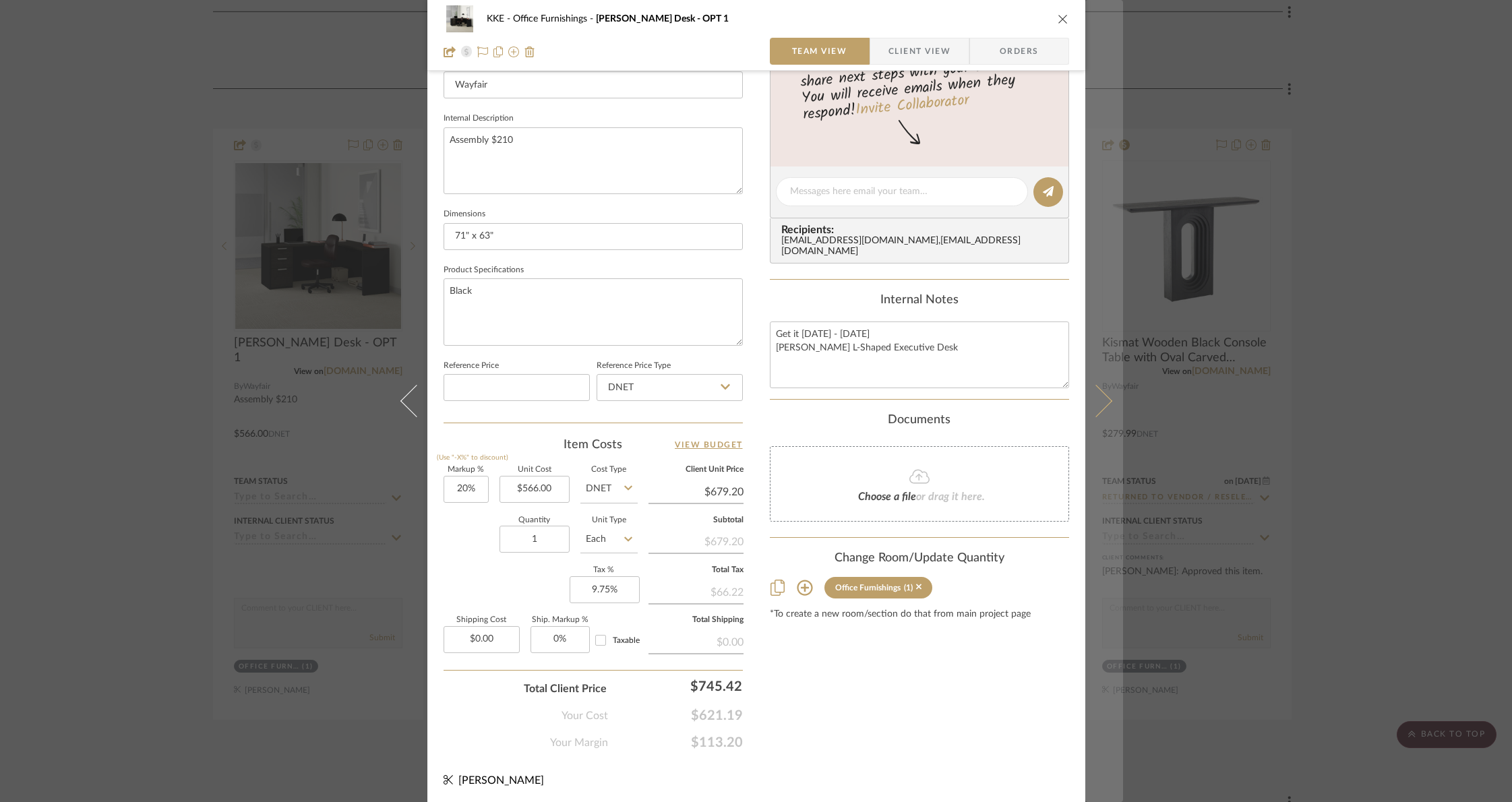
click at [1102, 398] on icon at bounding box center [1096, 401] width 33 height 33
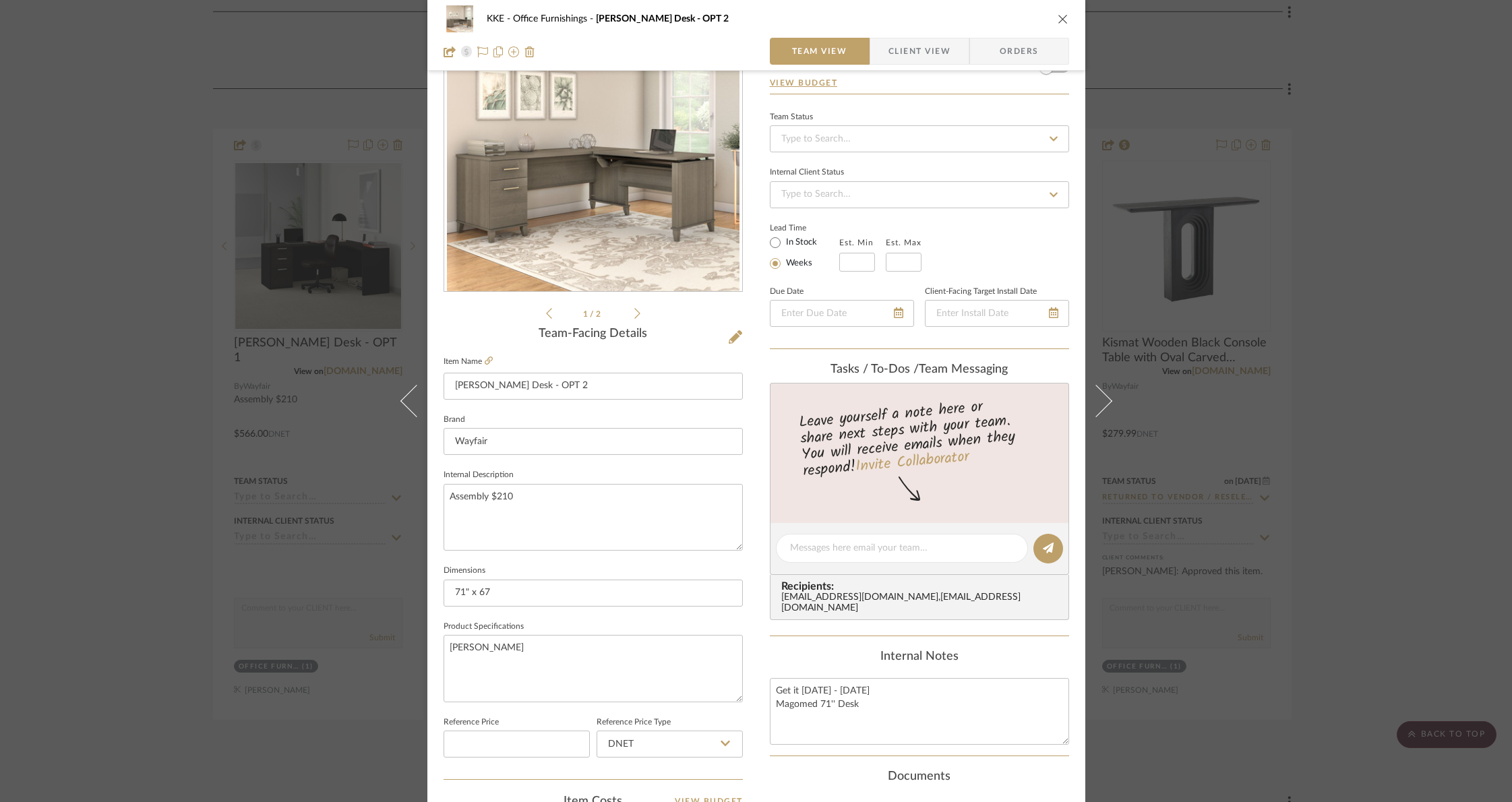
scroll to position [94, 0]
click at [486, 361] on icon at bounding box center [488, 359] width 8 height 8
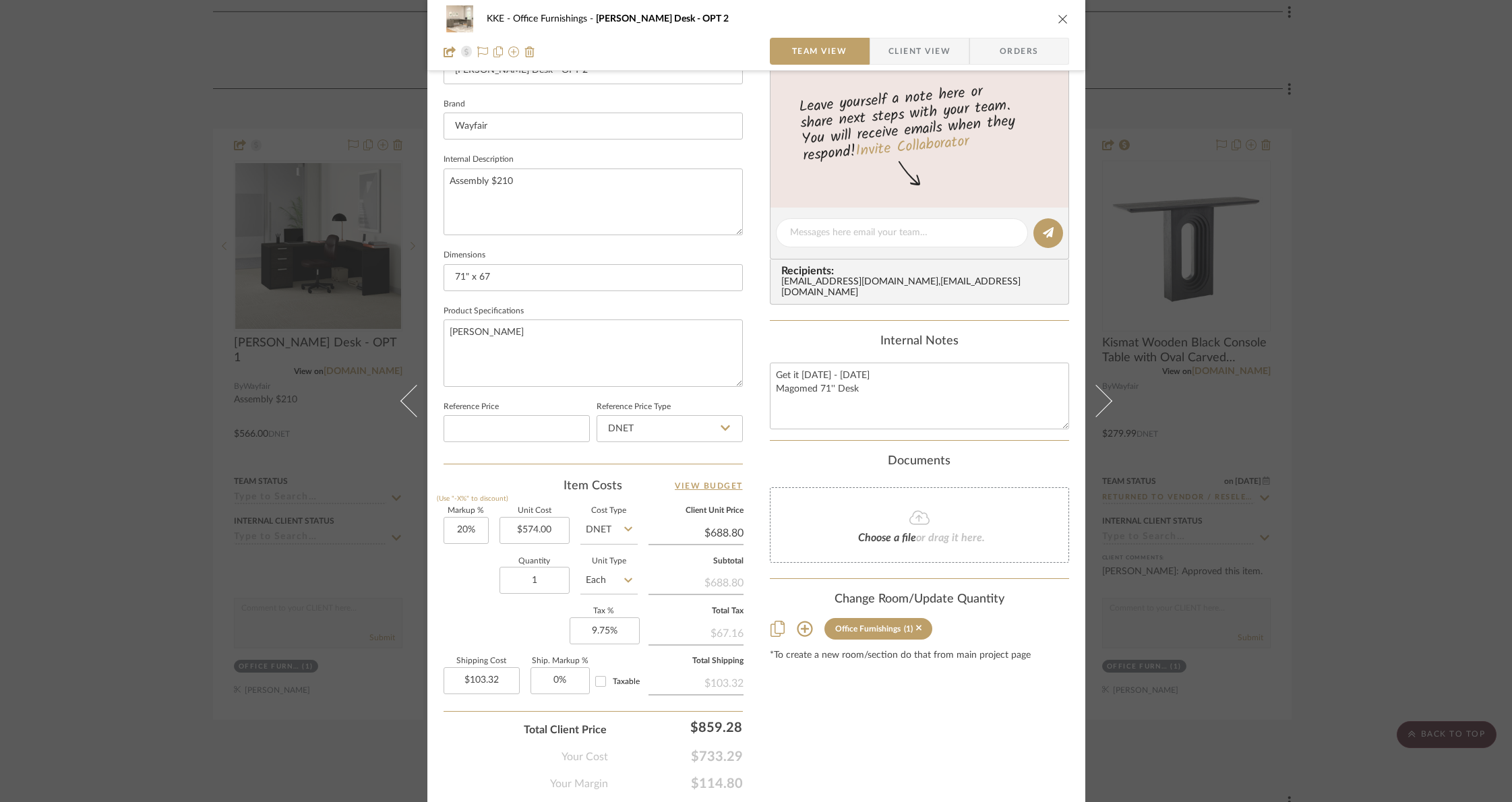
scroll to position [450, 0]
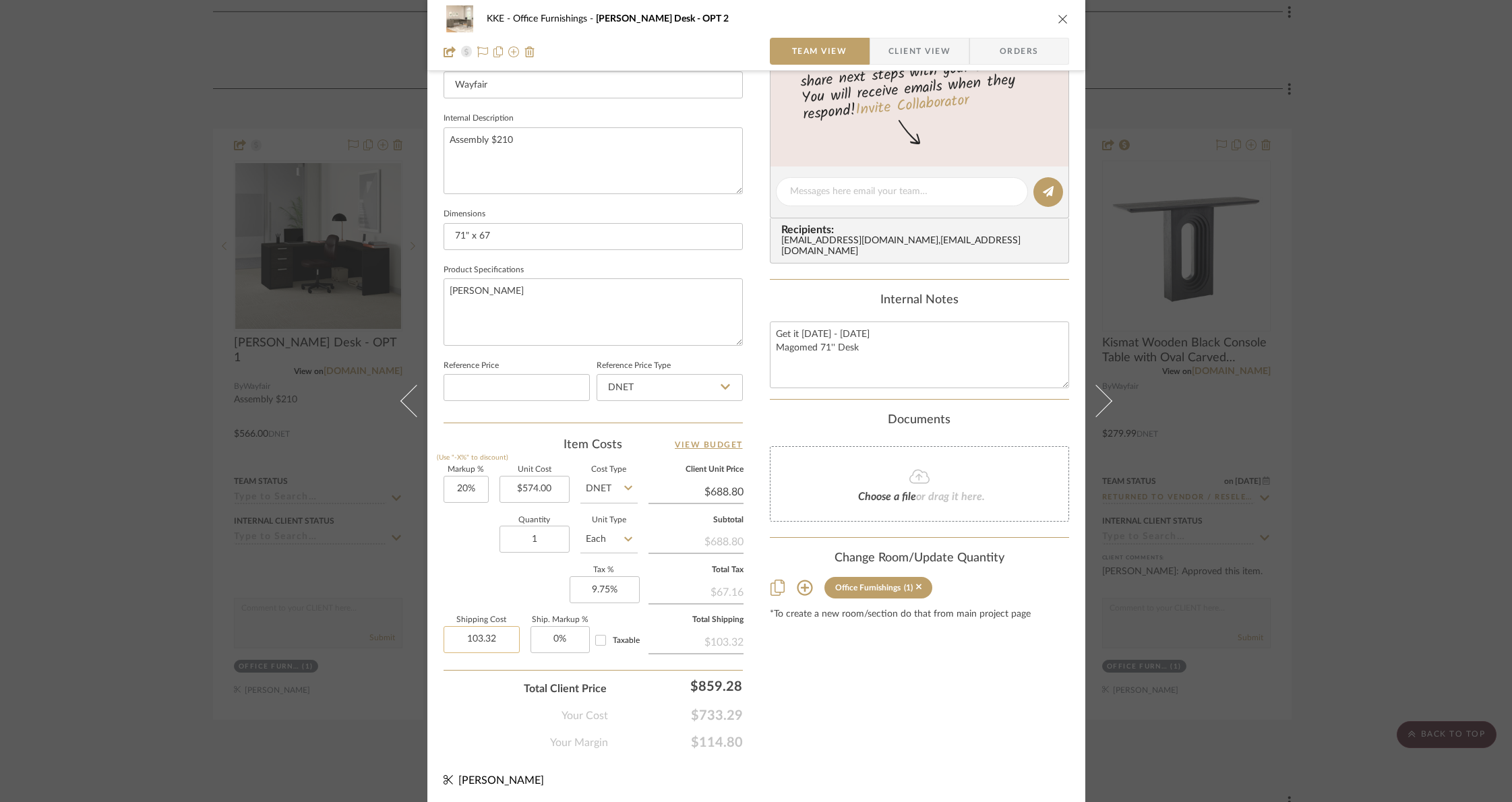
click at [500, 639] on input "103.32" at bounding box center [482, 639] width 76 height 27
type input "$0.00"
click at [470, 582] on div "Markup % (Use "-X%" to discount) 20% Unit Cost $574.00 Cost Type DNET Client Un…" at bounding box center [593, 565] width 299 height 197
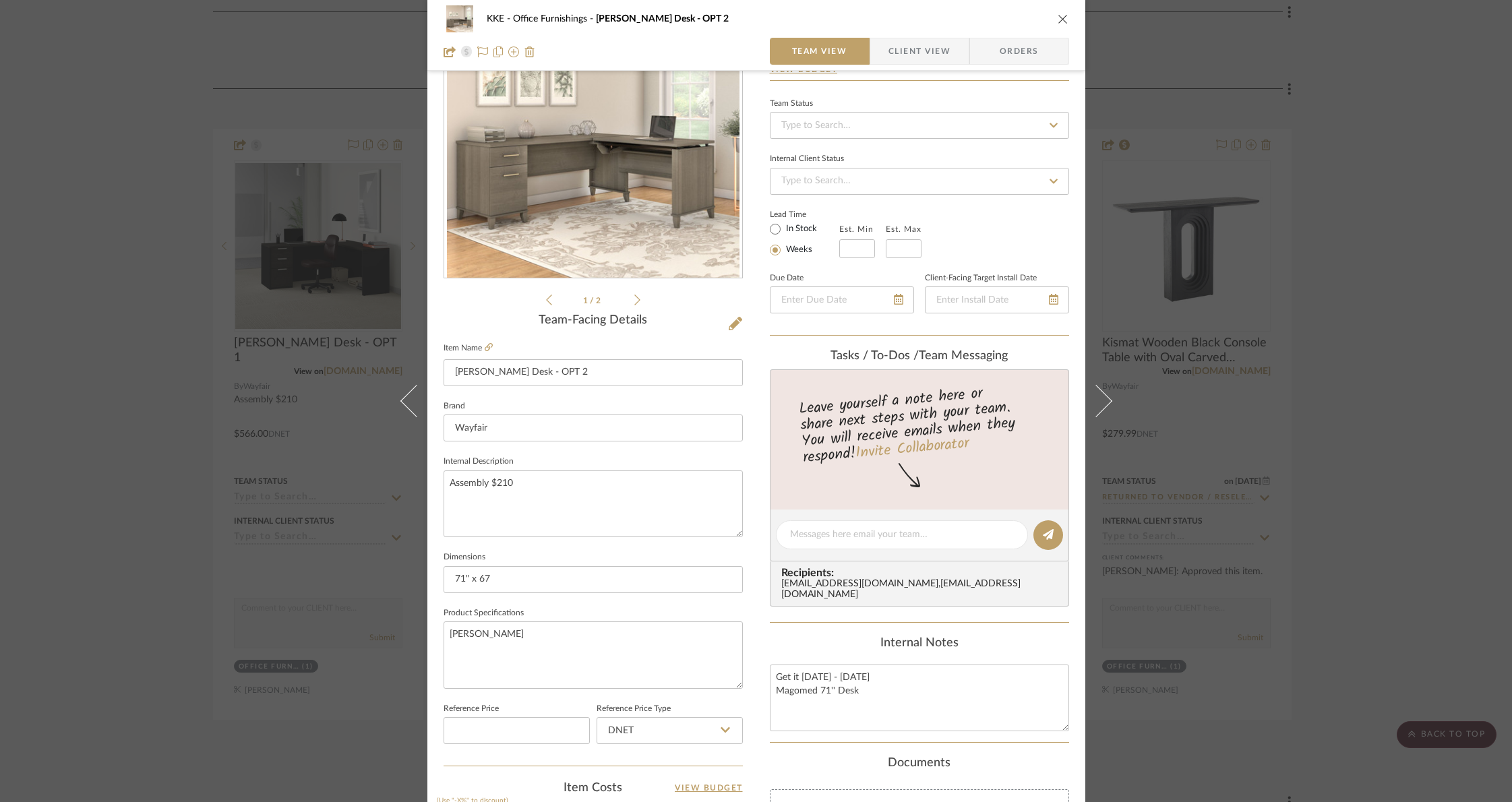
scroll to position [0, 0]
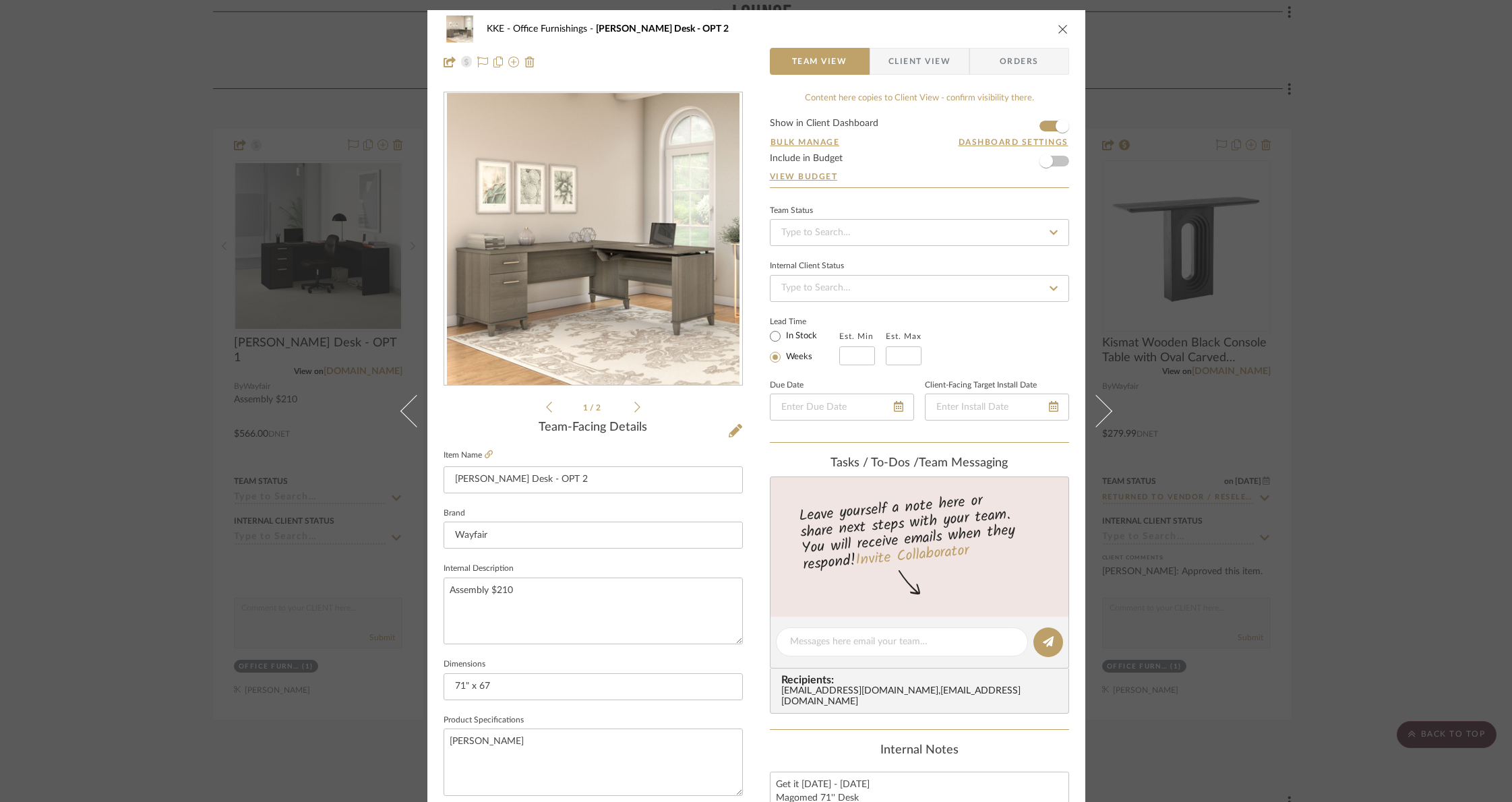
click at [1058, 28] on icon "close" at bounding box center [1063, 29] width 11 height 11
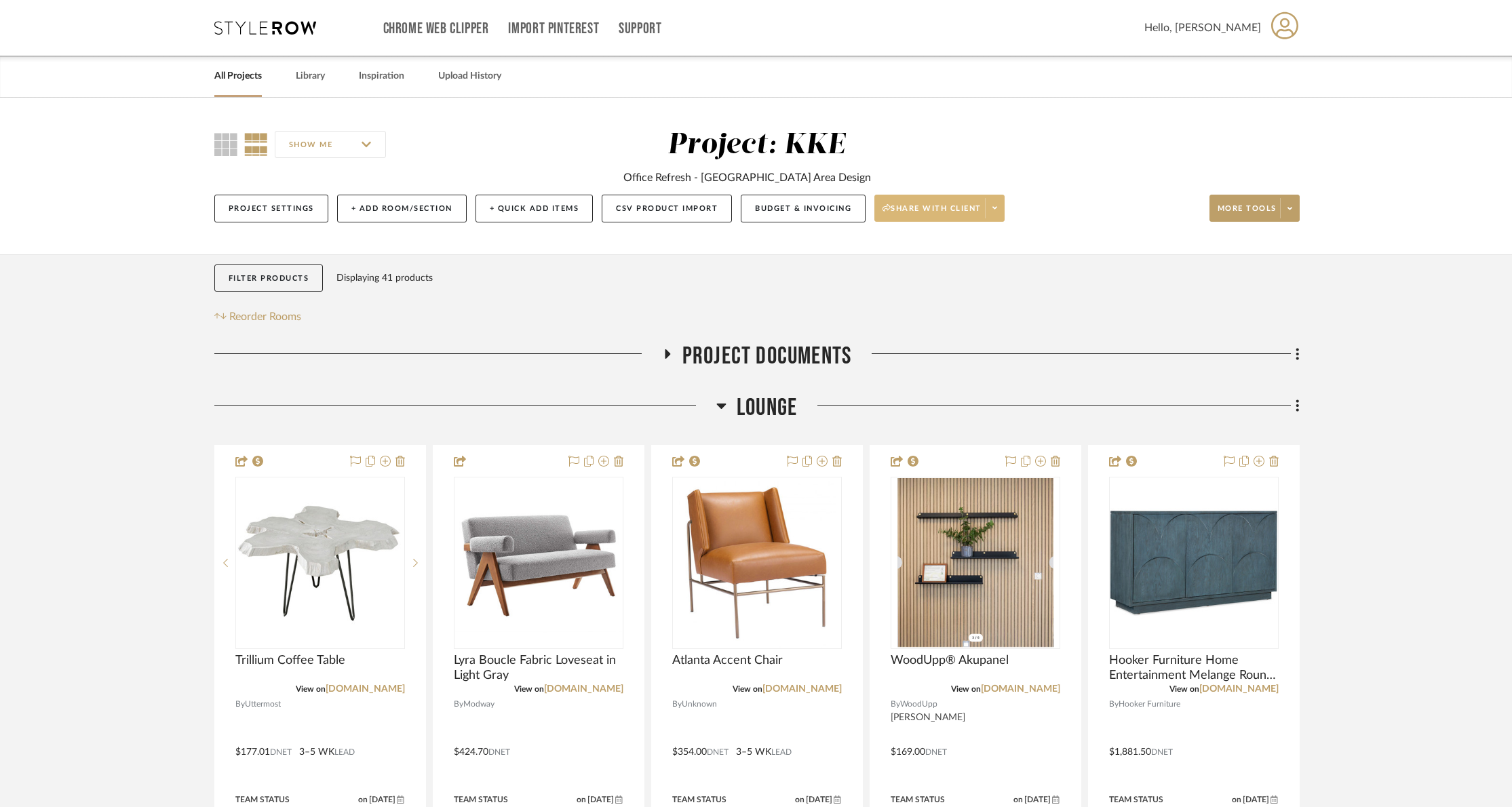
click at [1001, 207] on span at bounding box center [994, 208] width 19 height 20
click at [978, 247] on span "Preview Client Dashboard" at bounding box center [945, 247] width 116 height 11
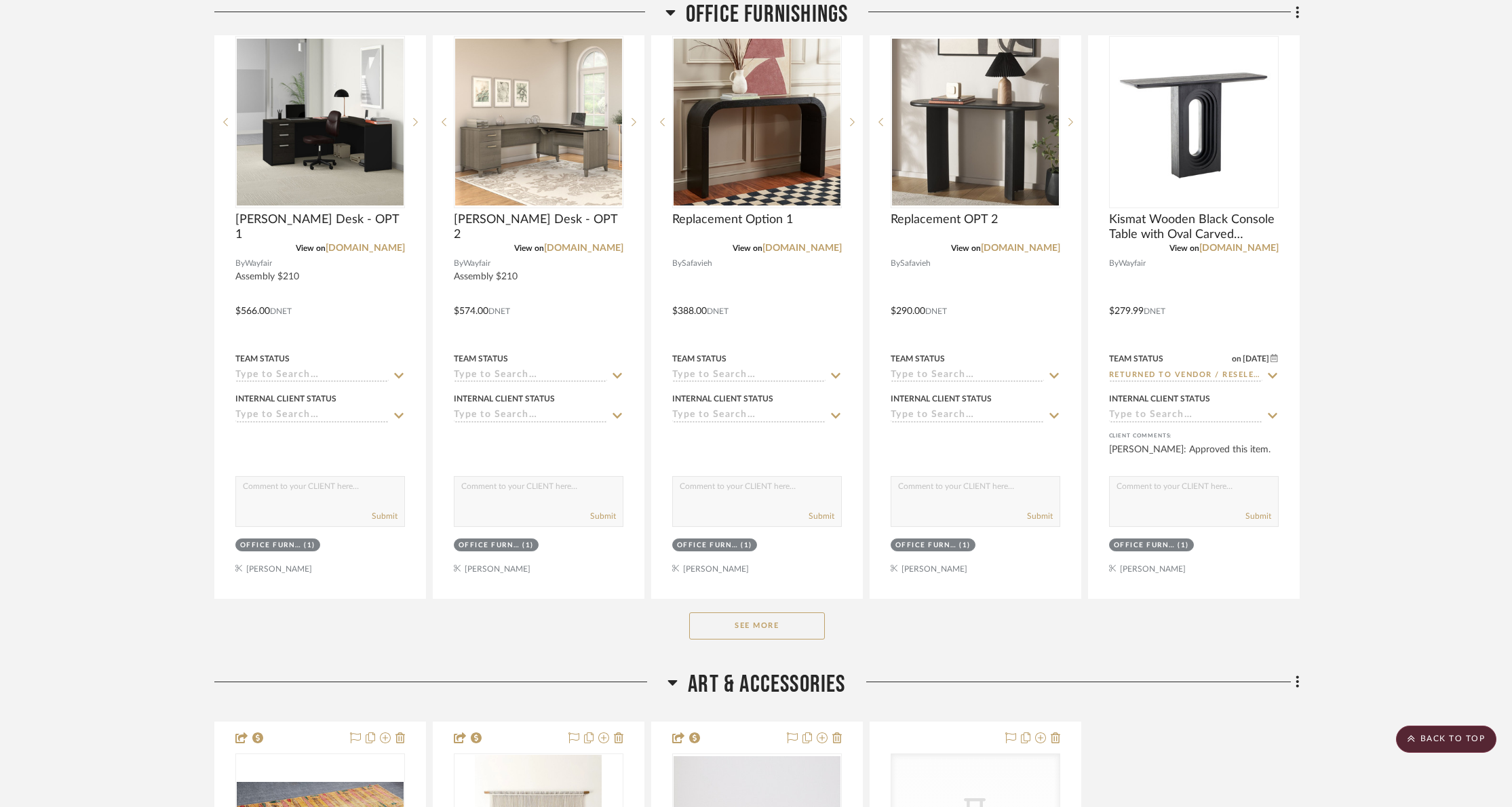
scroll to position [1026, 0]
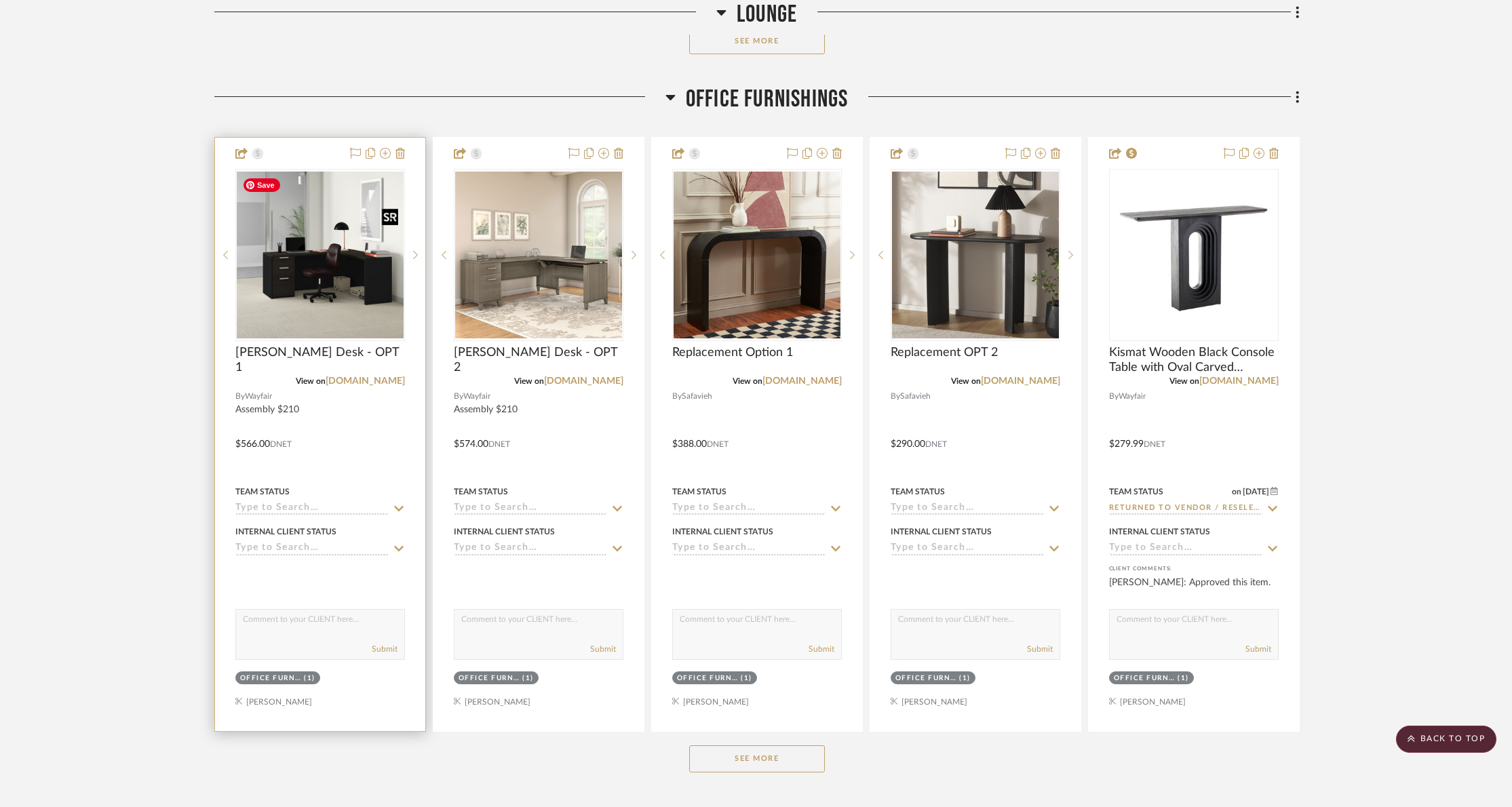
click at [351, 275] on img "0" at bounding box center [321, 255] width 167 height 167
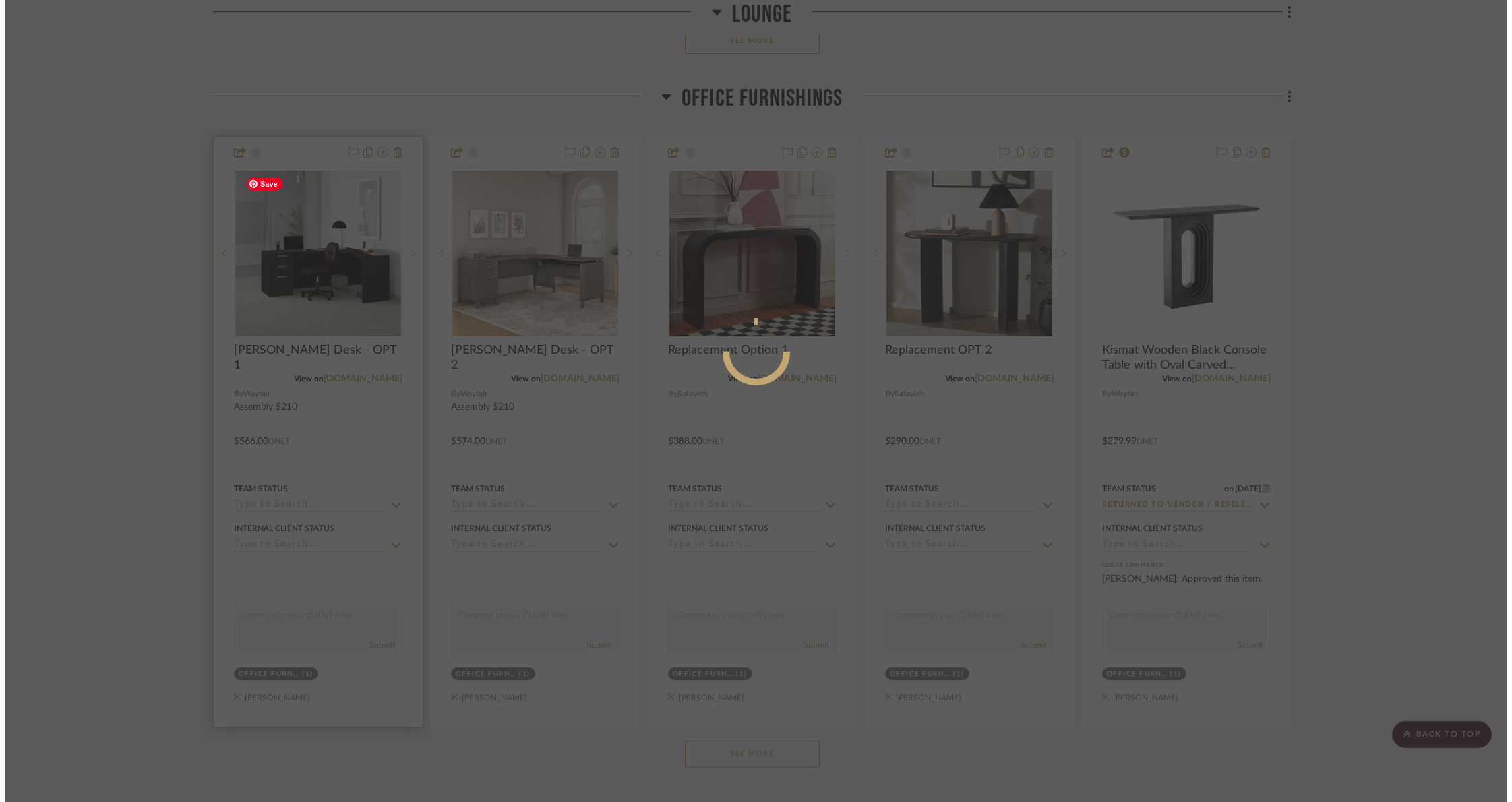
scroll to position [0, 0]
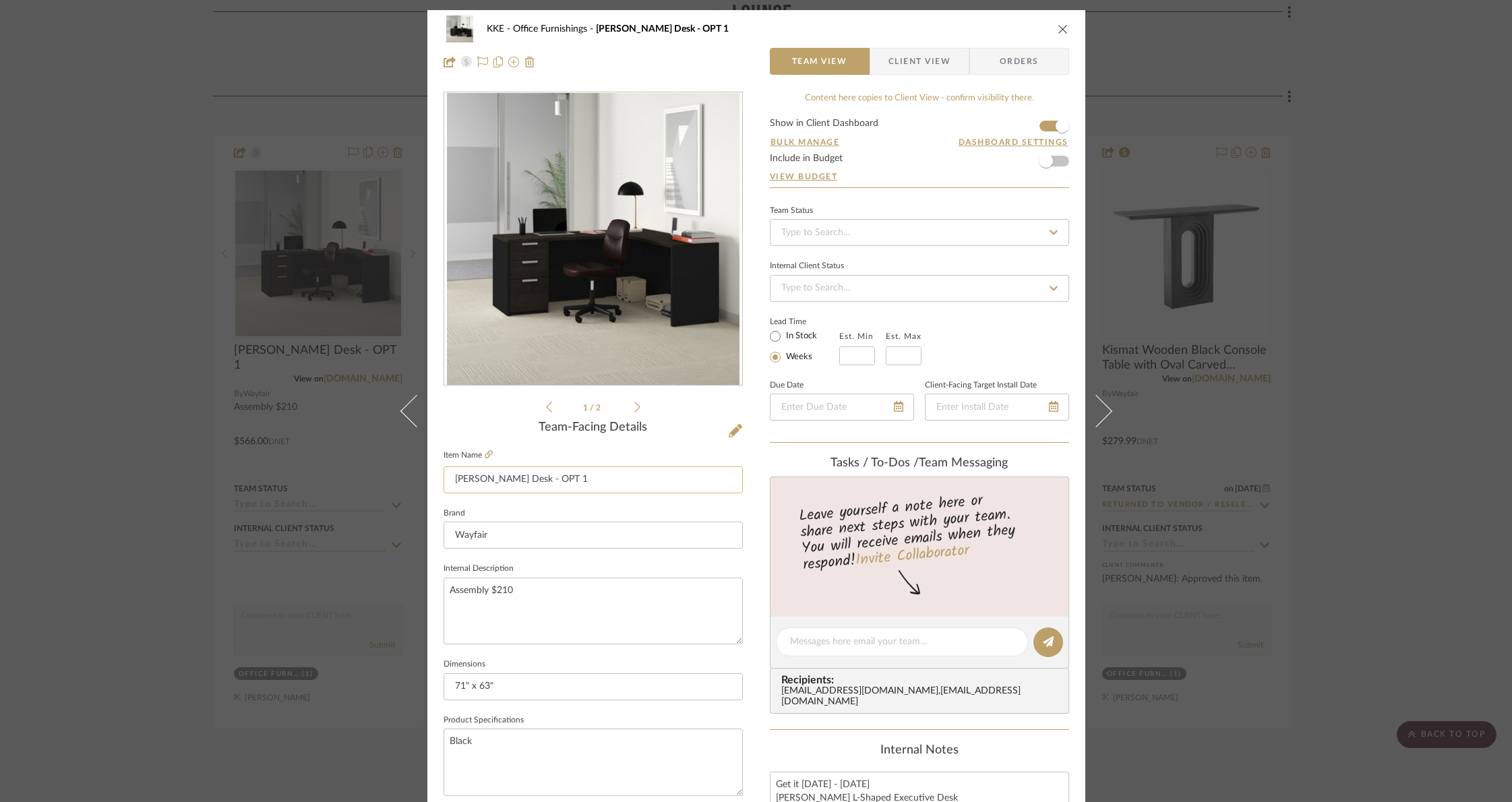
click at [510, 482] on input "Millsap Desk - OPT 1" at bounding box center [593, 480] width 299 height 27
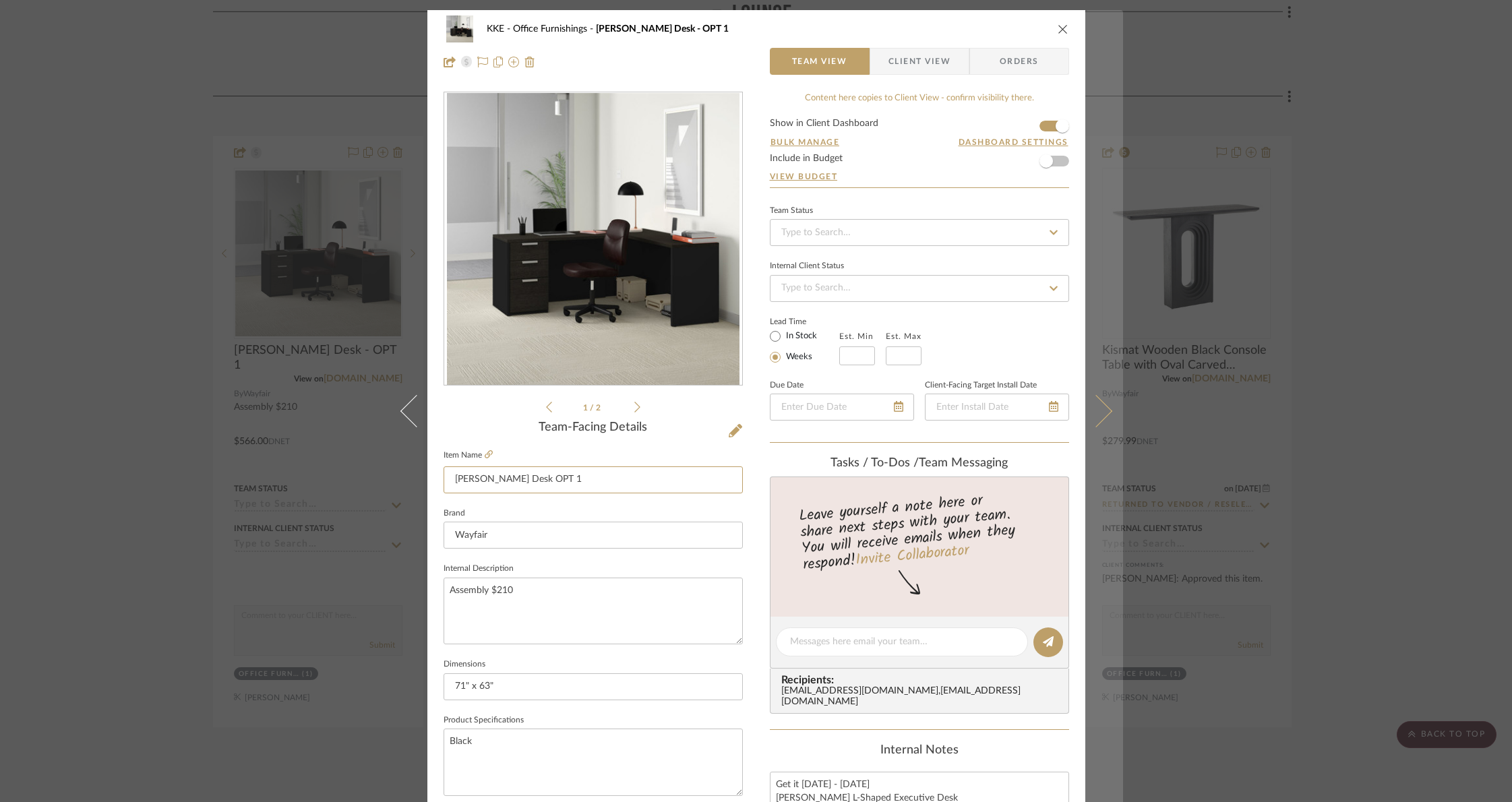
type input "[PERSON_NAME] Desk OPT 1"
click at [1102, 408] on icon at bounding box center [1096, 411] width 33 height 33
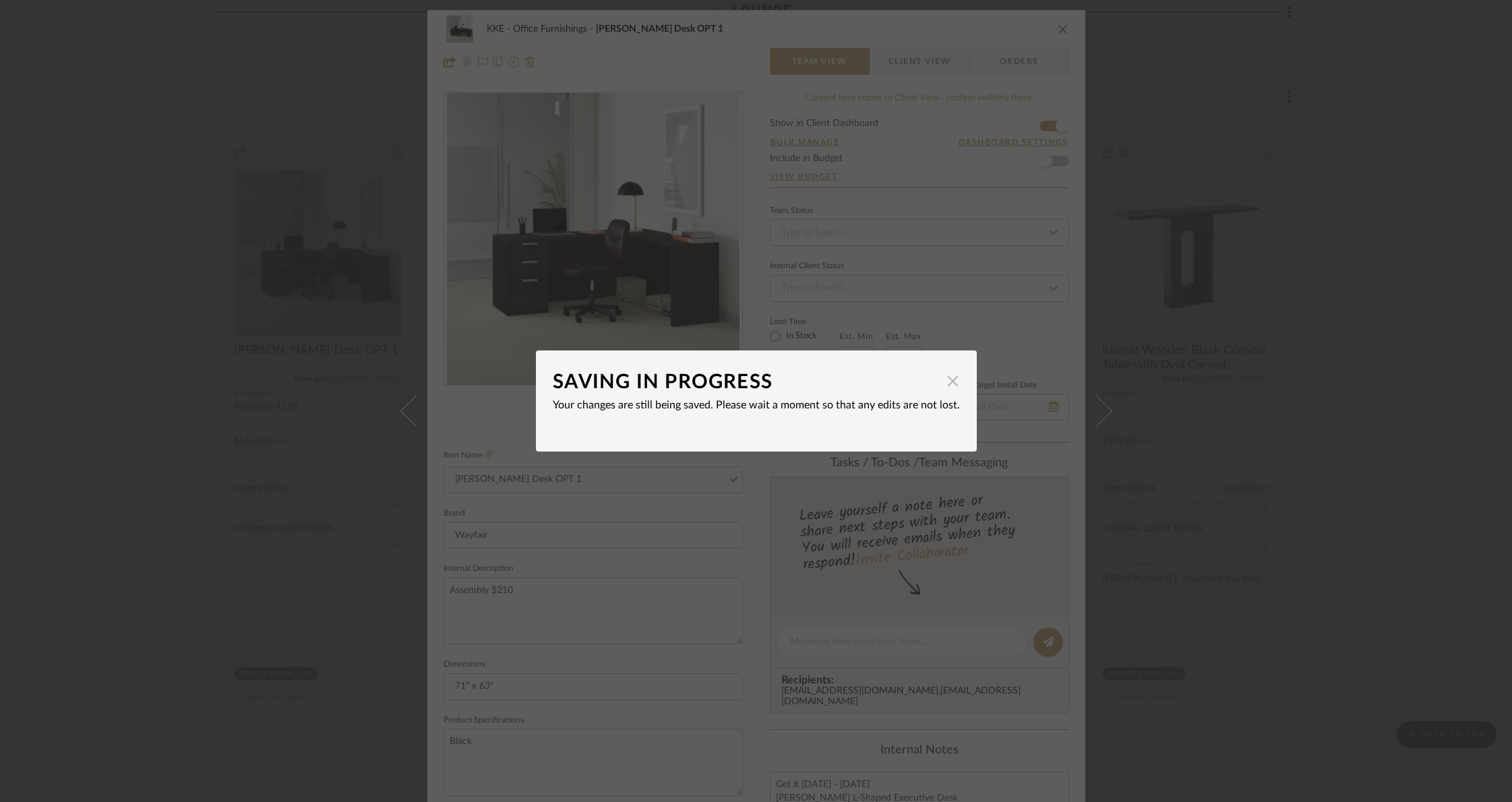
click at [943, 382] on span "button" at bounding box center [953, 381] width 27 height 27
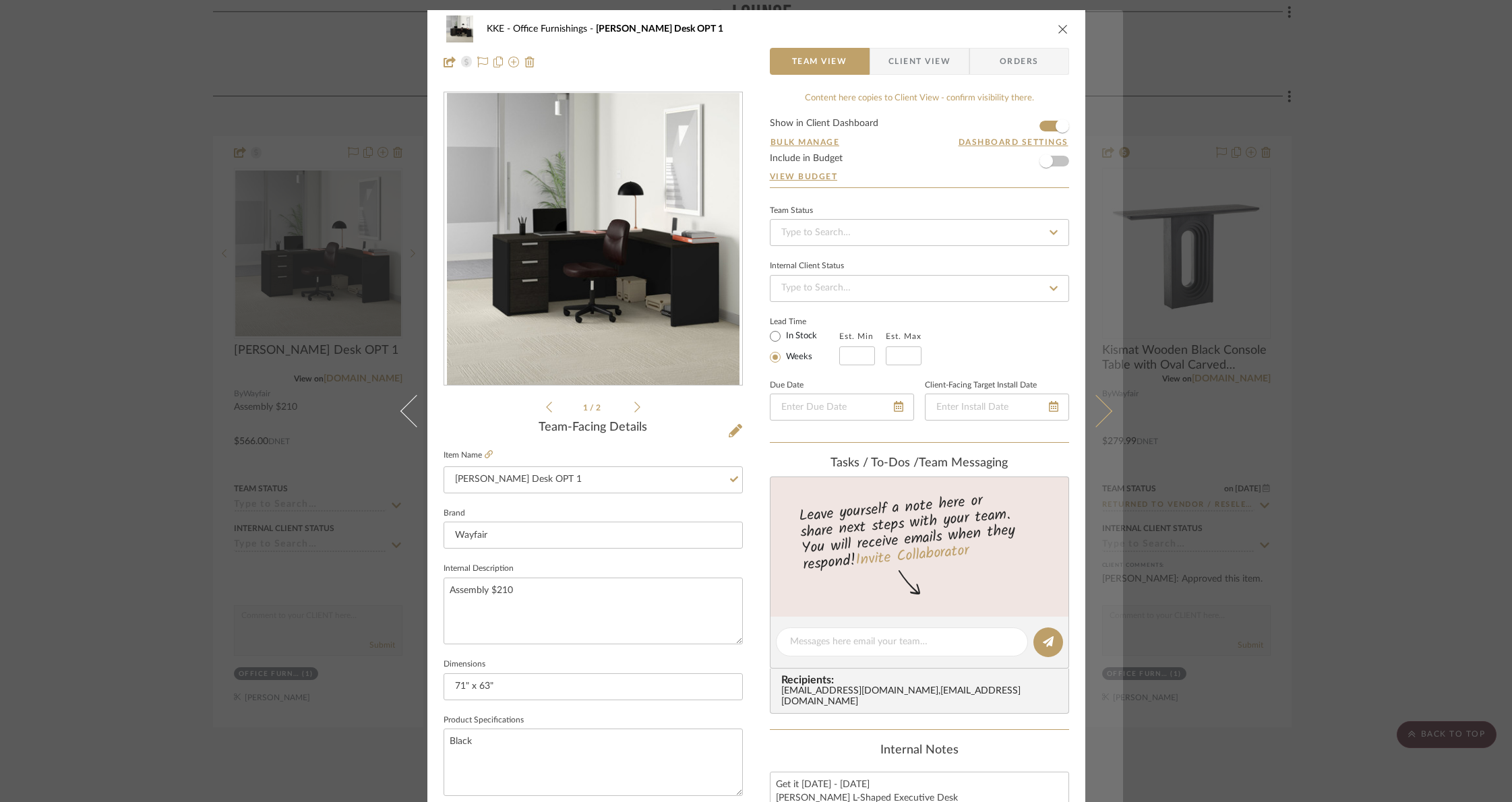
scroll to position [10, 0]
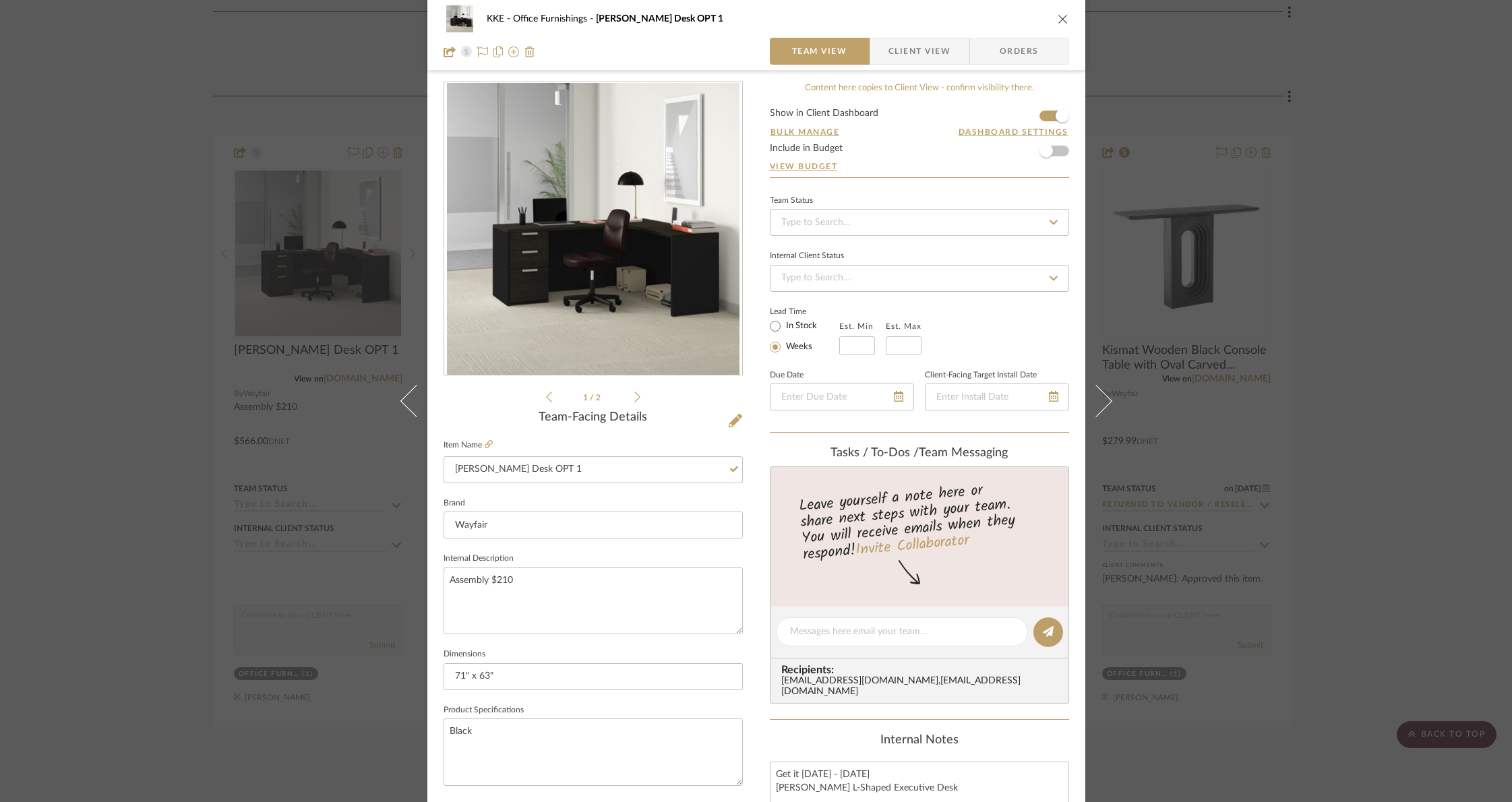
click at [1103, 400] on icon at bounding box center [1096, 401] width 33 height 33
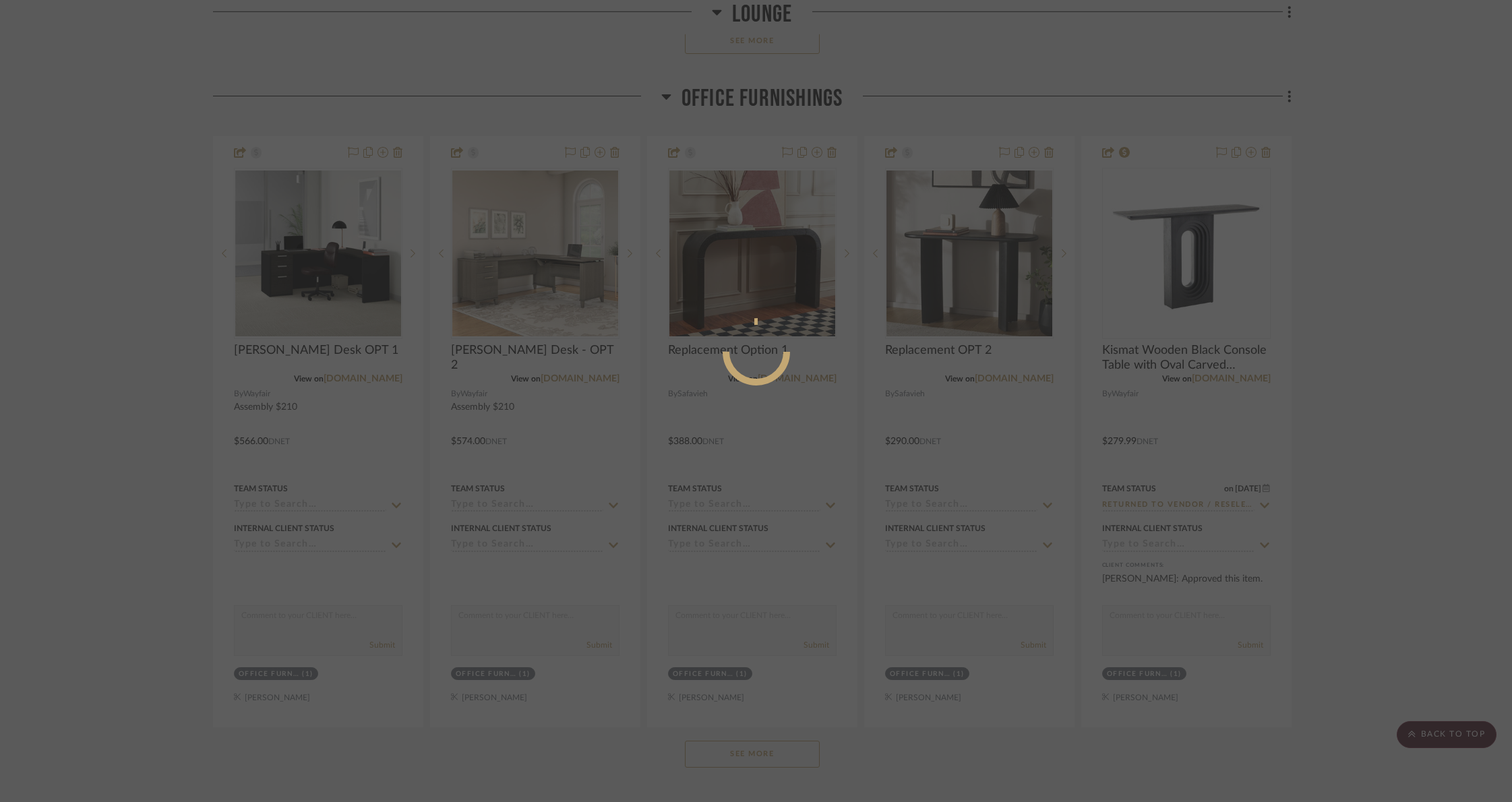
scroll to position [0, 0]
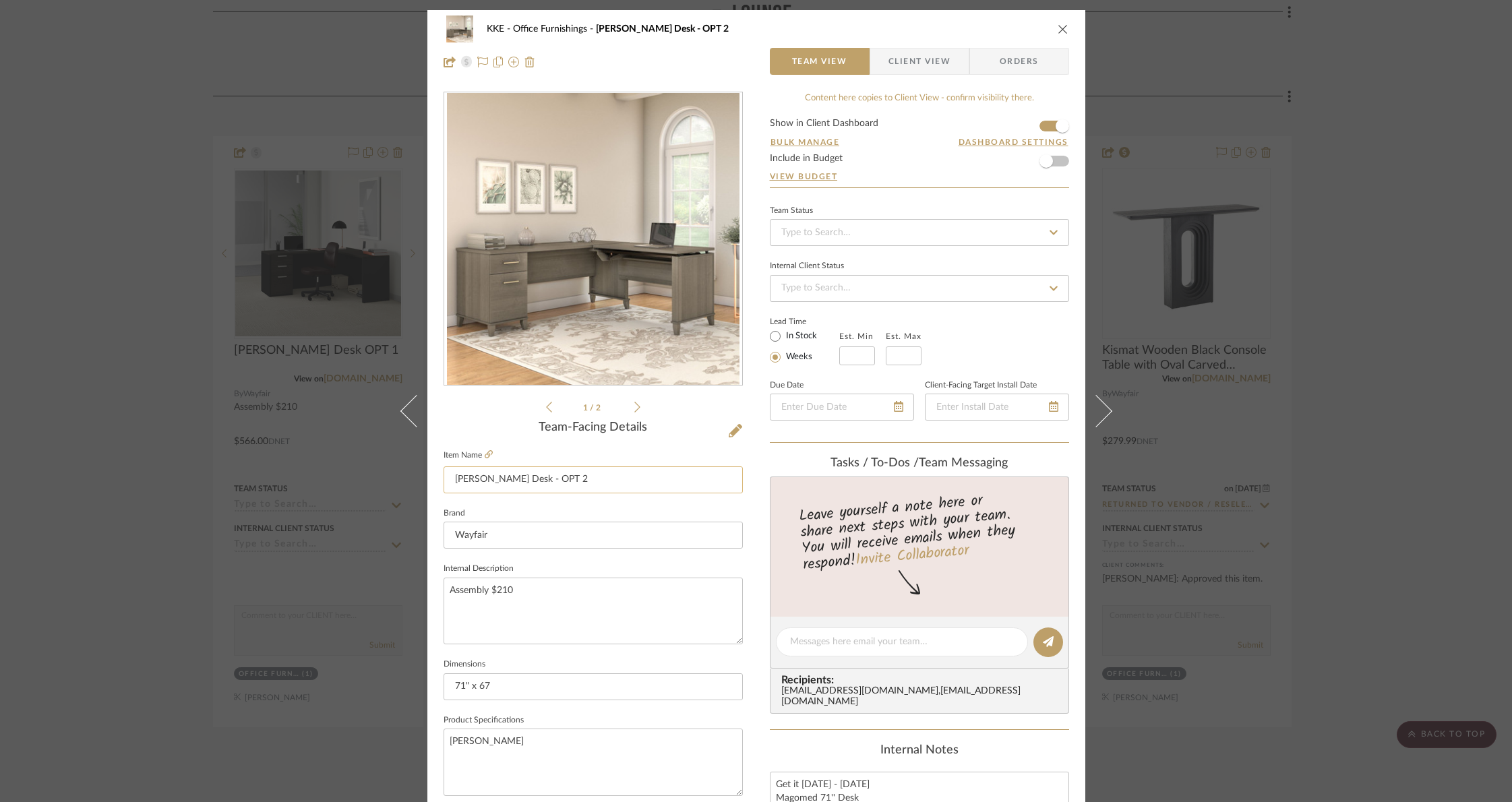
click at [508, 481] on input "Millsap Desk - OPT 2" at bounding box center [593, 480] width 299 height 27
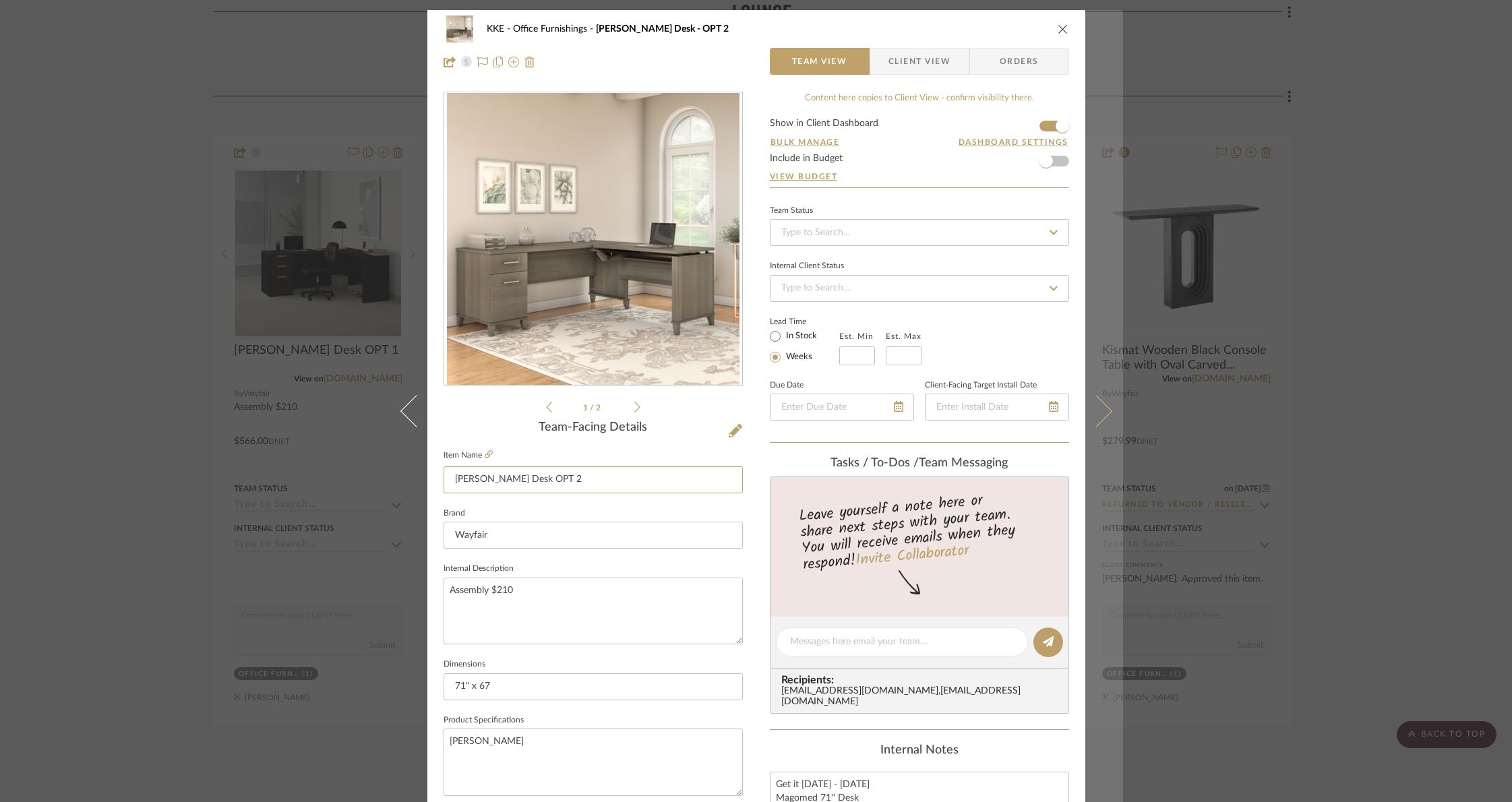
type input "[PERSON_NAME] Desk OPT 2"
click at [1099, 411] on icon at bounding box center [1096, 411] width 33 height 33
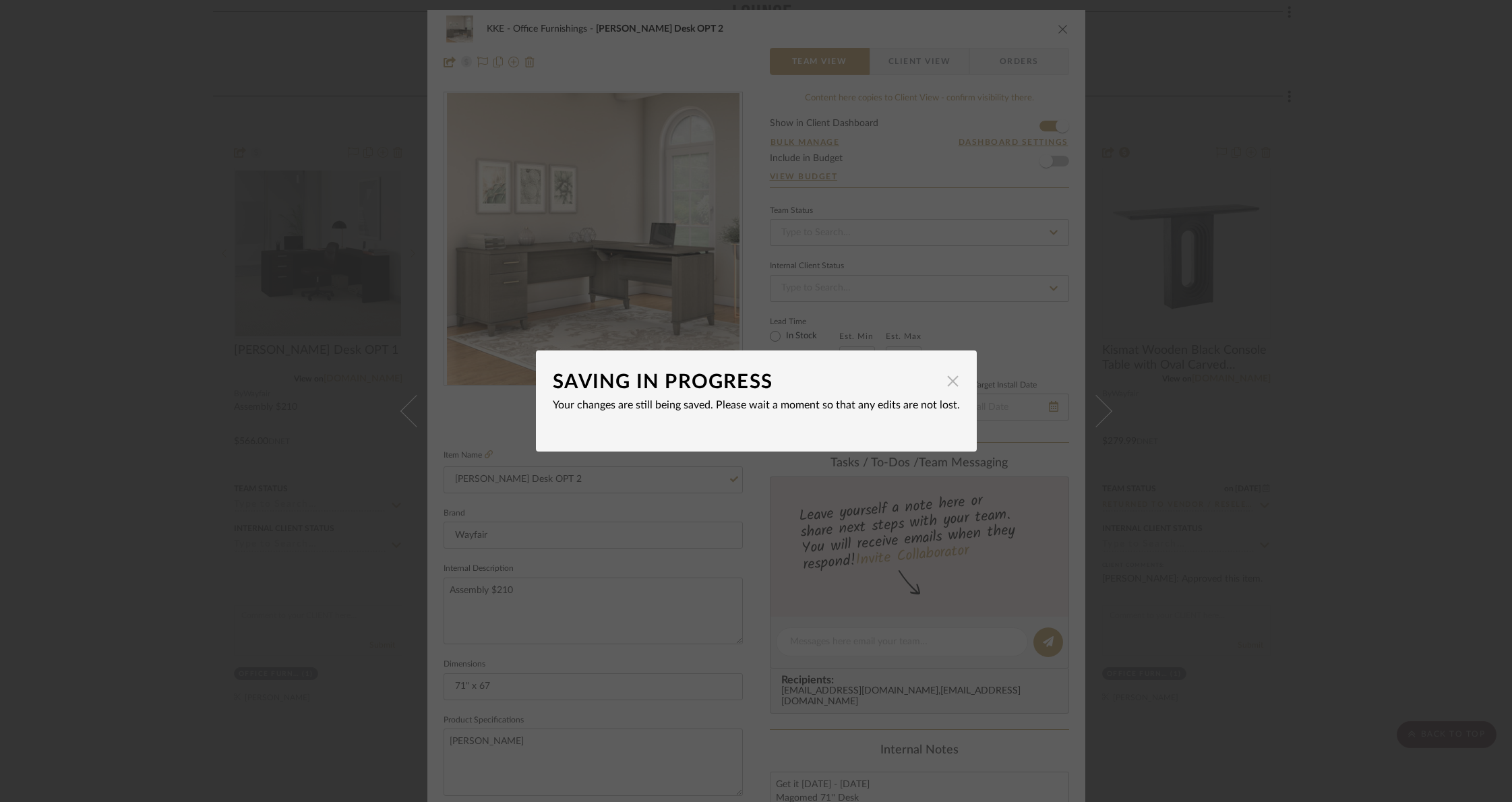
click at [949, 381] on span "button" at bounding box center [953, 381] width 27 height 27
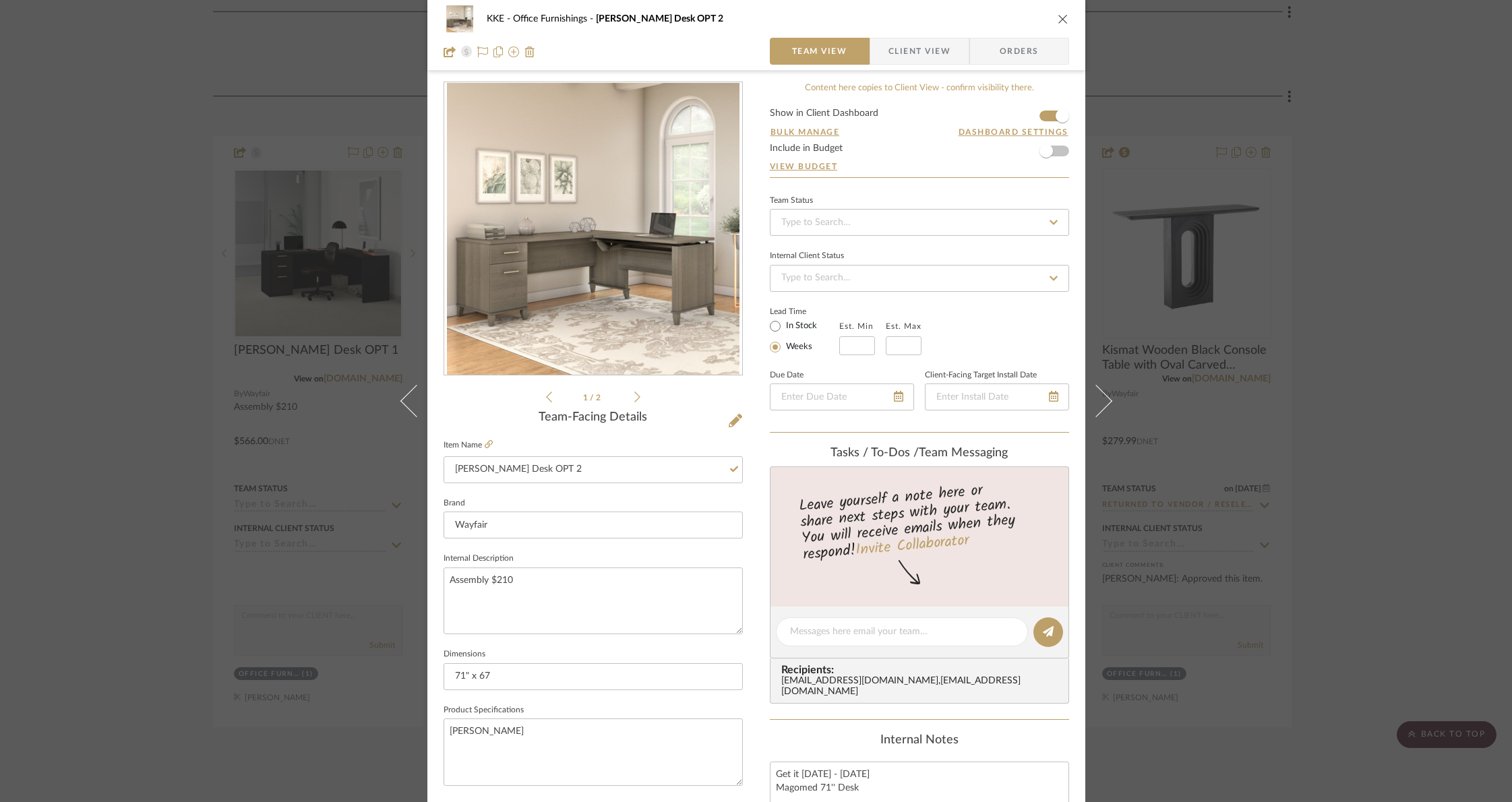
click at [1103, 398] on icon at bounding box center [1096, 401] width 33 height 33
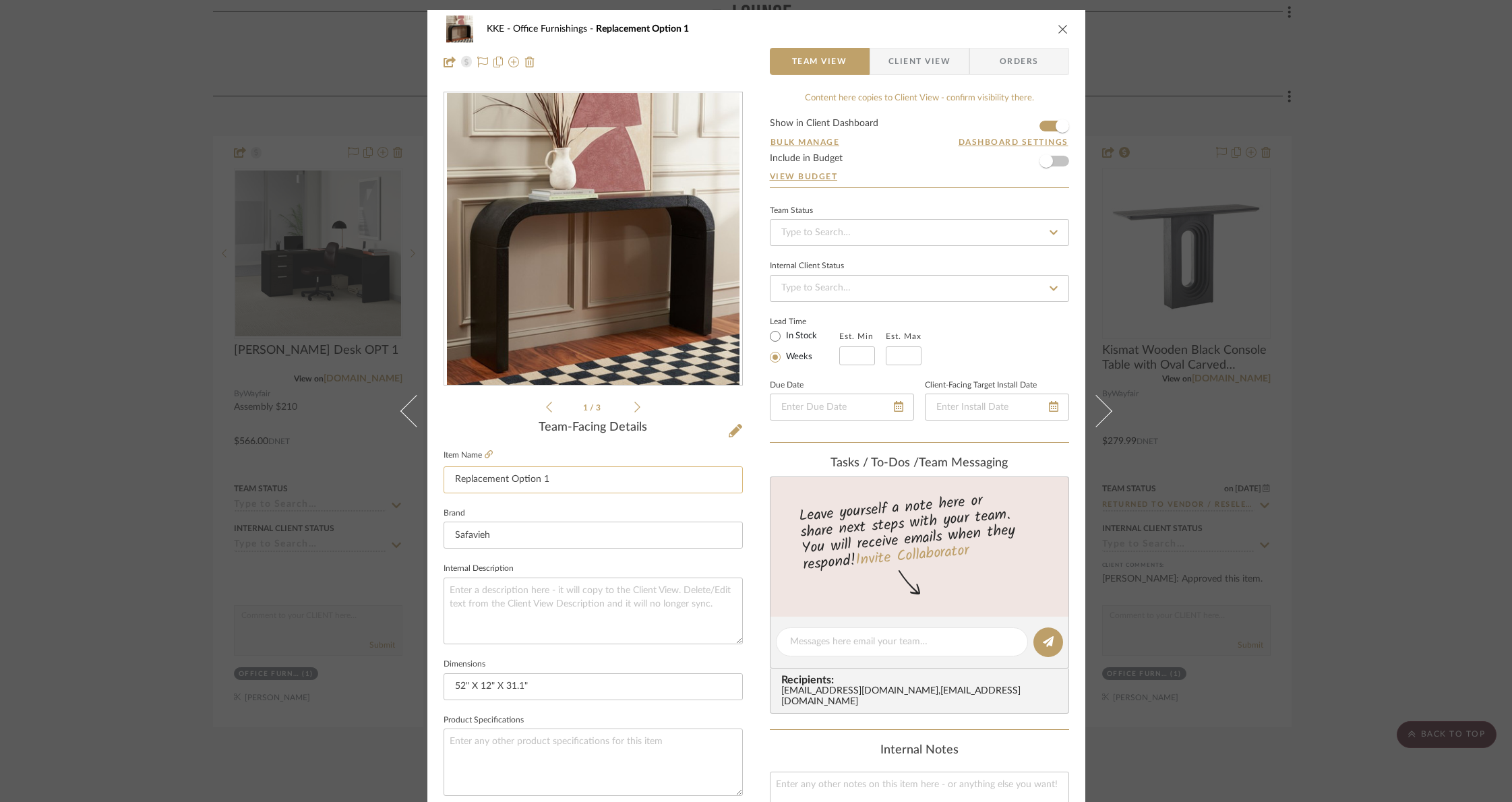
click at [533, 479] on input "Replacement Option 1" at bounding box center [593, 480] width 299 height 27
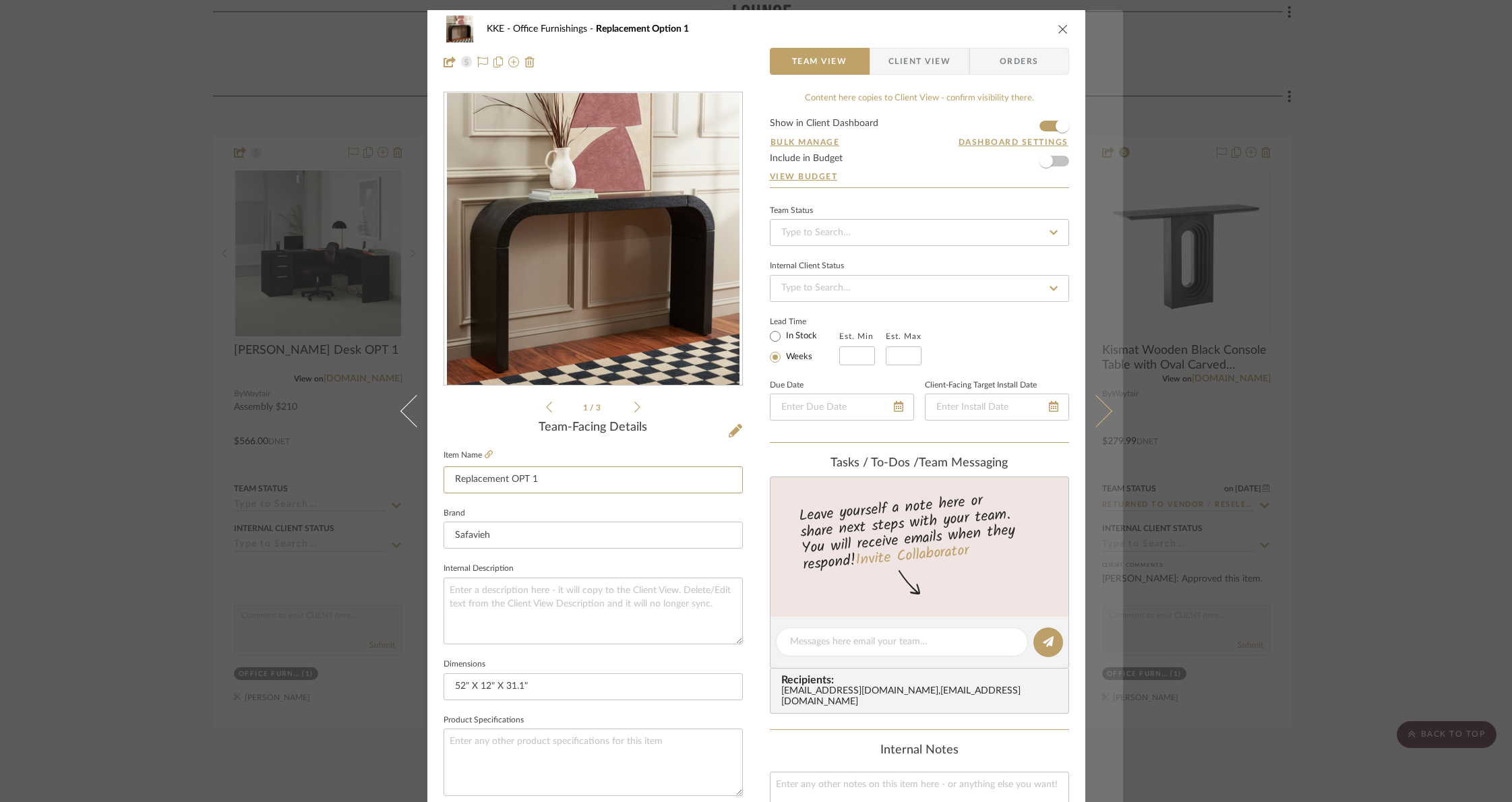
type input "Replacement OPT 1"
click at [1108, 410] on button at bounding box center [1104, 411] width 38 height 802
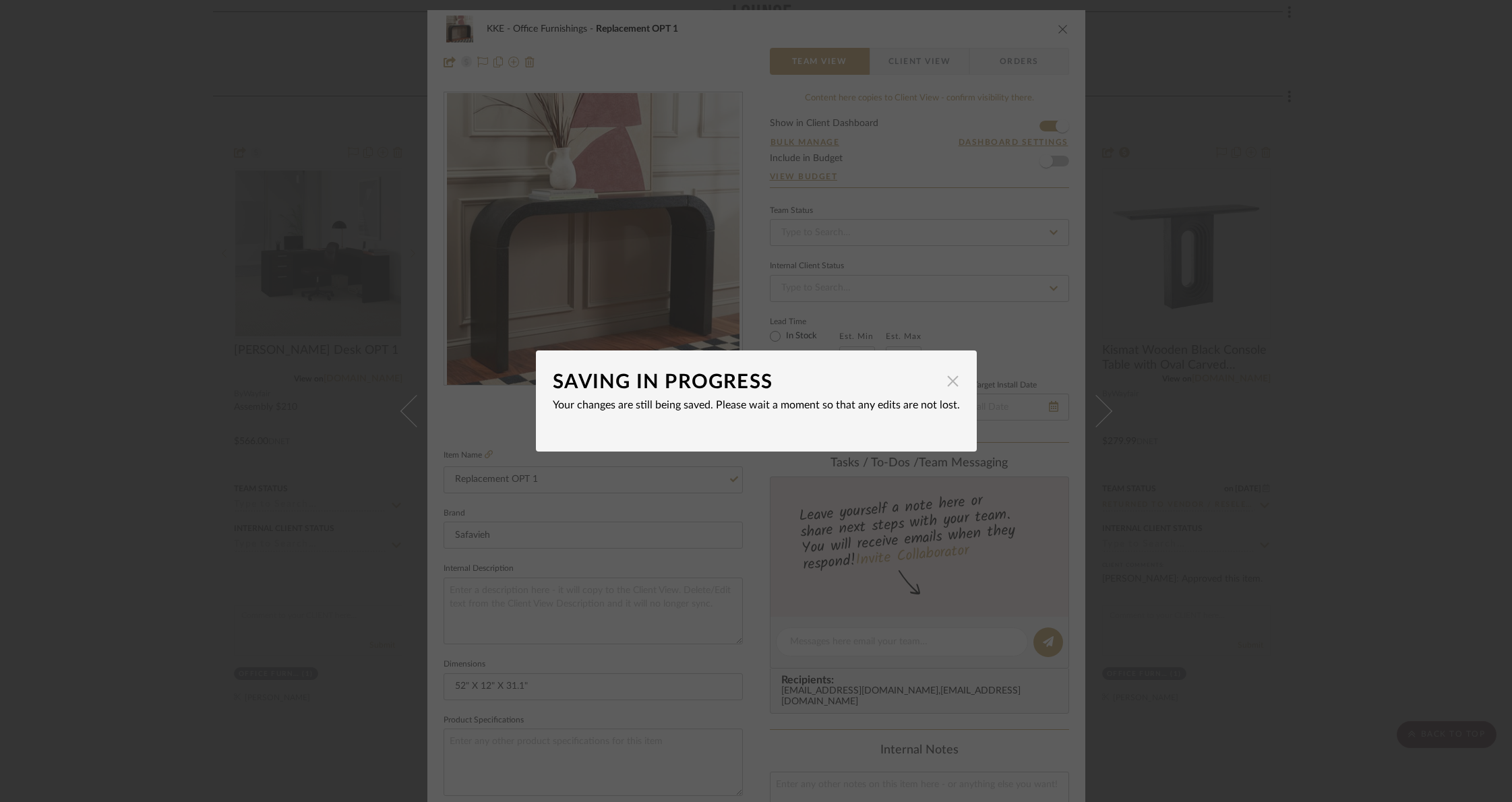
click at [946, 381] on span "button" at bounding box center [953, 381] width 27 height 27
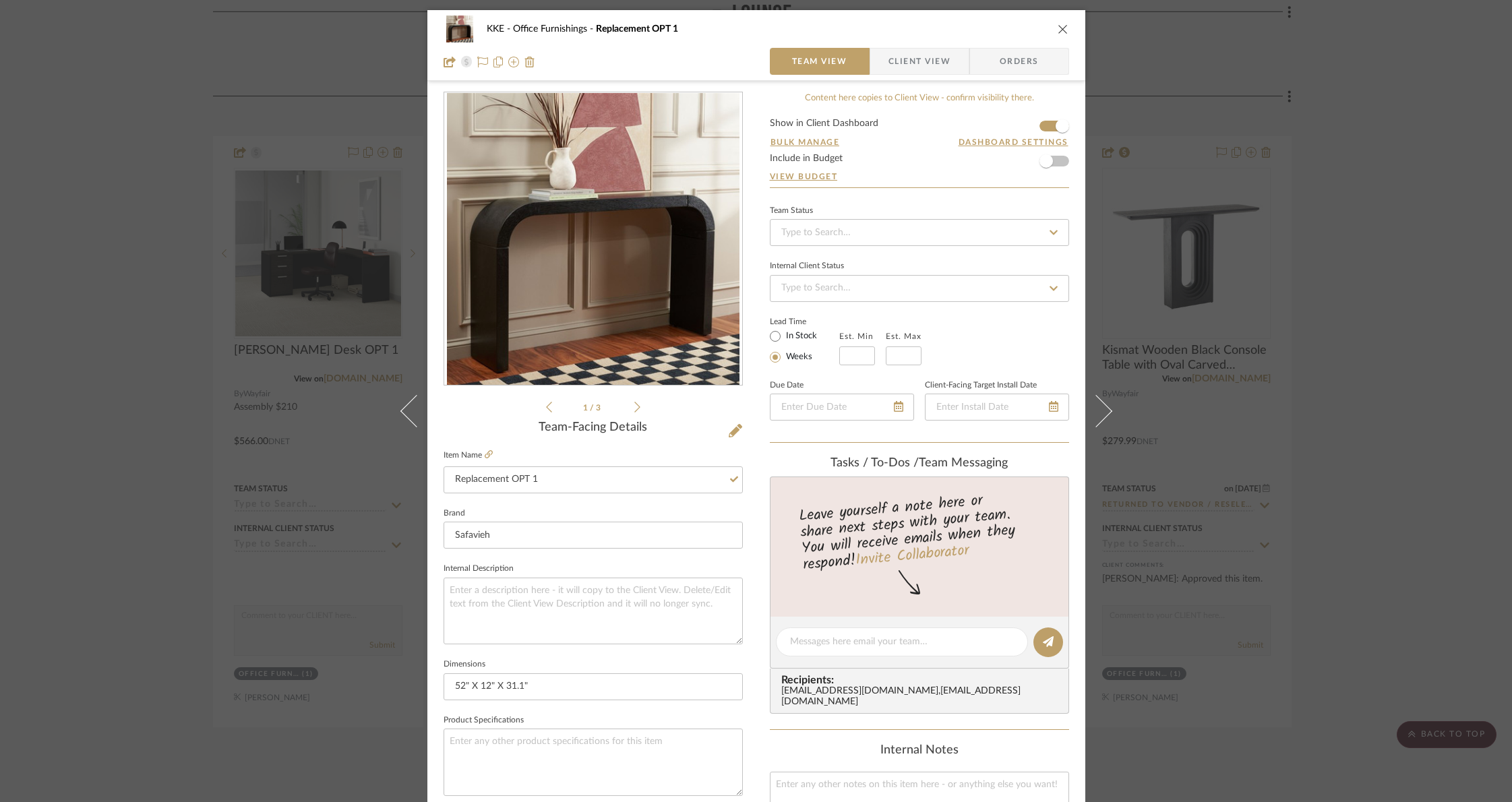
scroll to position [10, 0]
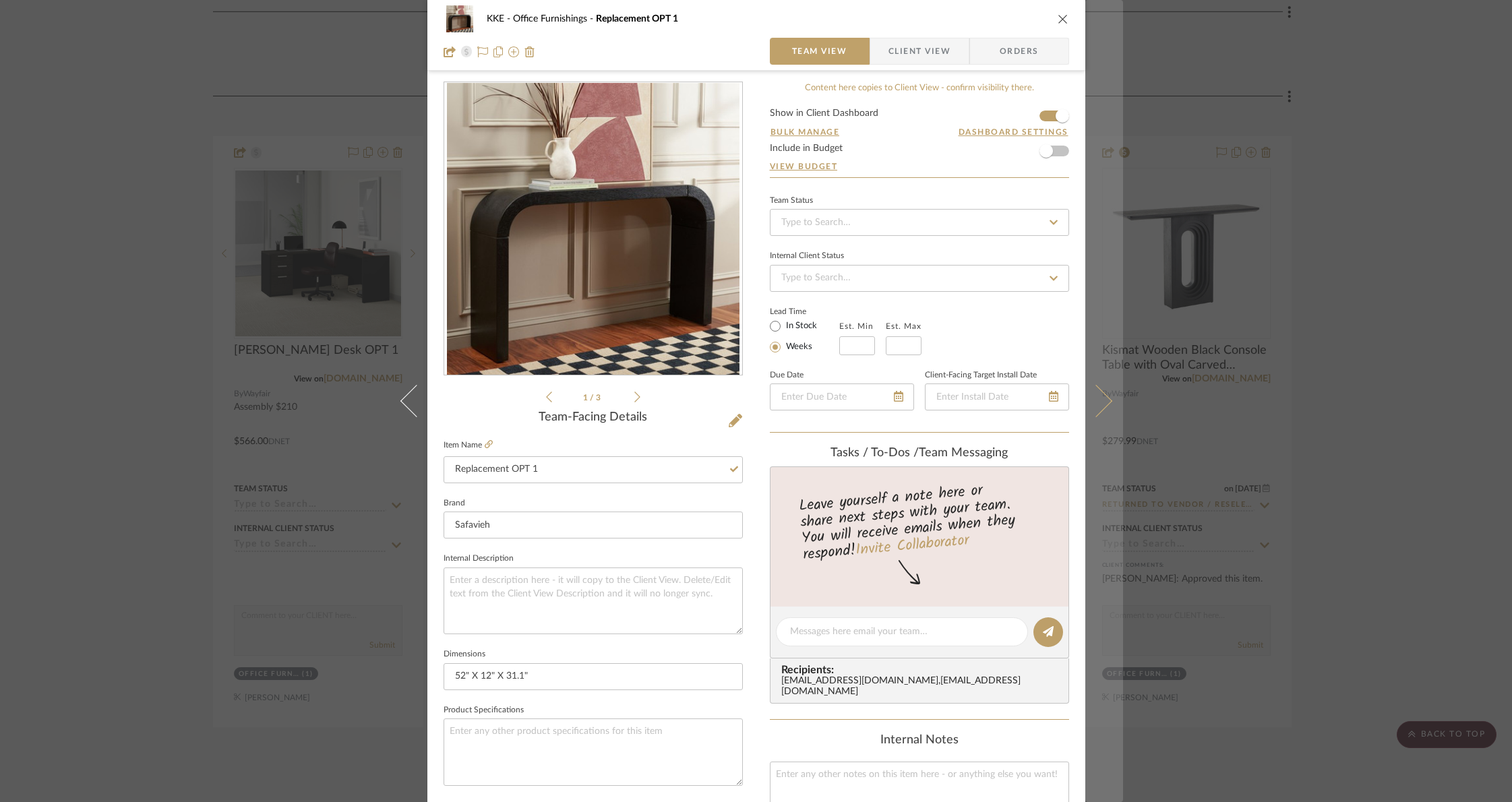
click at [1100, 404] on icon at bounding box center [1096, 401] width 33 height 33
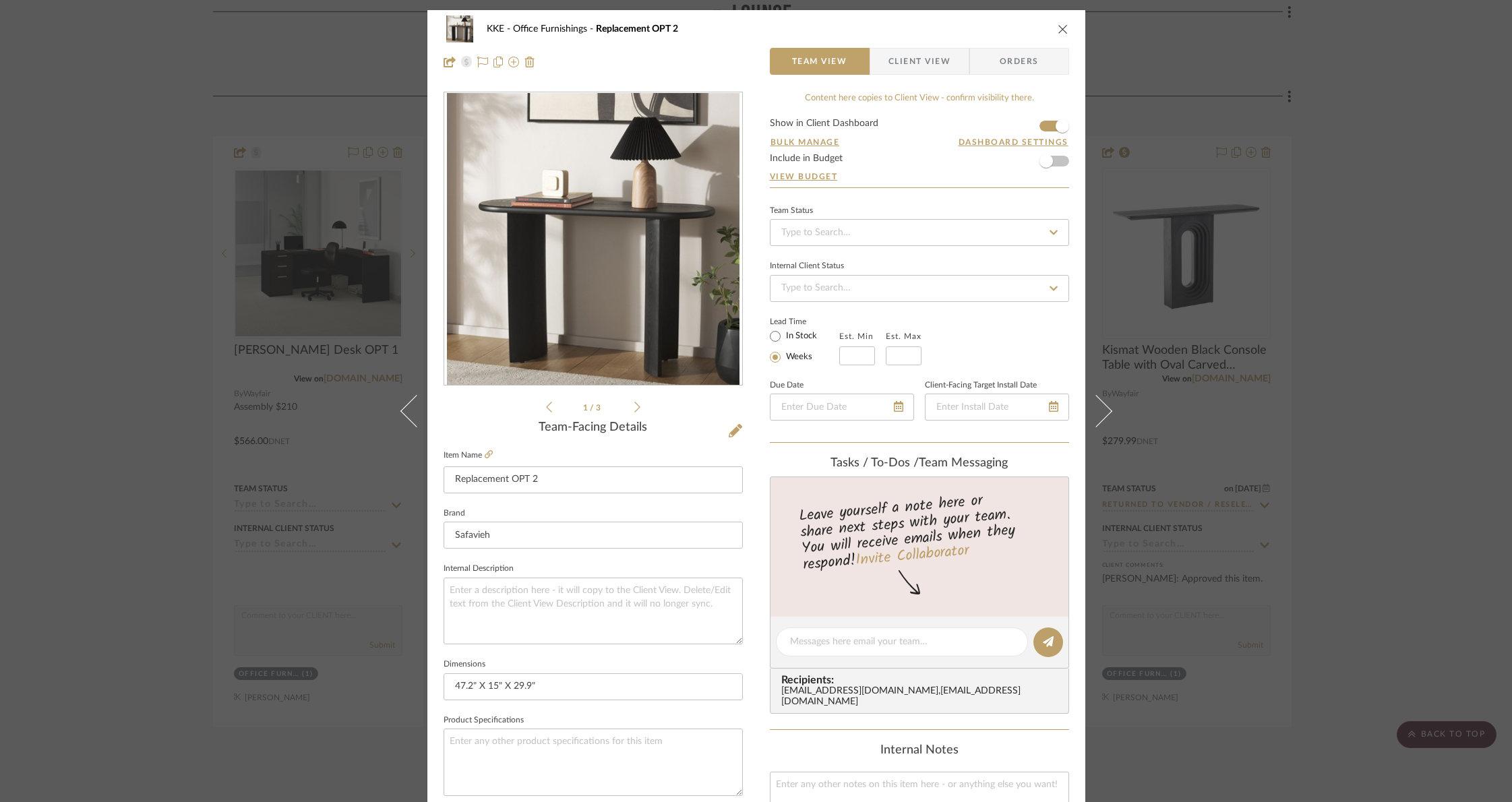
click at [1059, 24] on icon "close" at bounding box center [1063, 29] width 11 height 11
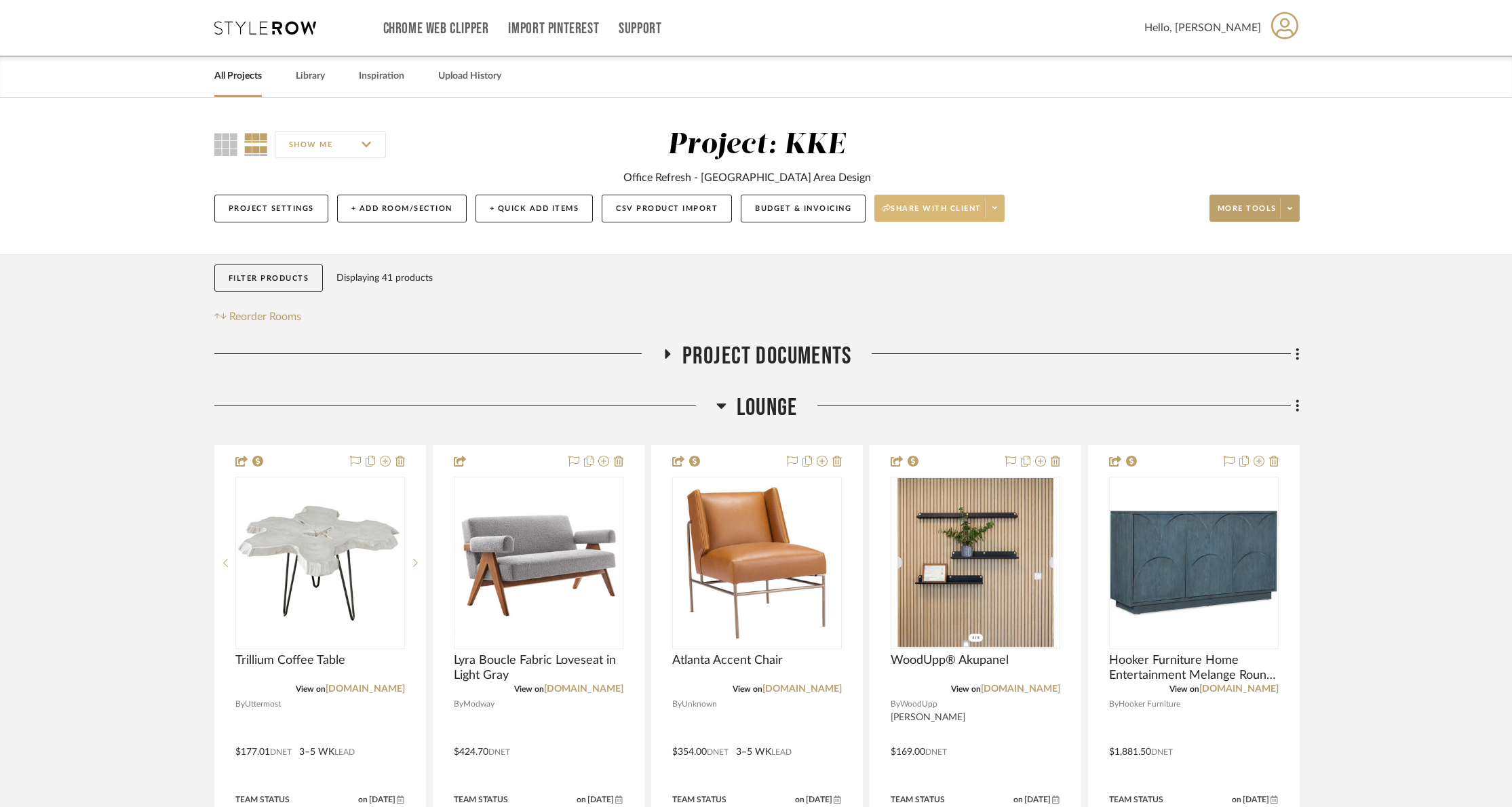
click at [998, 207] on icon at bounding box center [995, 208] width 4 height 7
click at [983, 245] on span "Preview Client Dashboard" at bounding box center [945, 247] width 116 height 11
click at [1004, 206] on span at bounding box center [994, 208] width 19 height 20
click at [971, 280] on span "Generate URL to Share" at bounding box center [945, 279] width 116 height 11
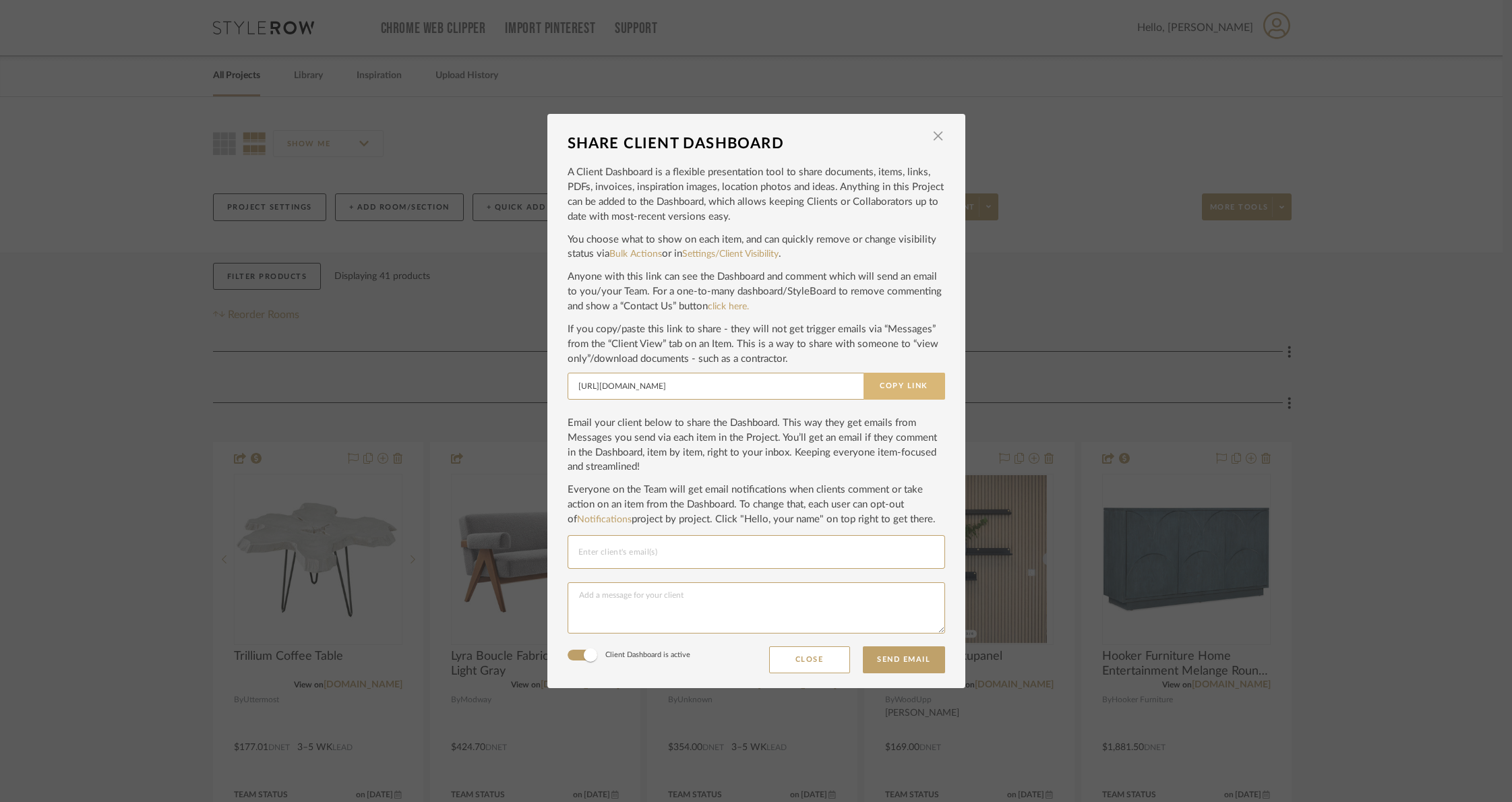
click at [912, 384] on button "Copy Link" at bounding box center [905, 386] width 81 height 27
click at [931, 137] on span "button" at bounding box center [938, 136] width 27 height 27
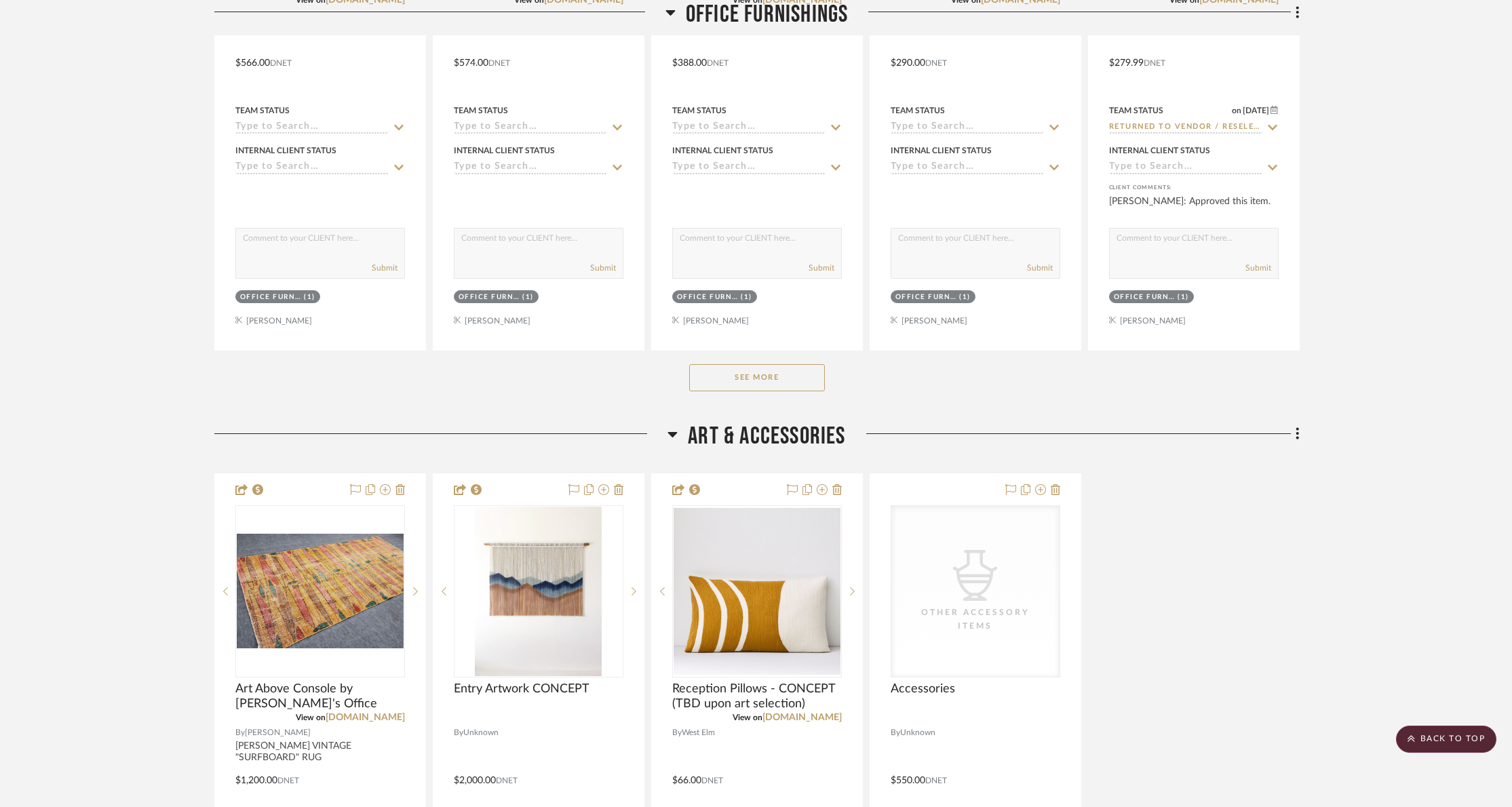
scroll to position [1735, 0]
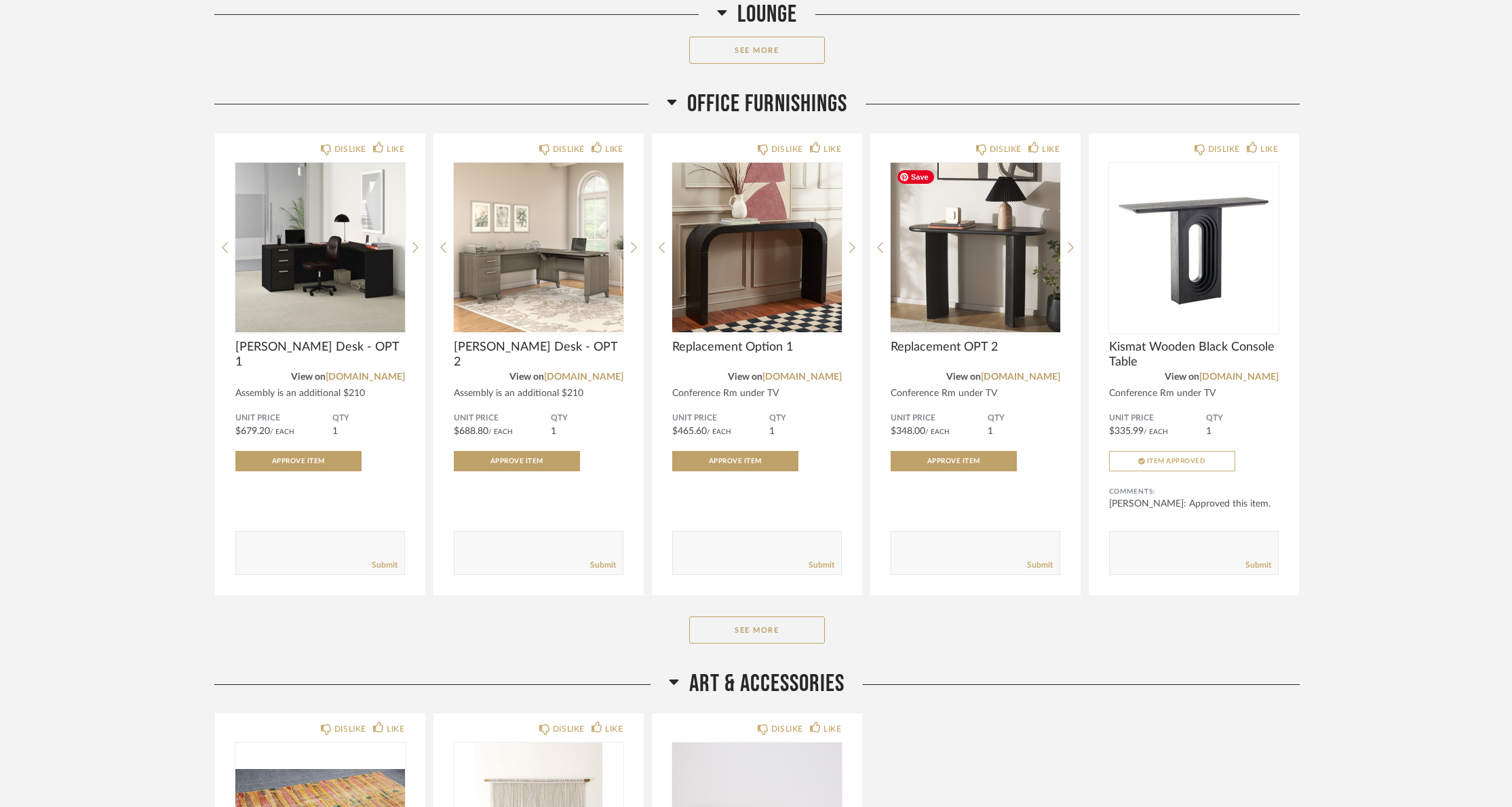
scroll to position [1191, 0]
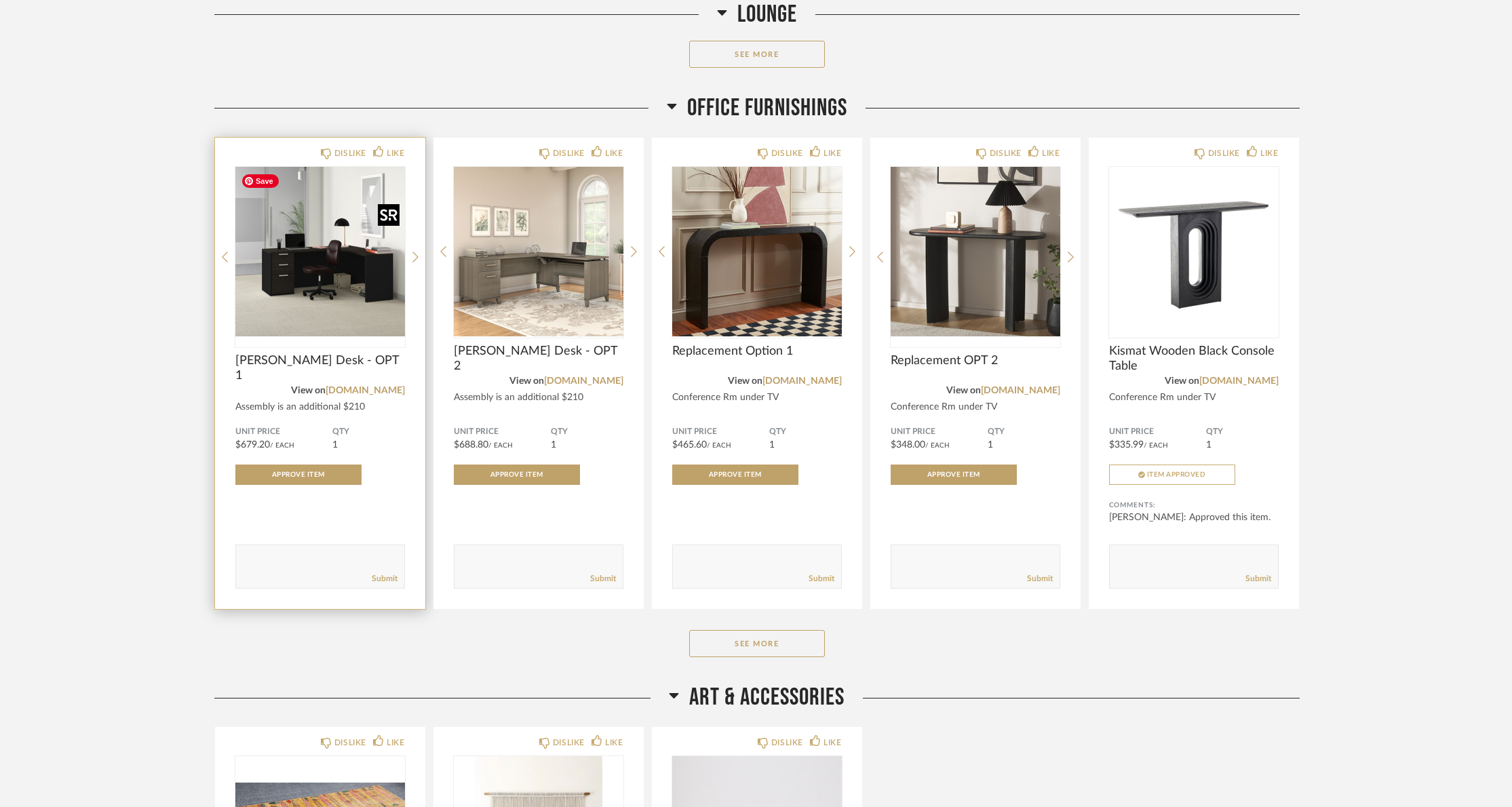
click at [317, 288] on div at bounding box center [320, 257] width 169 height 180
click at [367, 287] on img "0" at bounding box center [320, 251] width 169 height 169
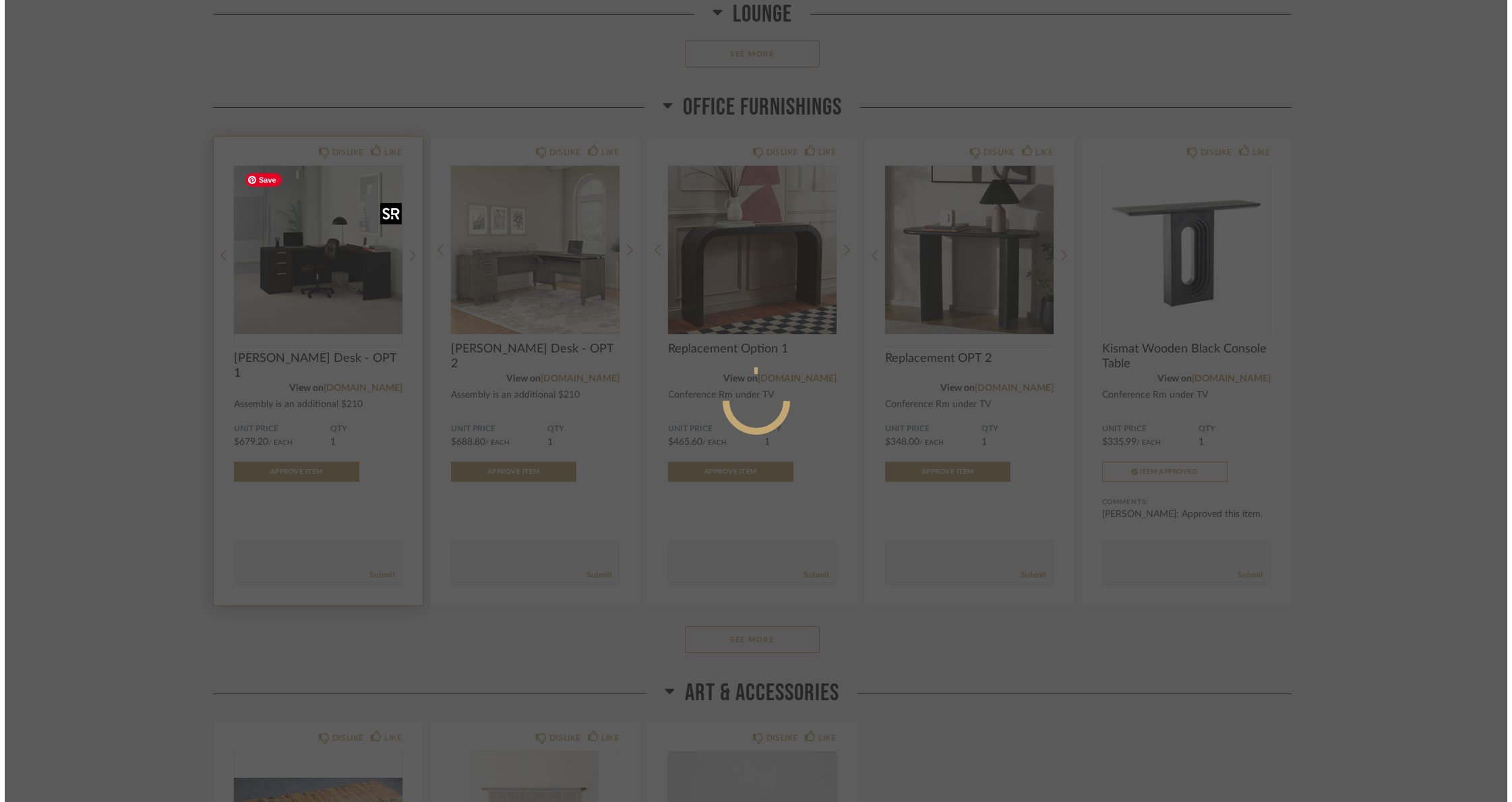
scroll to position [0, 0]
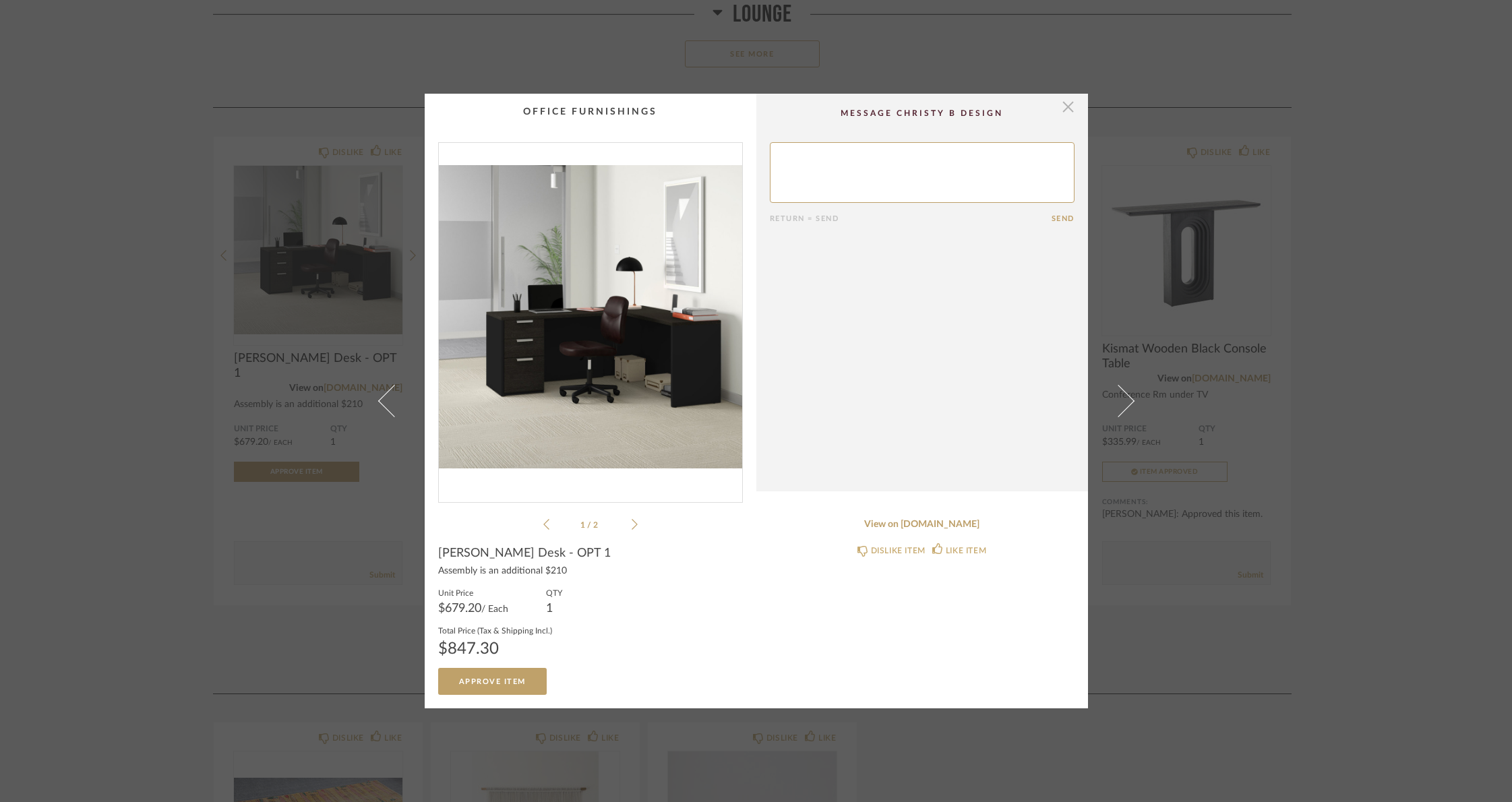
click at [1063, 108] on span "button" at bounding box center [1068, 107] width 27 height 27
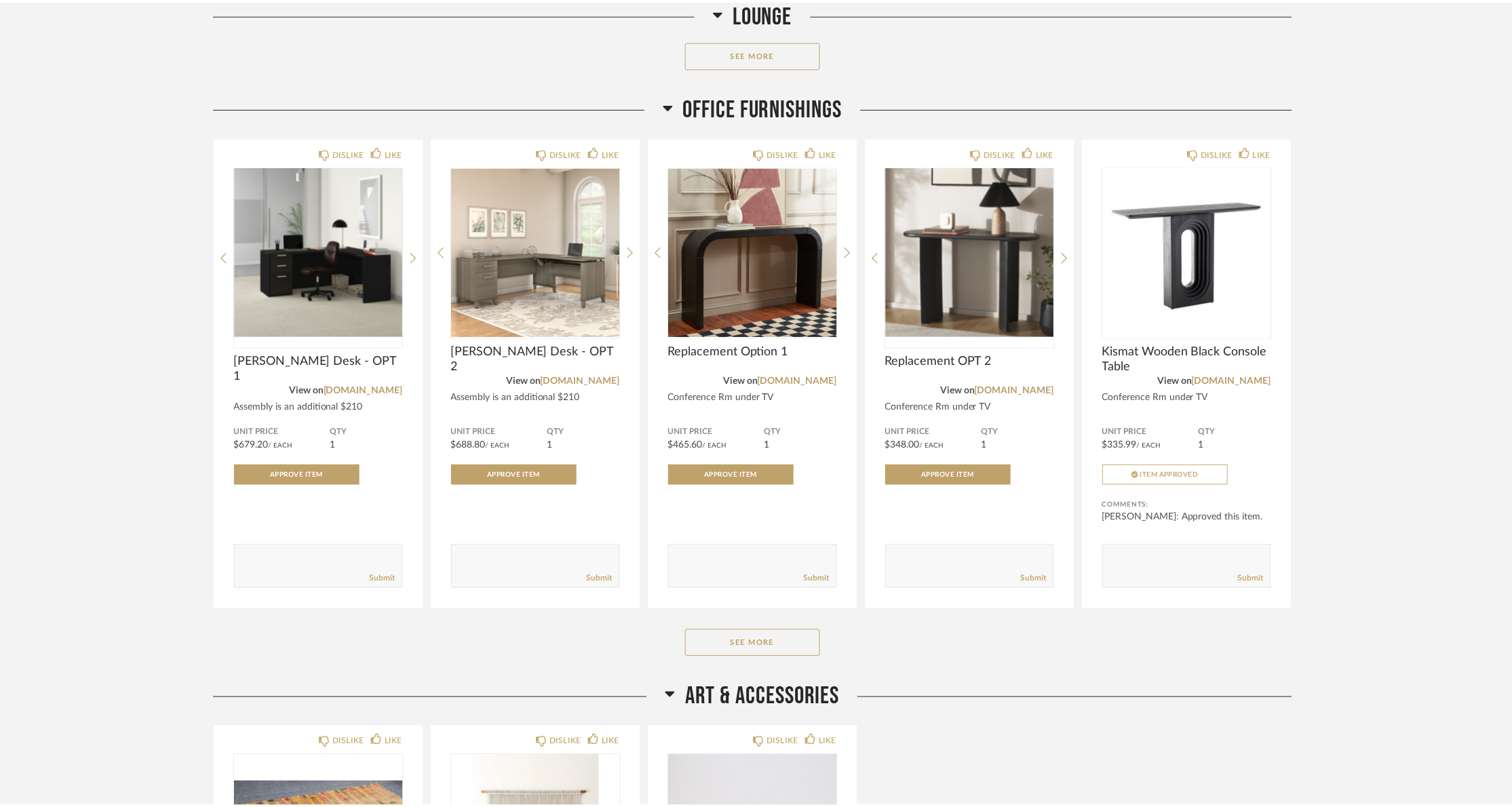
scroll to position [1191, 0]
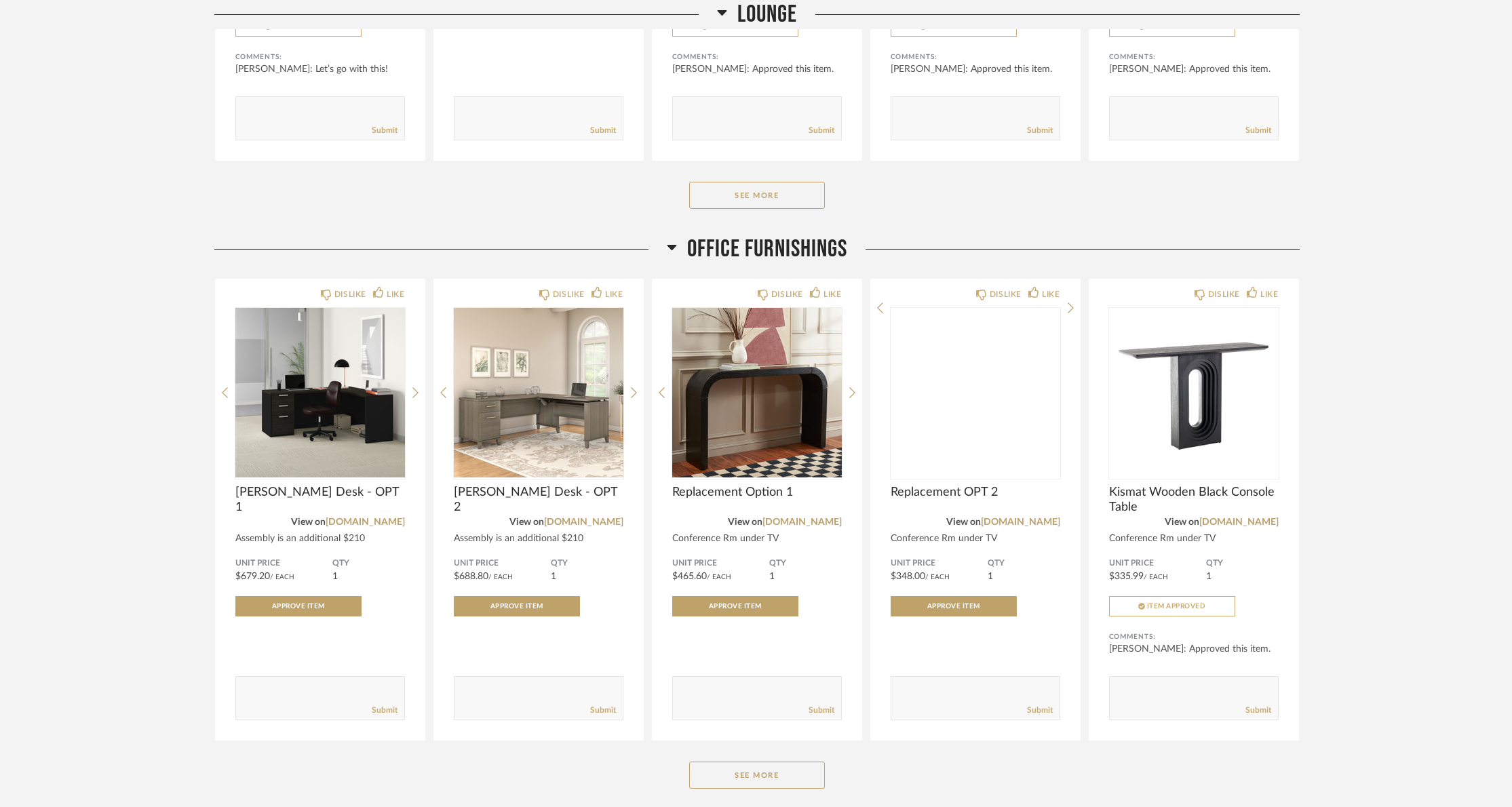
scroll to position [1241, 0]
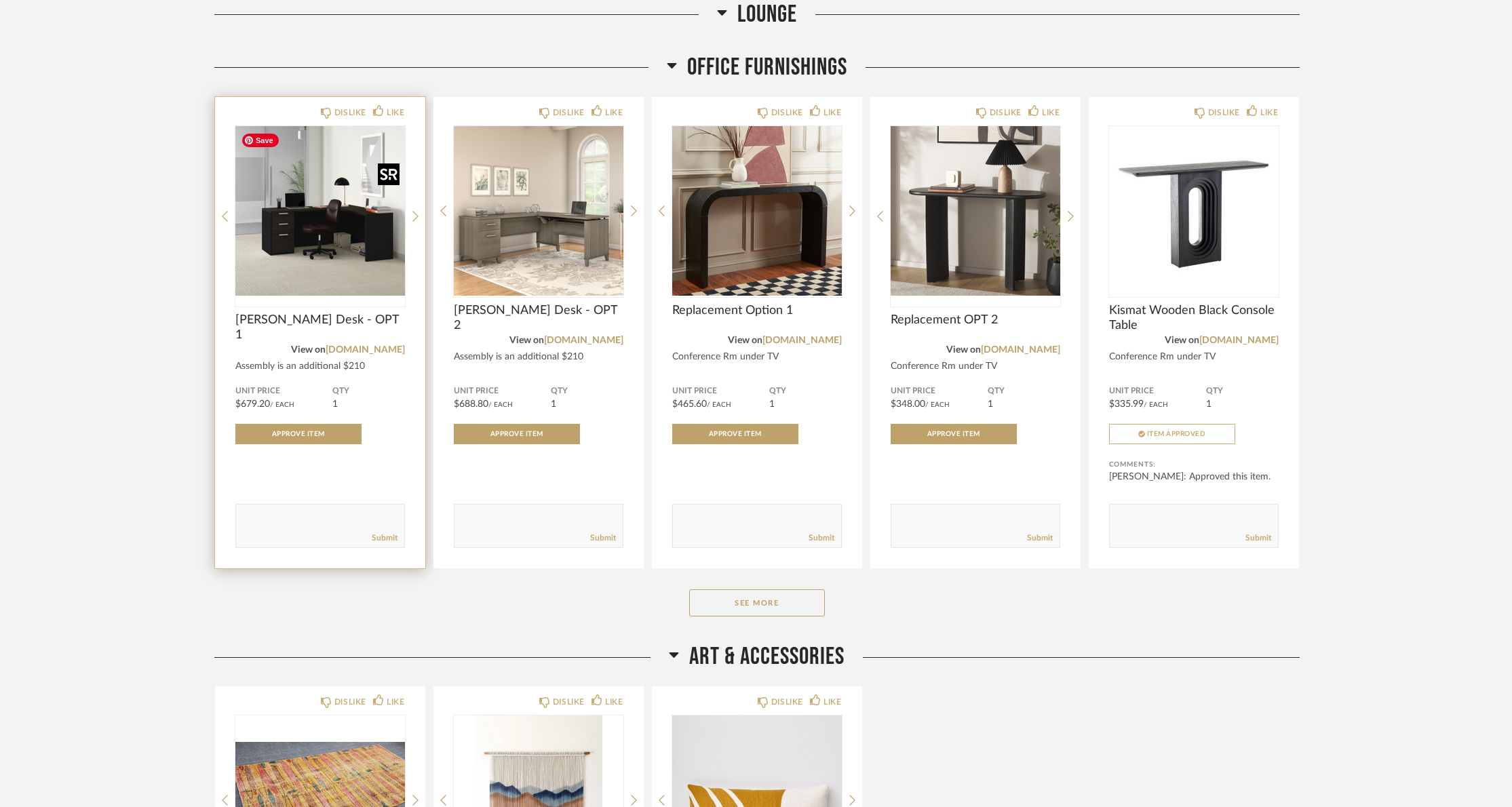
click at [333, 218] on img "0" at bounding box center [320, 210] width 169 height 169
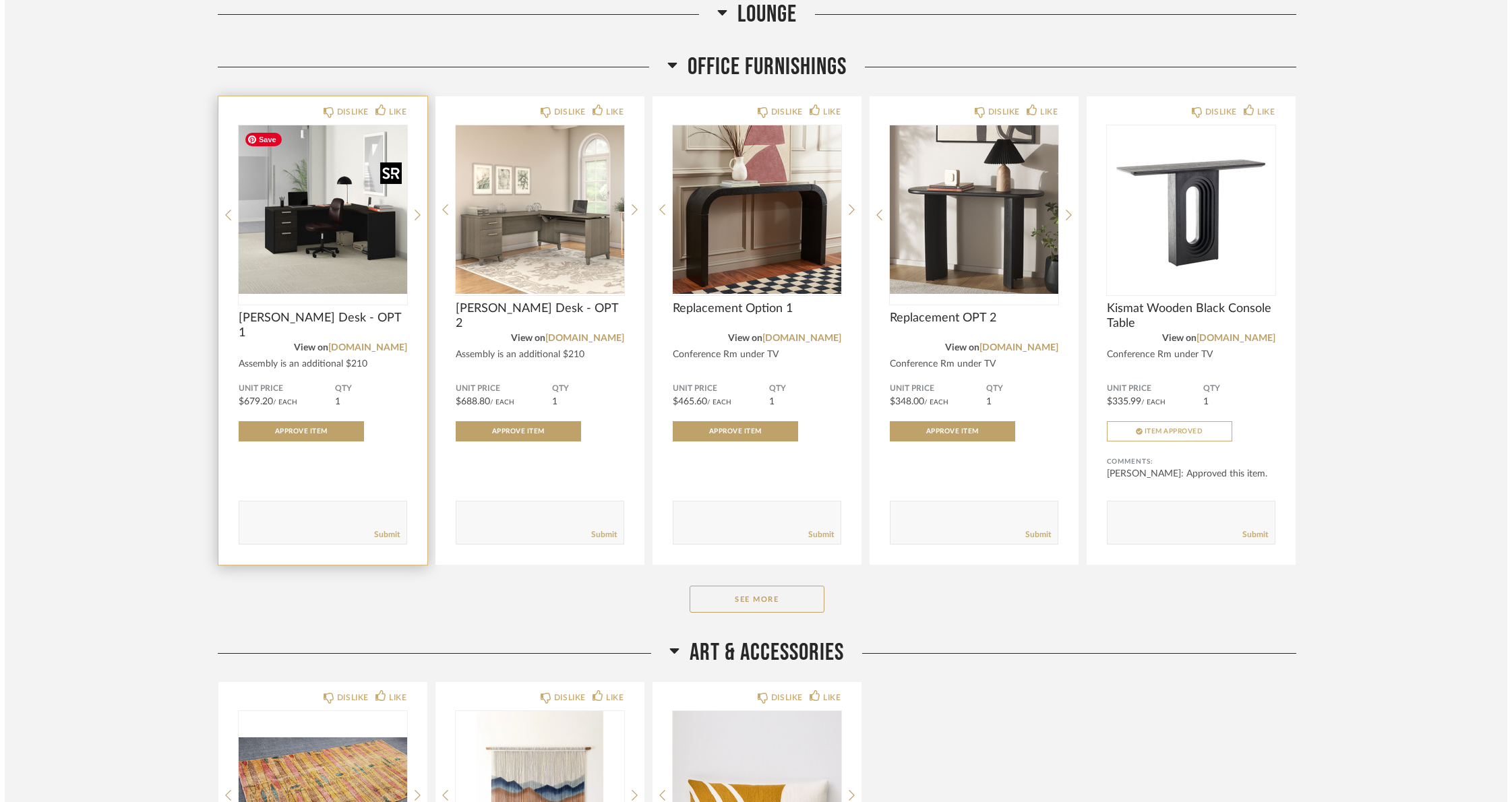
scroll to position [0, 0]
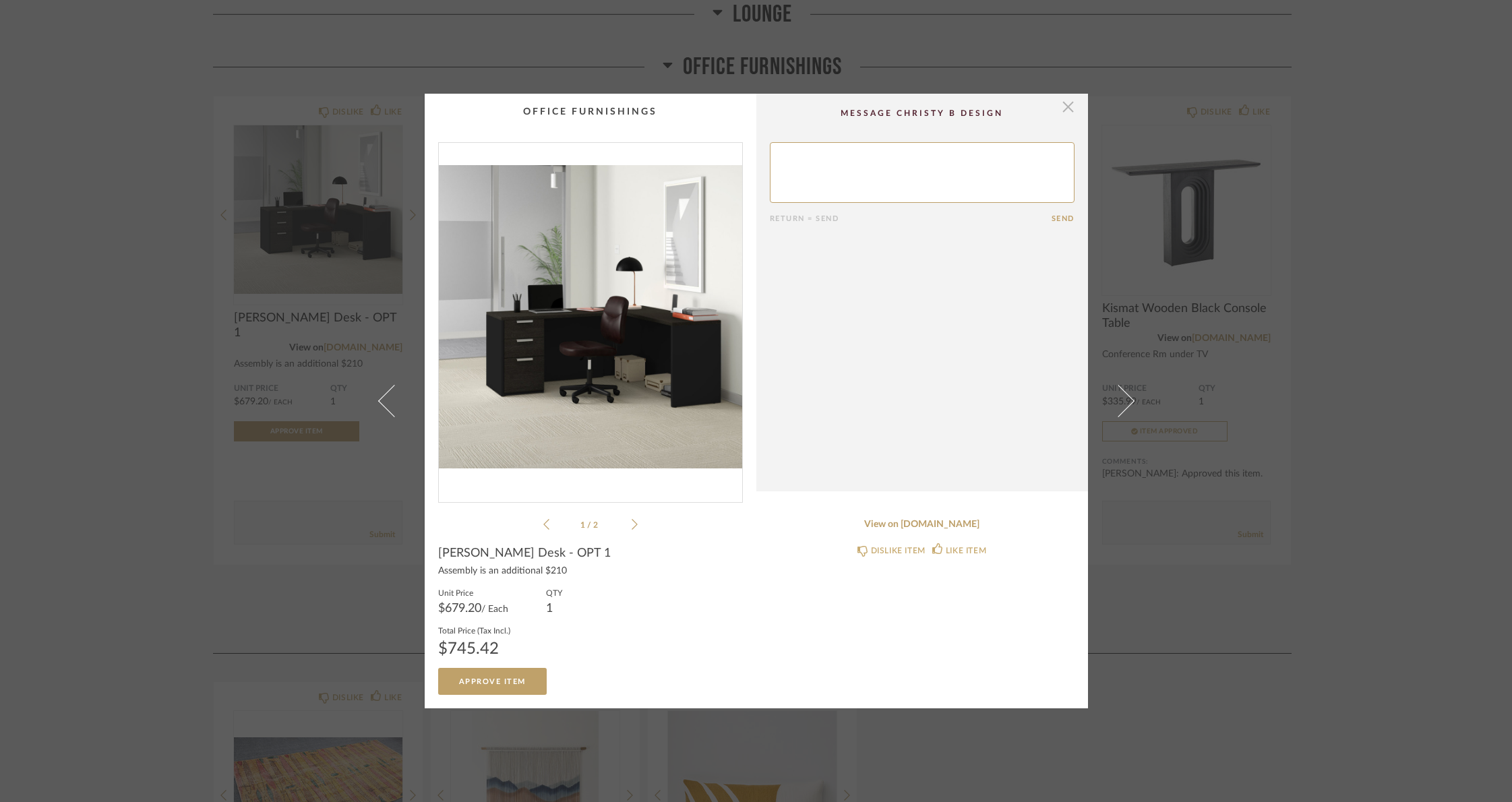
click at [1064, 110] on span "button" at bounding box center [1068, 107] width 27 height 27
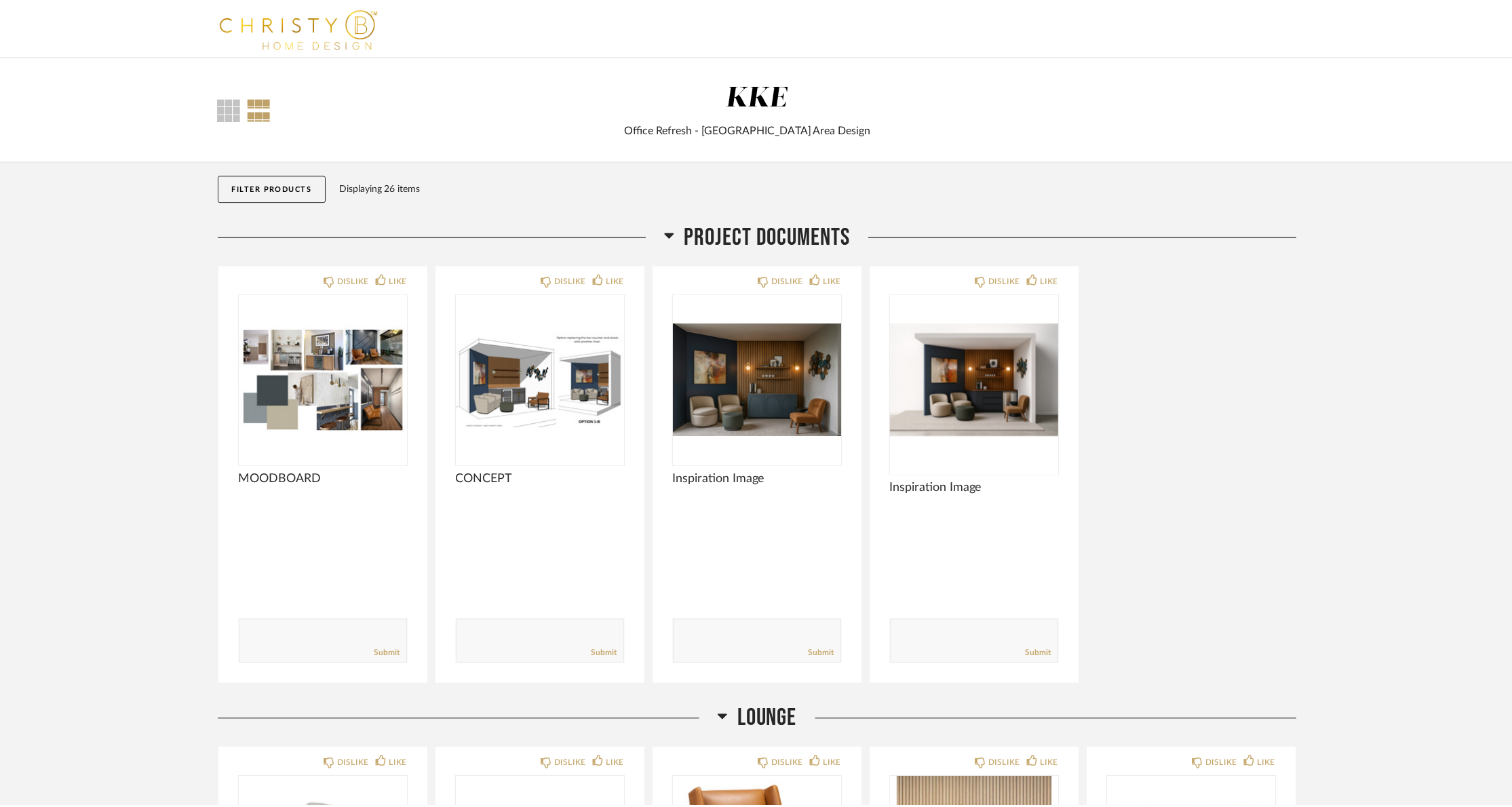
scroll to position [1241, 0]
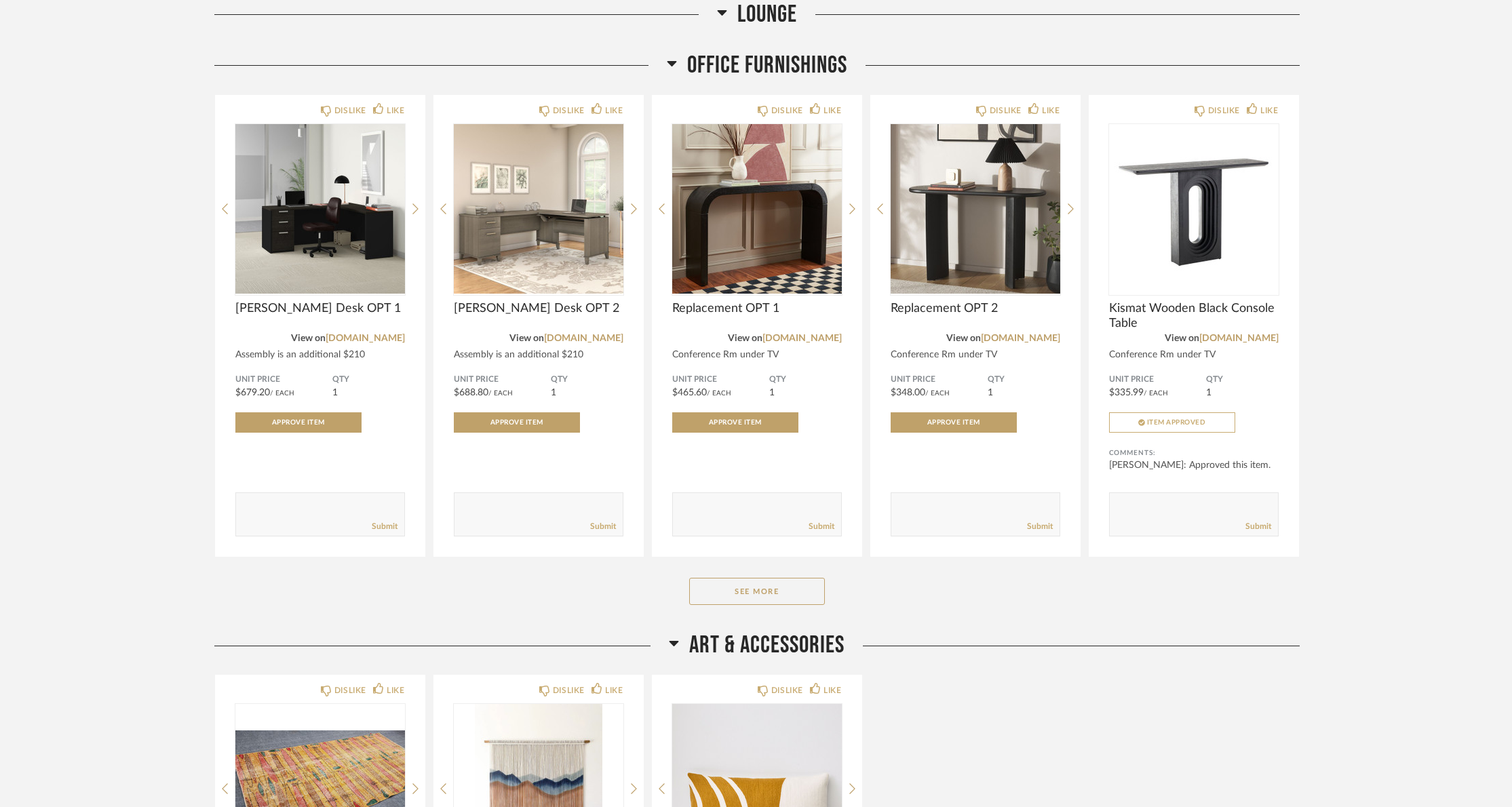
scroll to position [1222, 0]
